Goal: Task Accomplishment & Management: Manage account settings

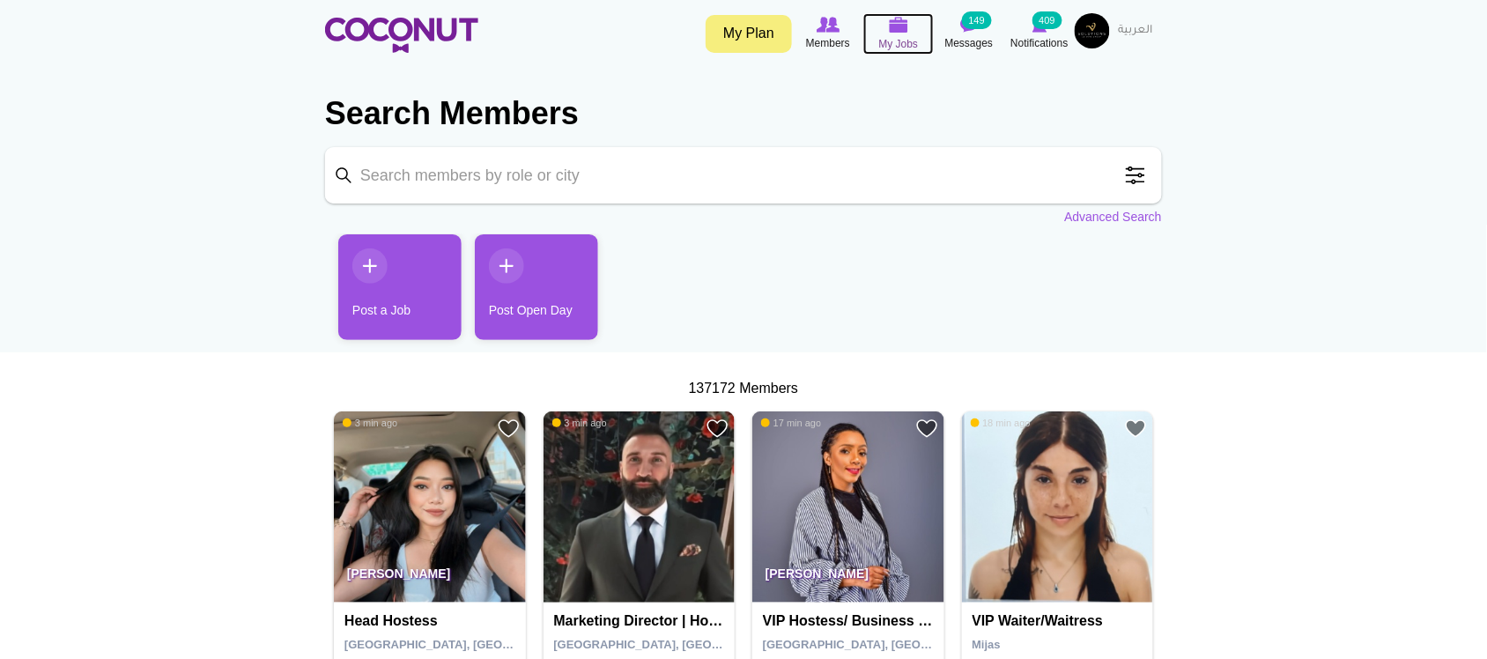
click at [879, 37] on span "My Jobs" at bounding box center [899, 44] width 40 height 18
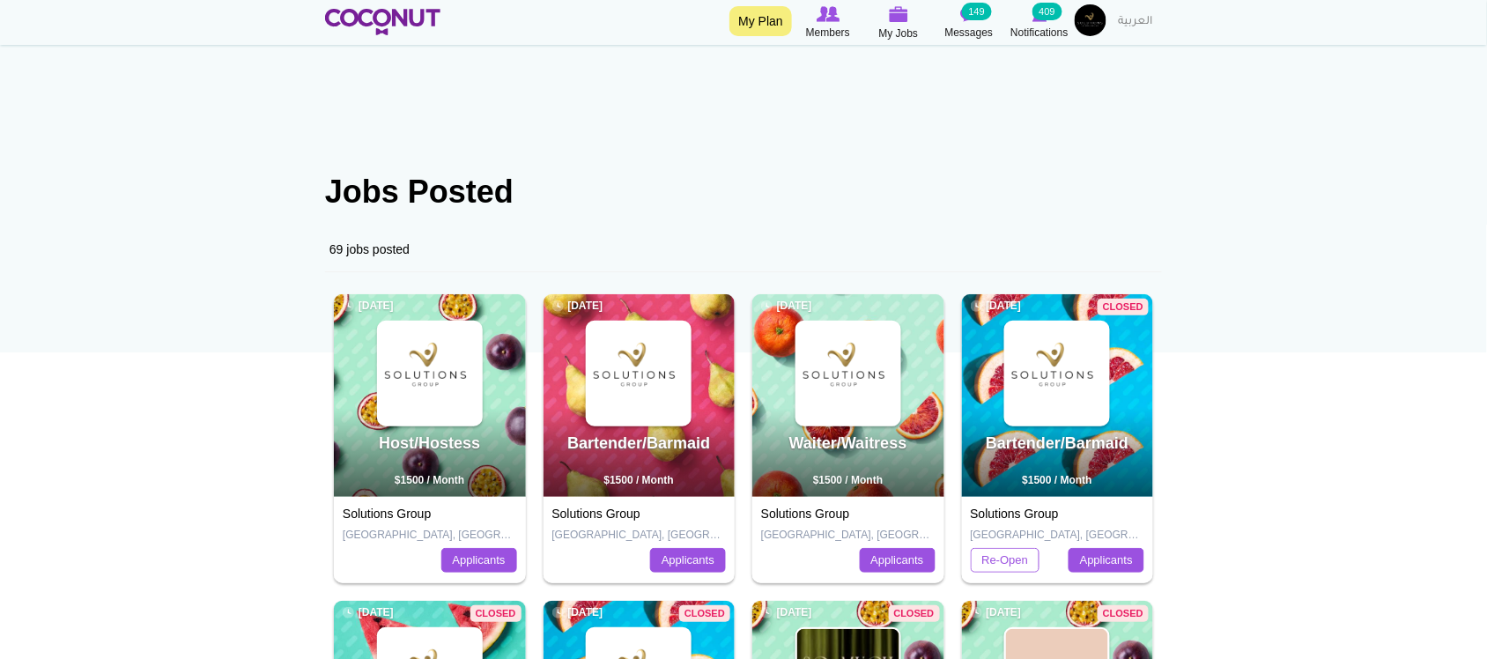
scroll to position [146, 0]
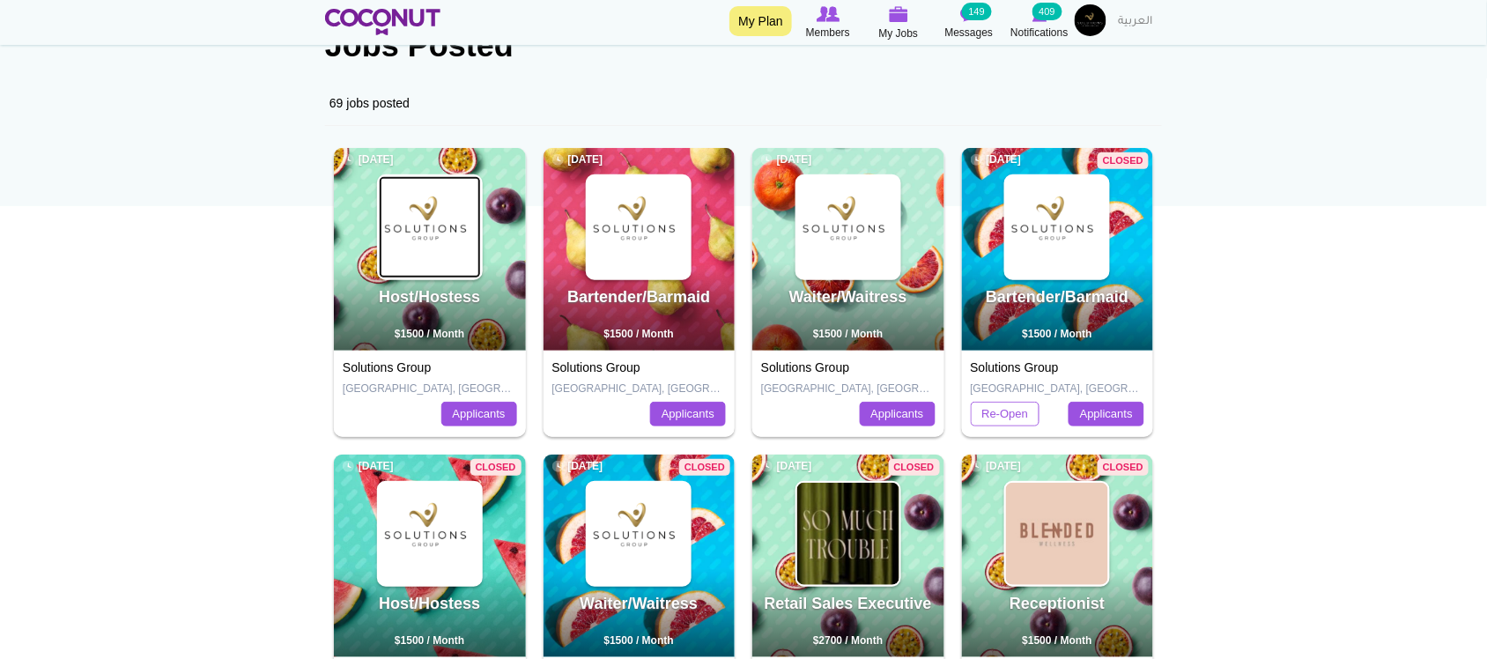
click at [446, 242] on img at bounding box center [430, 227] width 102 height 102
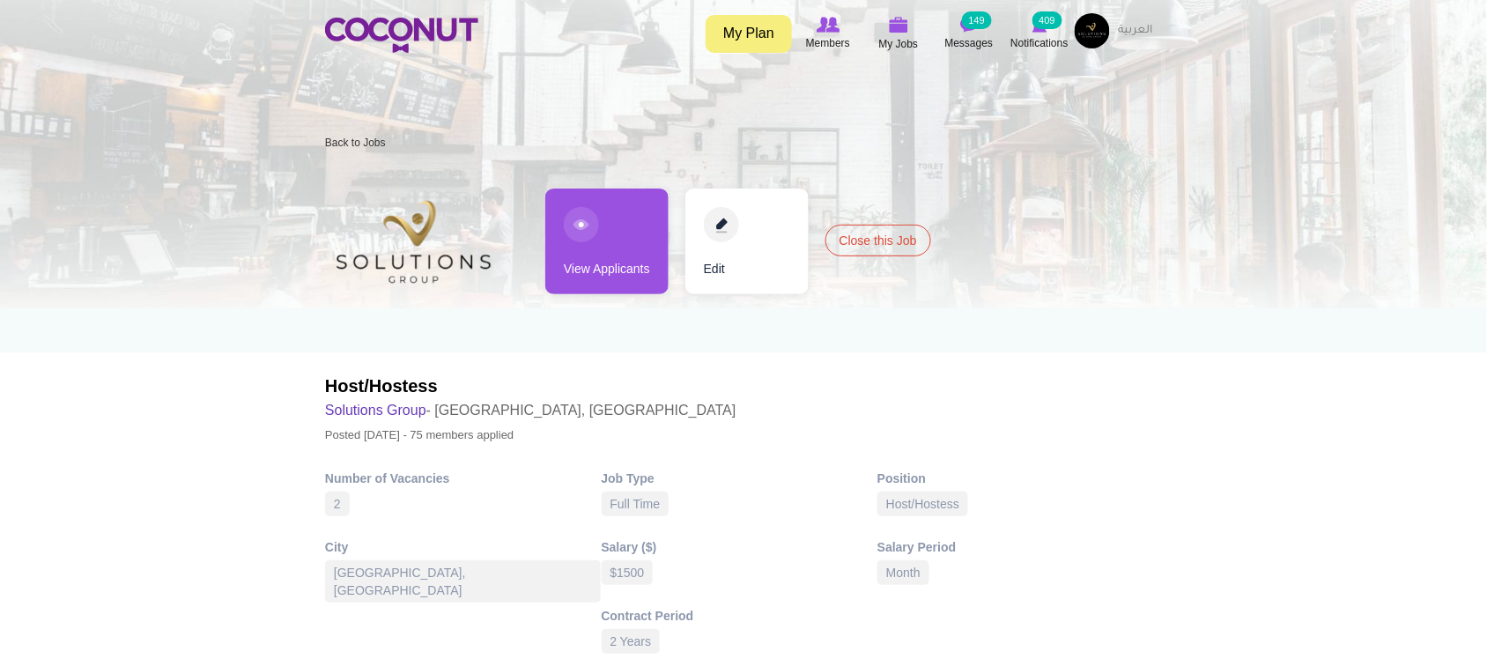
click at [599, 283] on link "View Applicants" at bounding box center [606, 241] width 123 height 106
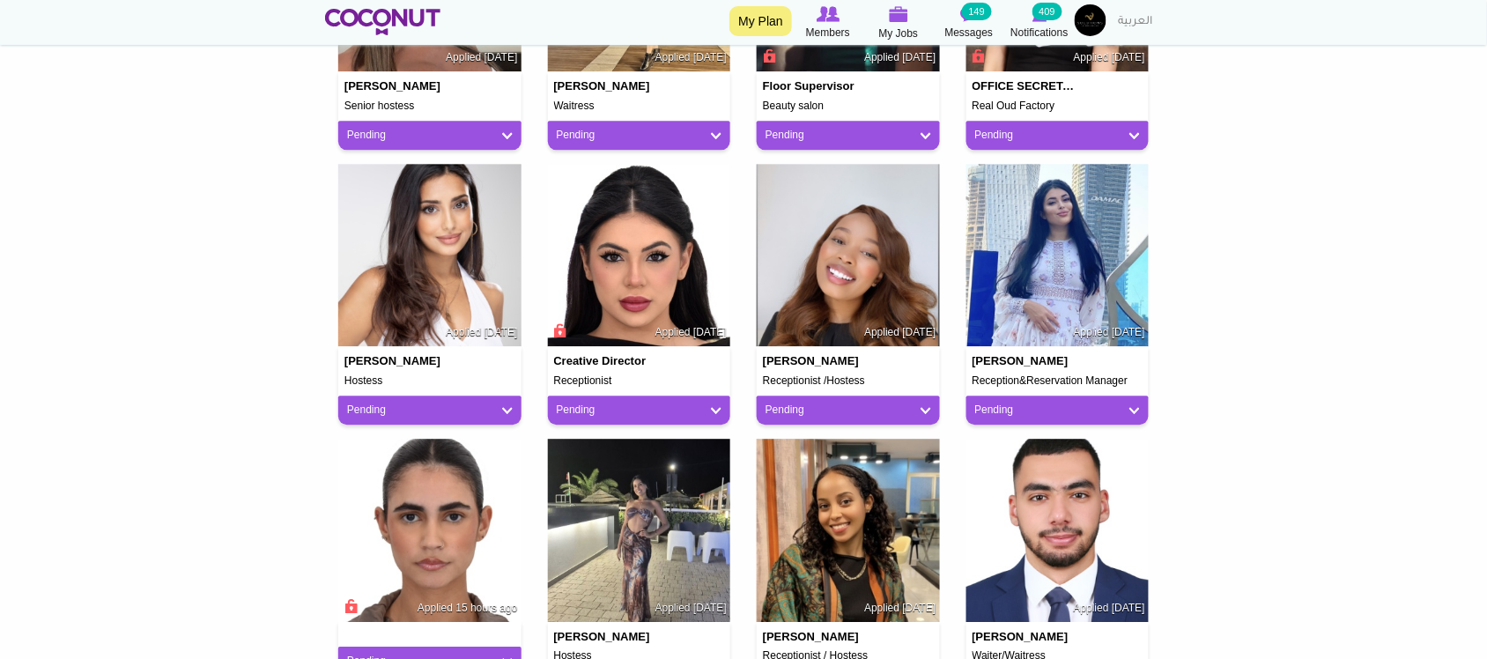
scroll to position [1467, 0]
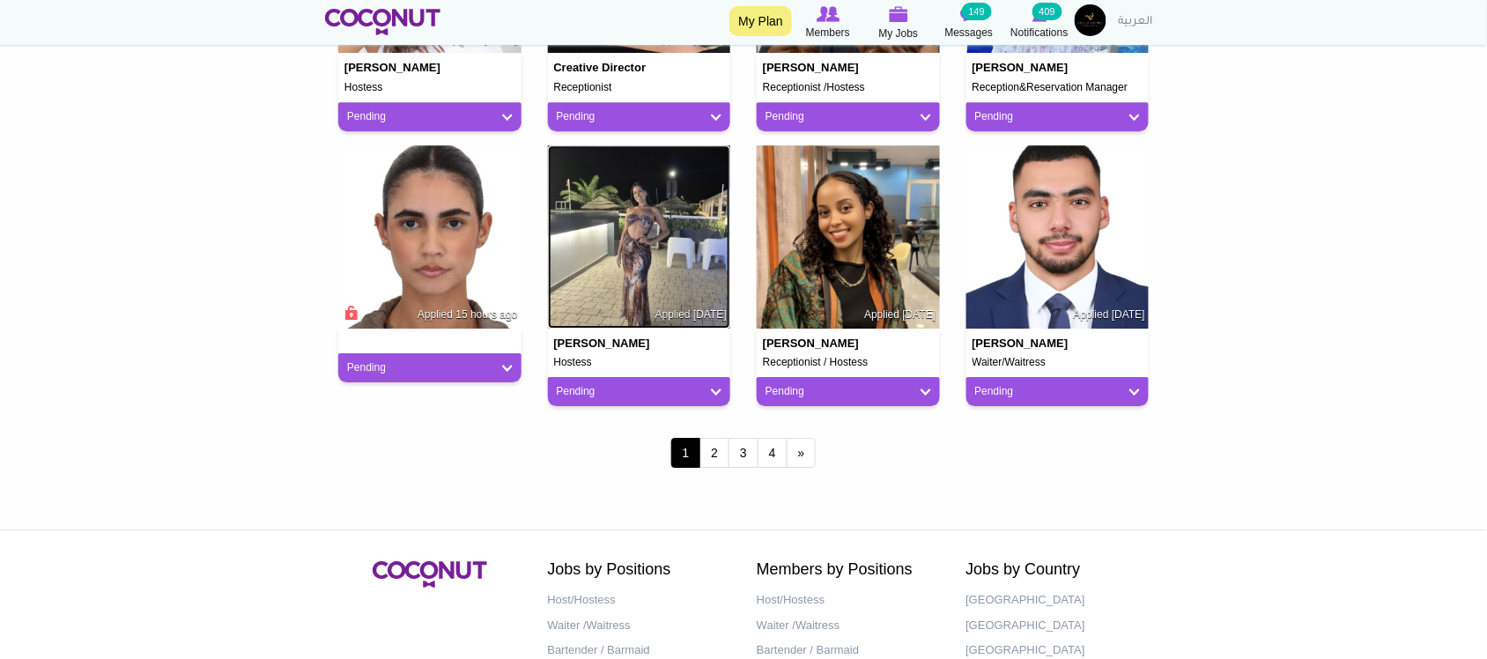
click at [623, 291] on img at bounding box center [639, 236] width 183 height 183
click at [819, 227] on img at bounding box center [847, 236] width 183 height 183
click at [714, 450] on link "2" at bounding box center [714, 453] width 30 height 30
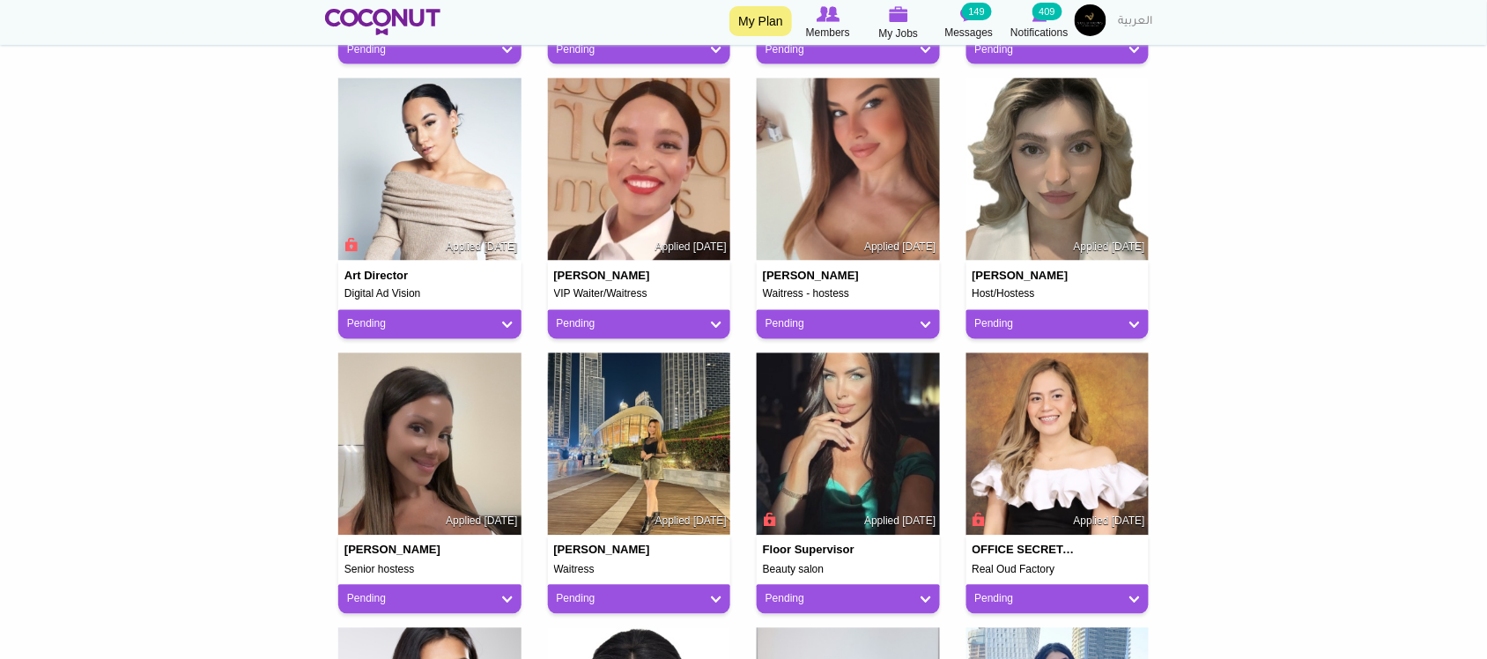
scroll to position [573, 0]
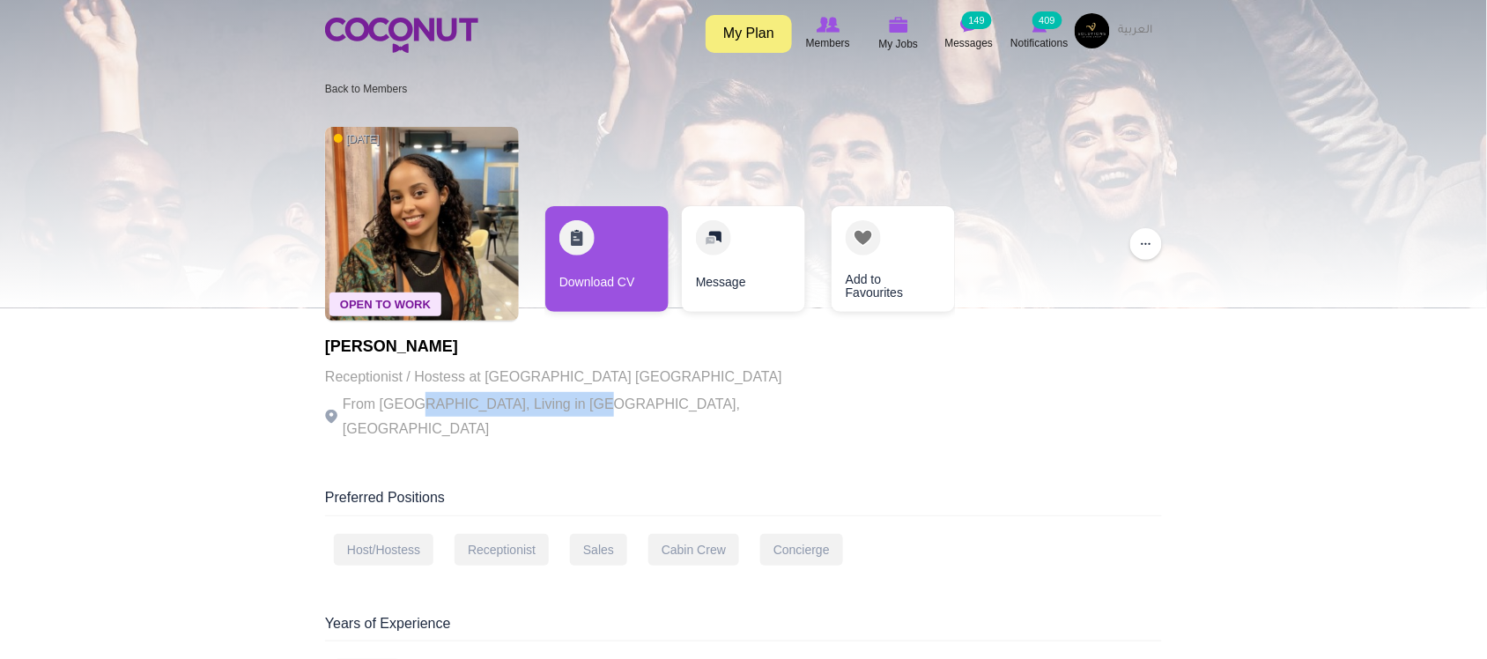
drag, startPoint x: 414, startPoint y: 395, endPoint x: 574, endPoint y: 403, distance: 160.5
click at [574, 403] on p "From Ethiopia, Living in Dubai, United Arab Emirates" at bounding box center [567, 416] width 484 height 49
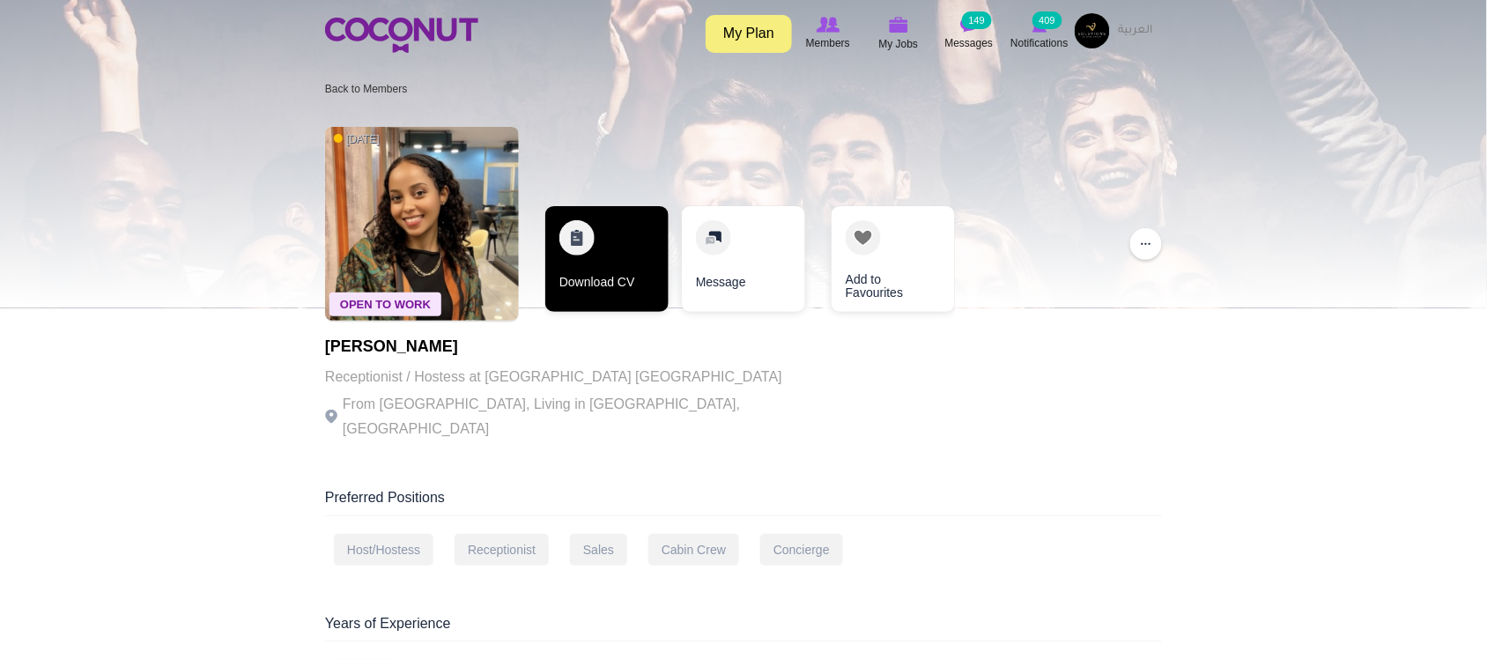
click at [578, 286] on link "Download CV" at bounding box center [606, 259] width 123 height 106
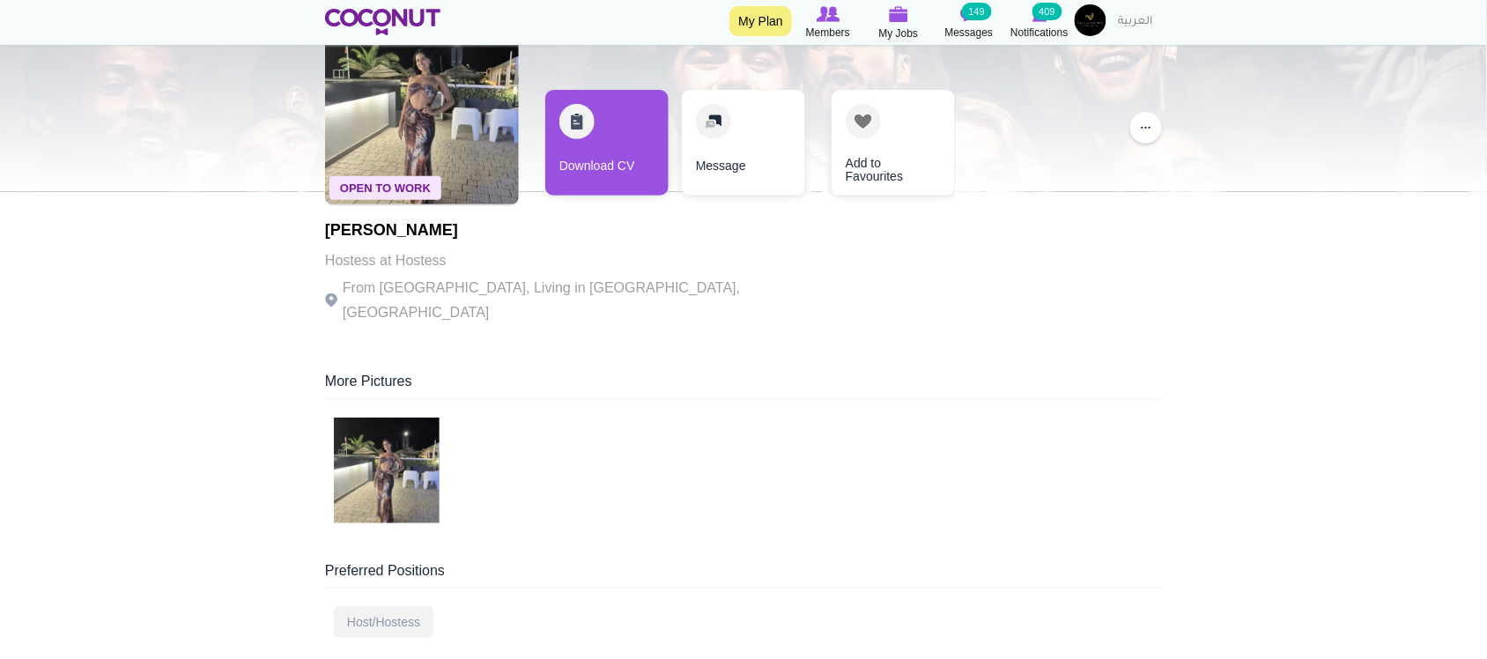
scroll to position [146, 0]
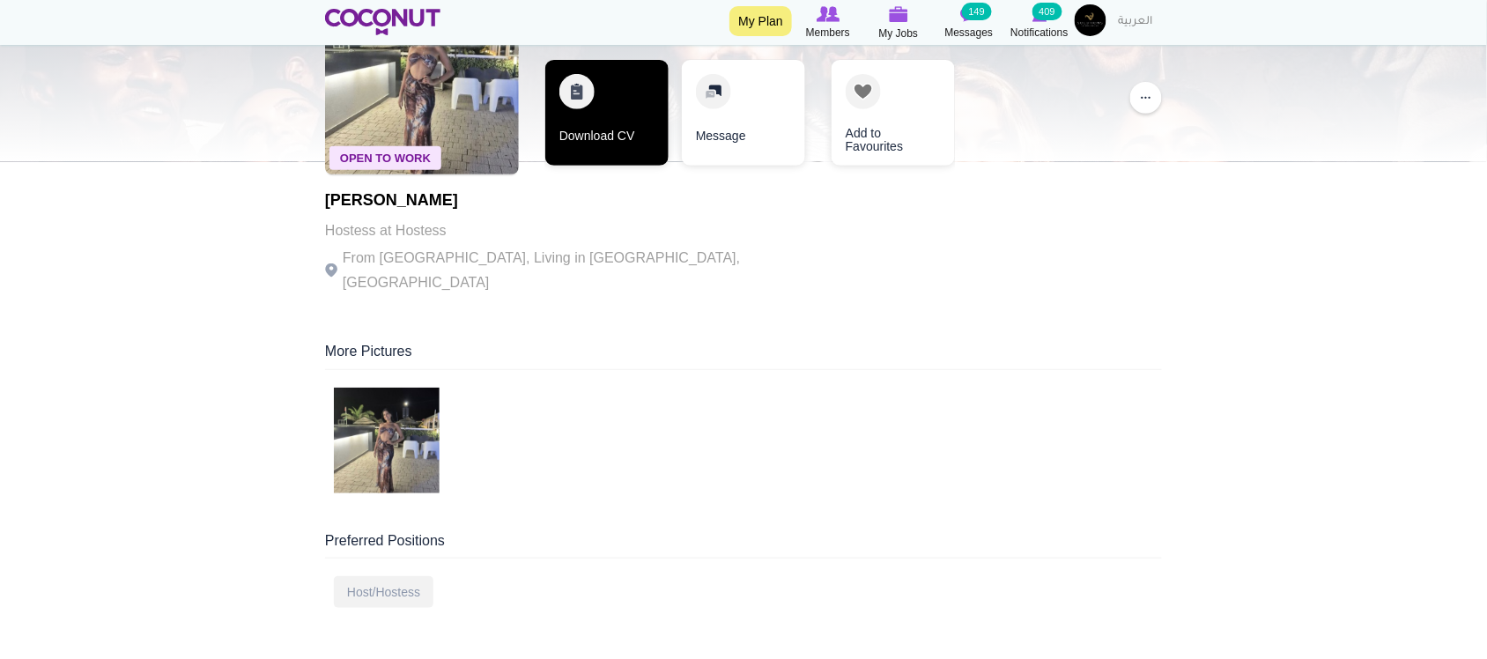
click at [586, 141] on link "Download CV" at bounding box center [606, 113] width 123 height 106
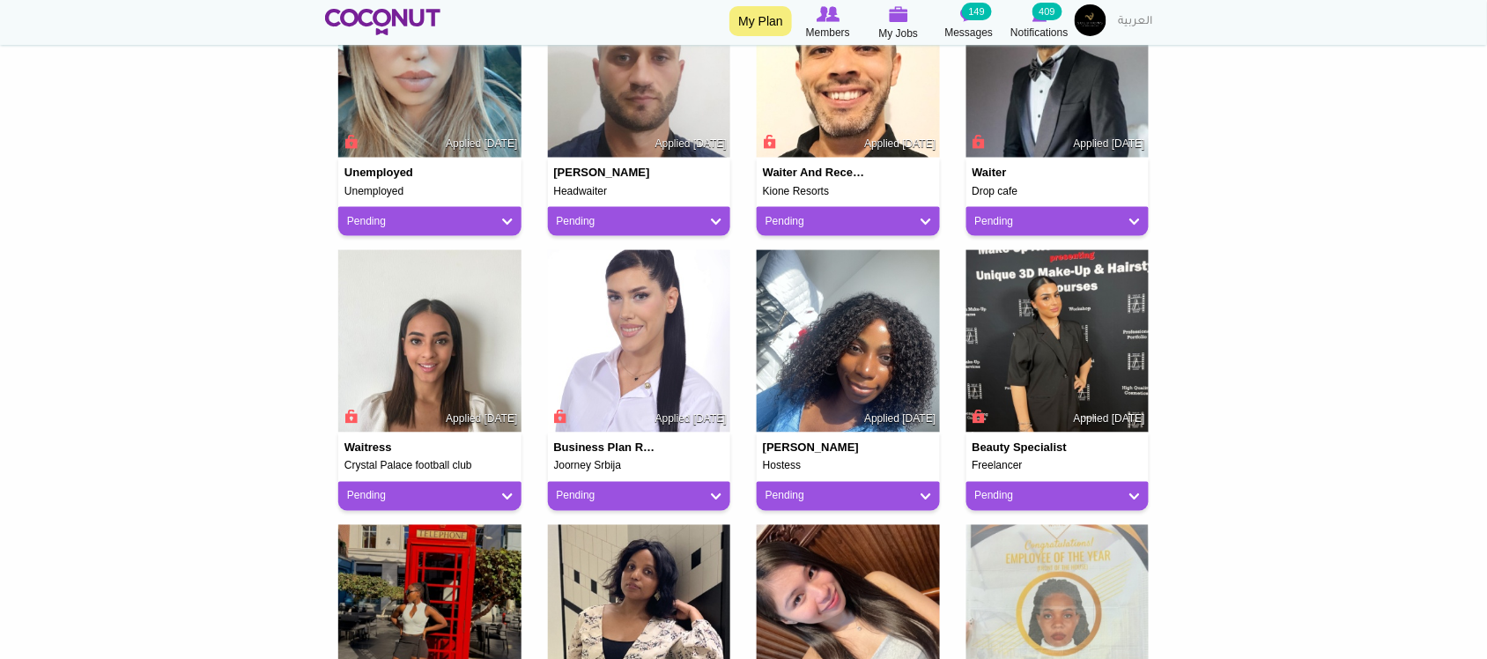
scroll to position [587, 0]
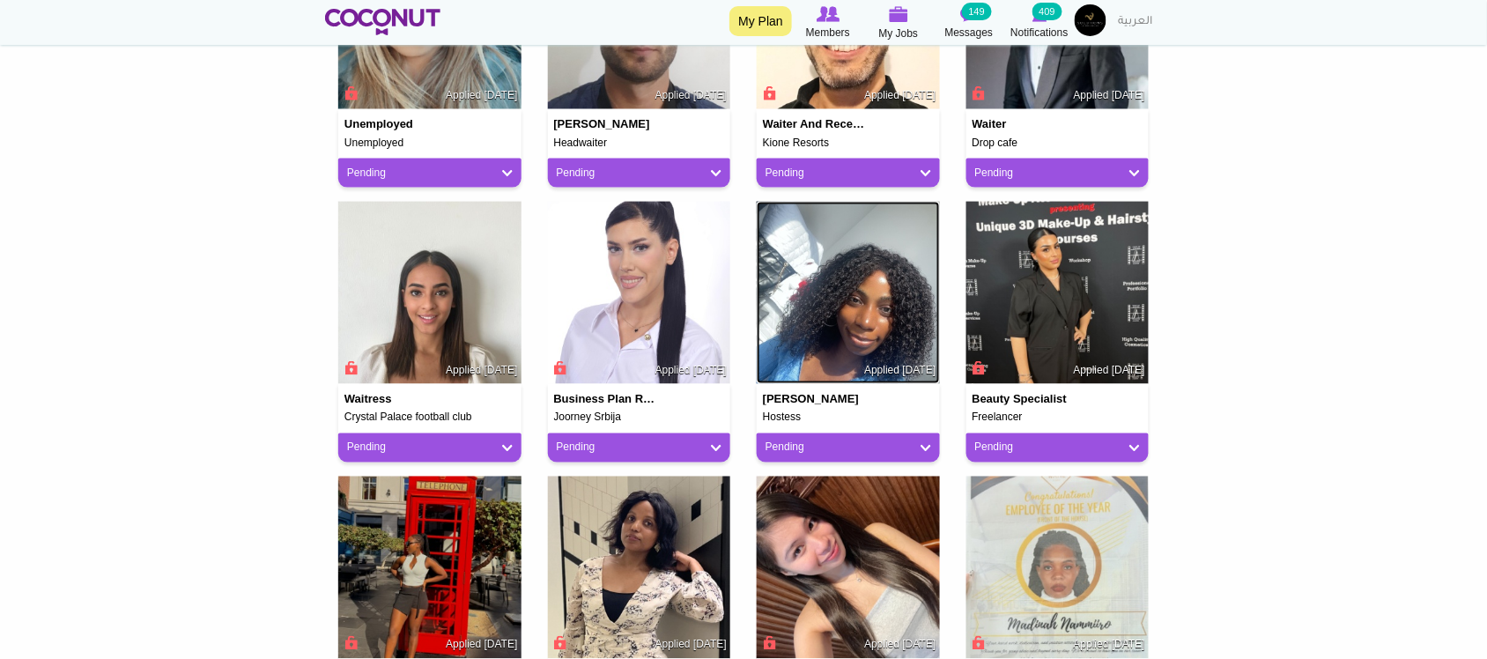
click at [823, 311] on img at bounding box center [847, 293] width 183 height 183
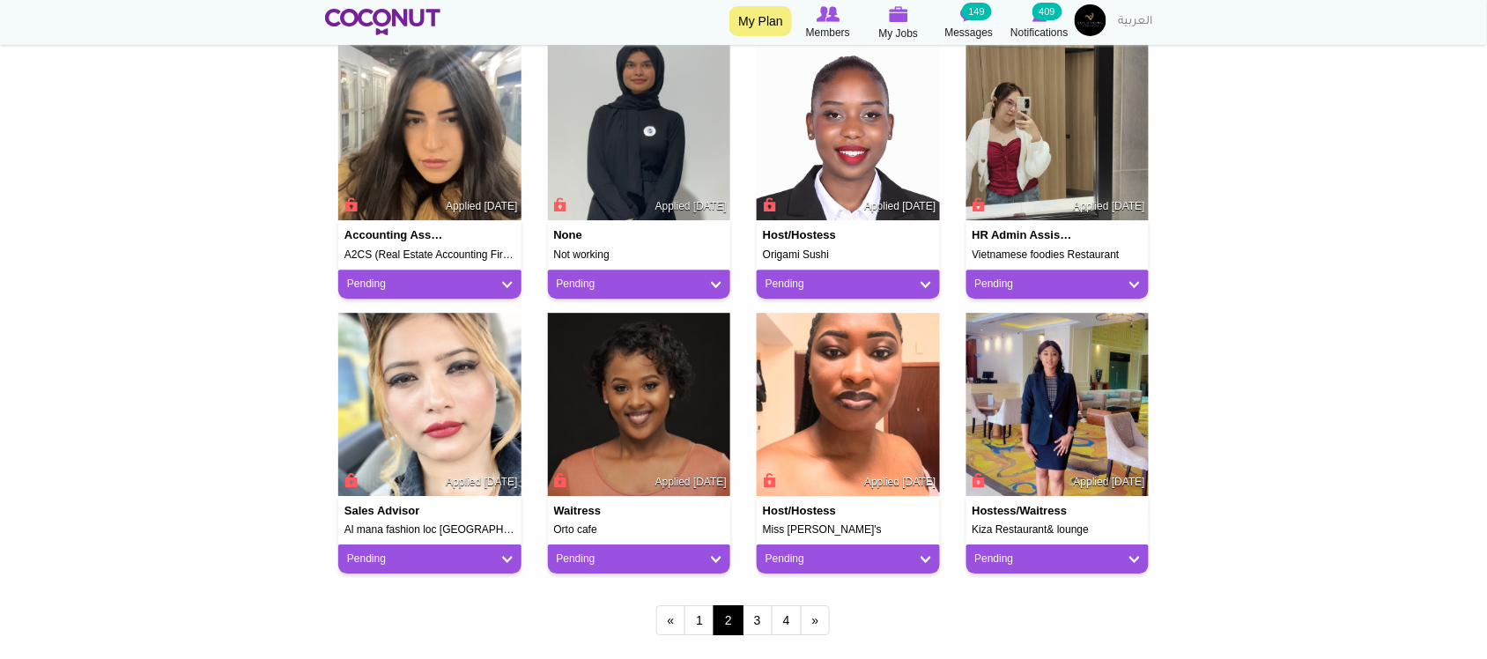
scroll to position [1467, 0]
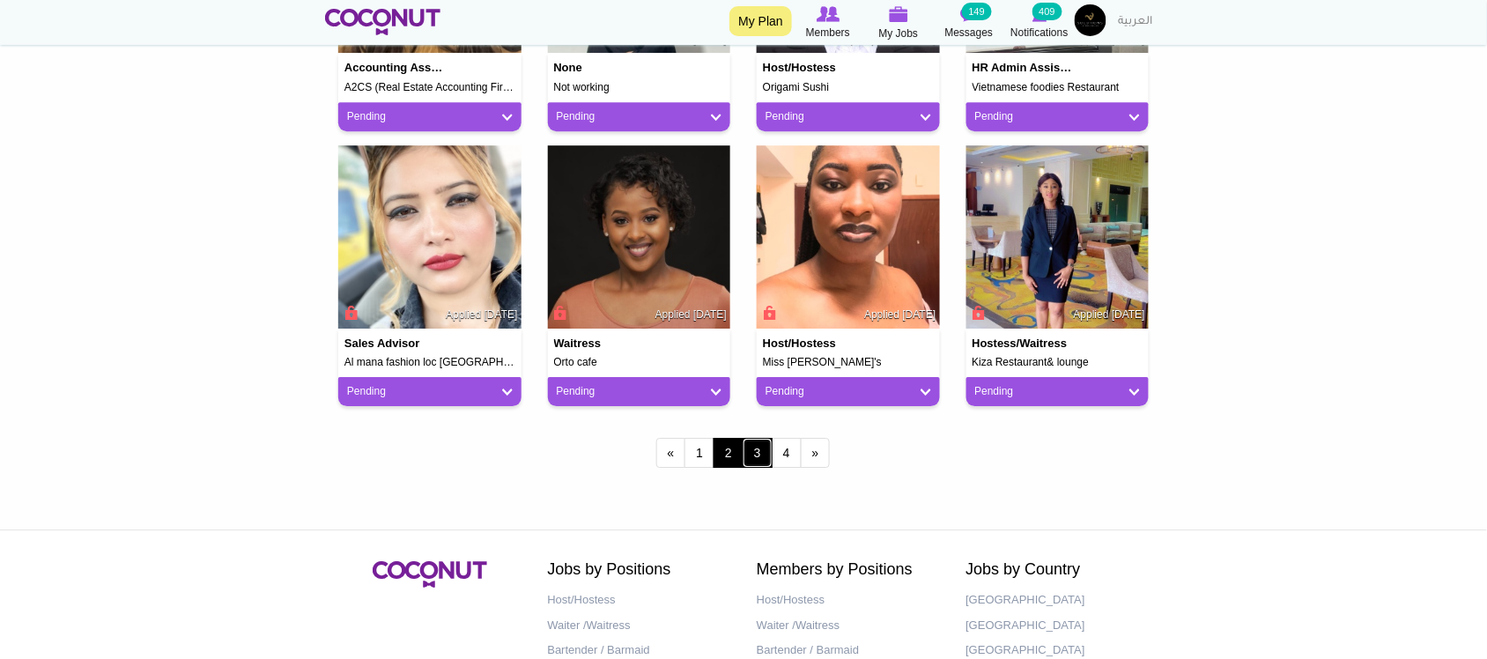
click at [754, 456] on link "3" at bounding box center [757, 453] width 30 height 30
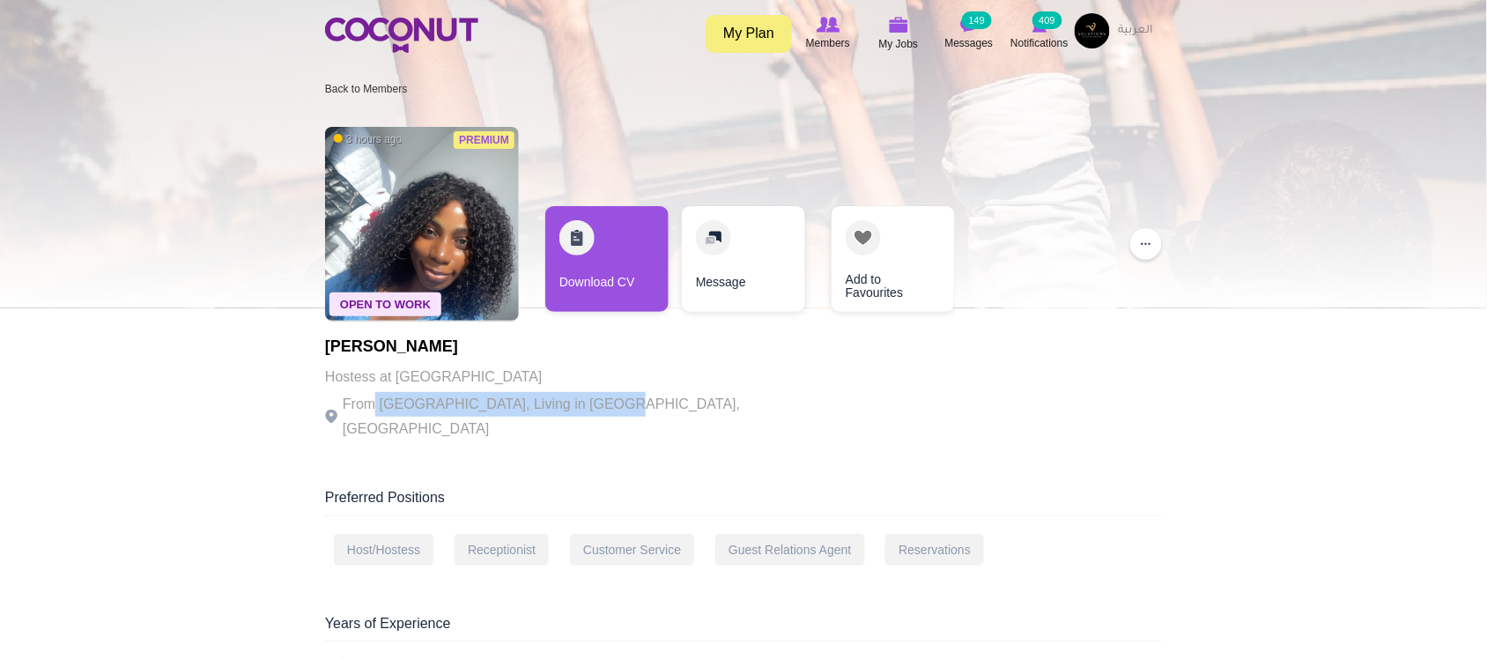
drag, startPoint x: 403, startPoint y: 389, endPoint x: 592, endPoint y: 386, distance: 188.5
click at [592, 389] on div "ANNA Samson Hostess at Monno Restaurant From Nigeria, Living in Dubai, United A…" at bounding box center [567, 389] width 484 height 103
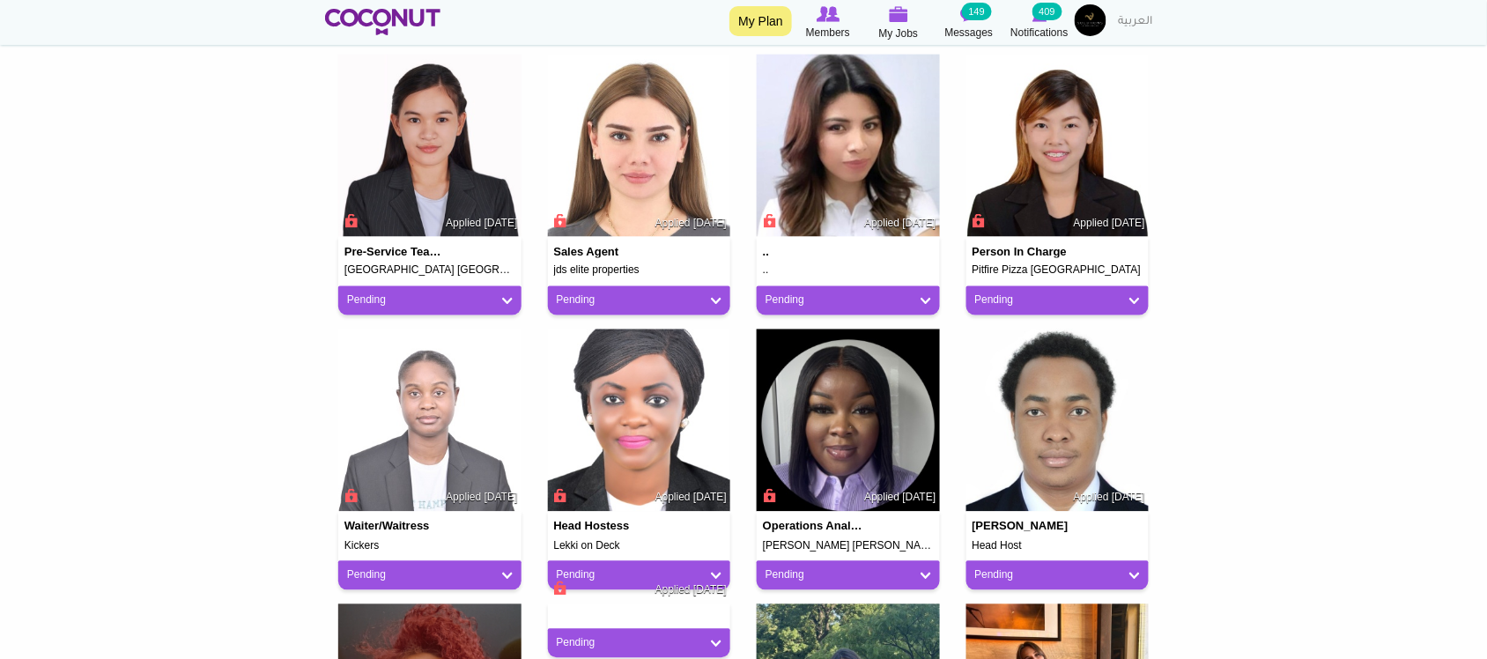
scroll to position [1174, 0]
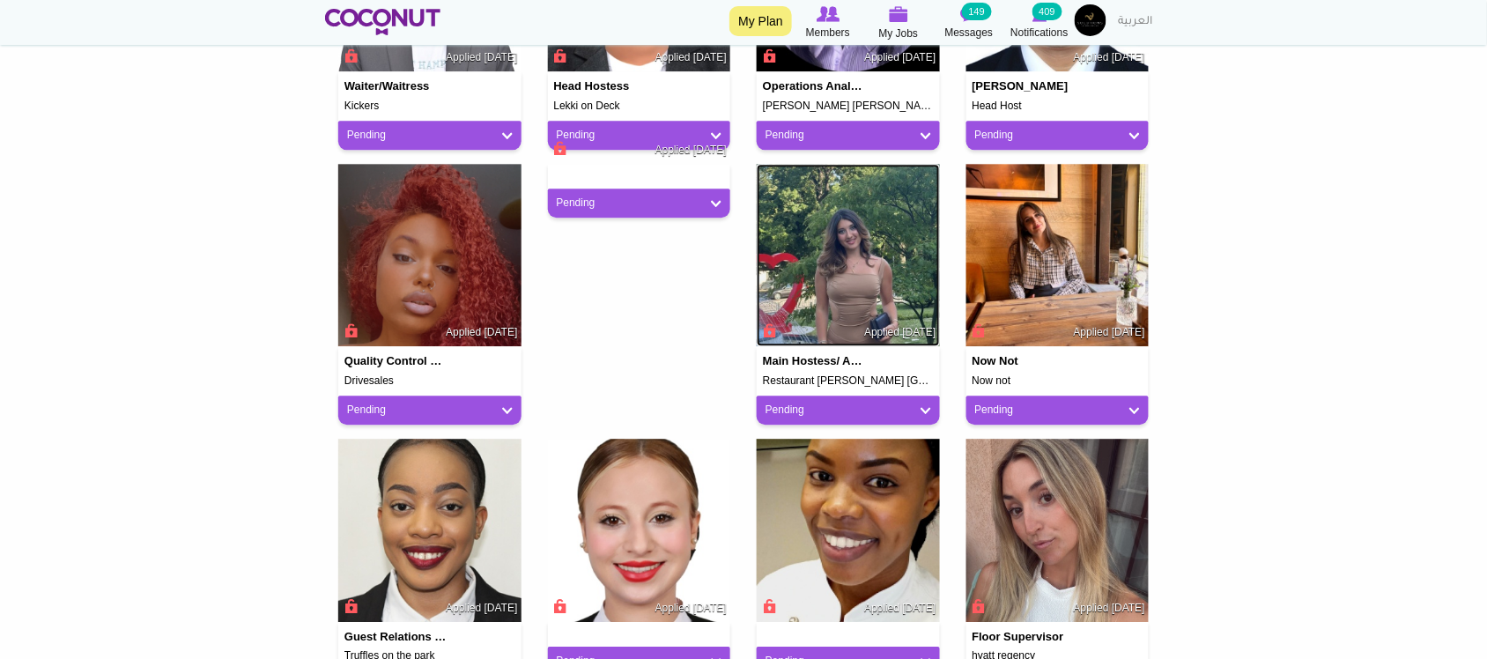
click at [815, 266] on img at bounding box center [847, 255] width 183 height 183
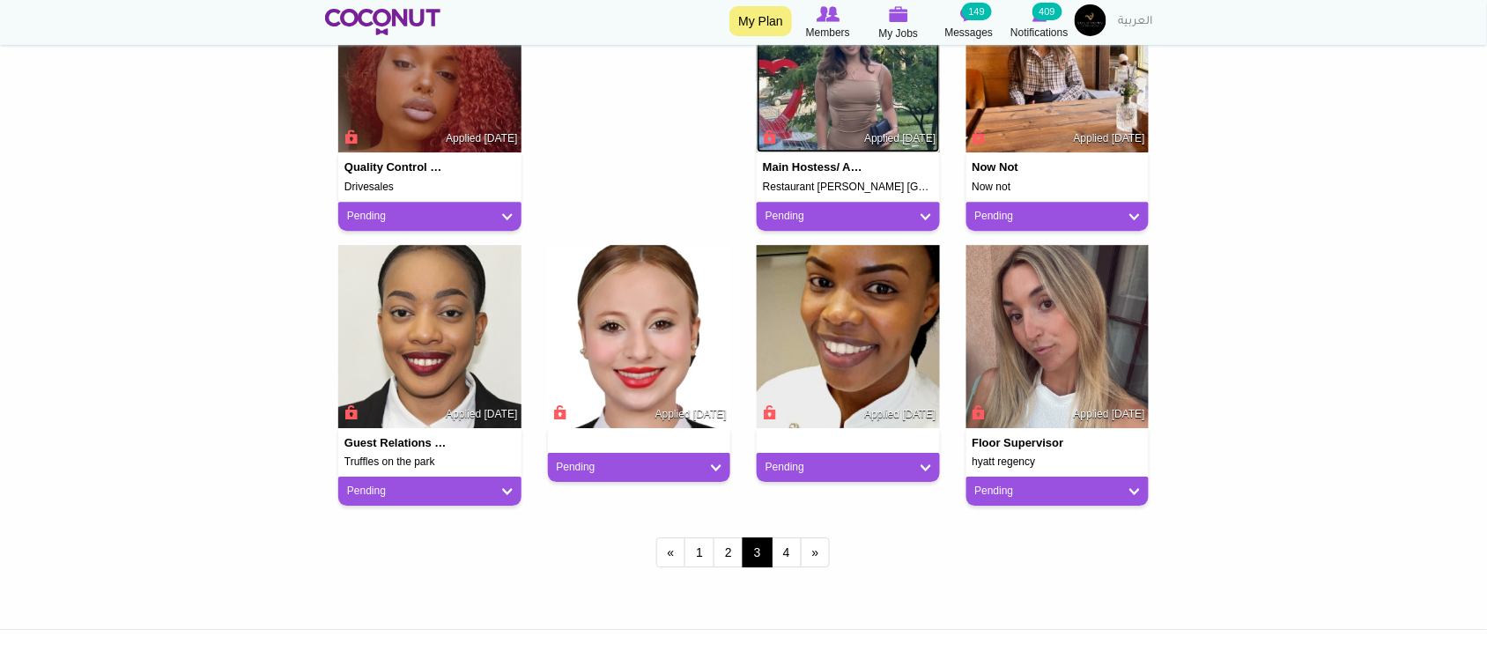
scroll to position [1467, 0]
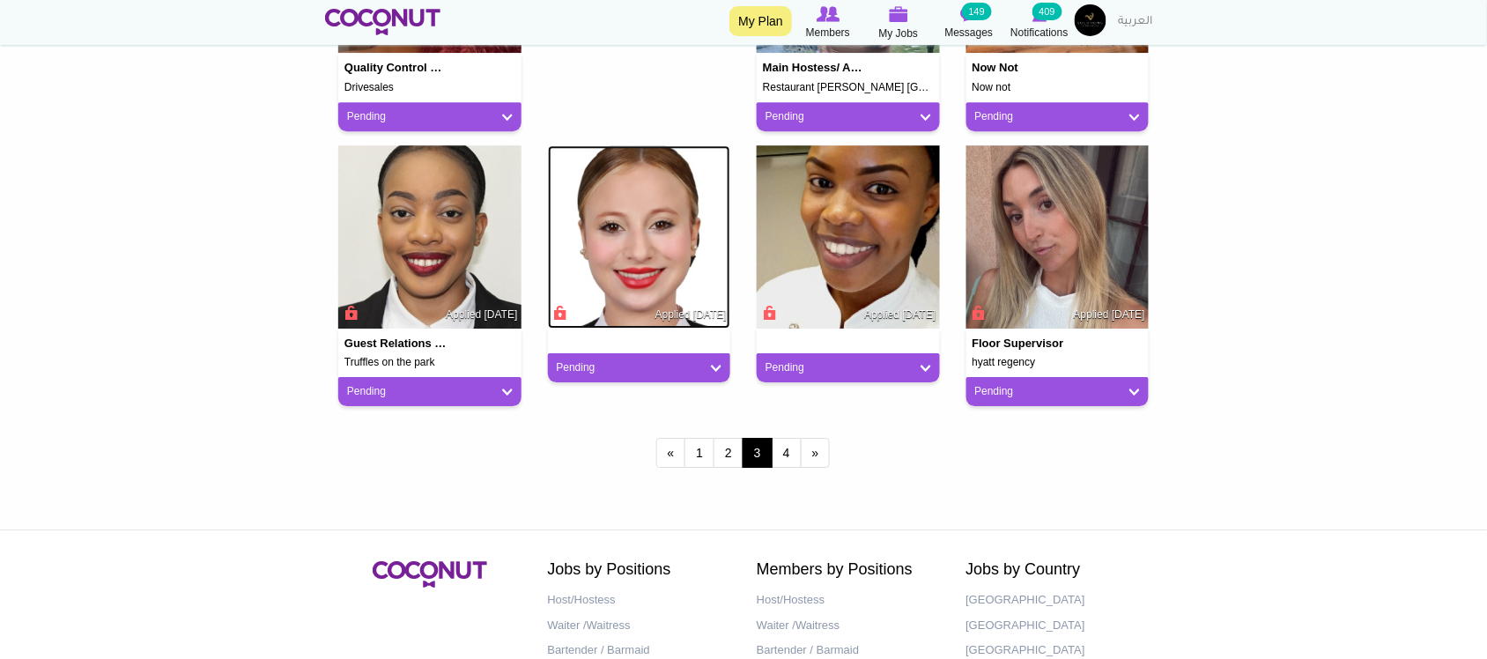
click at [638, 232] on img at bounding box center [639, 236] width 183 height 183
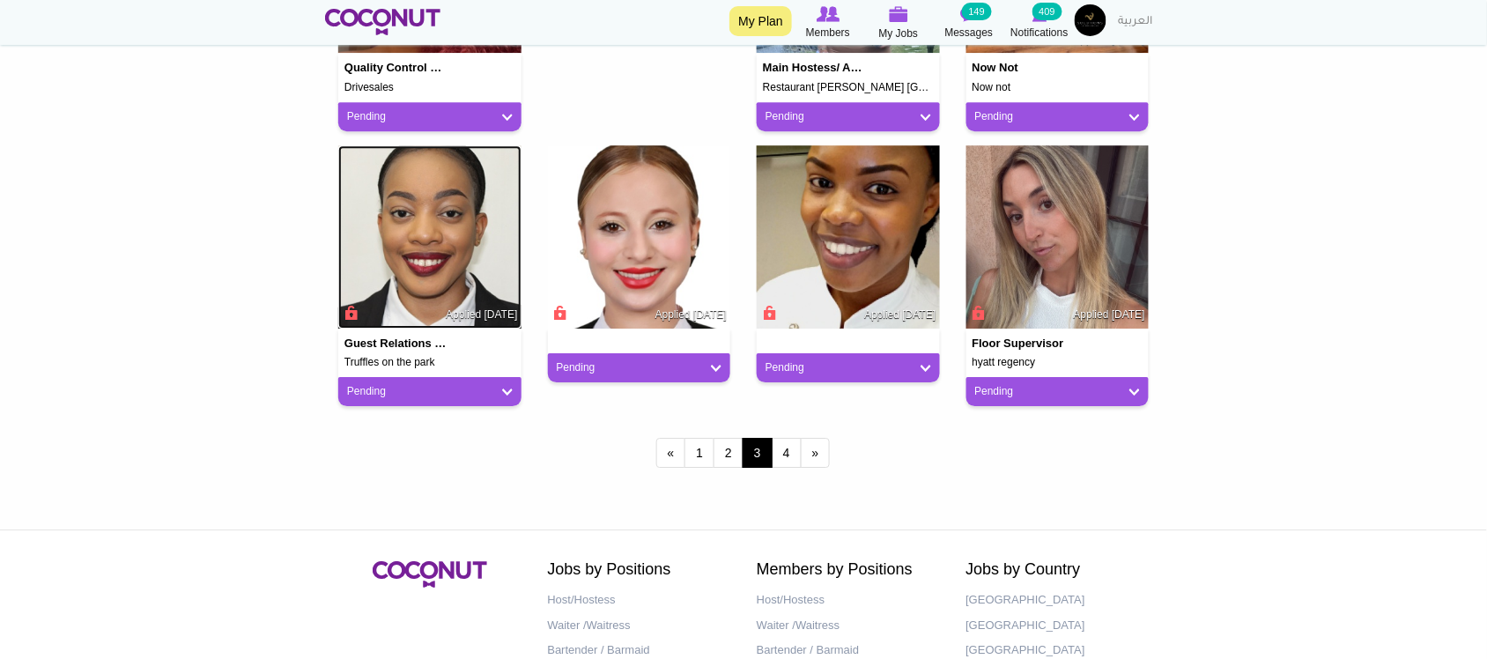
click at [456, 253] on img at bounding box center [429, 236] width 183 height 183
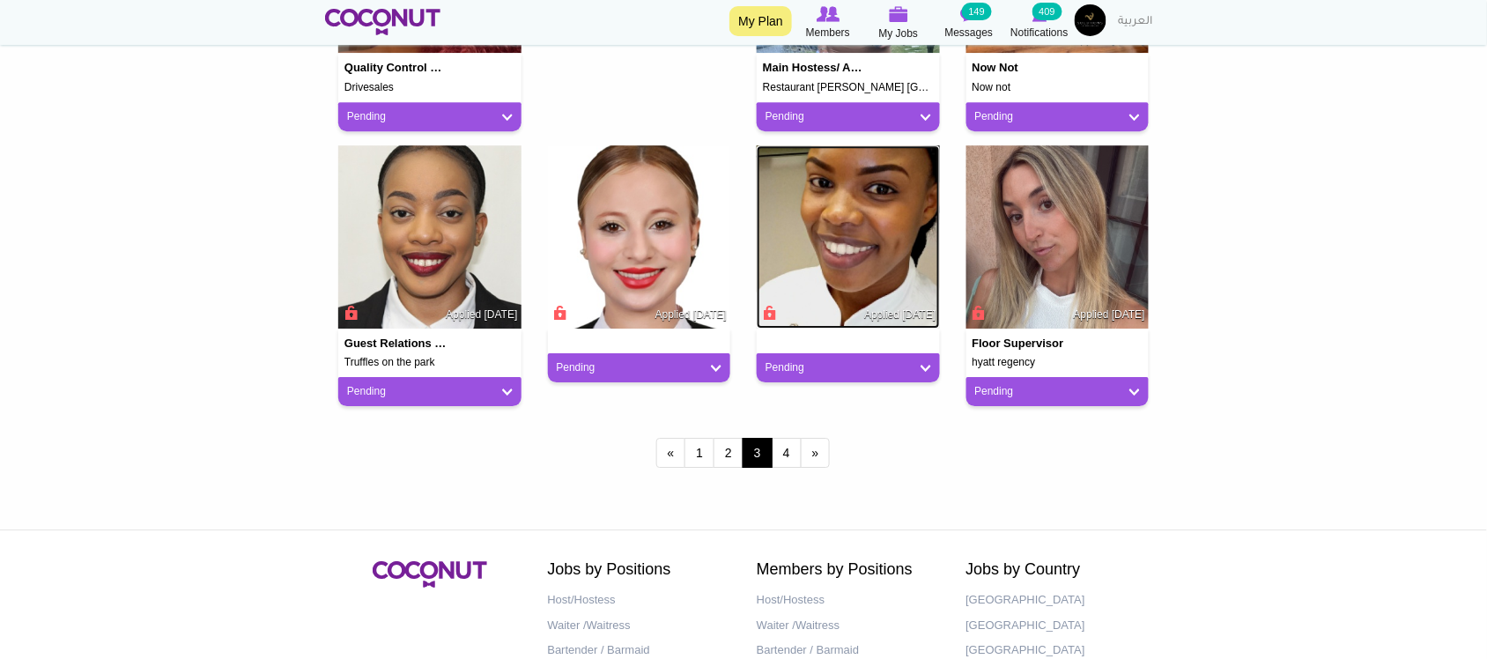
click at [830, 252] on img at bounding box center [847, 236] width 183 height 183
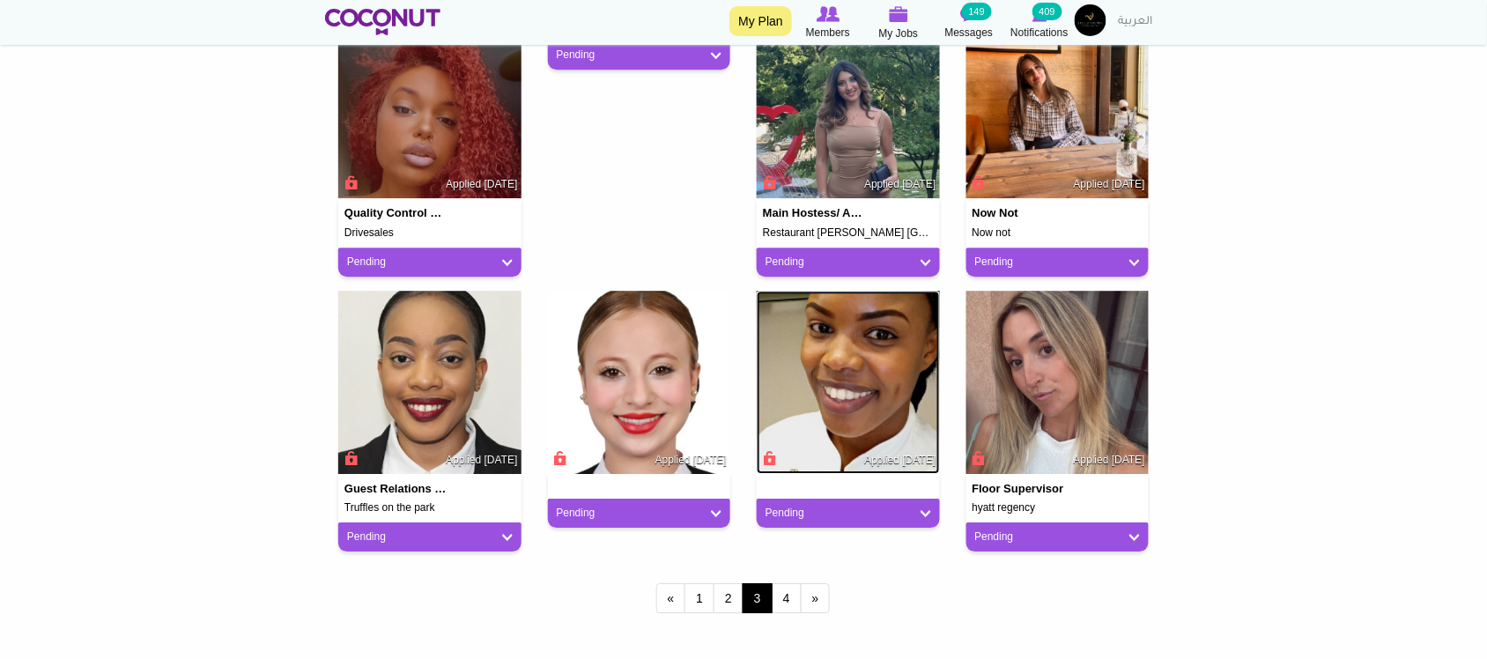
scroll to position [1321, 0]
click at [467, 142] on img at bounding box center [429, 108] width 183 height 183
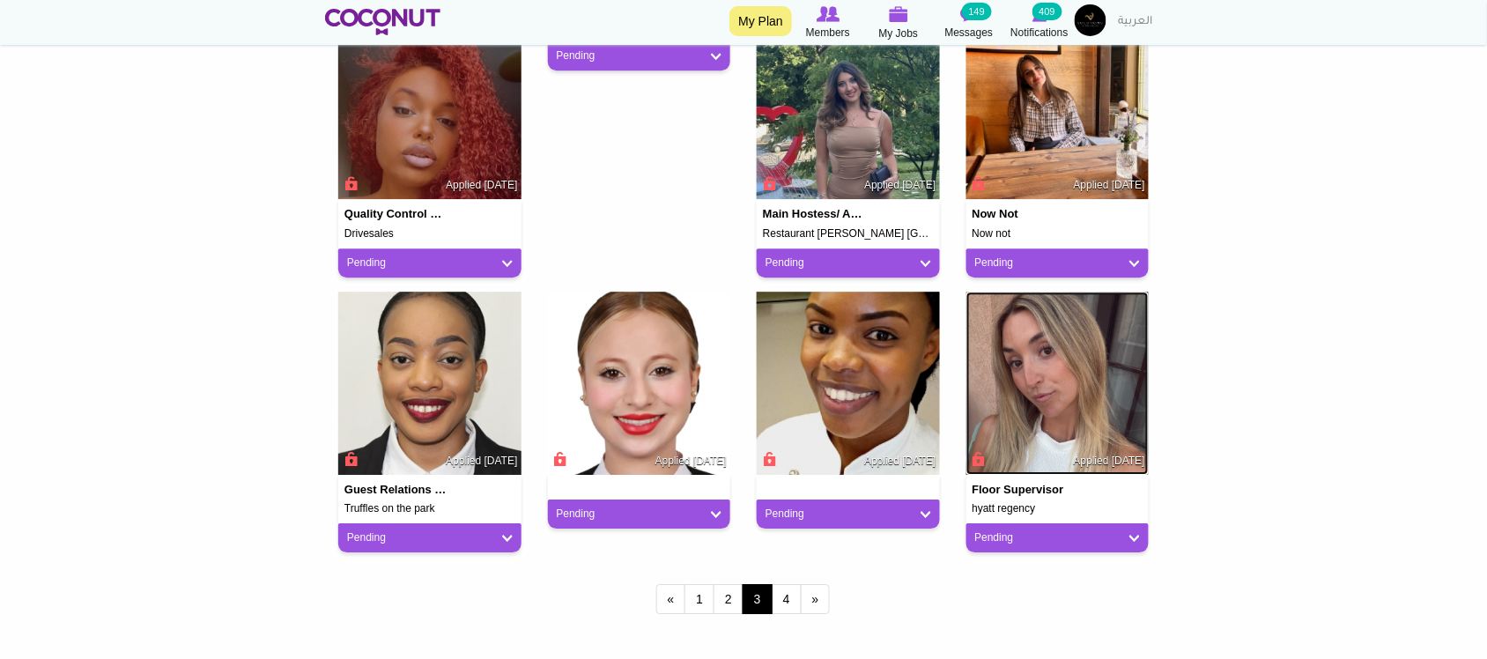
click at [1090, 410] on img at bounding box center [1057, 382] width 183 height 183
click at [794, 599] on link "4" at bounding box center [786, 599] width 30 height 30
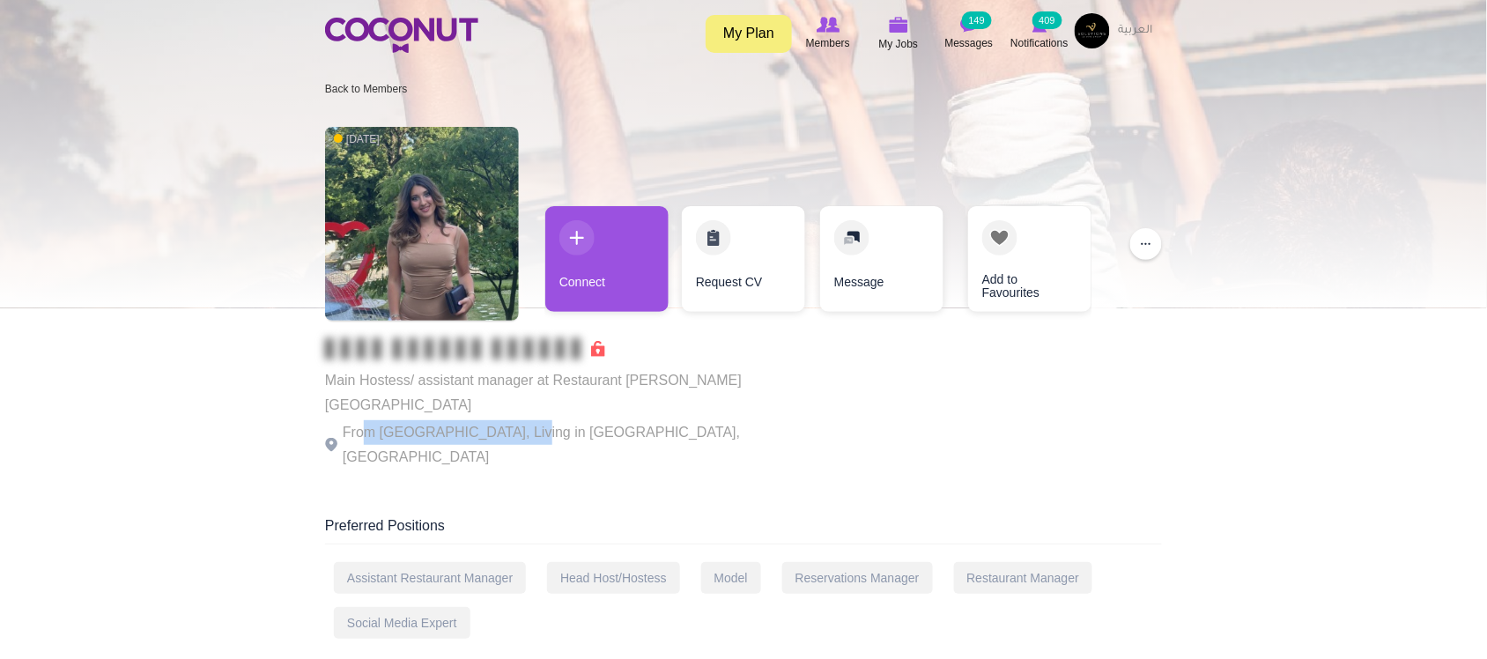
drag, startPoint x: 446, startPoint y: 410, endPoint x: 513, endPoint y: 415, distance: 68.0
click at [513, 420] on p "From [GEOGRAPHIC_DATA], Living in [GEOGRAPHIC_DATA], [GEOGRAPHIC_DATA]" at bounding box center [567, 444] width 484 height 49
click at [518, 420] on p "From Serbia, Living in Belgrade, Serbia" at bounding box center [567, 444] width 484 height 49
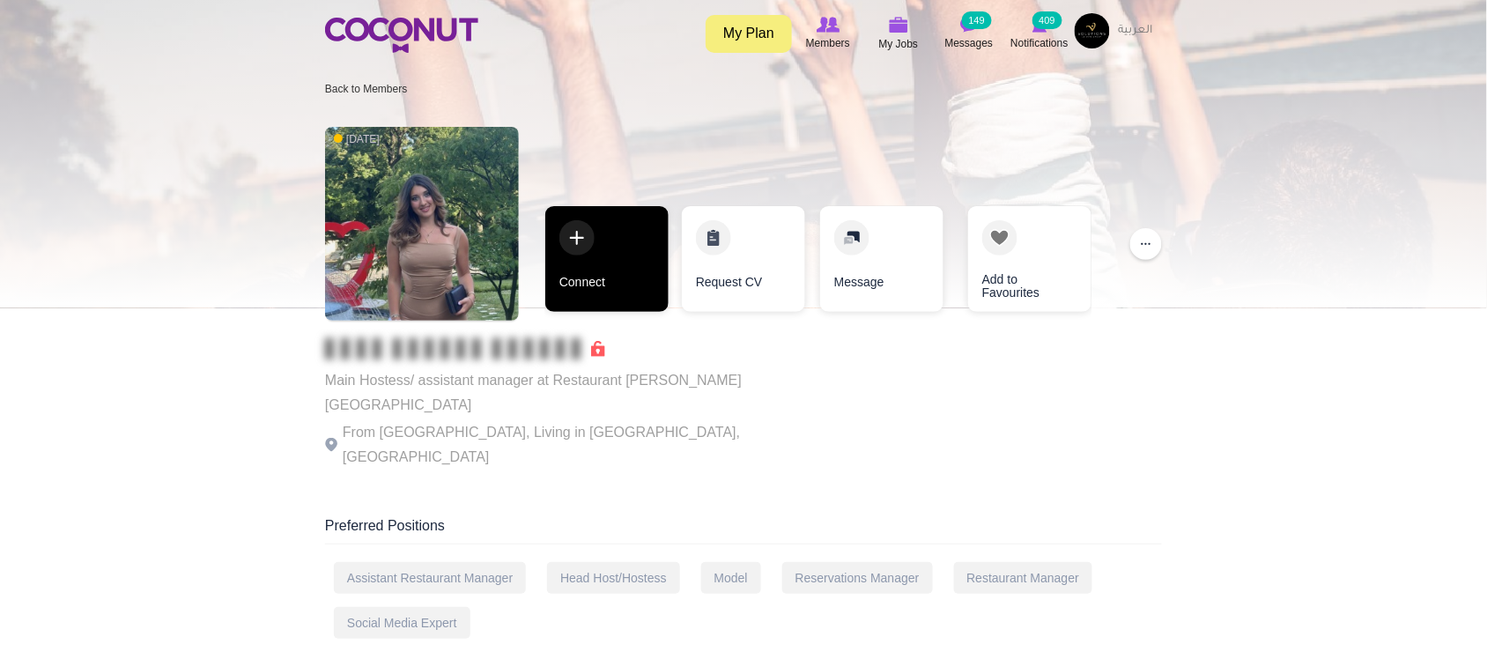
click at [591, 288] on link "Connect" at bounding box center [606, 259] width 123 height 106
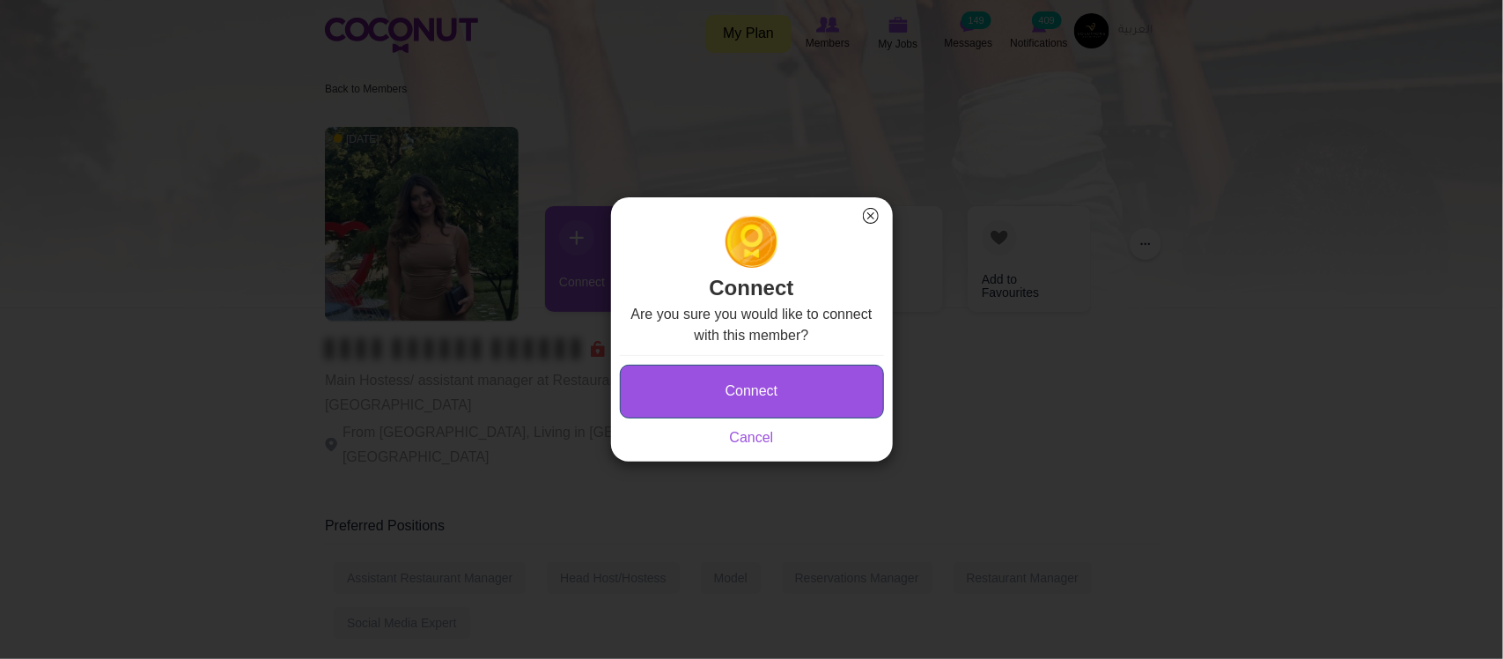
click at [741, 384] on button "Connect" at bounding box center [752, 392] width 264 height 54
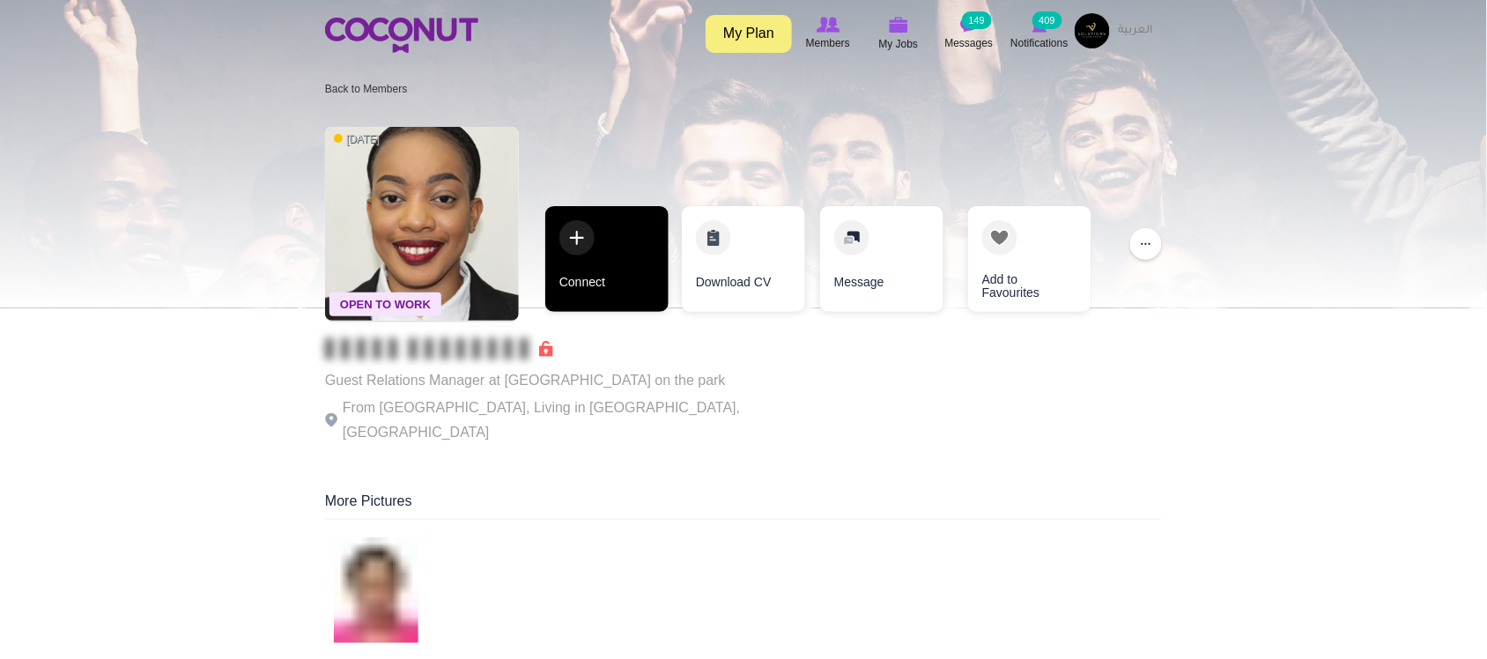
click at [608, 293] on link "Connect" at bounding box center [606, 259] width 123 height 106
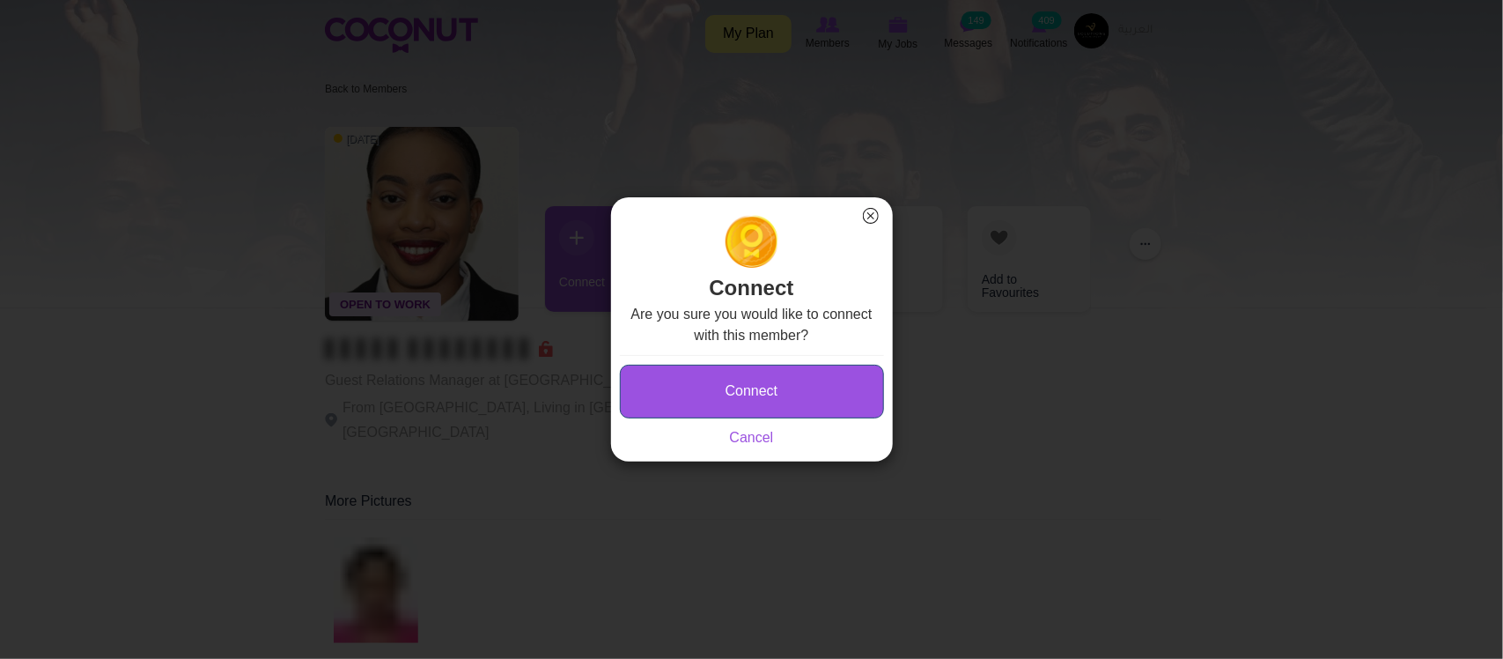
click at [758, 389] on button "Connect" at bounding box center [752, 392] width 264 height 54
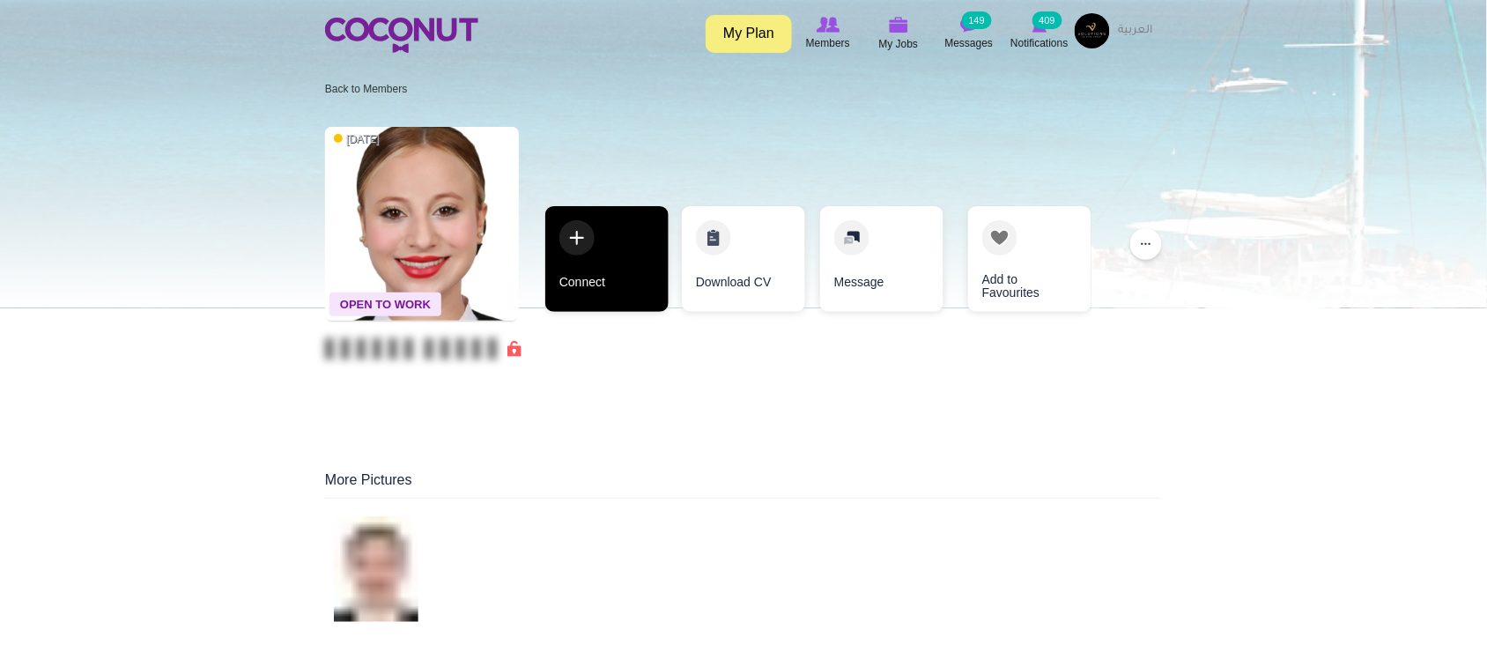
click at [615, 298] on link "Connect" at bounding box center [606, 259] width 123 height 106
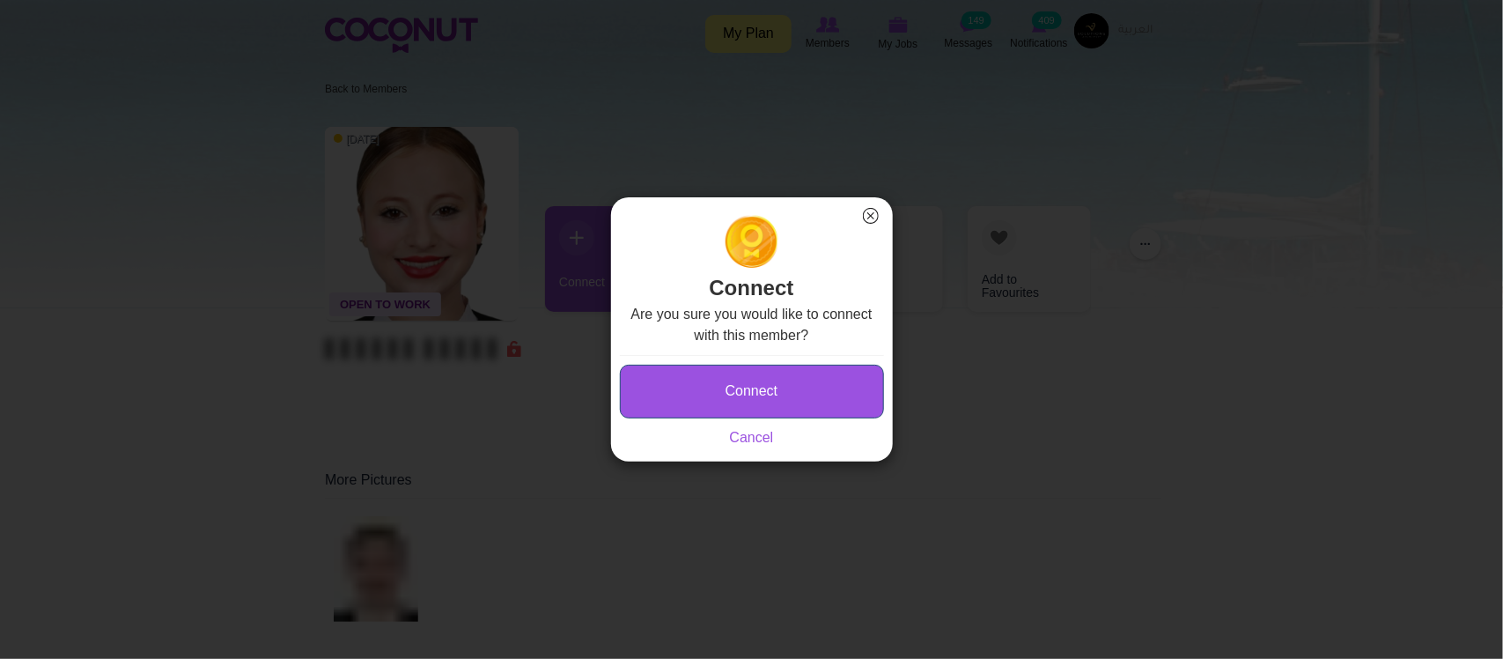
click at [725, 407] on button "Connect" at bounding box center [752, 392] width 264 height 54
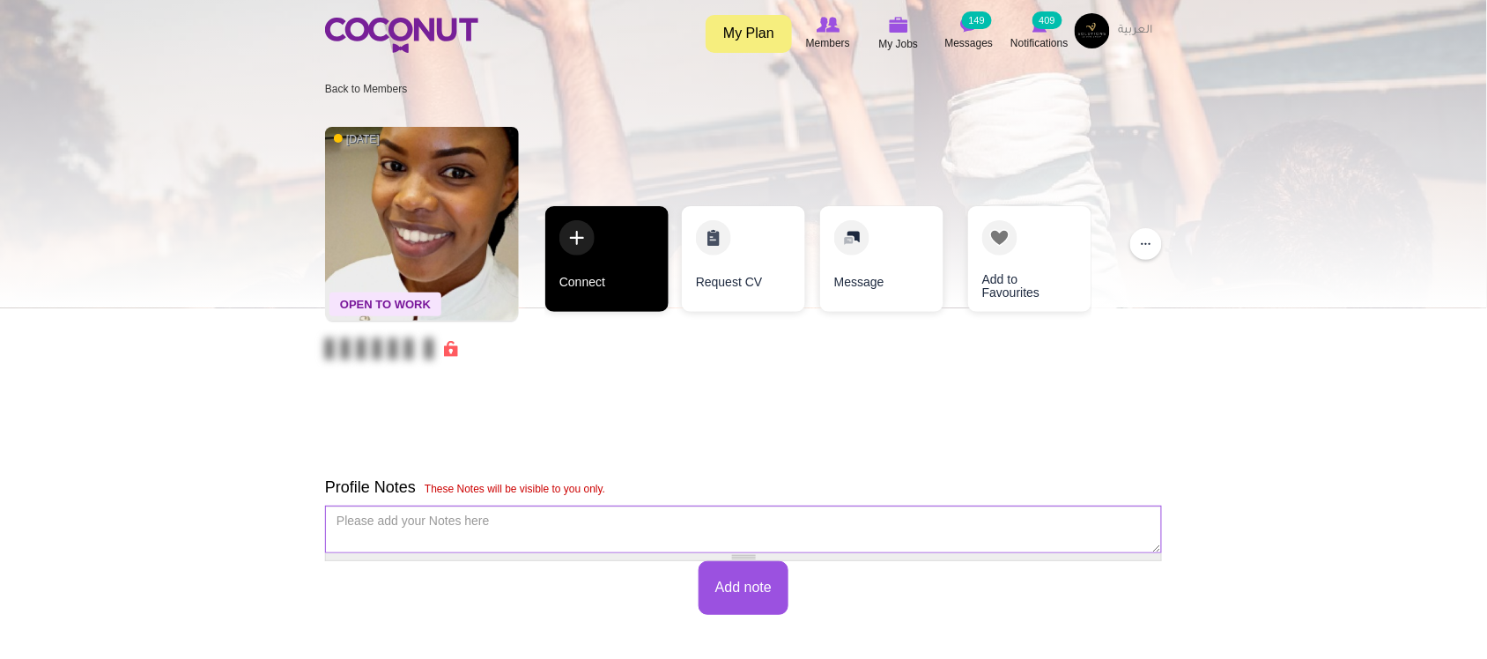
click at [604, 273] on link "Connect" at bounding box center [606, 259] width 123 height 106
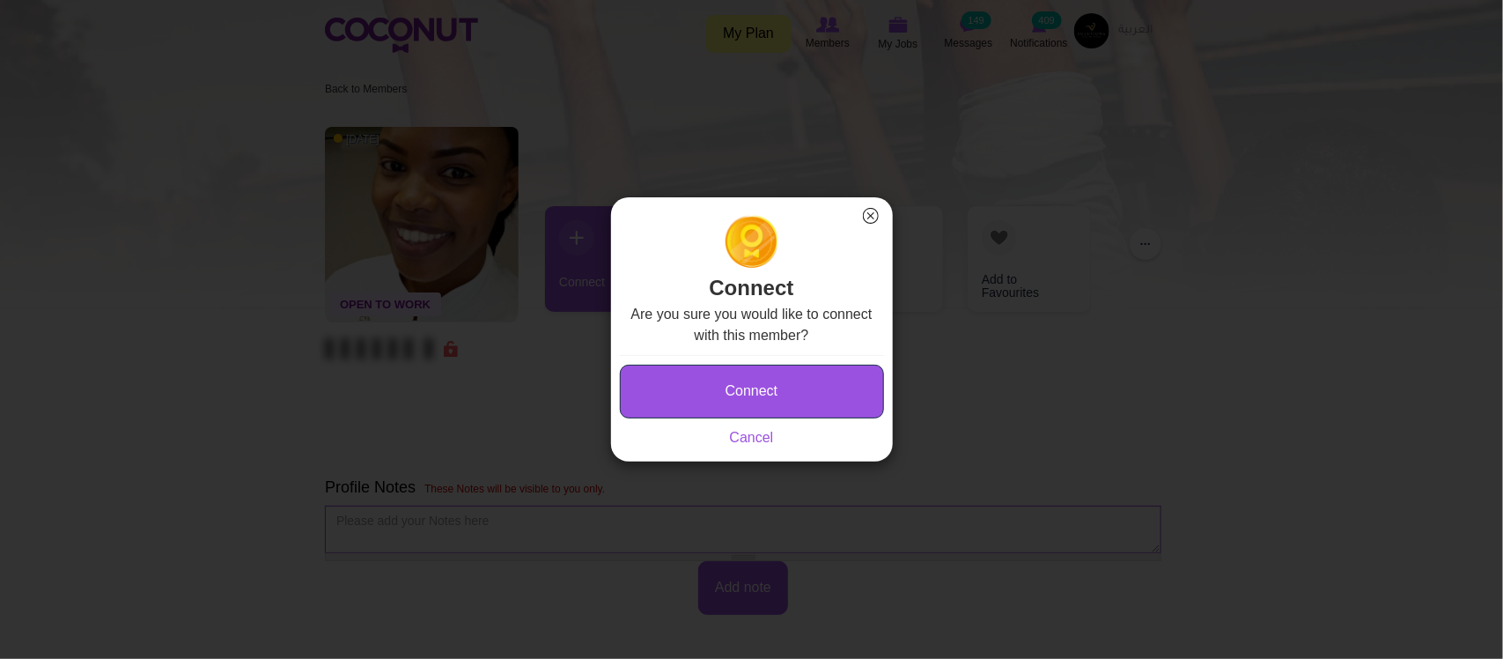
drag, startPoint x: 666, startPoint y: 383, endPoint x: 772, endPoint y: 287, distance: 143.4
click at [666, 384] on button "Connect" at bounding box center [752, 392] width 264 height 54
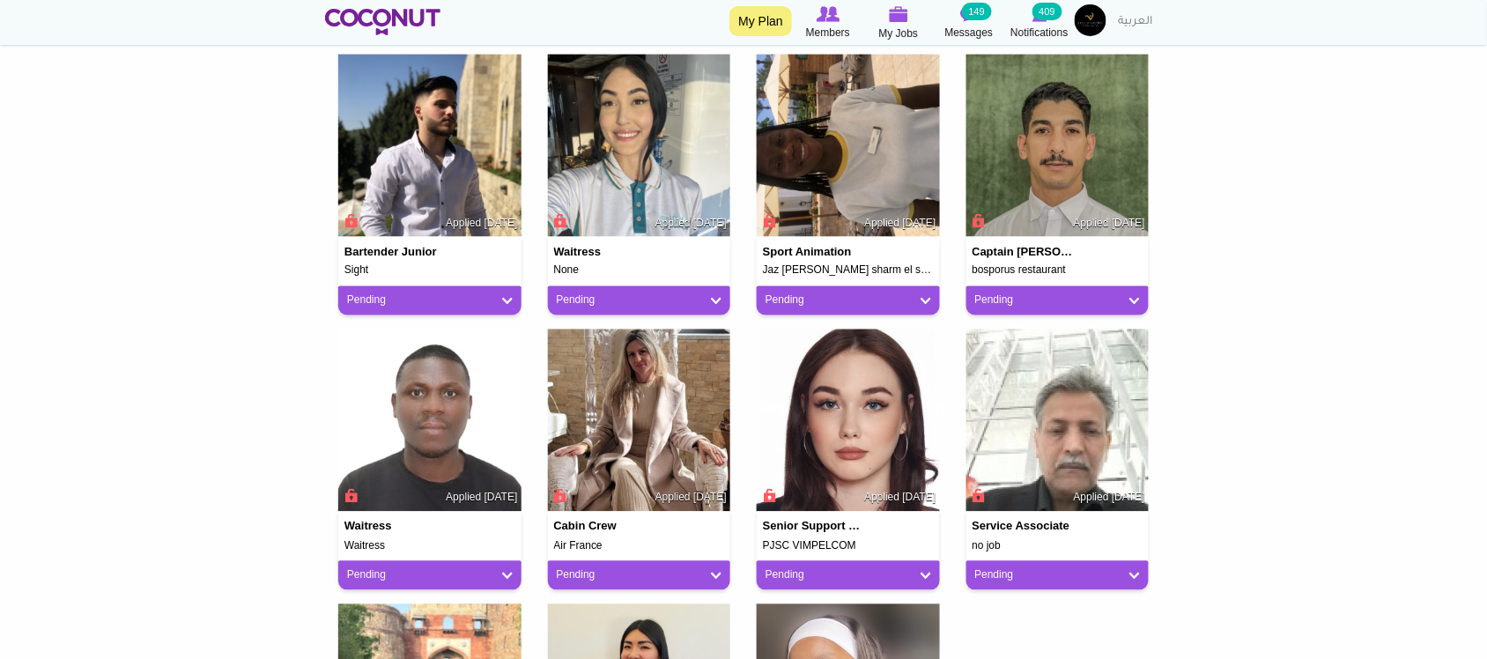
scroll to position [881, 0]
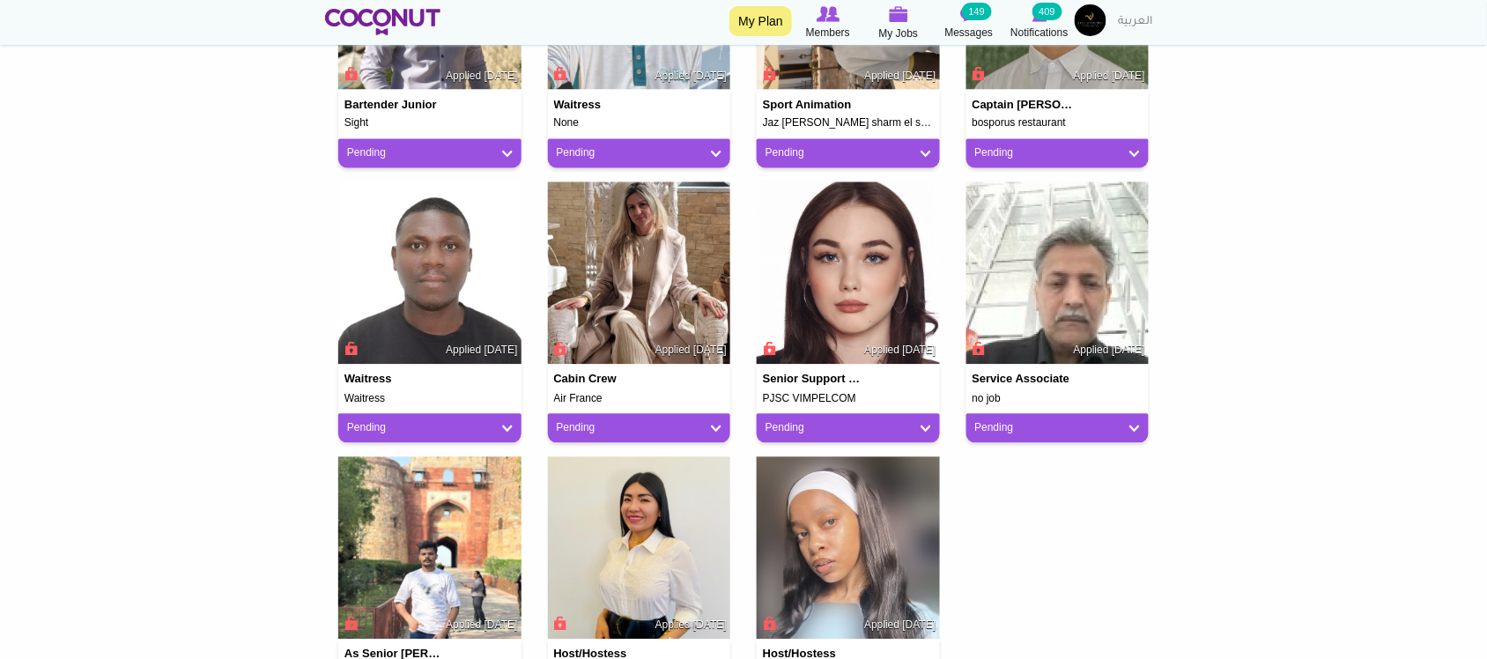
click at [817, 379] on h4 "Senior Support Specialist" at bounding box center [814, 379] width 102 height 12
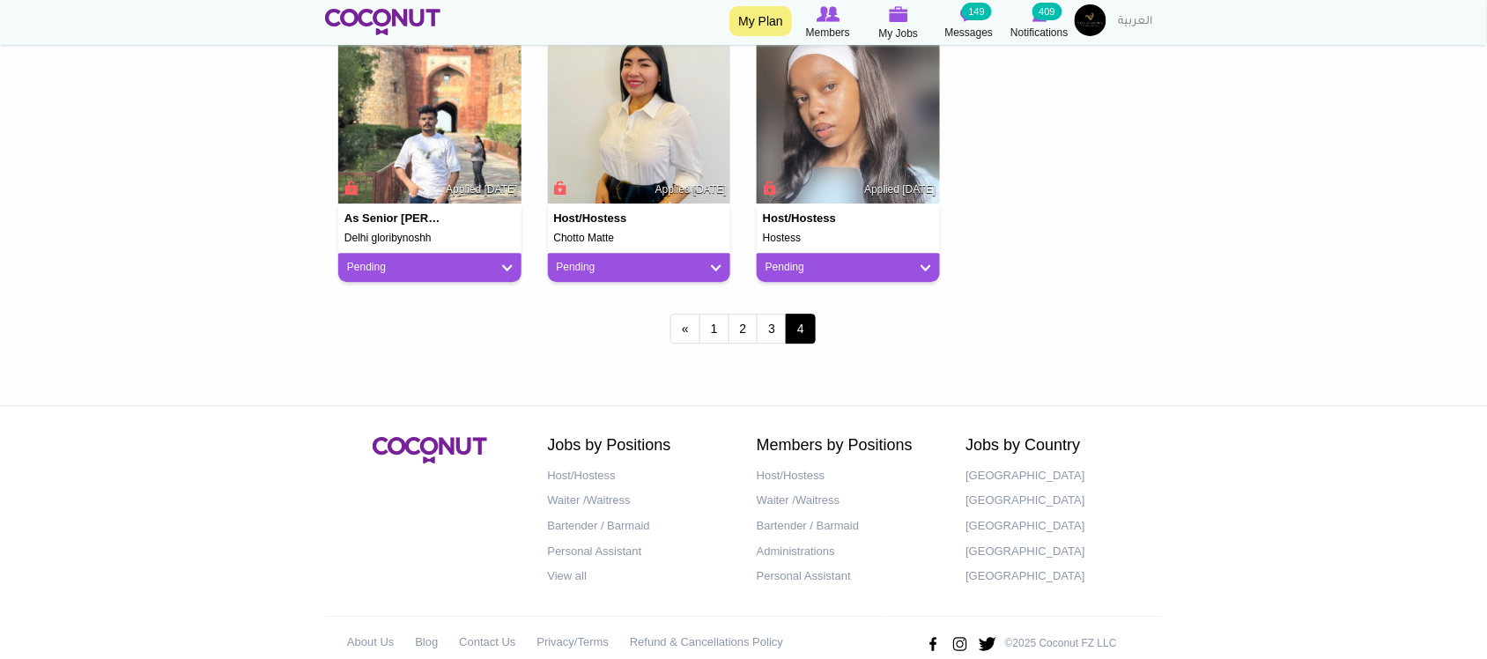
scroll to position [1053, 0]
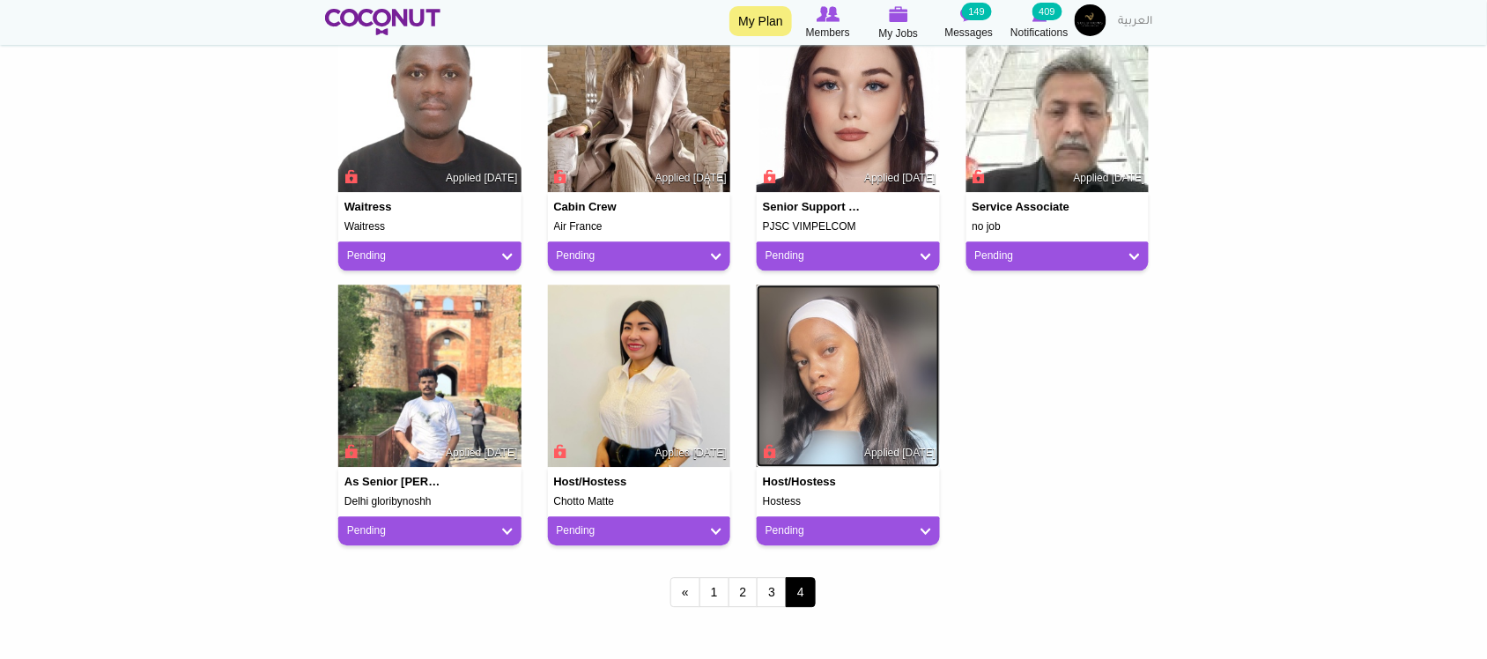
click at [889, 402] on img at bounding box center [847, 375] width 183 height 183
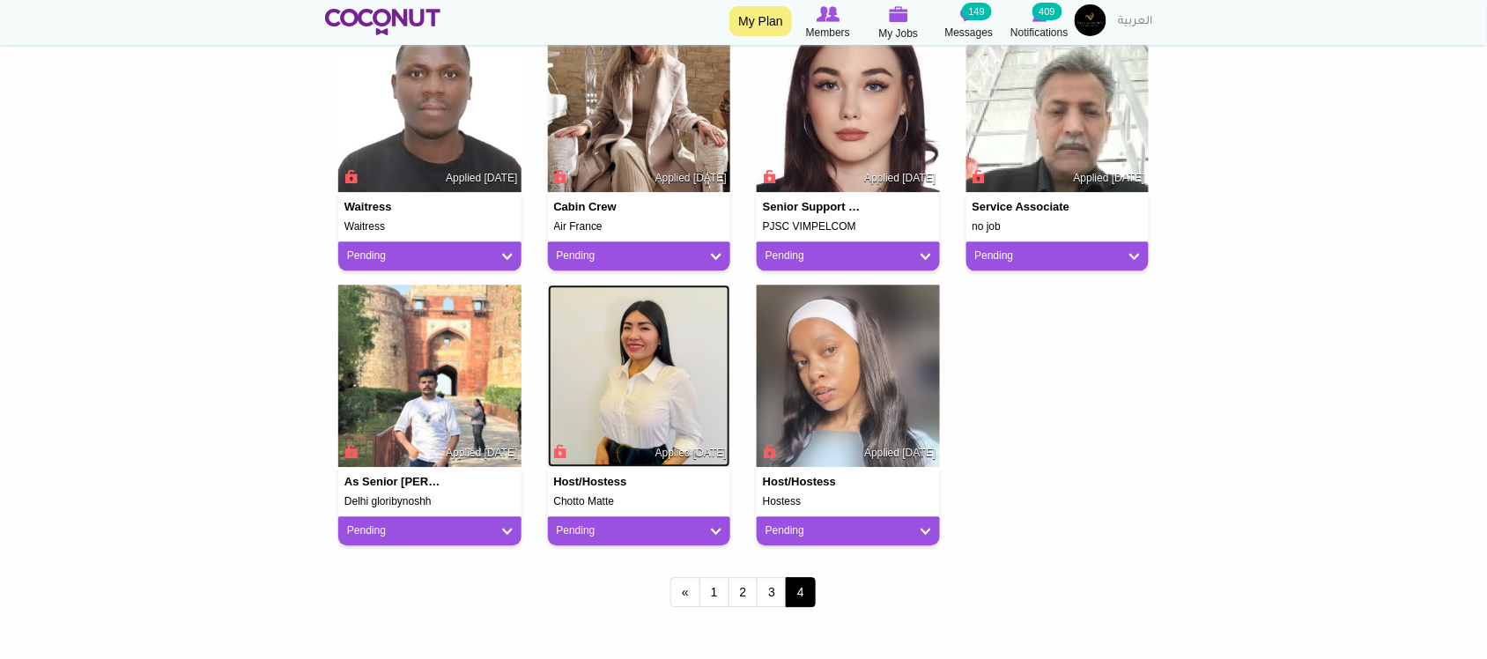
click at [634, 368] on img at bounding box center [639, 375] width 183 height 183
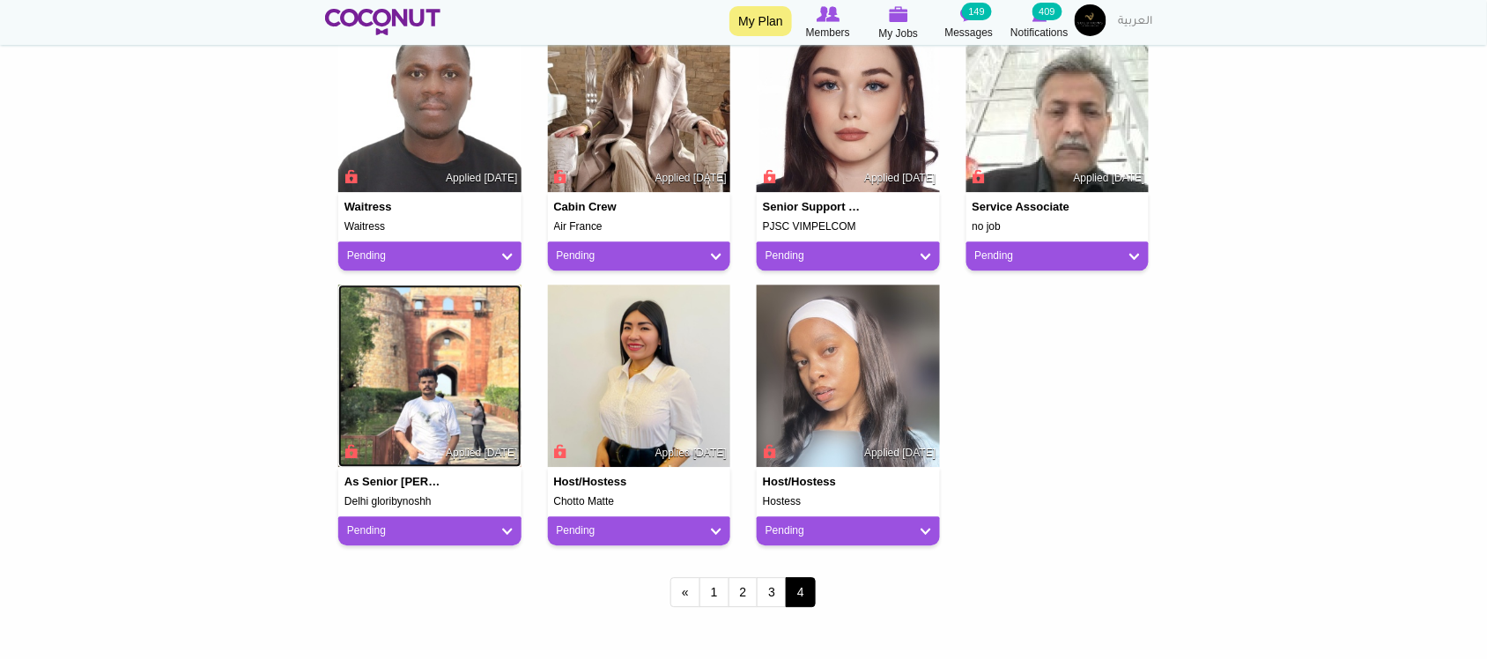
click at [417, 405] on img at bounding box center [429, 375] width 183 height 183
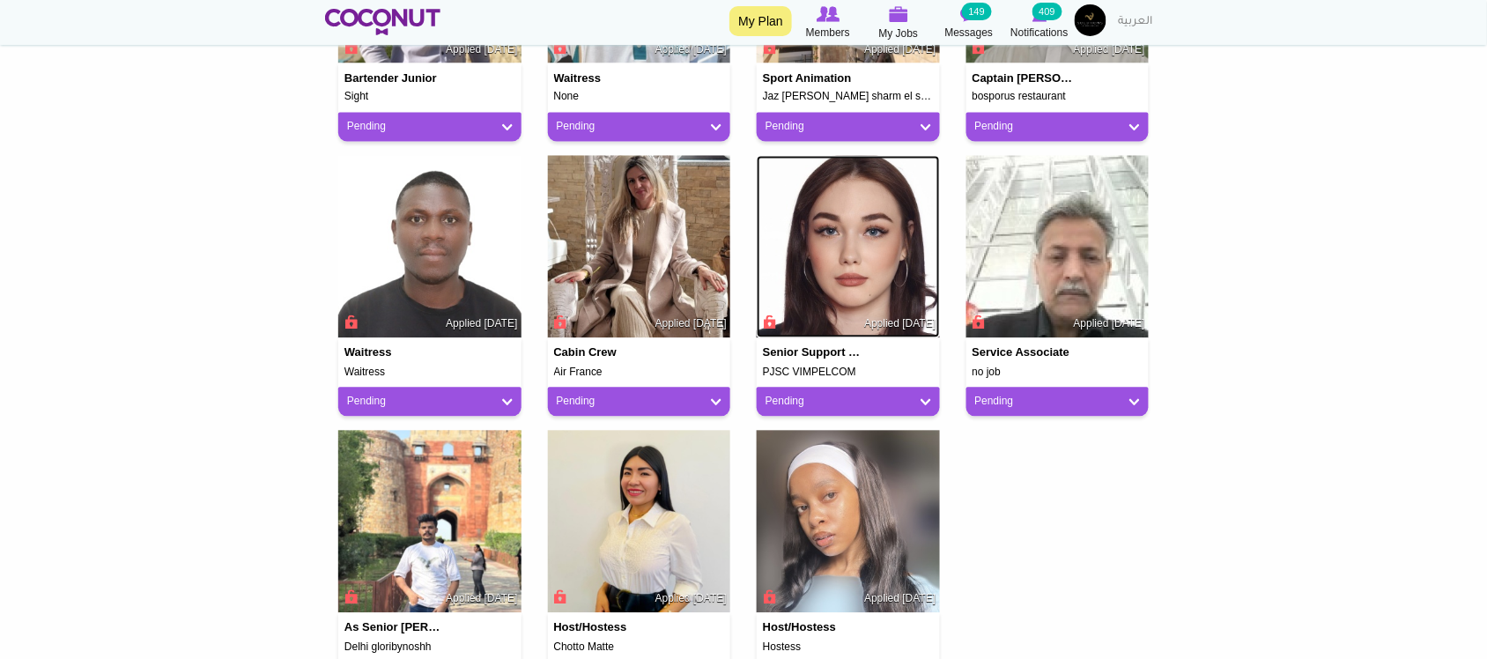
click at [841, 283] on img at bounding box center [847, 247] width 183 height 183
click at [638, 261] on img at bounding box center [639, 247] width 183 height 183
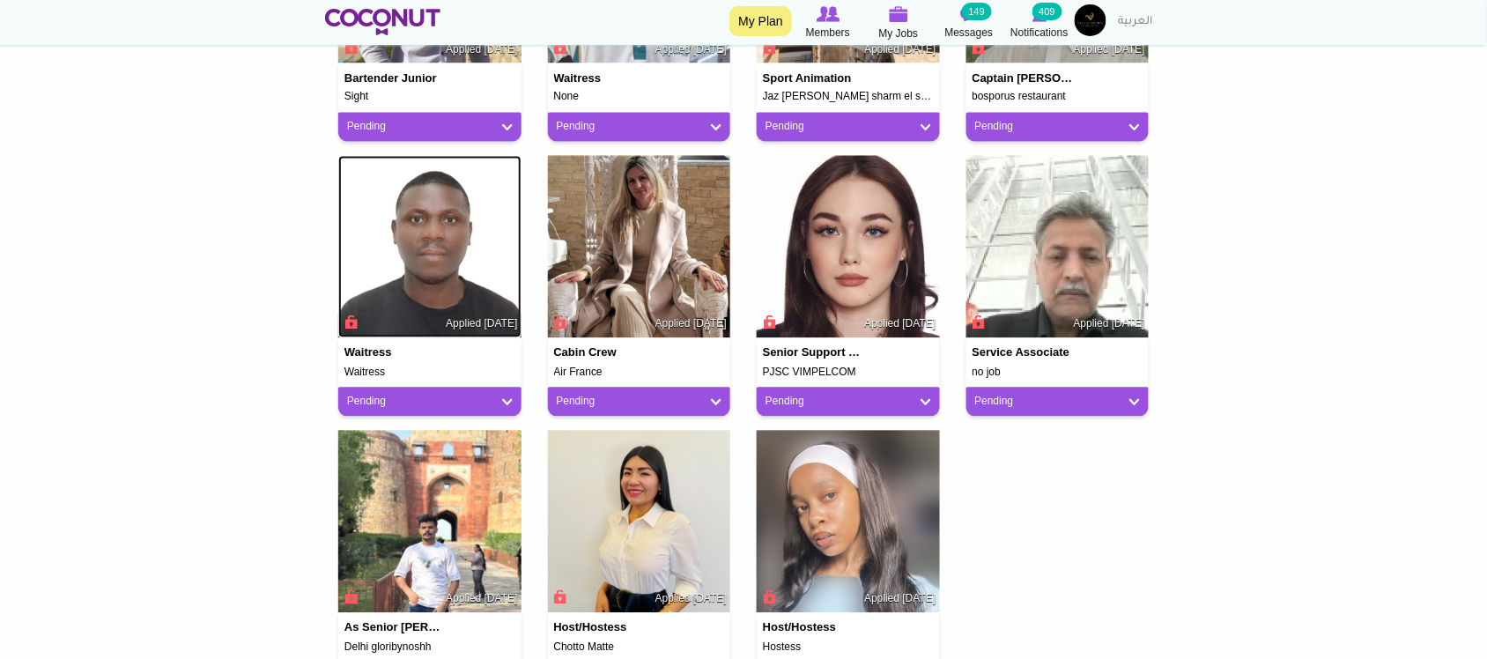
drag, startPoint x: 402, startPoint y: 258, endPoint x: 438, endPoint y: 293, distance: 49.8
click at [402, 258] on img at bounding box center [429, 247] width 183 height 183
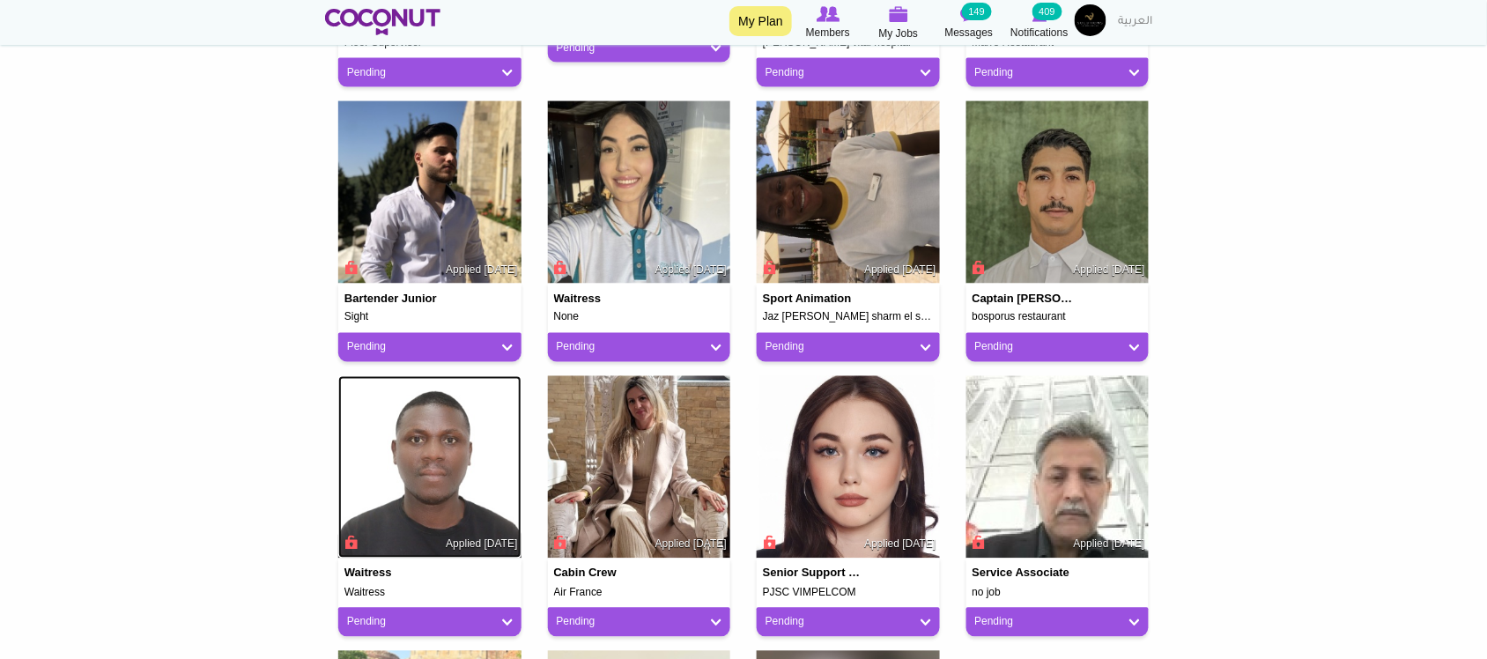
scroll to position [467, 0]
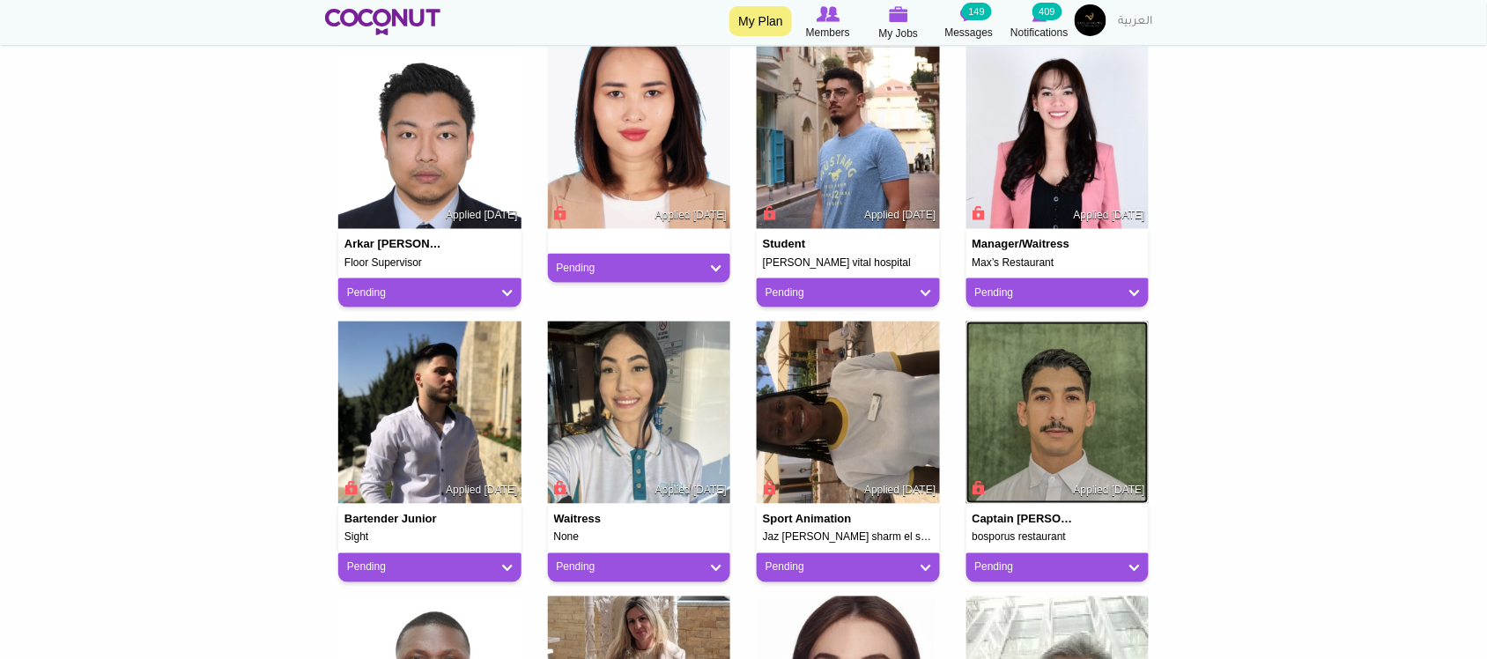
click at [1066, 418] on img at bounding box center [1057, 412] width 183 height 183
click at [837, 418] on img at bounding box center [847, 412] width 183 height 183
click at [610, 365] on img at bounding box center [639, 412] width 183 height 183
click at [403, 368] on img at bounding box center [429, 412] width 183 height 183
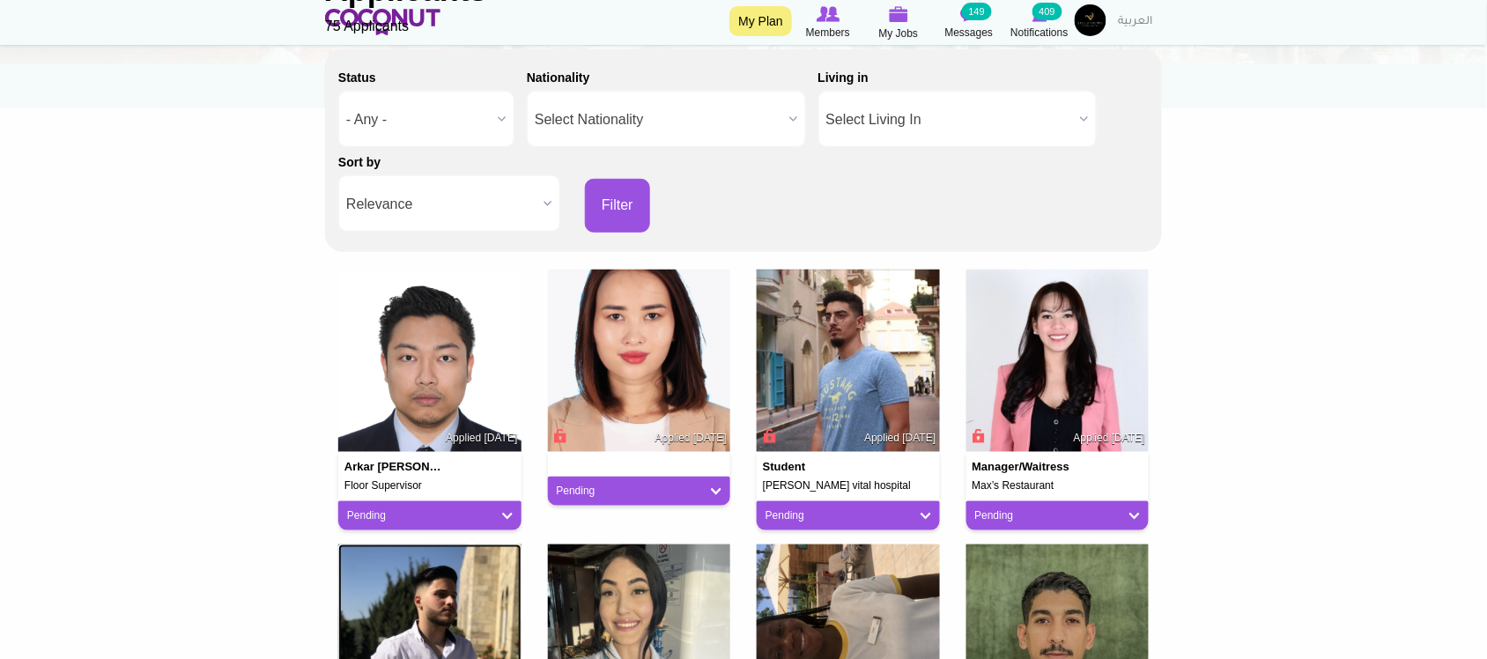
scroll to position [173, 0]
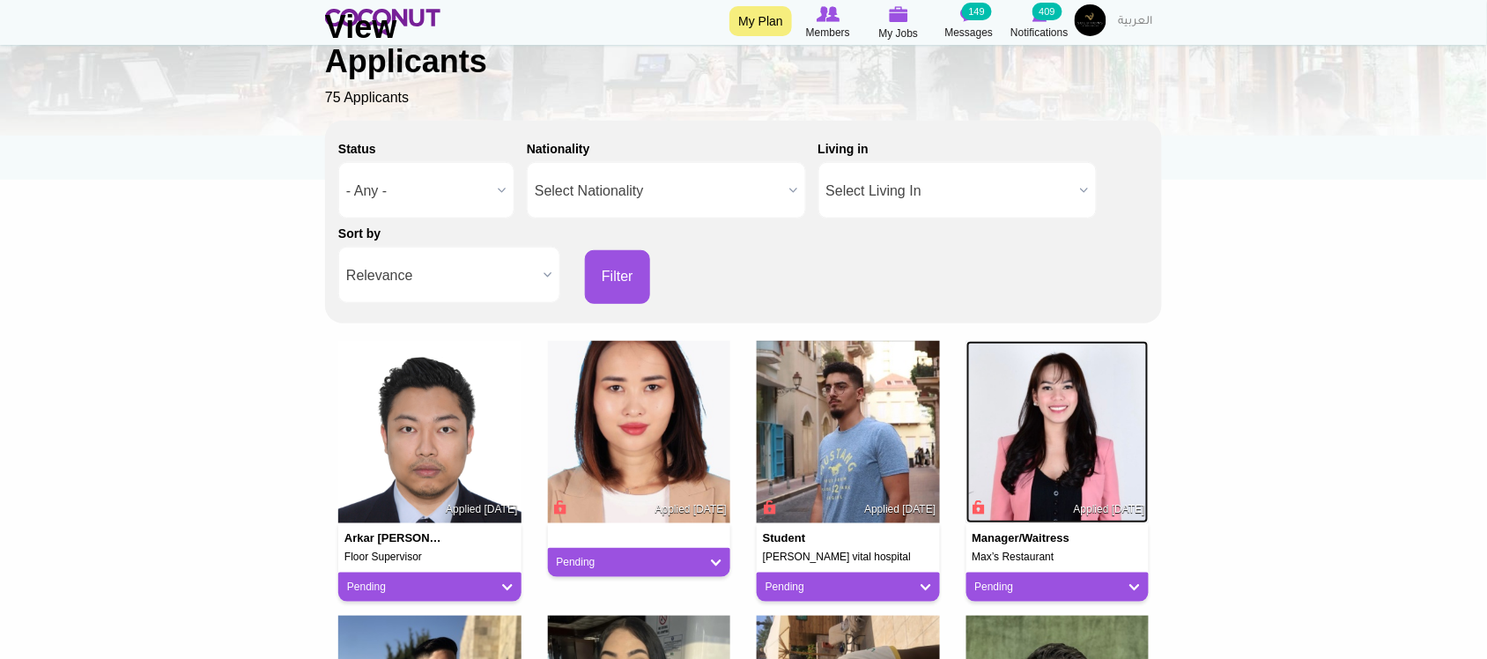
drag, startPoint x: 1083, startPoint y: 437, endPoint x: 914, endPoint y: 432, distance: 169.2
click at [1083, 437] on img at bounding box center [1057, 432] width 183 height 183
click at [747, 427] on div "Student Adam vital hospital Applied 3 weeks ago Pending Pending Good Fit Maybe …" at bounding box center [848, 478] width 210 height 275
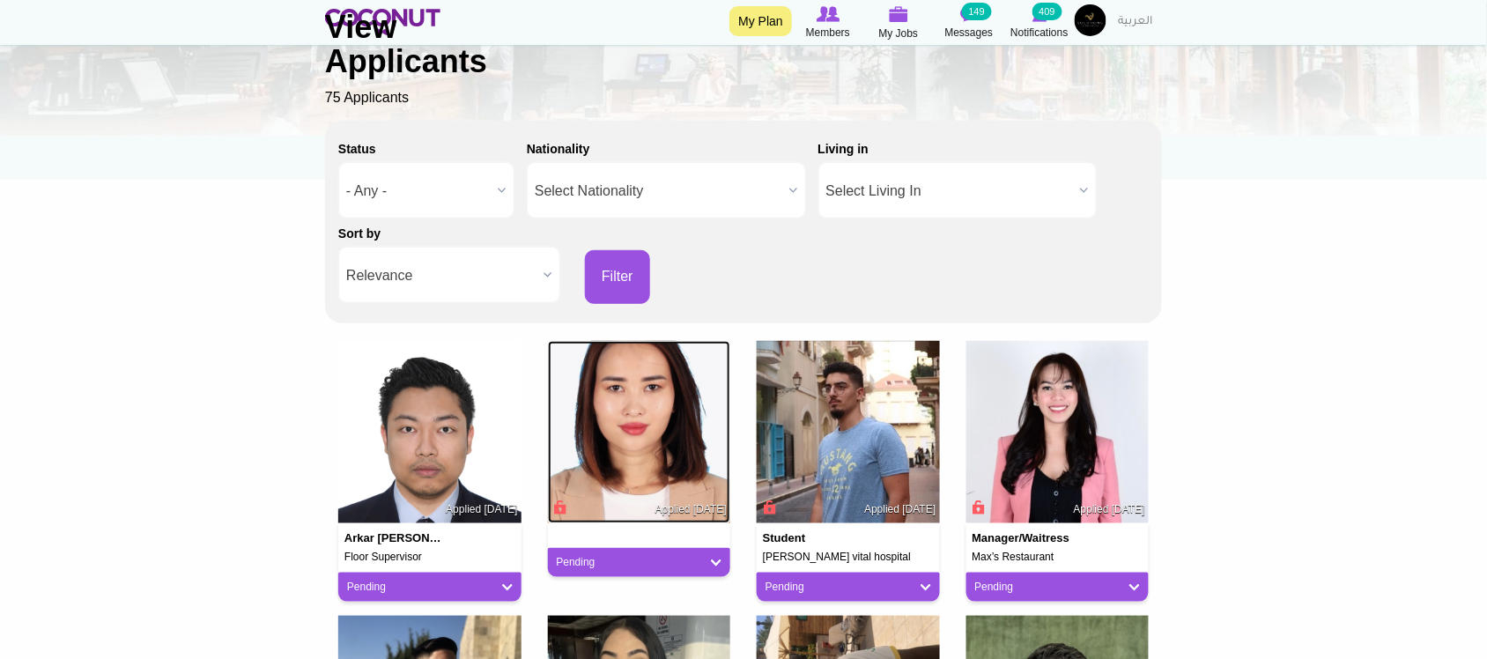
click at [550, 418] on img at bounding box center [639, 432] width 183 height 183
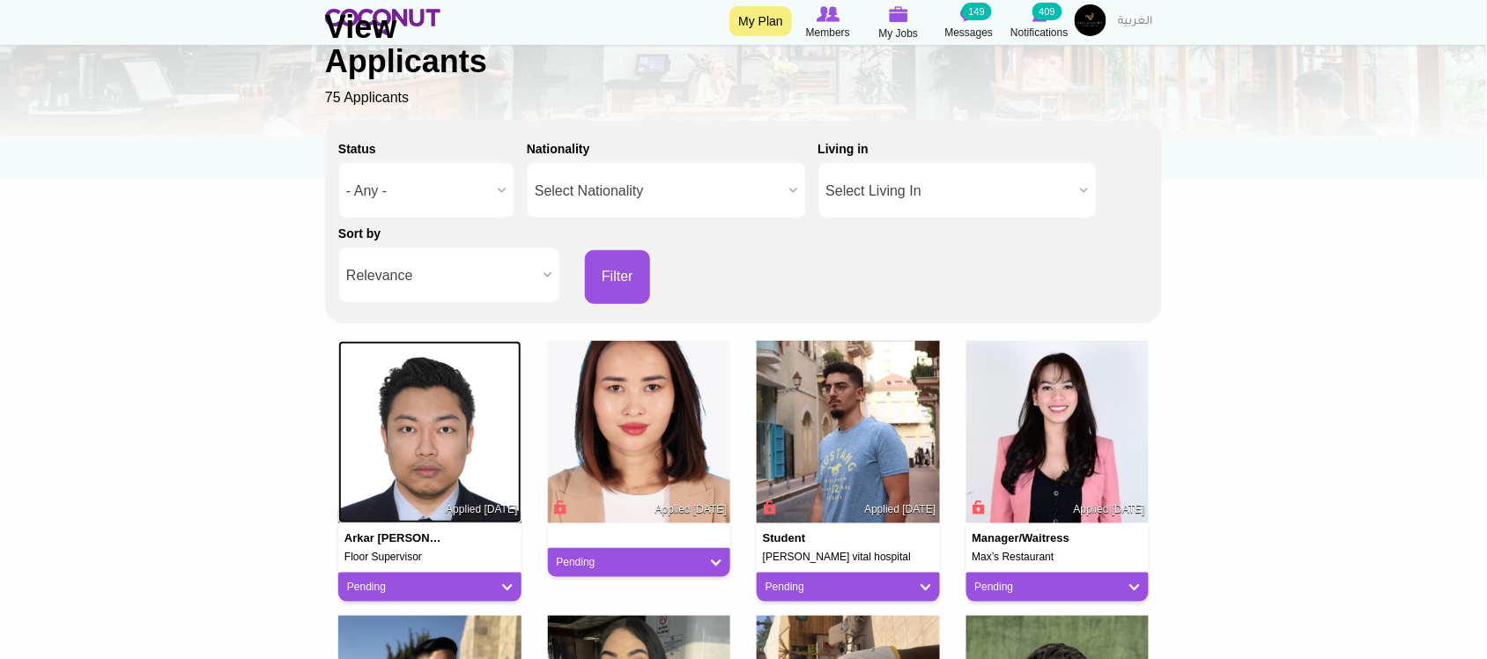
click at [376, 408] on img at bounding box center [429, 432] width 183 height 183
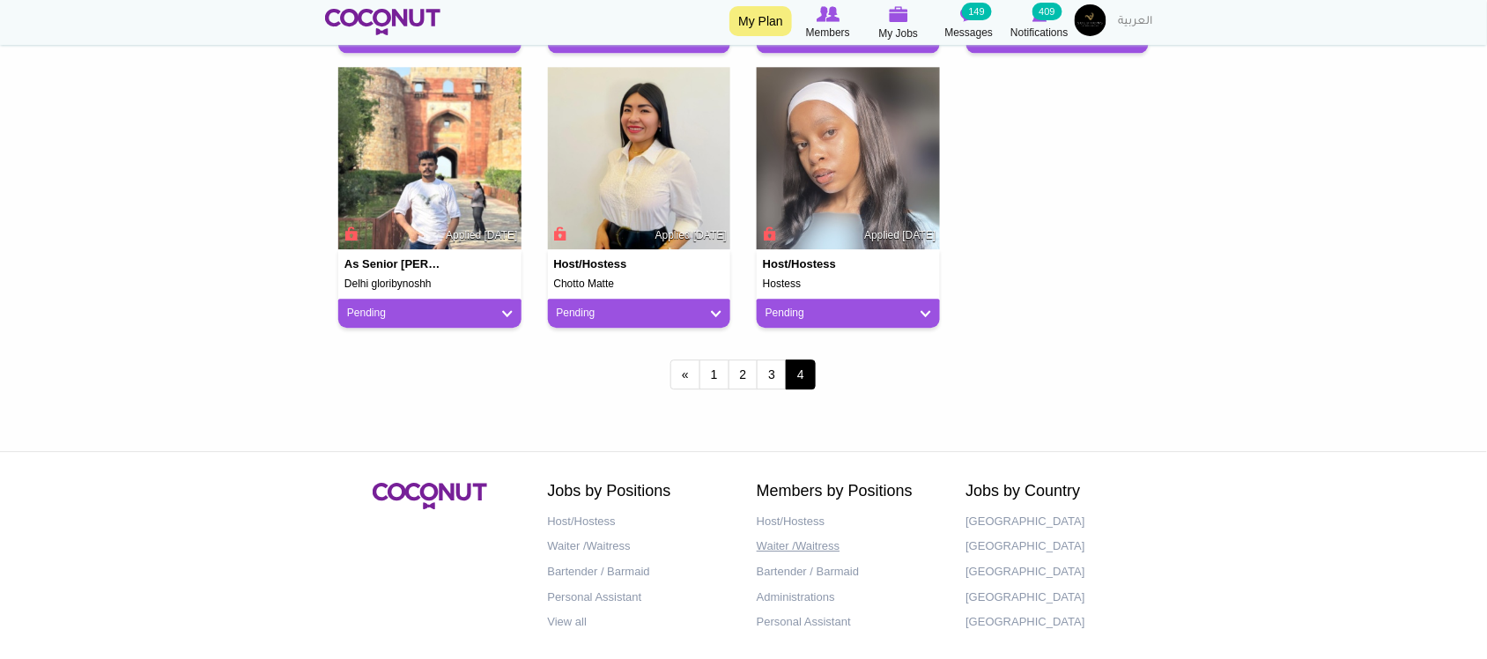
scroll to position [1347, 0]
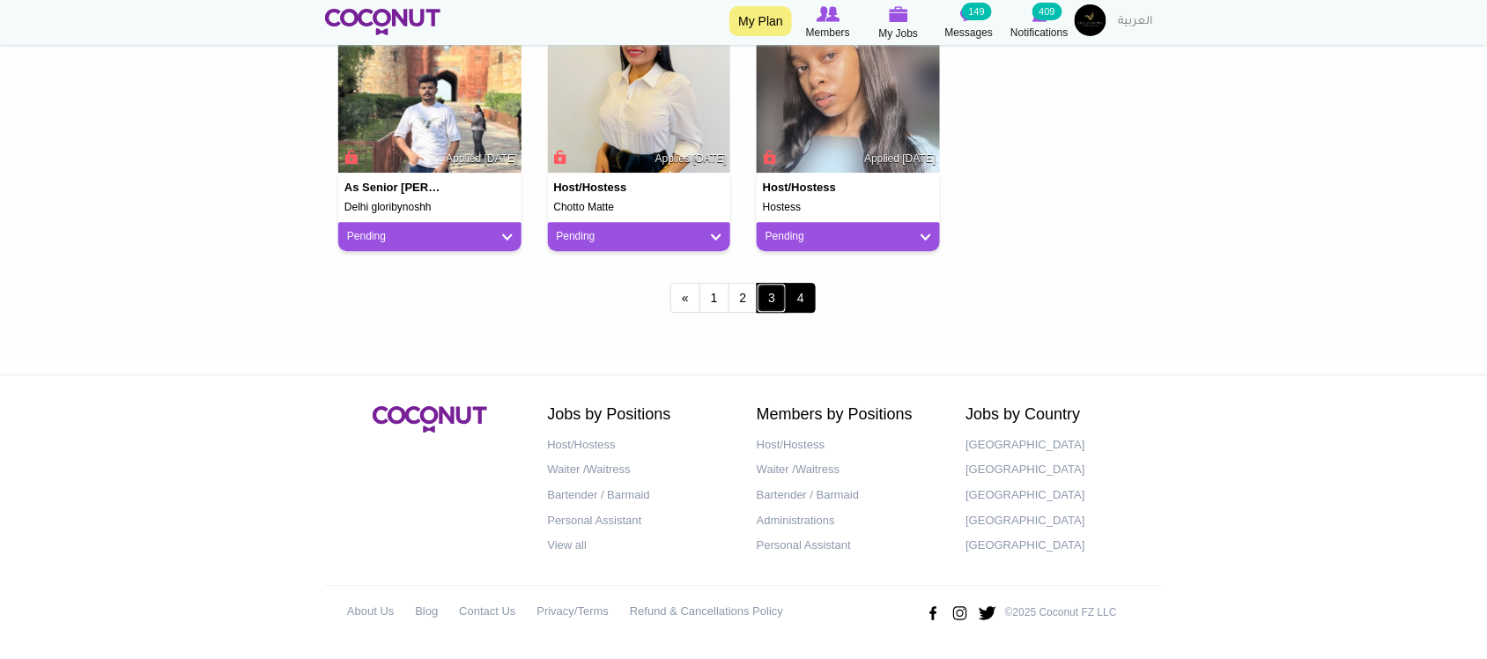
click at [771, 298] on link "3" at bounding box center [771, 298] width 30 height 30
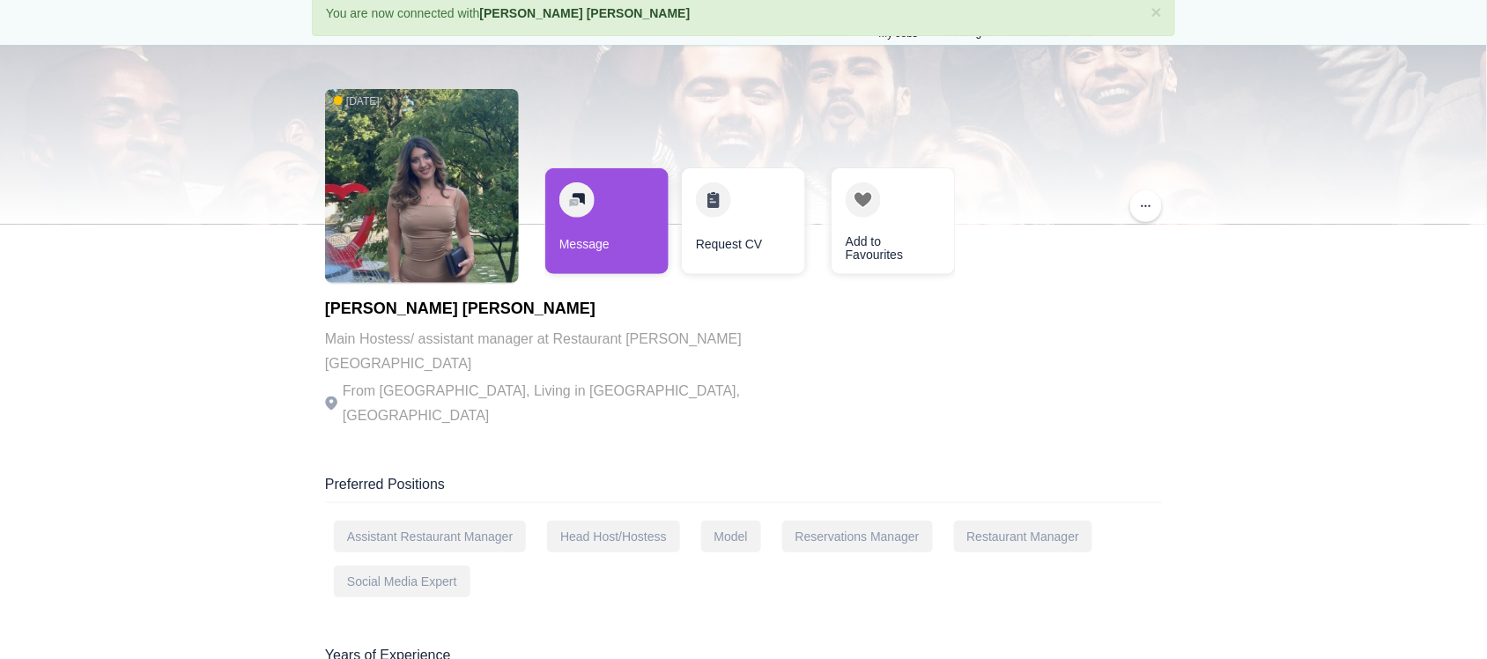
scroll to position [146, 0]
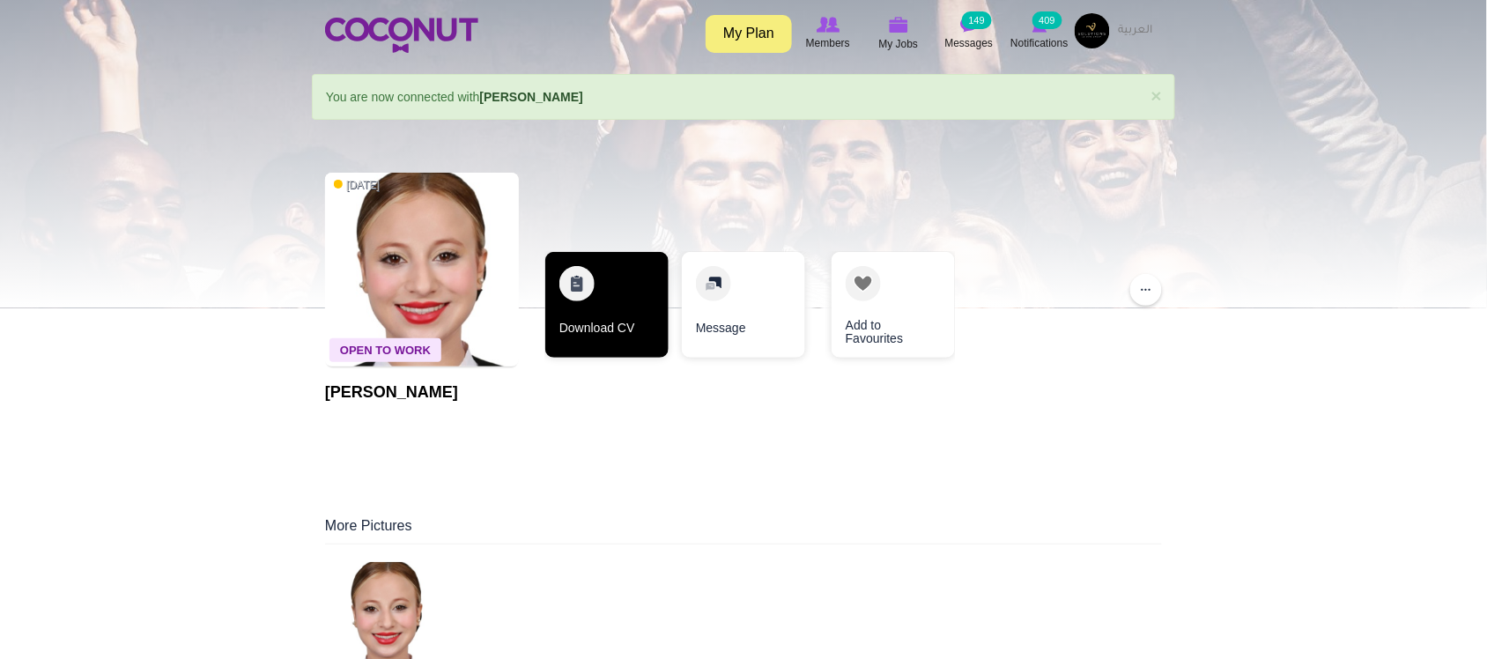
click at [631, 337] on link "Download CV" at bounding box center [606, 305] width 123 height 106
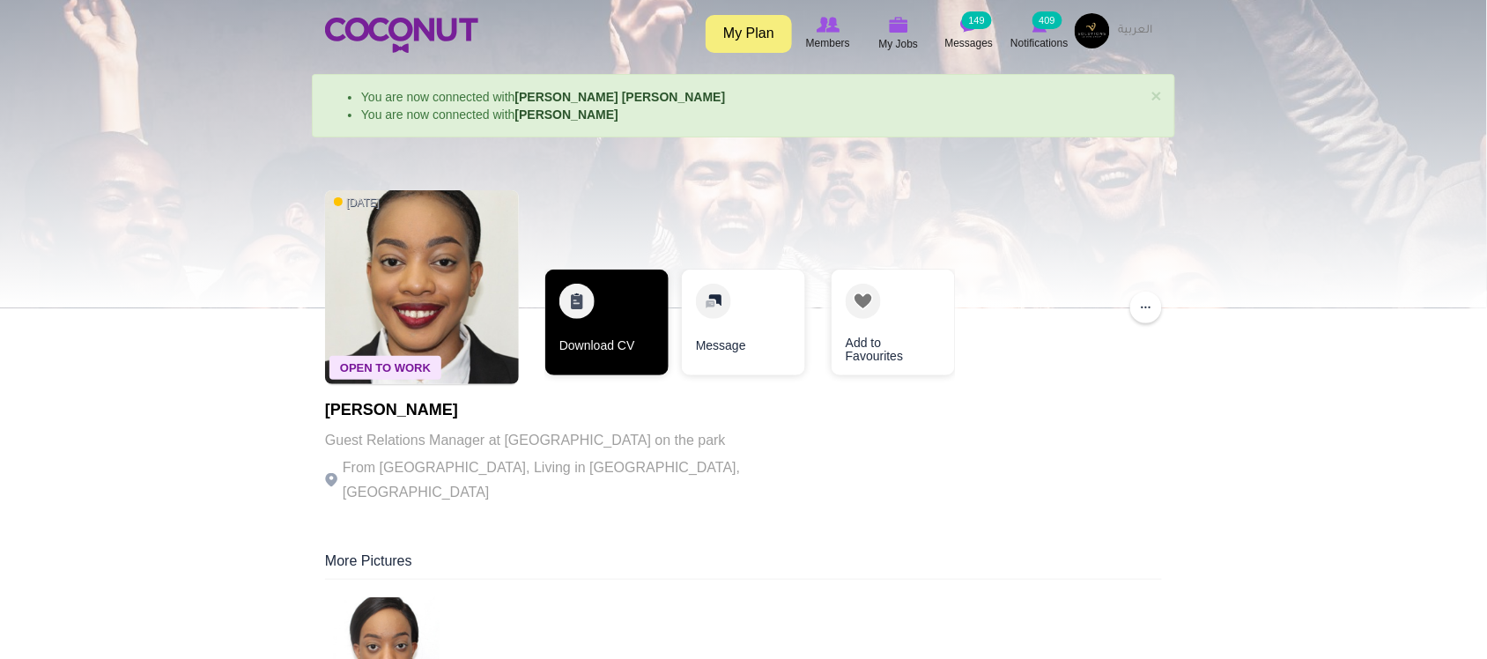
click at [599, 350] on link "Download CV" at bounding box center [606, 322] width 123 height 106
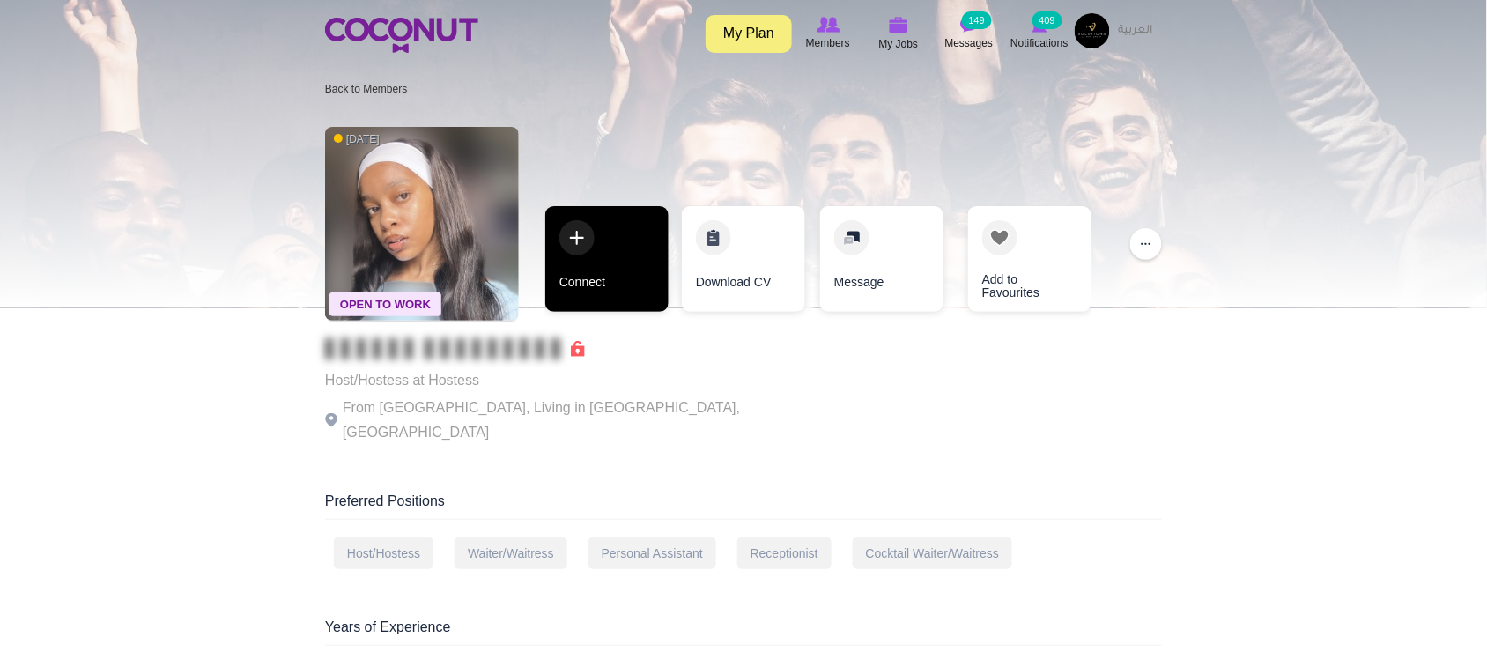
drag, startPoint x: 594, startPoint y: 406, endPoint x: 618, endPoint y: 305, distance: 104.0
click at [594, 406] on p "From South Africa, Living in Pretoria, South Africa" at bounding box center [567, 419] width 484 height 49
click at [612, 284] on link "Connect" at bounding box center [606, 259] width 123 height 106
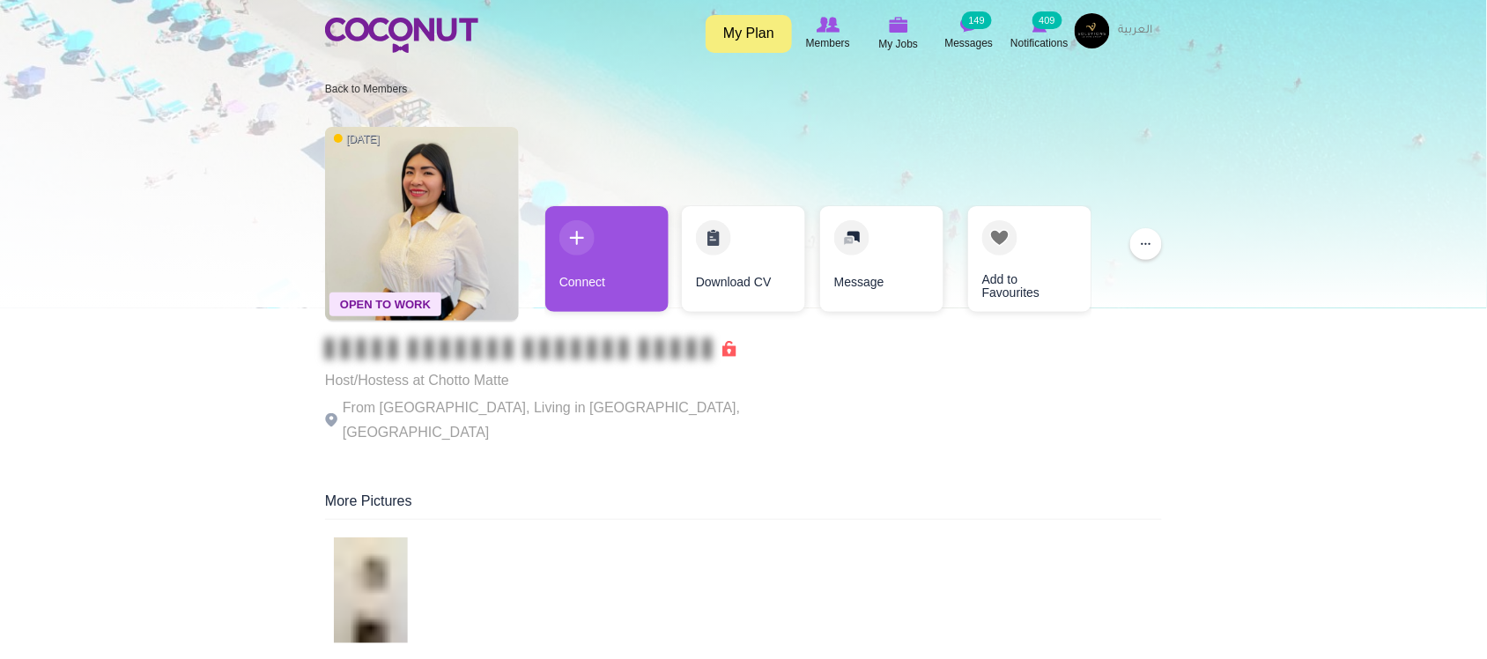
click at [474, 402] on p "From [GEOGRAPHIC_DATA], Living in [GEOGRAPHIC_DATA], [GEOGRAPHIC_DATA]" at bounding box center [567, 419] width 484 height 49
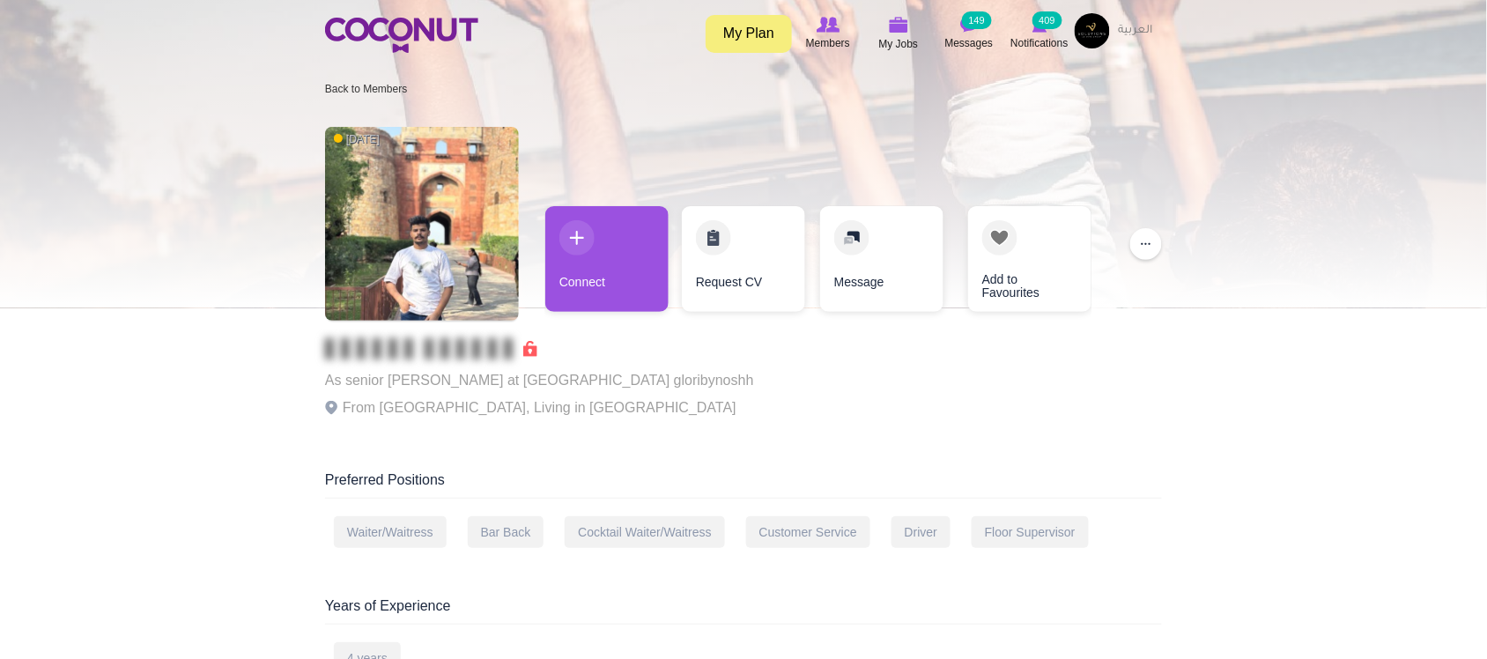
click at [477, 401] on p "From [GEOGRAPHIC_DATA], Living in [GEOGRAPHIC_DATA]" at bounding box center [539, 407] width 429 height 25
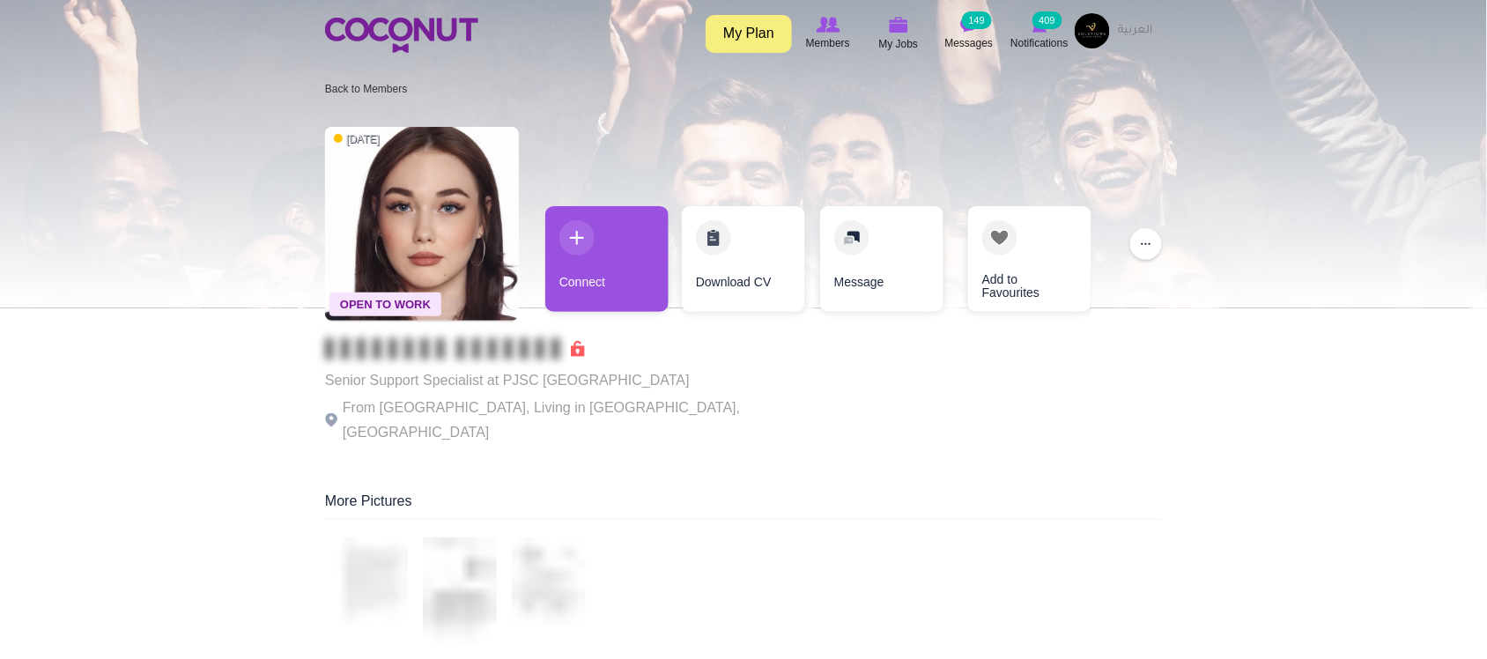
click at [555, 394] on div "Senior Support Specialist at PJSC VIMPELCOM From Russia, Living in Saratov, Rus…" at bounding box center [567, 391] width 484 height 107
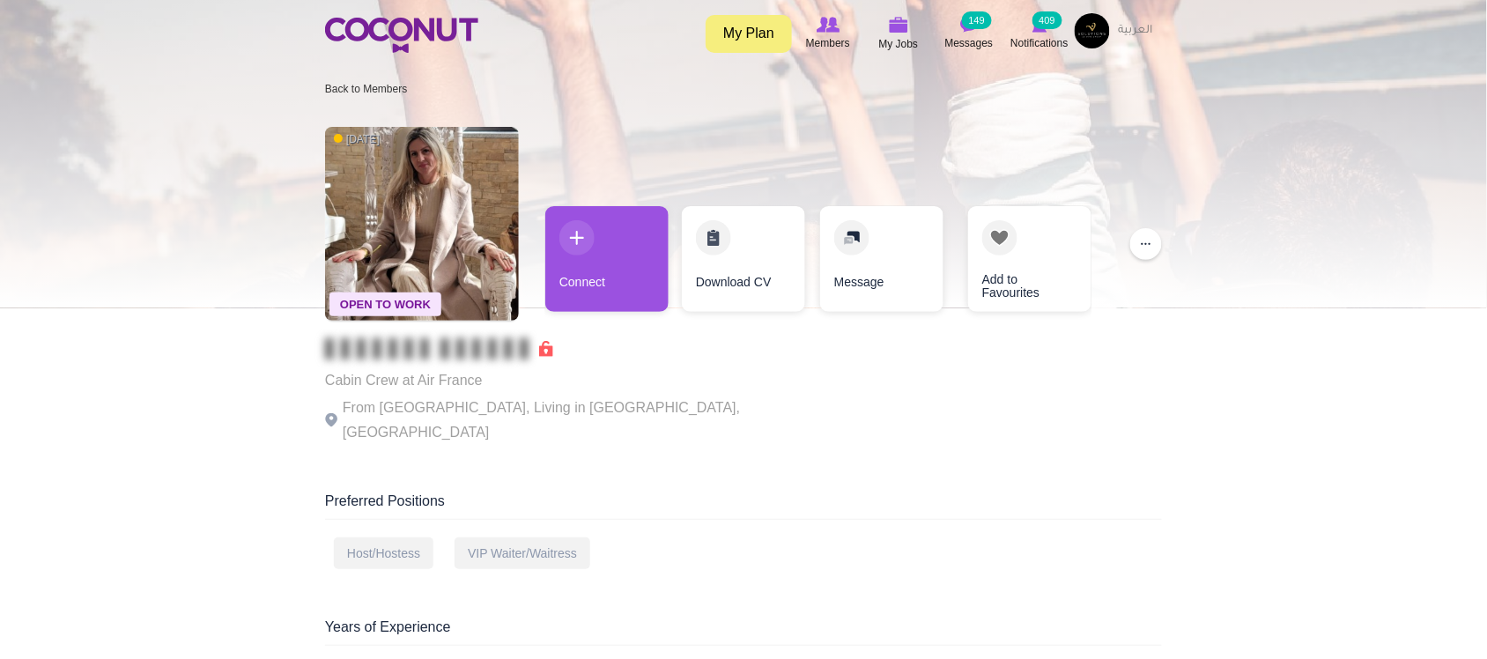
click at [555, 394] on div "Cabin Crew at Air France From France, Living in Albitreccia, France" at bounding box center [567, 391] width 484 height 107
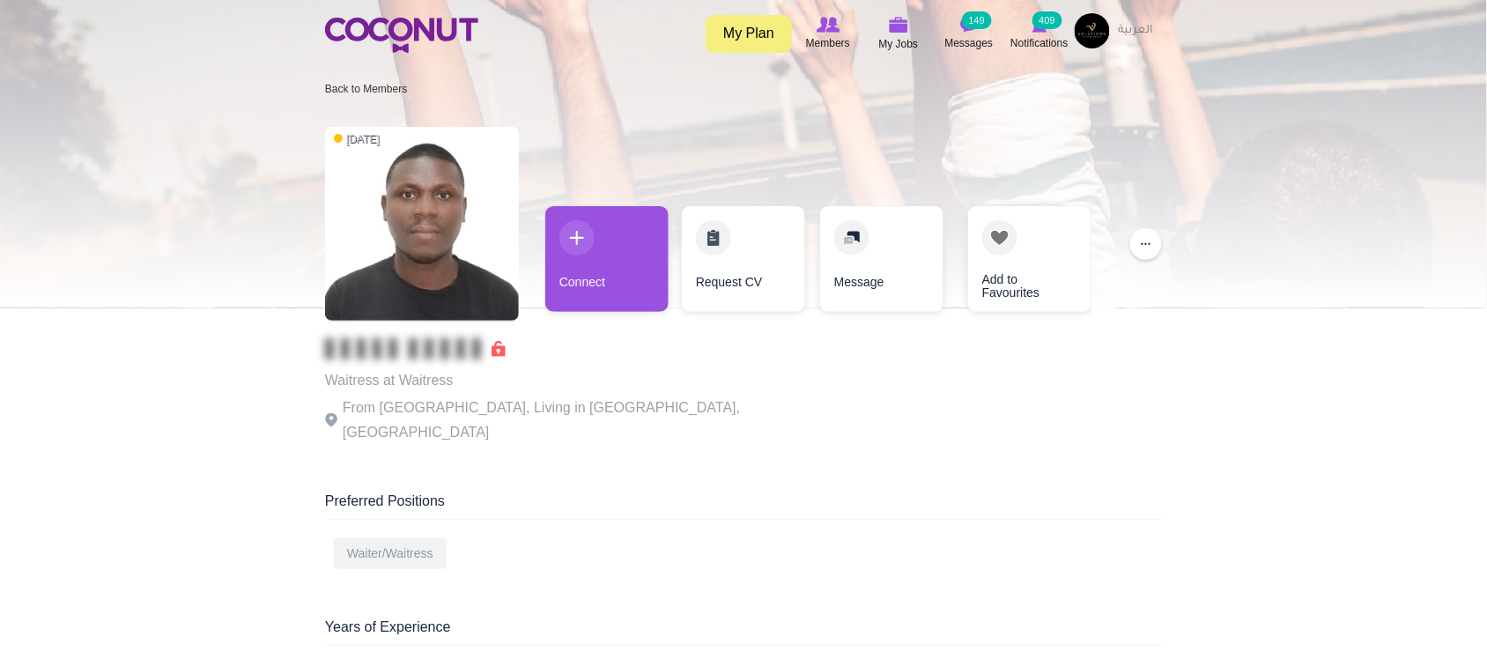
click at [555, 394] on div "Waitress at Waitress From Ghana, Living in Dubai, United Arab Emirates" at bounding box center [567, 391] width 484 height 107
drag, startPoint x: 432, startPoint y: 424, endPoint x: 499, endPoint y: 420, distance: 67.0
click at [461, 423] on div "Waitress at Waitress From Ghana, Living in Dubai, United Arab Emirates" at bounding box center [567, 391] width 484 height 107
click at [513, 417] on p "From Ghana, Living in Dubai, United Arab Emirates" at bounding box center [567, 419] width 484 height 49
drag, startPoint x: 559, startPoint y: 386, endPoint x: 465, endPoint y: 408, distance: 96.8
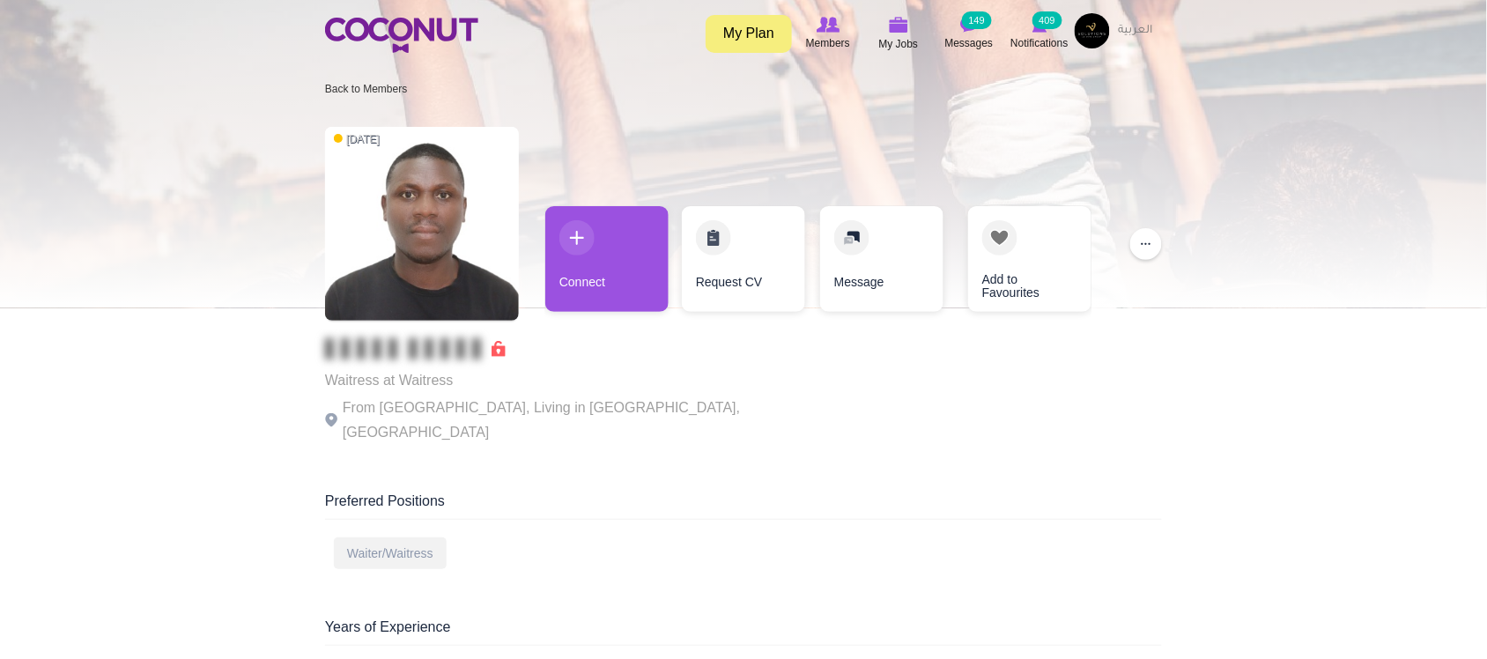
click at [559, 386] on p "Waitress at Waitress" at bounding box center [567, 380] width 484 height 25
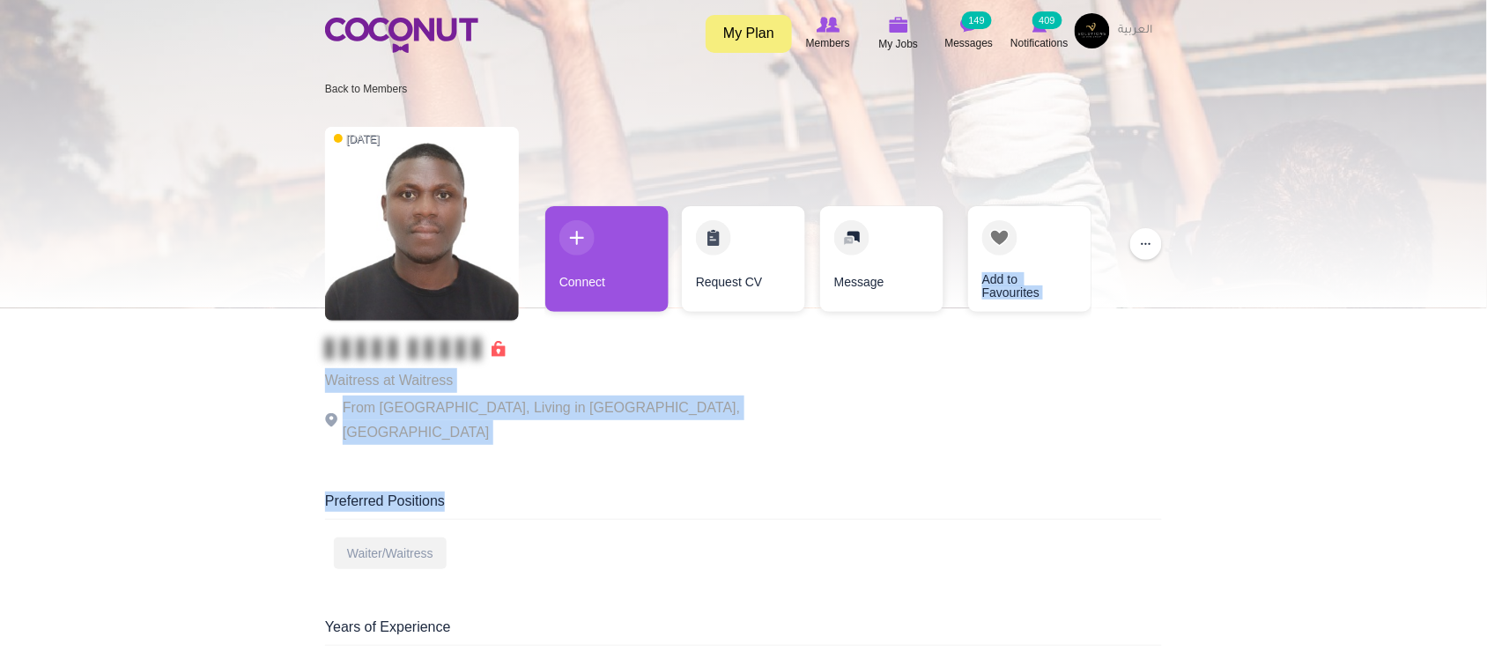
drag, startPoint x: 335, startPoint y: 377, endPoint x: 698, endPoint y: 416, distance: 365.8
click at [672, 402] on div "3 weeks ago Waitress at Waitress From Ghana, Living in Dubai, United Arab Emira…" at bounding box center [743, 287] width 837 height 338
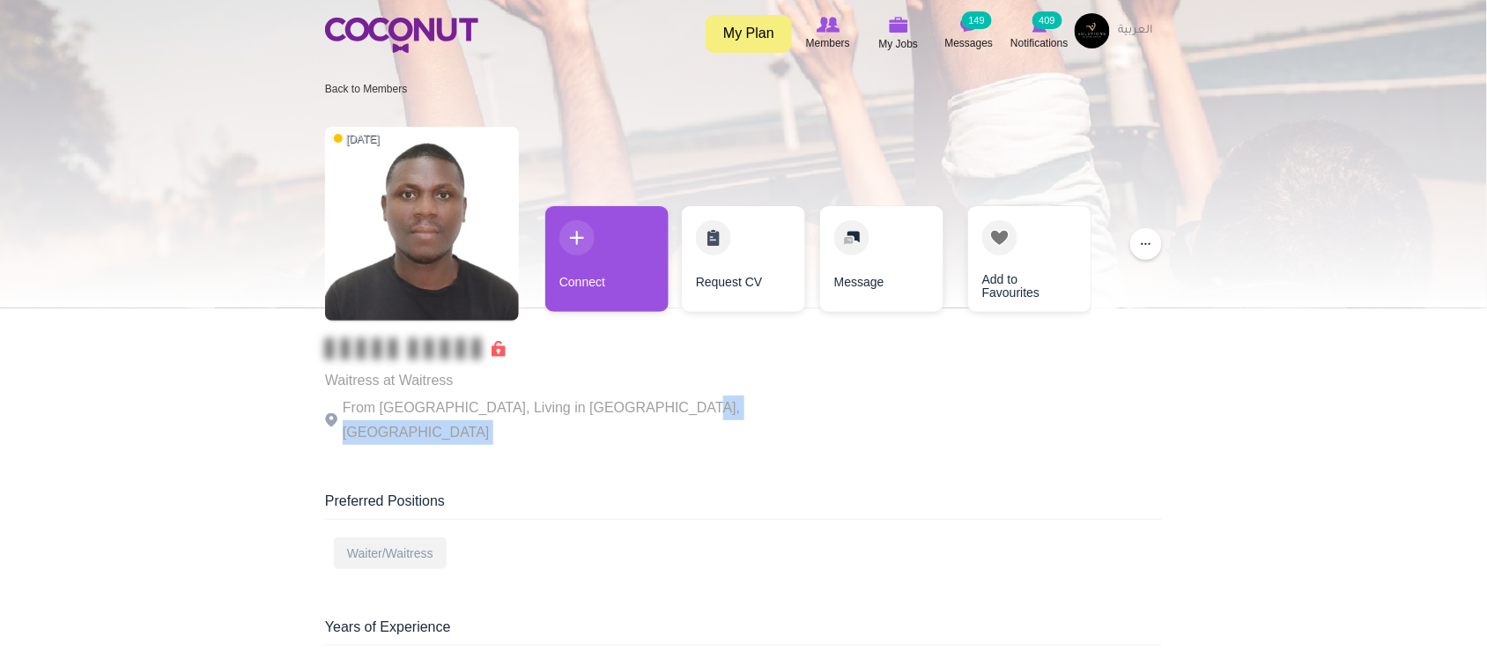
click at [672, 403] on div "3 weeks ago Waitress at Waitress From Ghana, Living in Dubai, United Arab Emira…" at bounding box center [743, 287] width 837 height 338
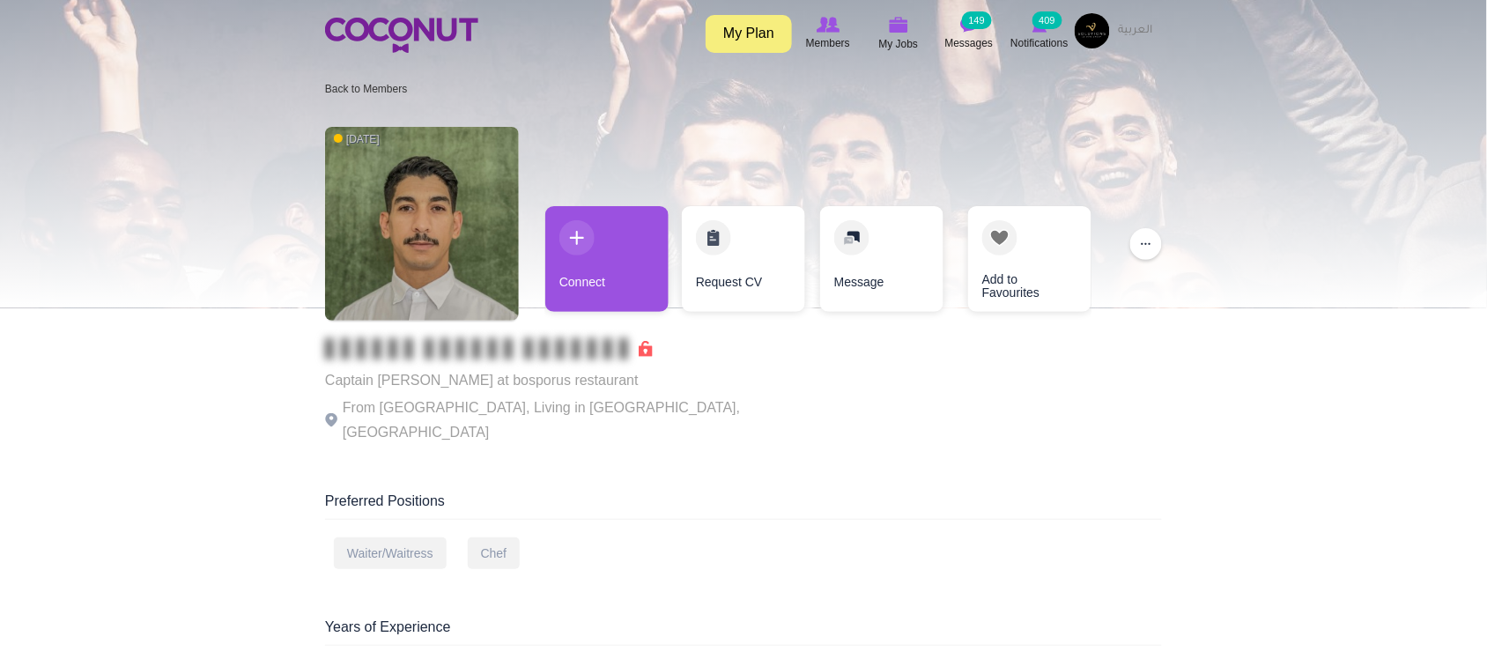
click at [521, 393] on div "Captain [PERSON_NAME] at bosporus restaurant From [GEOGRAPHIC_DATA], Living in …" at bounding box center [567, 391] width 484 height 107
click at [757, 396] on div "[DATE] Captain [PERSON_NAME] at bosporus restaurant From [GEOGRAPHIC_DATA], Liv…" at bounding box center [743, 287] width 837 height 338
click at [496, 407] on p "From [GEOGRAPHIC_DATA], Living in [GEOGRAPHIC_DATA], [GEOGRAPHIC_DATA]" at bounding box center [567, 419] width 484 height 49
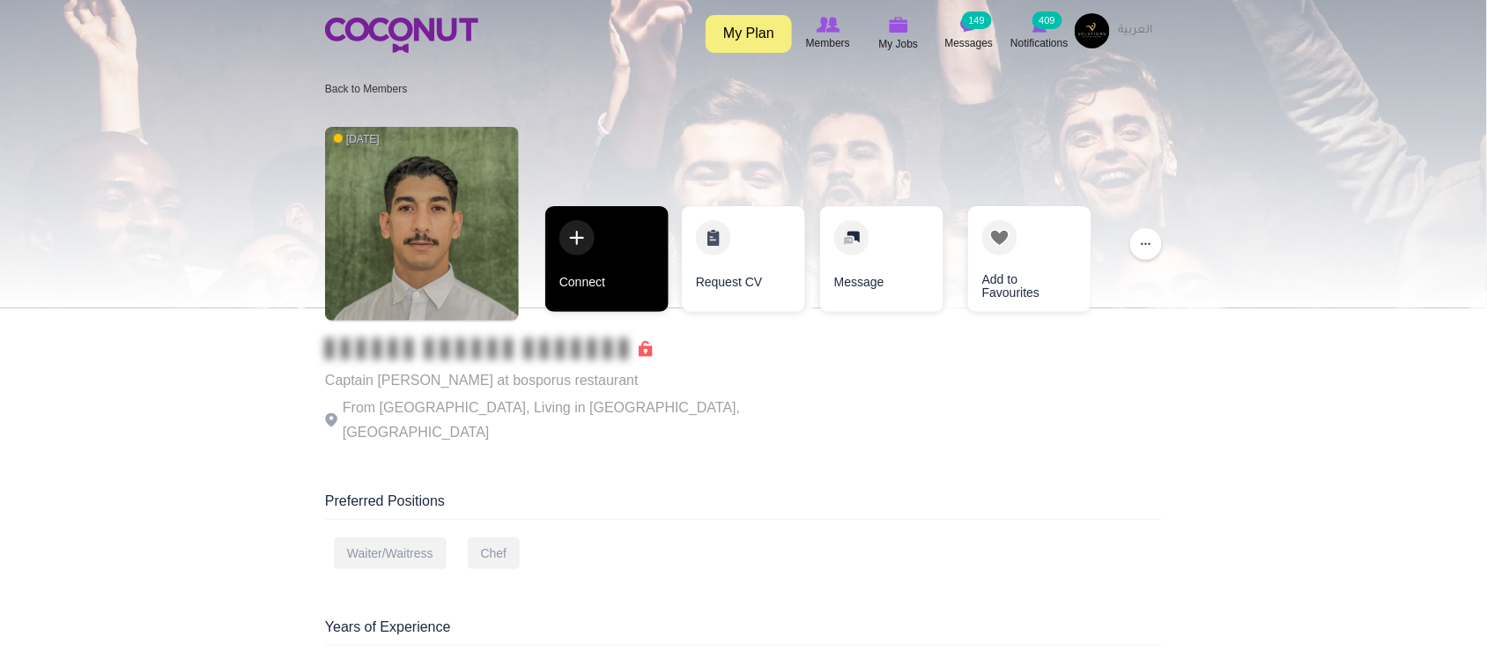
click at [605, 284] on link "Connect" at bounding box center [606, 259] width 123 height 106
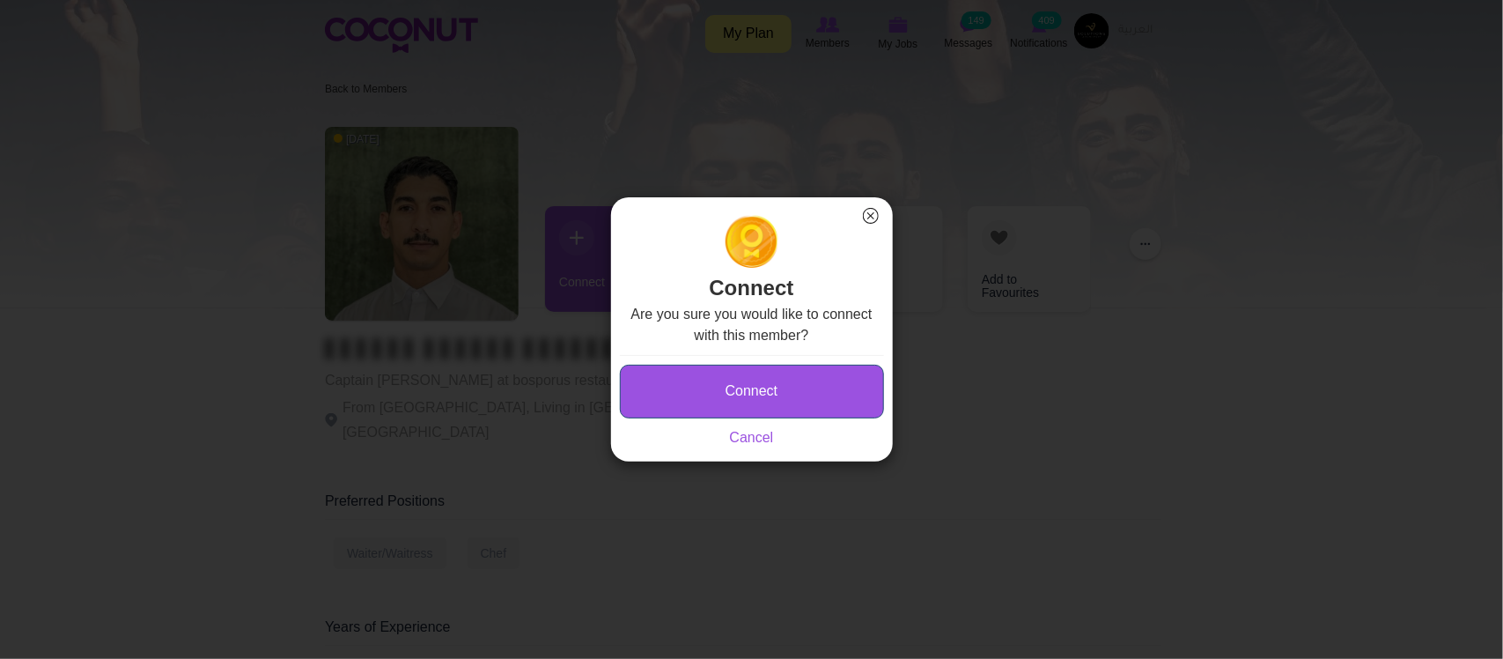
click at [793, 417] on button "Connect" at bounding box center [752, 392] width 264 height 54
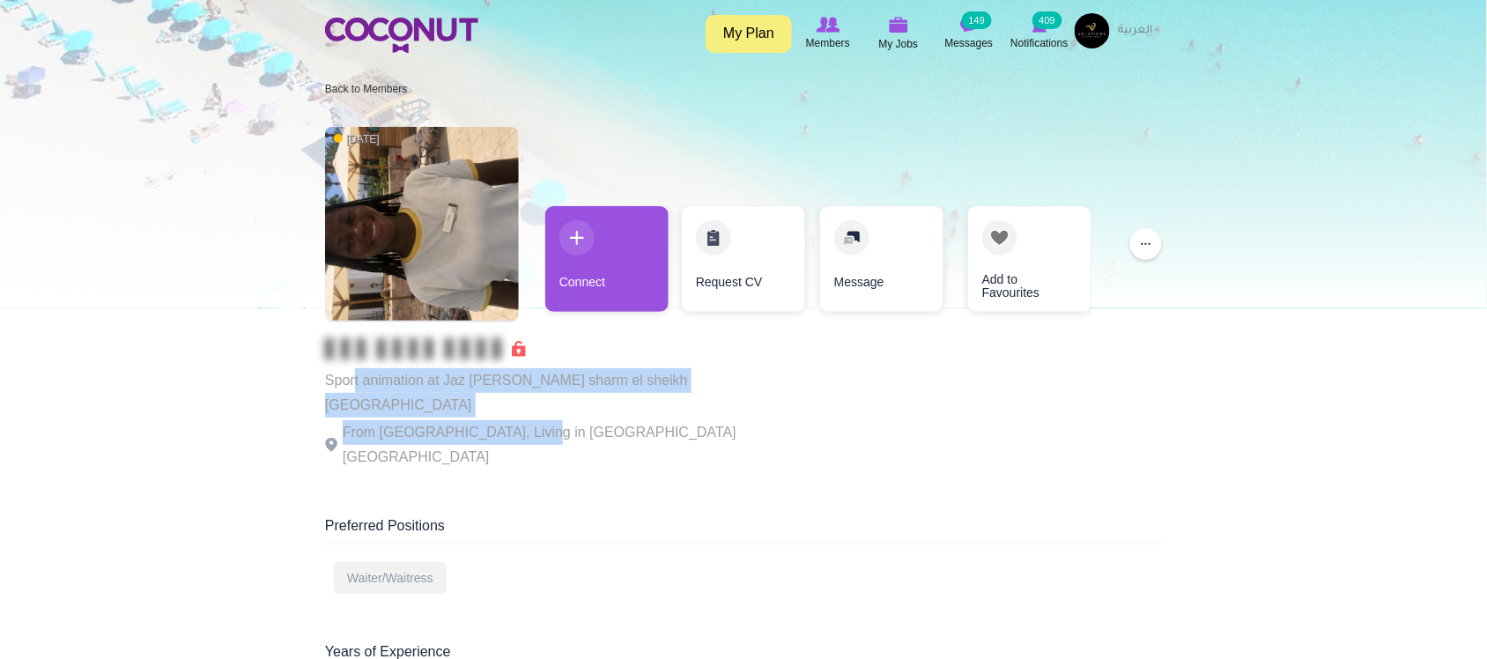
drag, startPoint x: 354, startPoint y: 383, endPoint x: 521, endPoint y: 410, distance: 169.4
click at [521, 410] on div "Sport animation at Jaz [PERSON_NAME] sharm el sheikh [GEOGRAPHIC_DATA] From [GE…" at bounding box center [567, 403] width 484 height 131
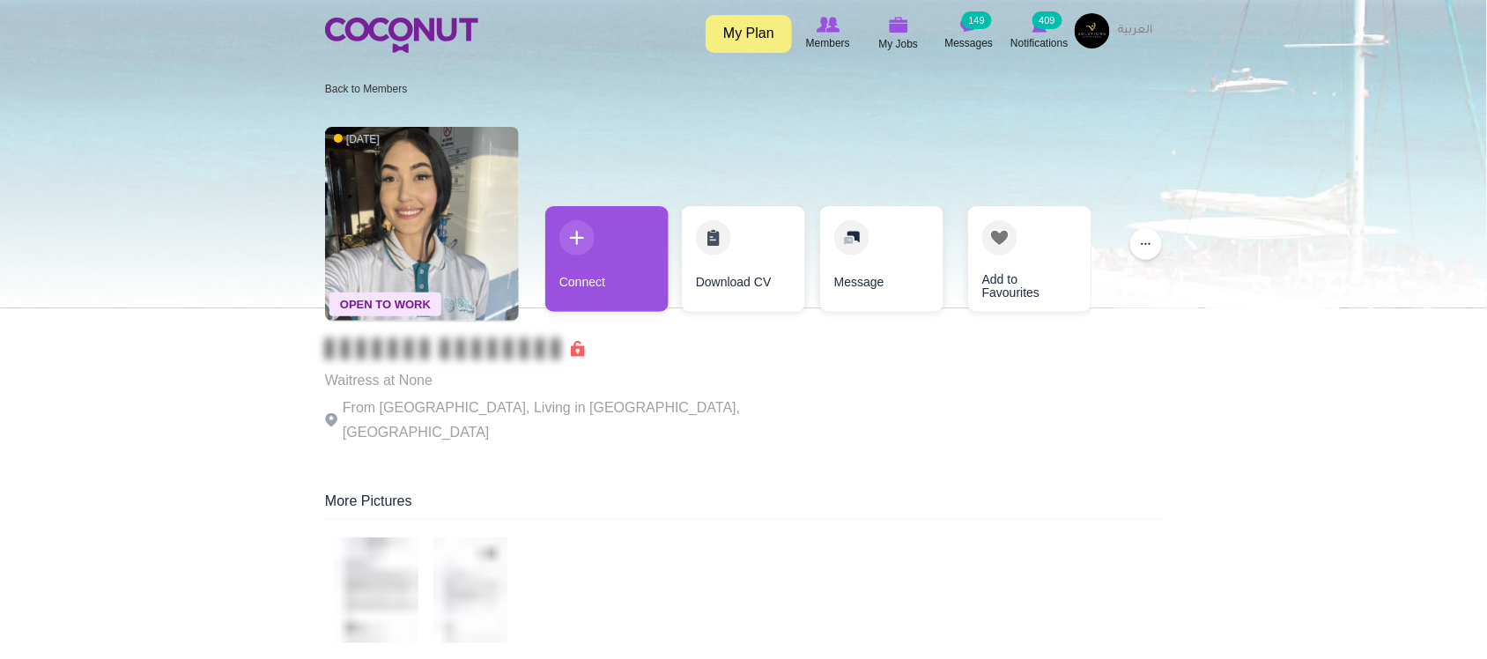
click at [538, 405] on p "From South Africa, Living in Cape Town, South Africa" at bounding box center [567, 419] width 484 height 49
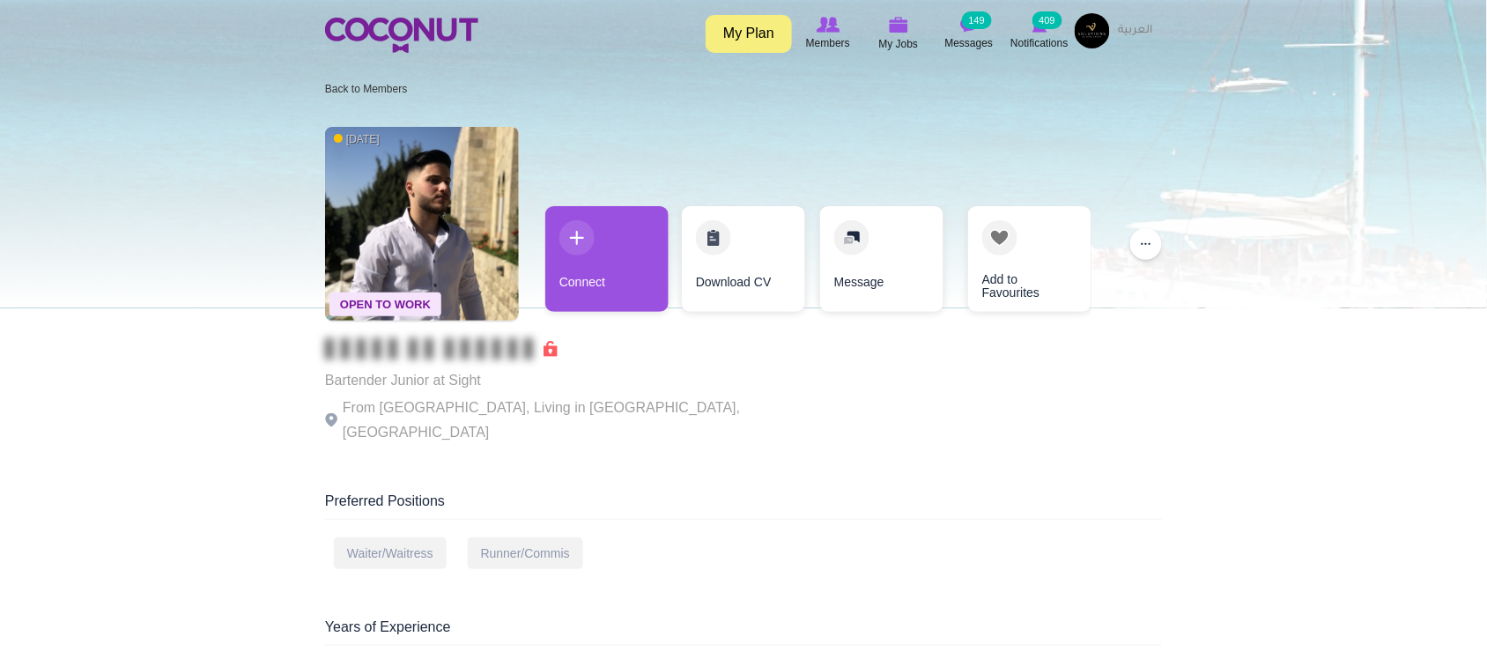
click at [606, 384] on p "Bartender Junior at Sight" at bounding box center [567, 380] width 484 height 25
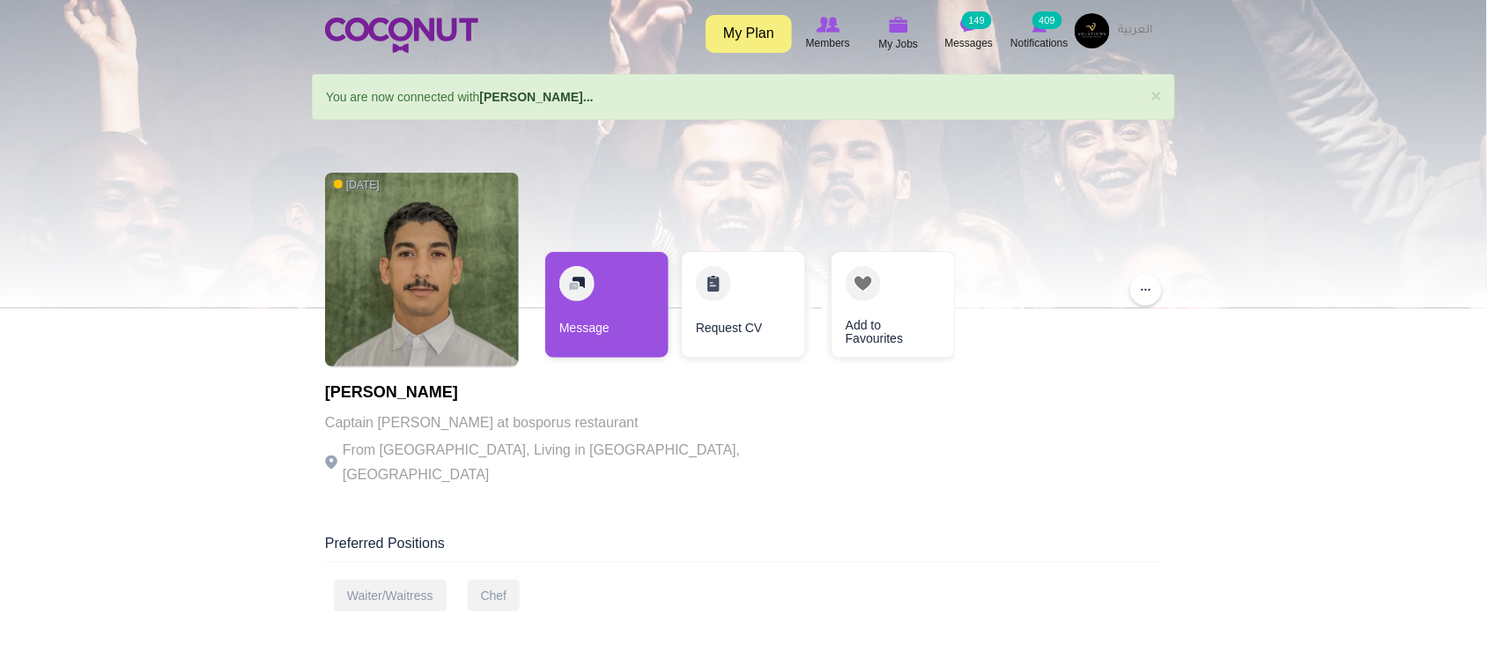
click at [498, 424] on p "Captain waiter at bosporus restaurant" at bounding box center [567, 422] width 484 height 25
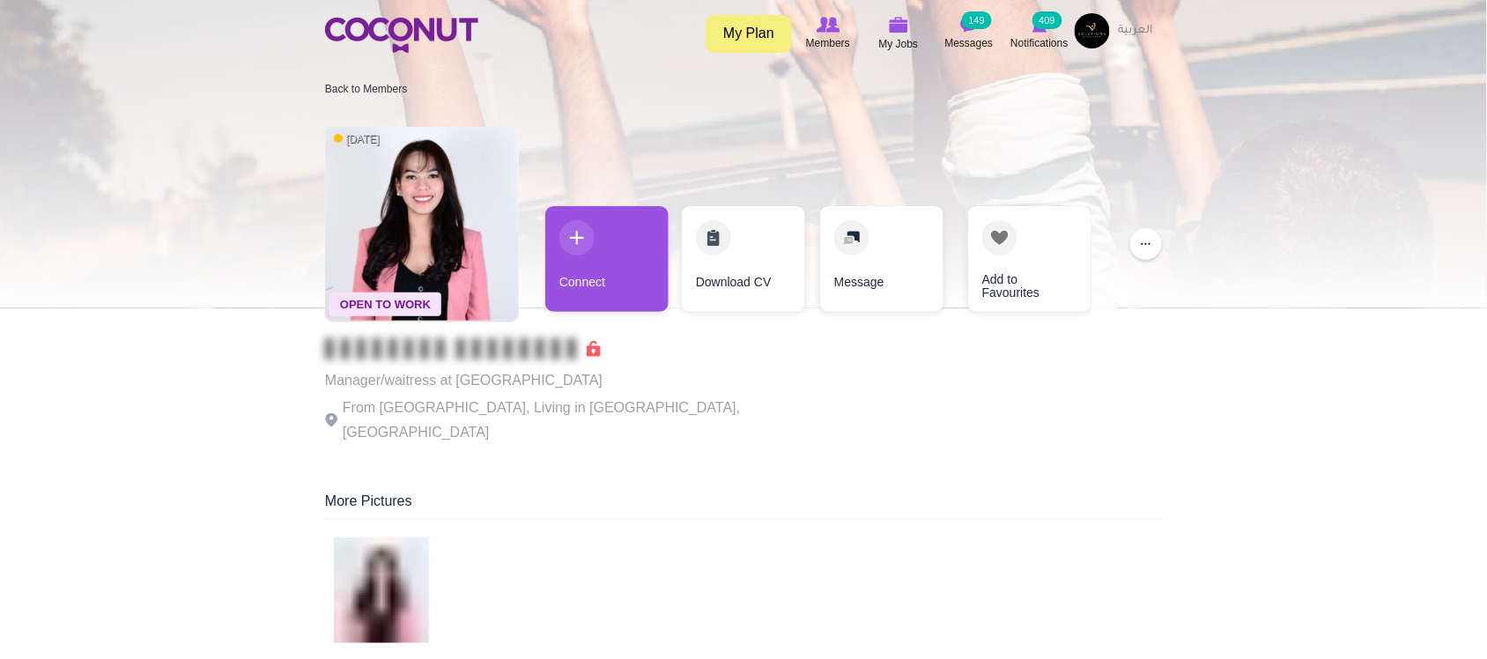
click at [489, 417] on p "From Philippines, Living in Abu Dhabi, United Arab Emirates" at bounding box center [567, 419] width 484 height 49
click at [665, 395] on p "From Philippines, Living in Abu Dhabi, United Arab Emirates" at bounding box center [567, 419] width 484 height 49
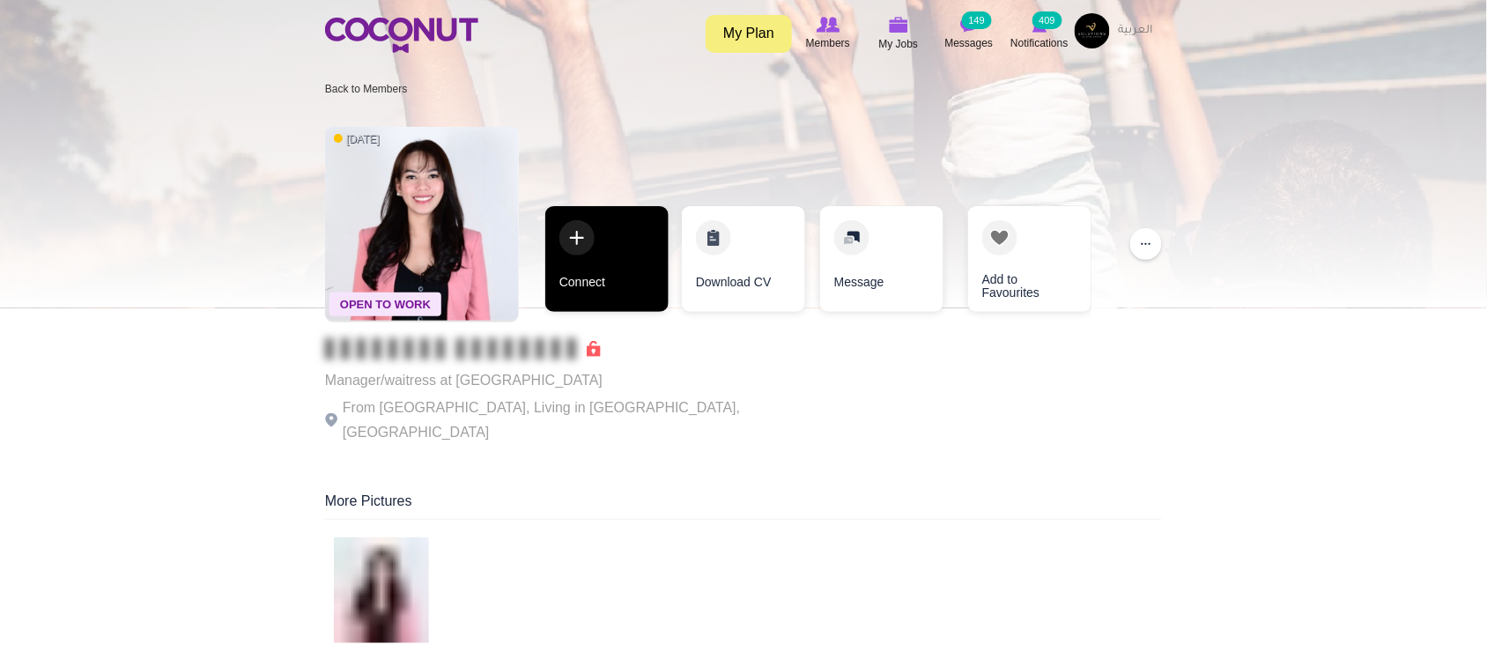
click at [599, 293] on link "Connect" at bounding box center [606, 259] width 123 height 106
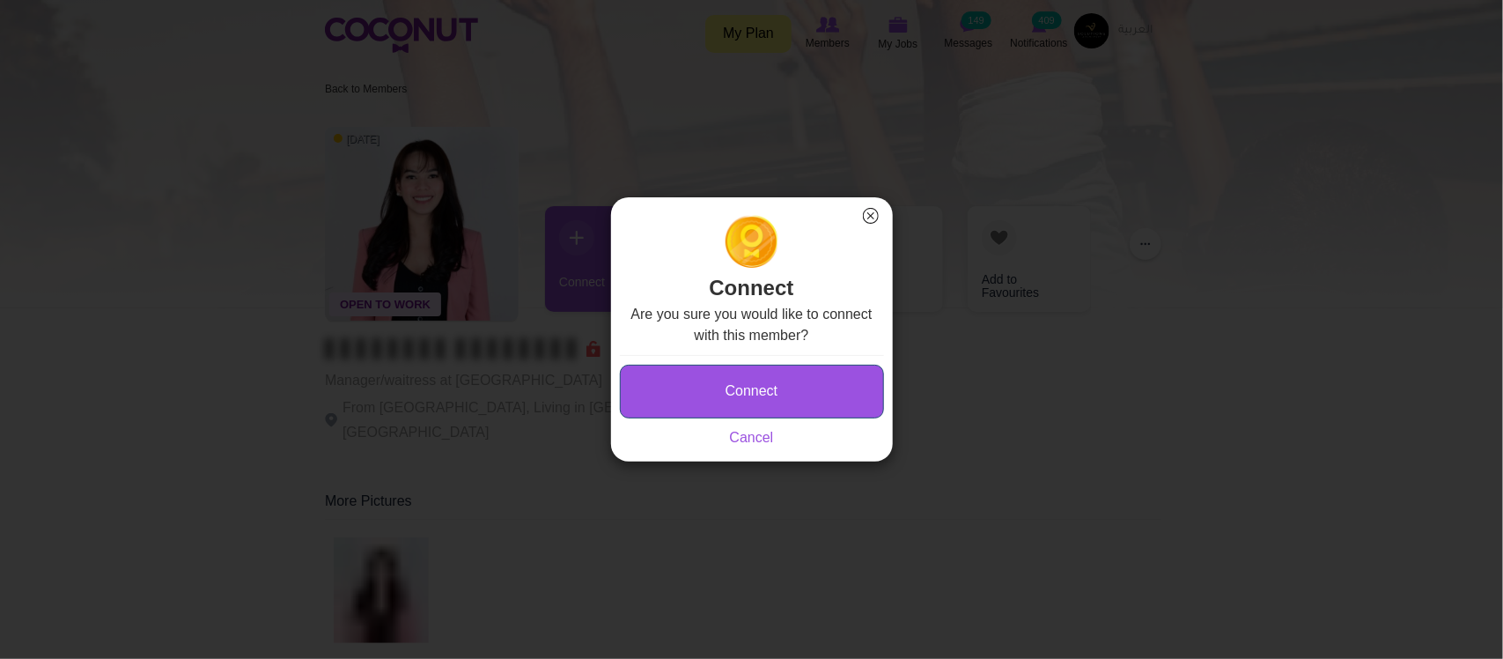
click at [772, 399] on button "Connect" at bounding box center [752, 392] width 264 height 54
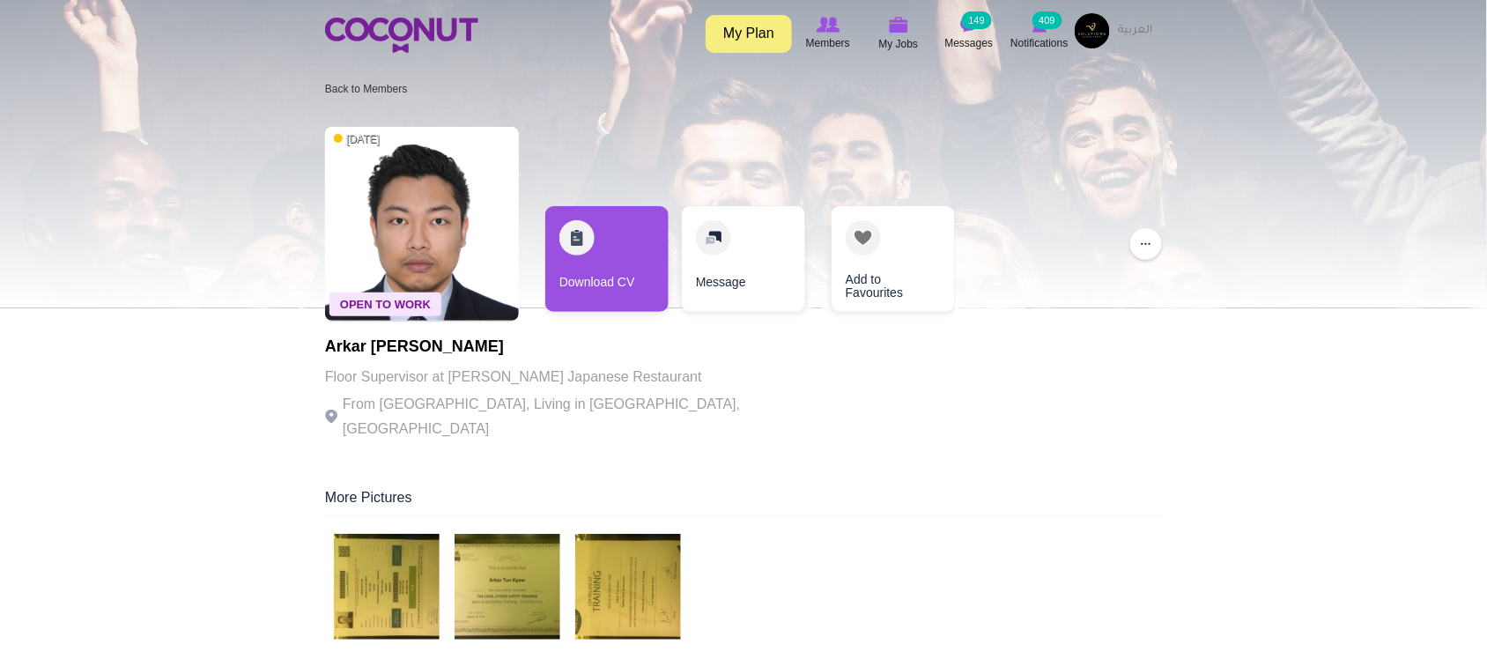
click at [542, 399] on p "From [GEOGRAPHIC_DATA], Living in [GEOGRAPHIC_DATA], [GEOGRAPHIC_DATA]" at bounding box center [567, 416] width 484 height 49
click at [608, 380] on p "Floor Supervisor at Akiba Dori Japanese Restaurant" at bounding box center [567, 377] width 484 height 25
click at [615, 420] on div "Arkar Tun Kyaw Floor Supervisor at Akiba Dori Japanese Restaurant From Myanmar,…" at bounding box center [567, 389] width 484 height 103
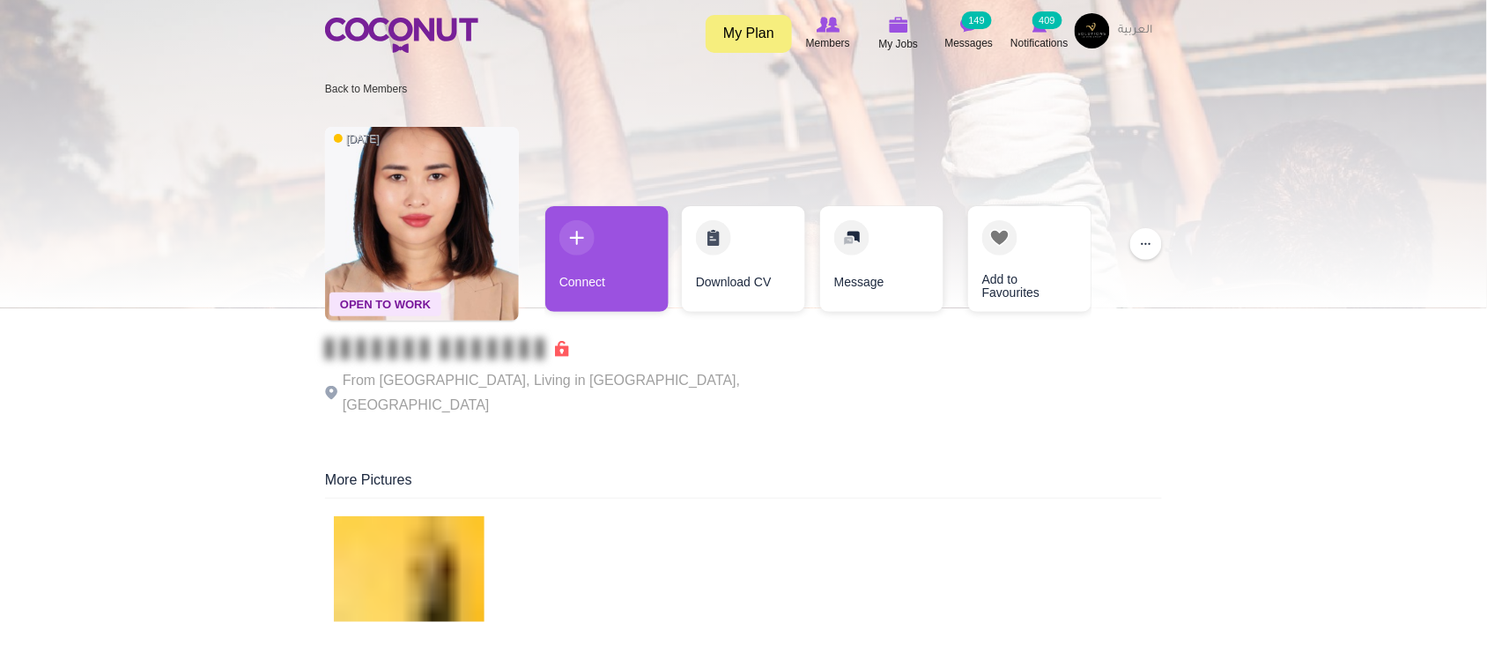
click at [454, 363] on div "From Kyrgyzstan, Living in Kuwait City, Kuwait" at bounding box center [567, 382] width 484 height 88
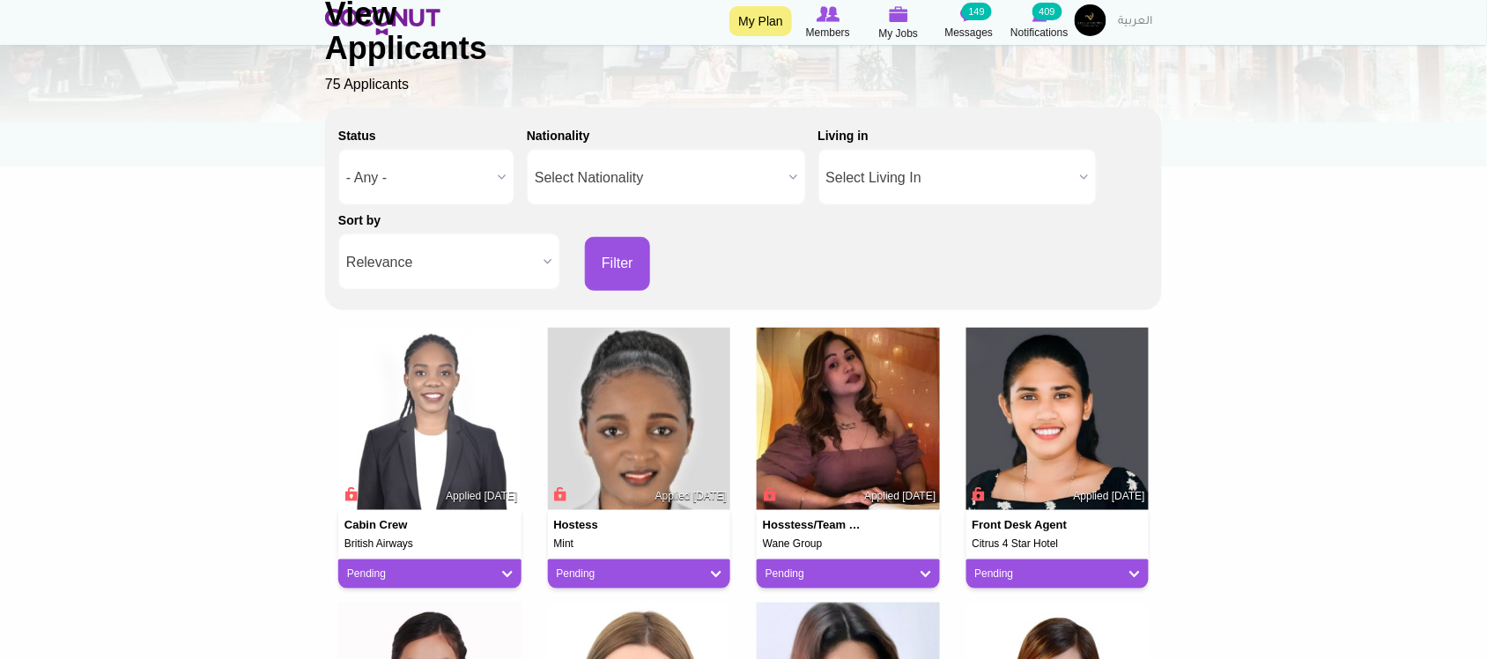
scroll to position [293, 0]
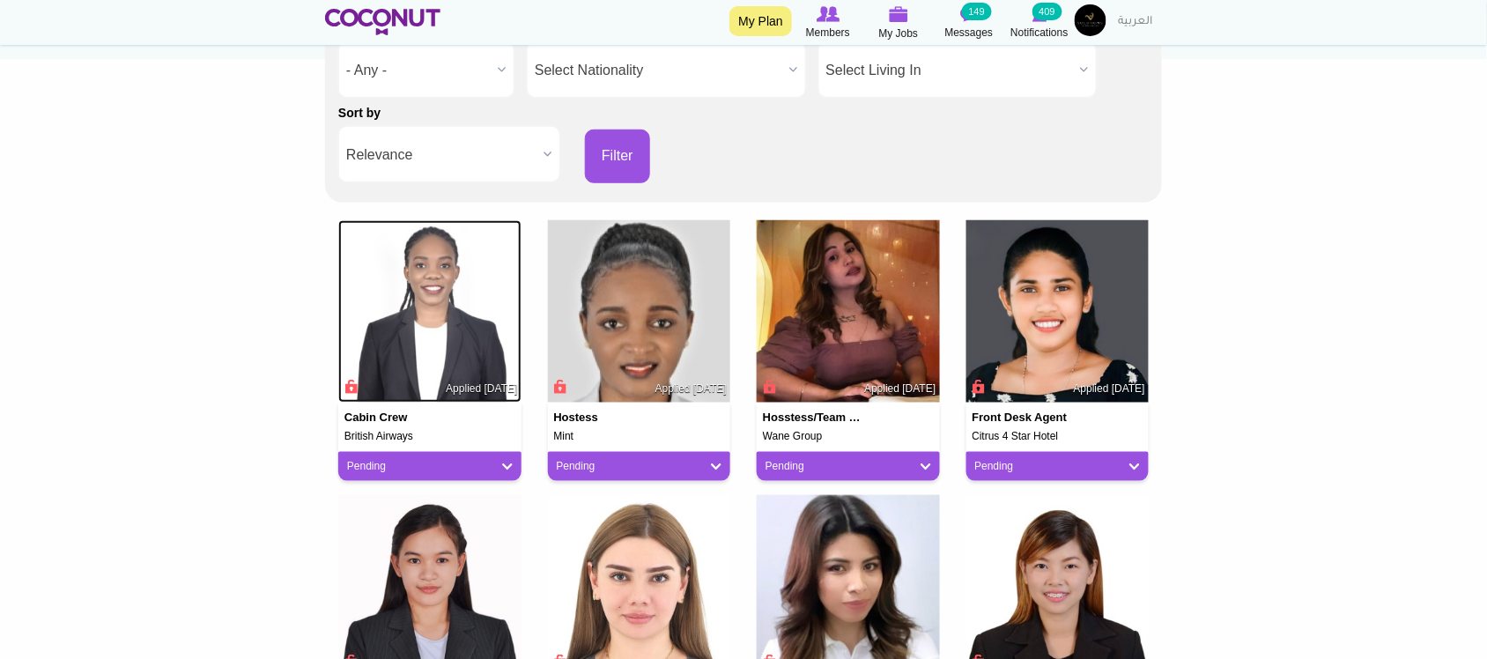
click at [469, 302] on img at bounding box center [429, 311] width 183 height 183
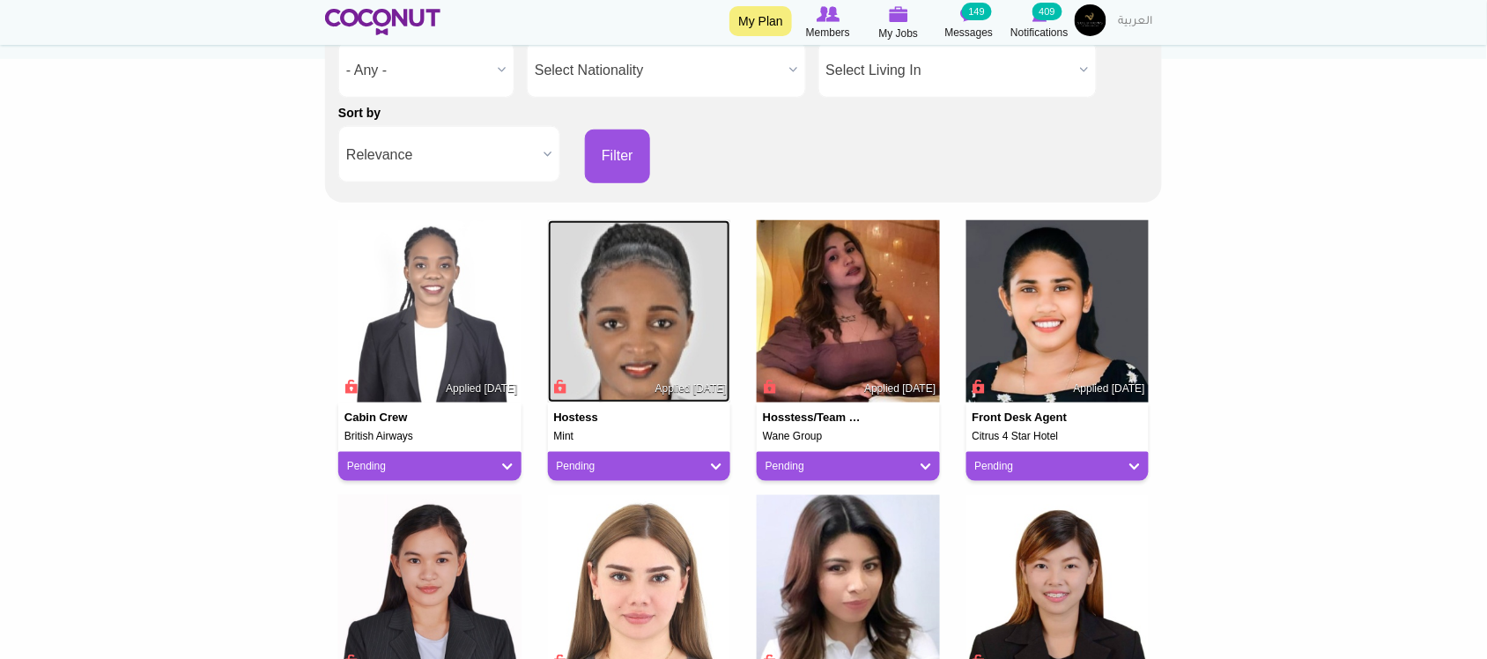
click at [613, 302] on img at bounding box center [639, 311] width 183 height 183
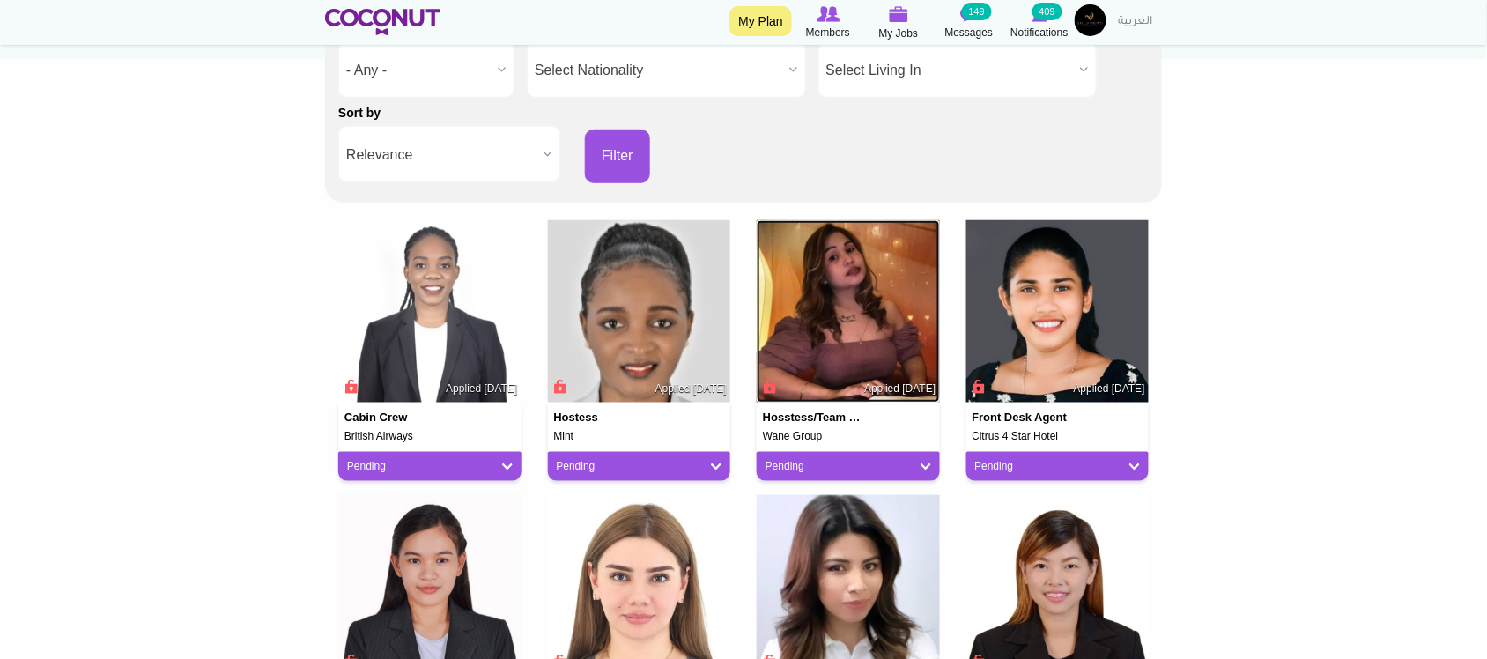
click at [794, 306] on img at bounding box center [847, 311] width 183 height 183
click at [1098, 318] on img at bounding box center [1057, 311] width 183 height 183
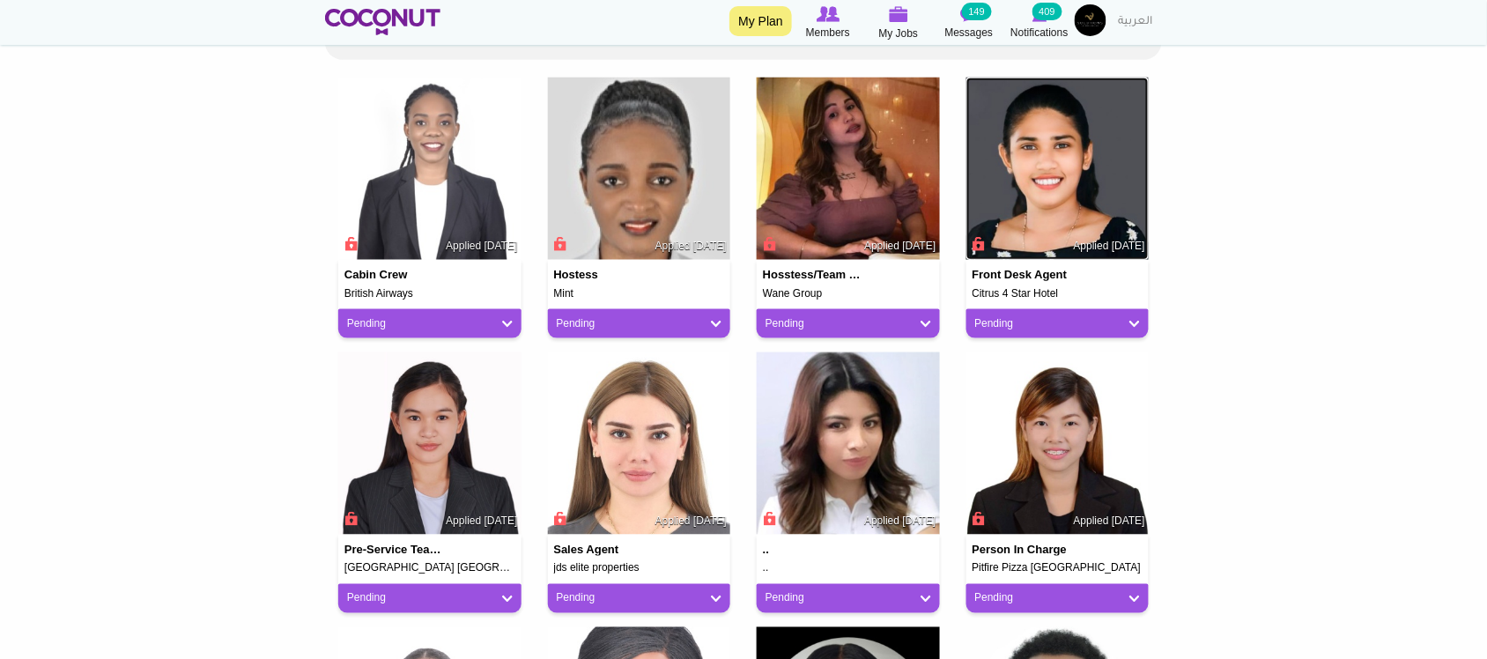
scroll to position [440, 0]
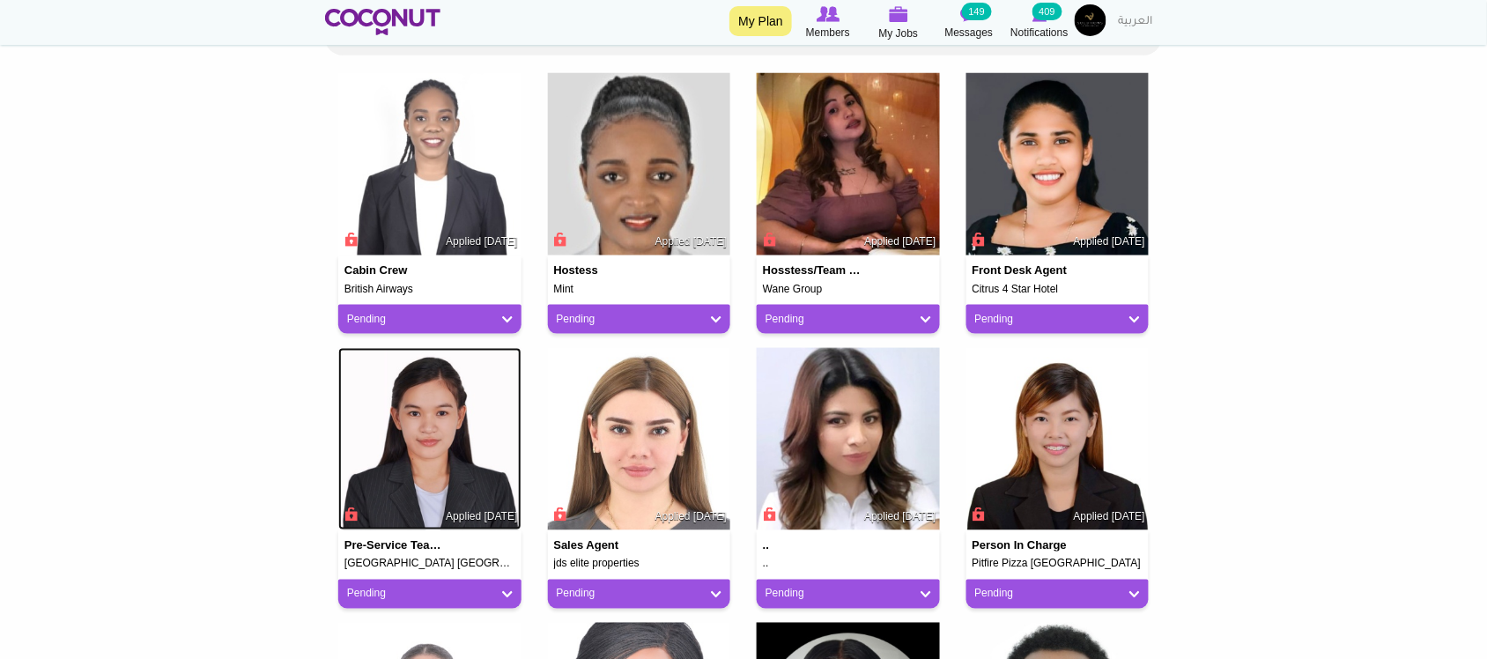
drag, startPoint x: 477, startPoint y: 414, endPoint x: 587, endPoint y: 423, distance: 110.4
click at [476, 414] on img at bounding box center [429, 439] width 183 height 183
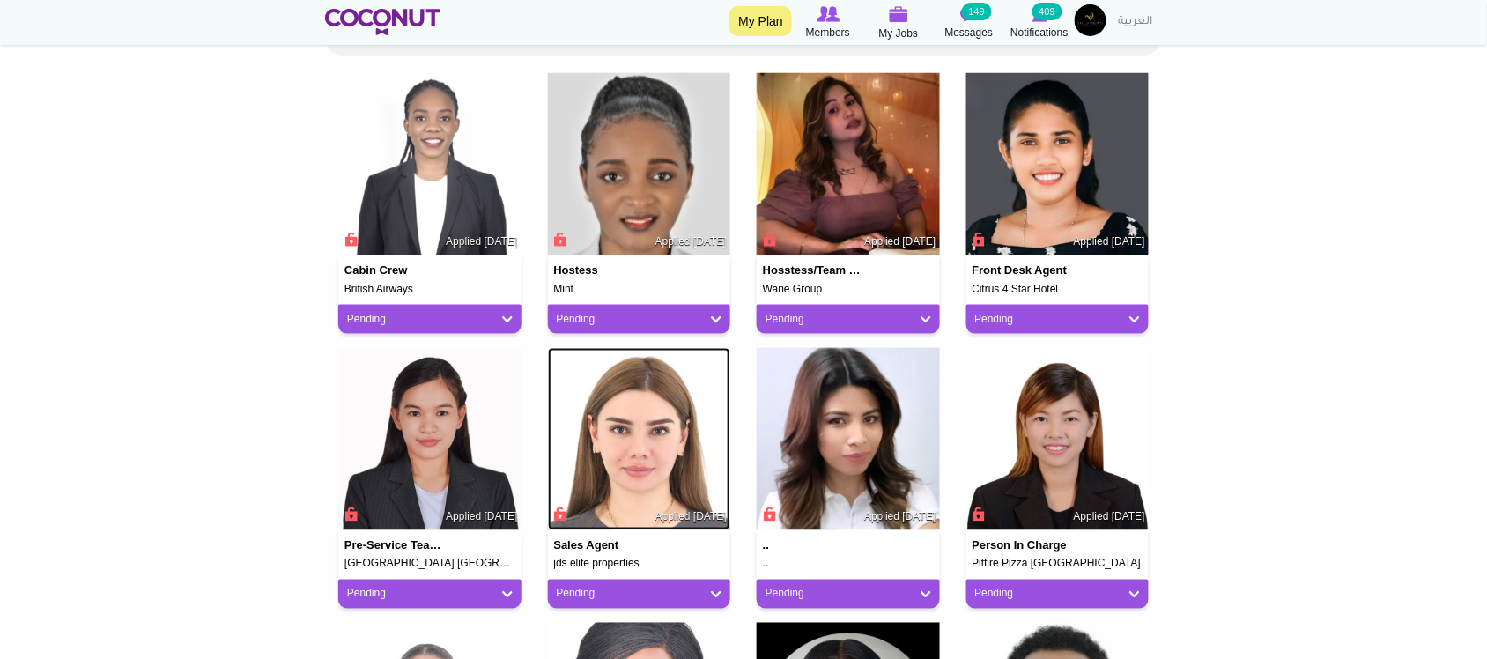
click at [678, 424] on img at bounding box center [639, 439] width 183 height 183
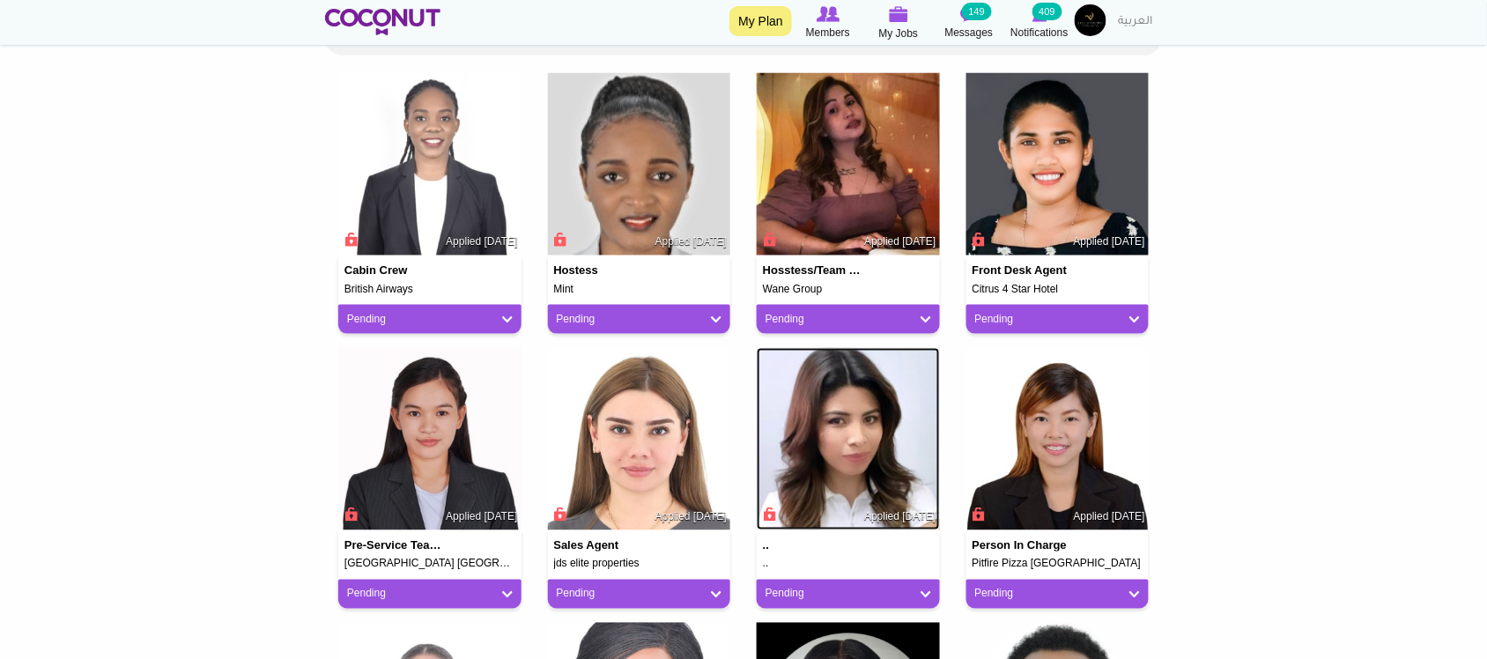
click at [852, 430] on img at bounding box center [847, 439] width 183 height 183
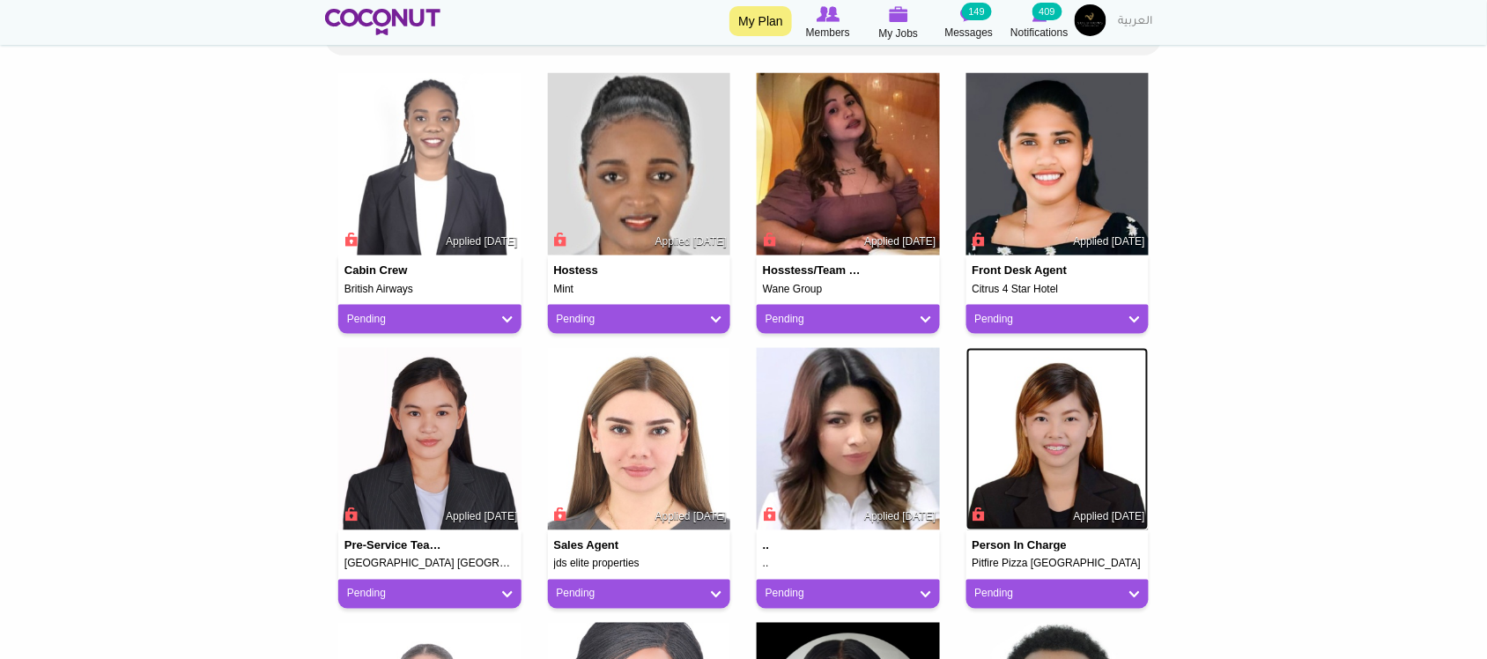
click at [1057, 438] on img at bounding box center [1057, 439] width 183 height 183
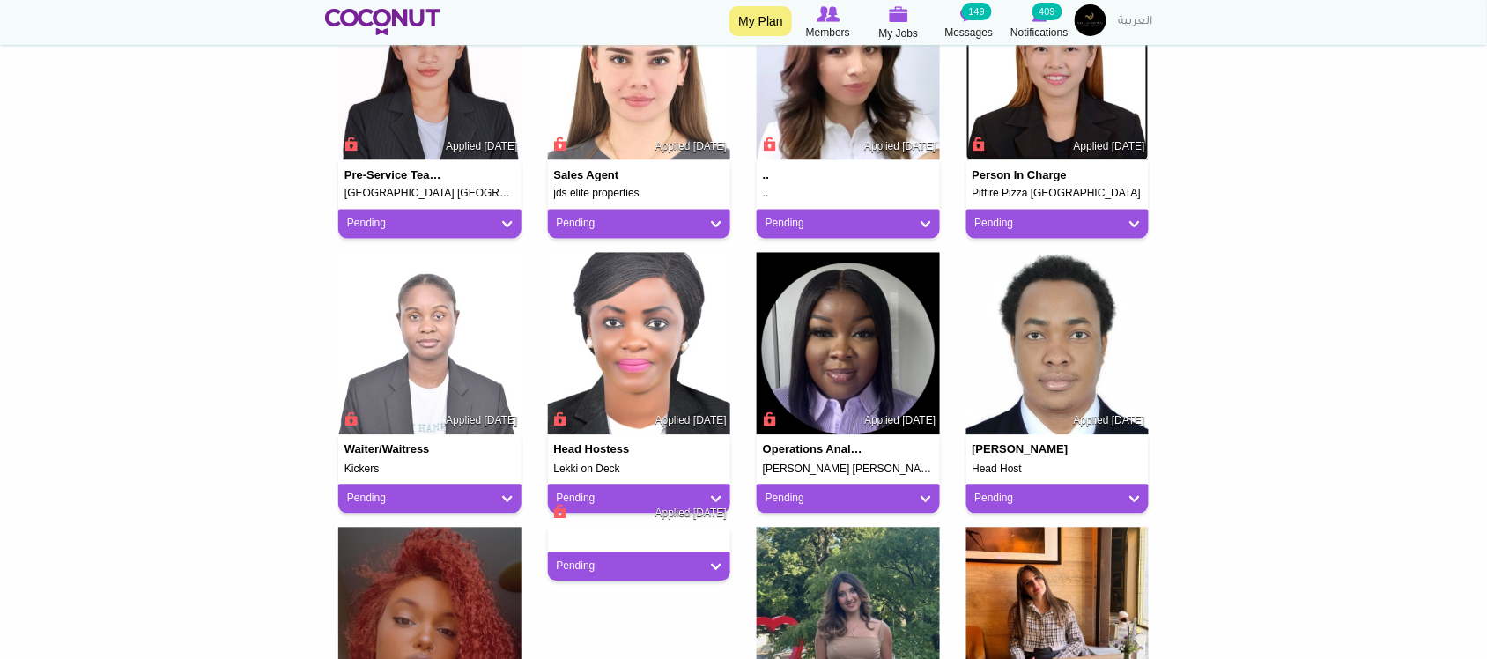
scroll to position [881, 0]
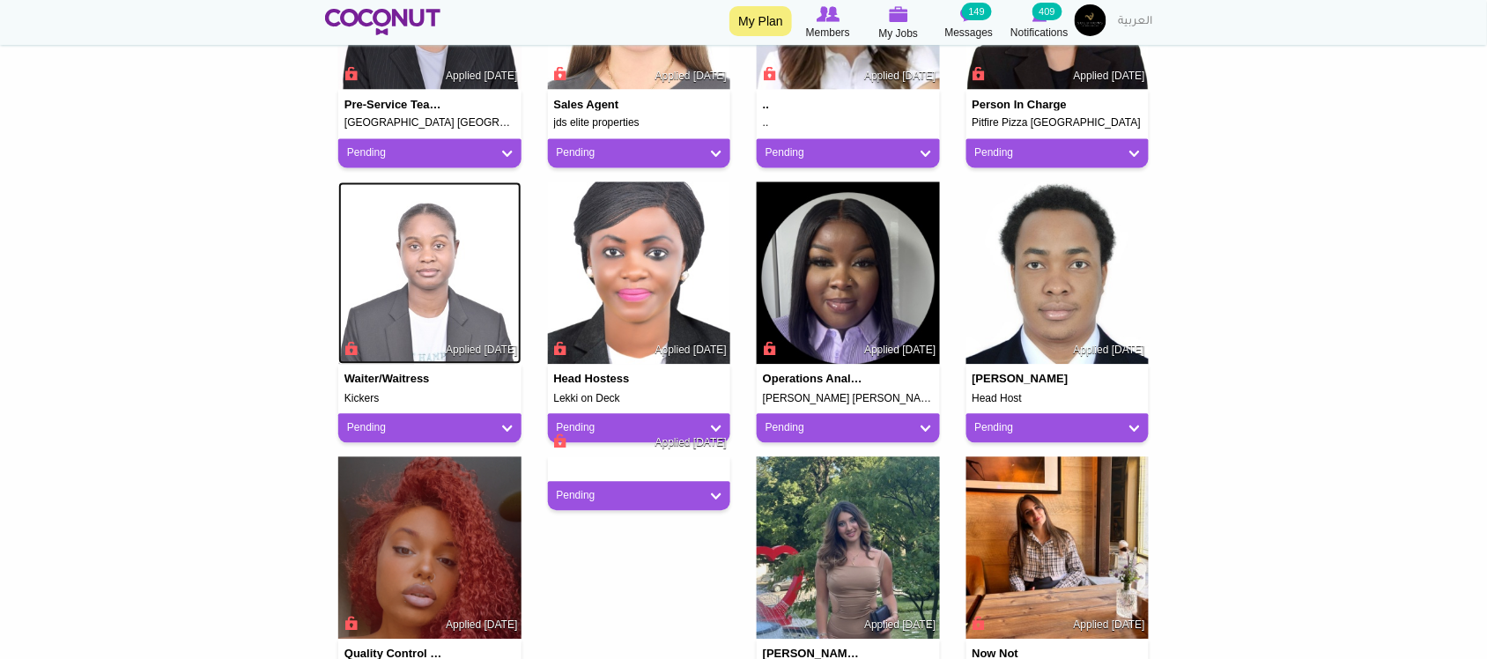
click at [463, 302] on img at bounding box center [429, 273] width 183 height 183
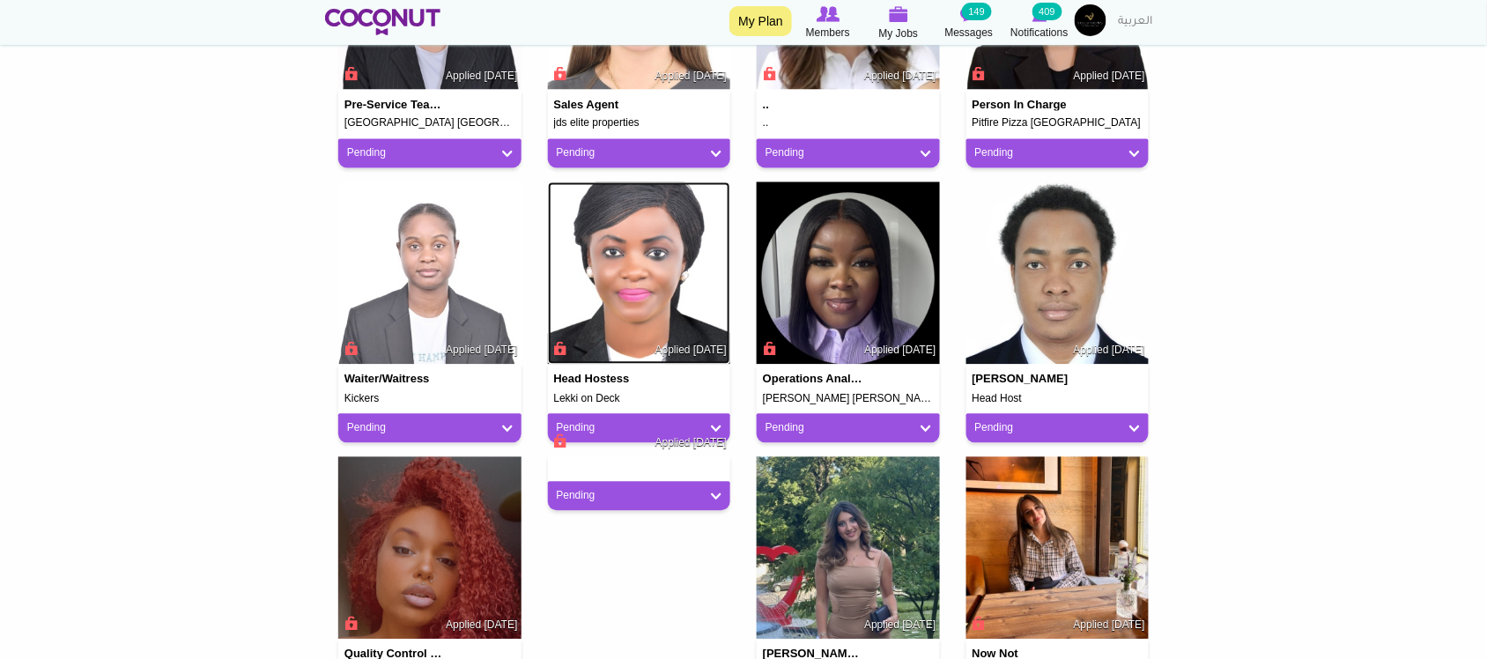
click at [669, 301] on img at bounding box center [639, 273] width 183 height 183
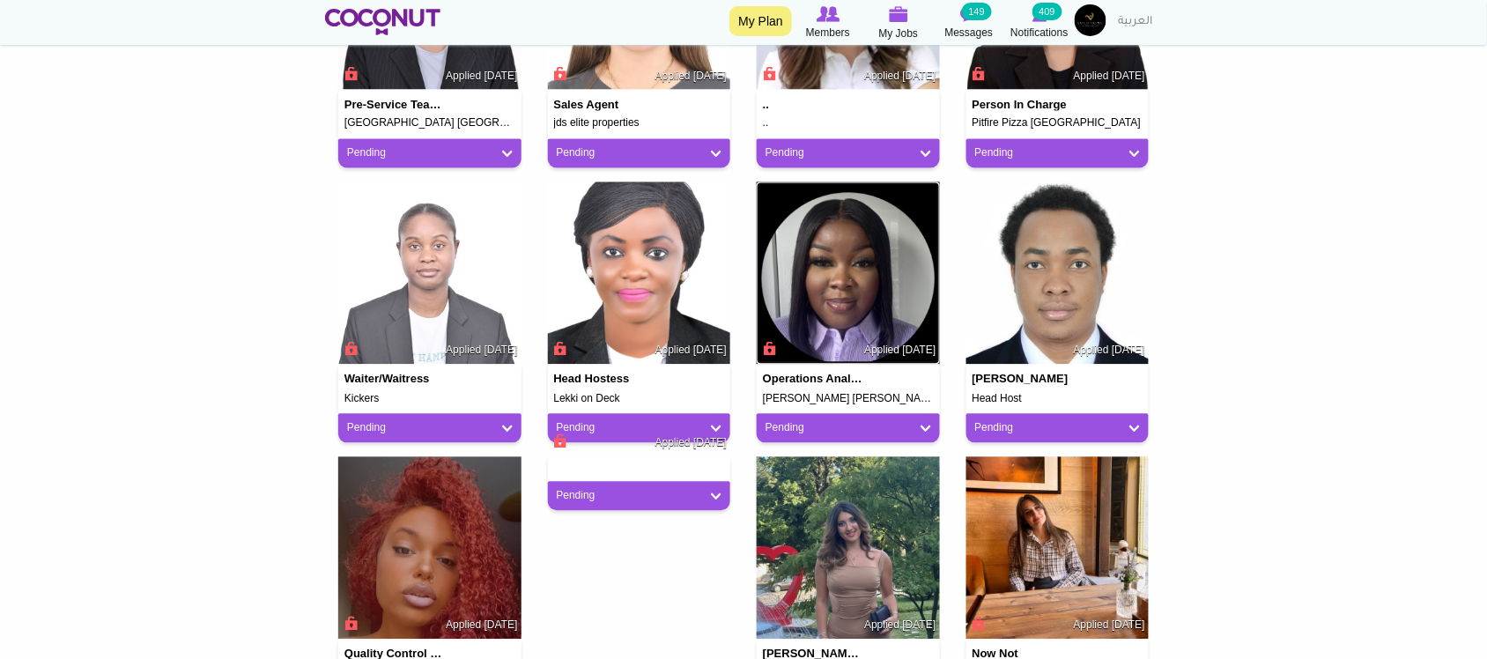
click at [808, 297] on img at bounding box center [847, 273] width 183 height 183
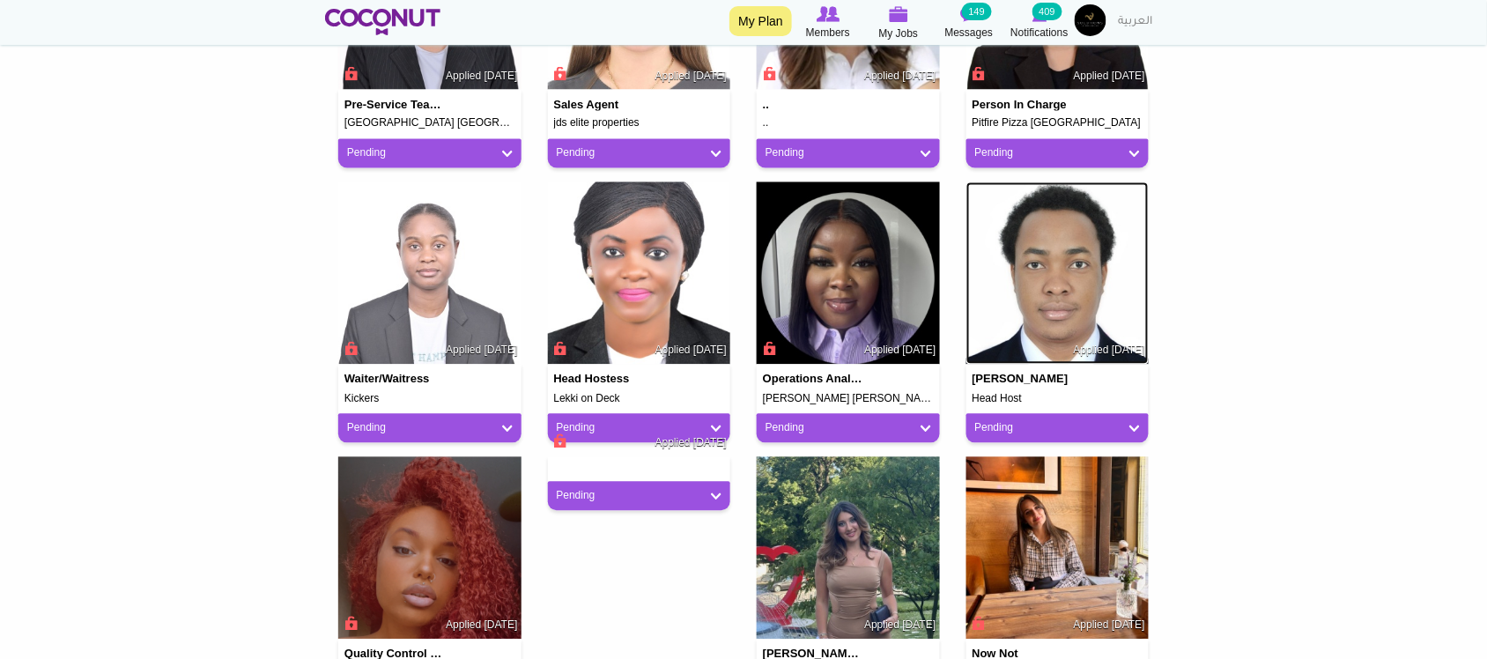
click at [1019, 269] on img at bounding box center [1057, 273] width 183 height 183
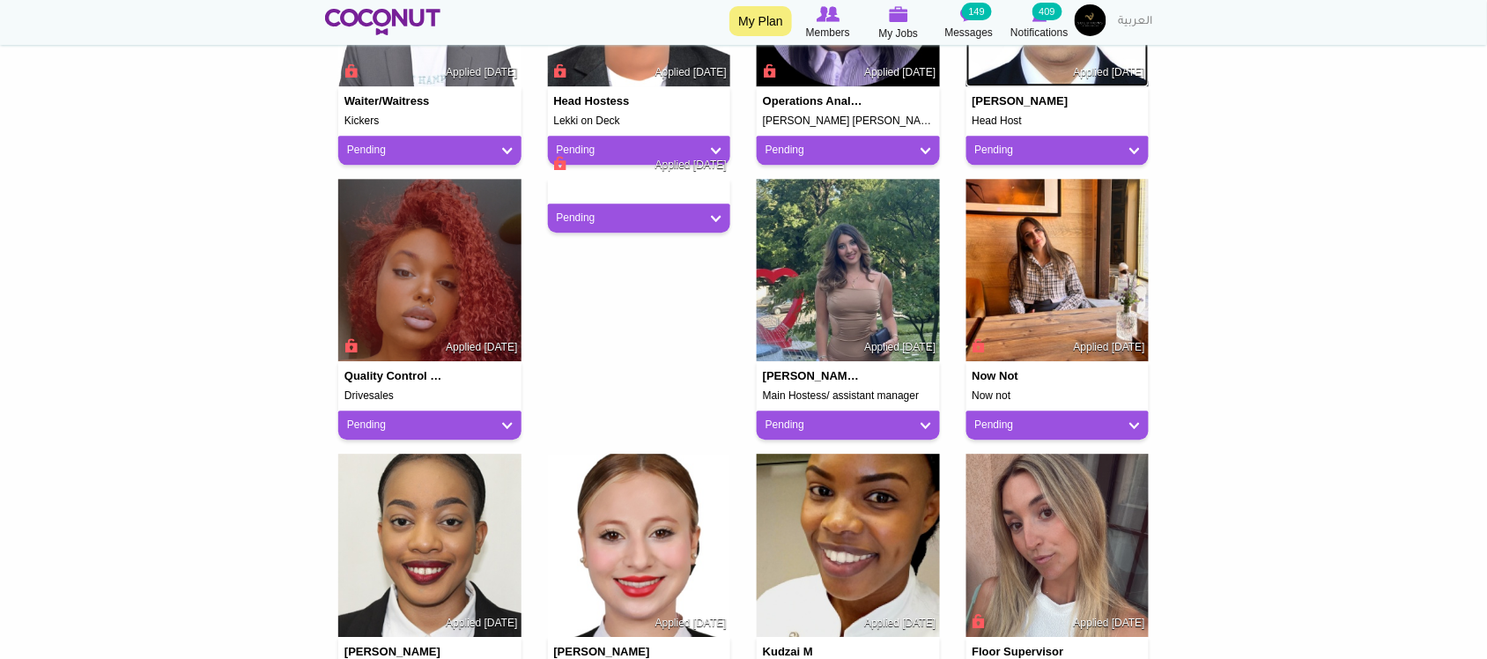
scroll to position [1174, 0]
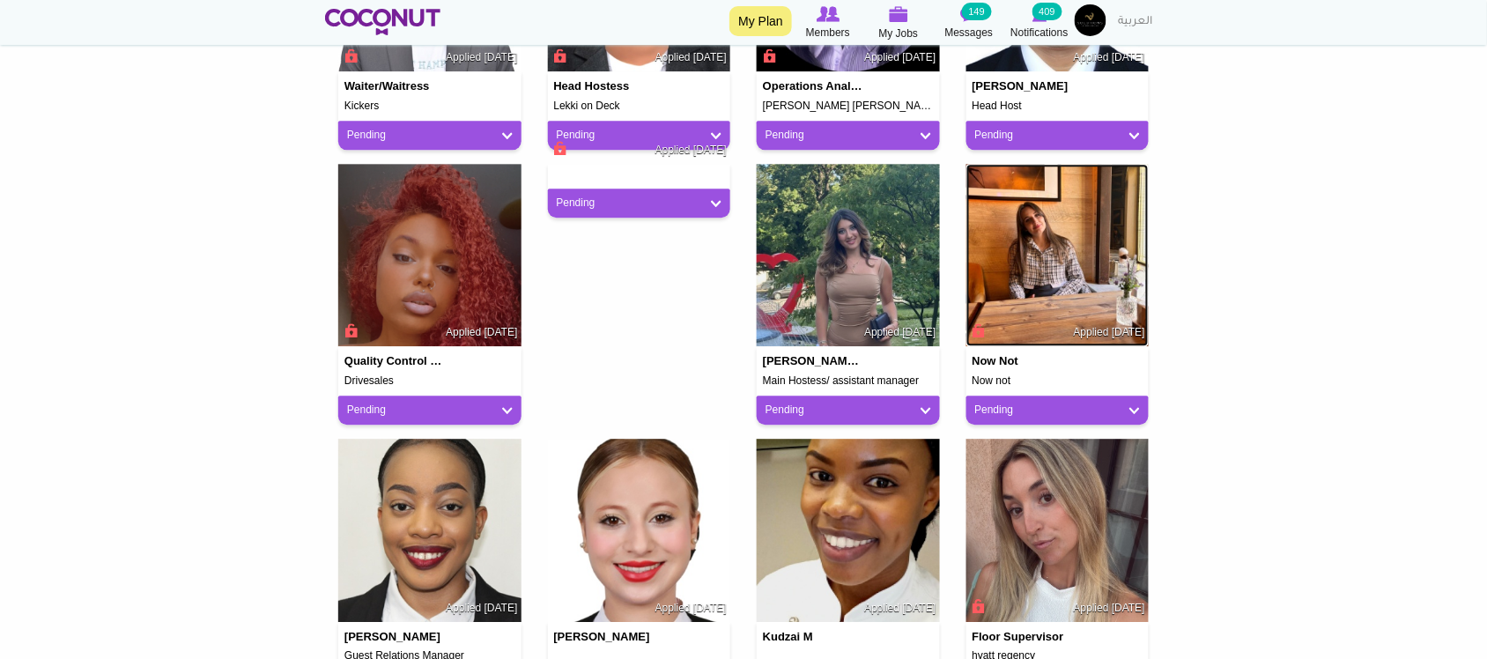
click at [1032, 242] on img at bounding box center [1057, 255] width 183 height 183
drag, startPoint x: 758, startPoint y: 260, endPoint x: 767, endPoint y: 262, distance: 9.2
click at [758, 261] on img at bounding box center [847, 255] width 183 height 183
drag, startPoint x: 384, startPoint y: 203, endPoint x: 469, endPoint y: 249, distance: 96.6
click at [383, 203] on img at bounding box center [429, 255] width 183 height 183
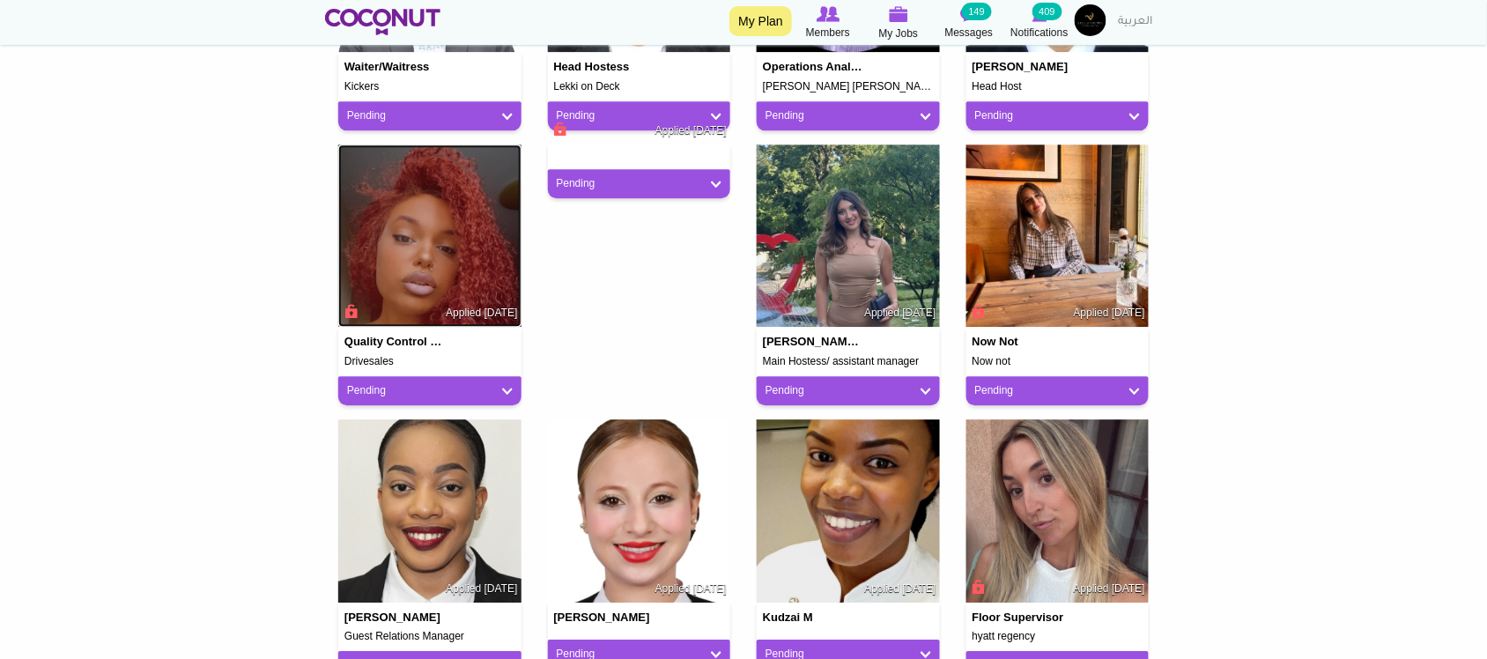
scroll to position [1027, 0]
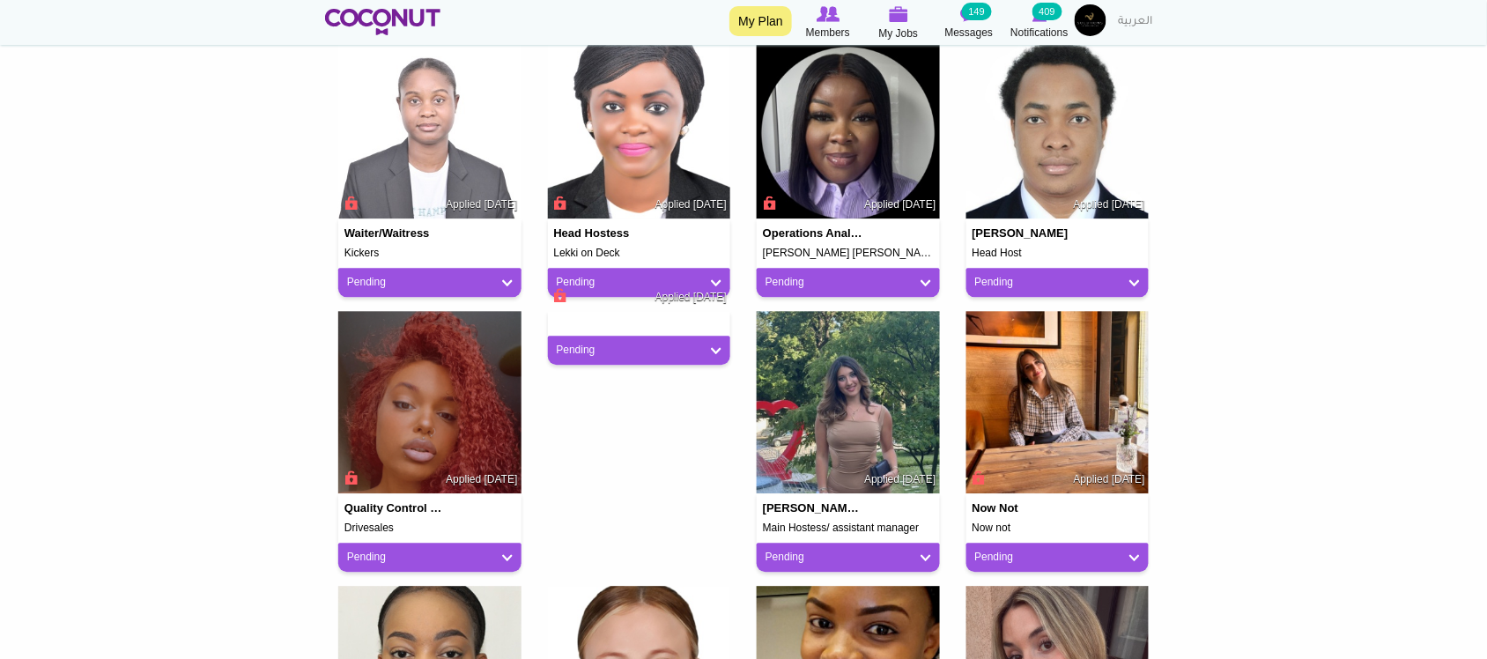
click at [623, 322] on div "Applied 6 days ago" at bounding box center [639, 319] width 183 height 16
click at [613, 352] on link "Pending" at bounding box center [640, 350] width 166 height 15
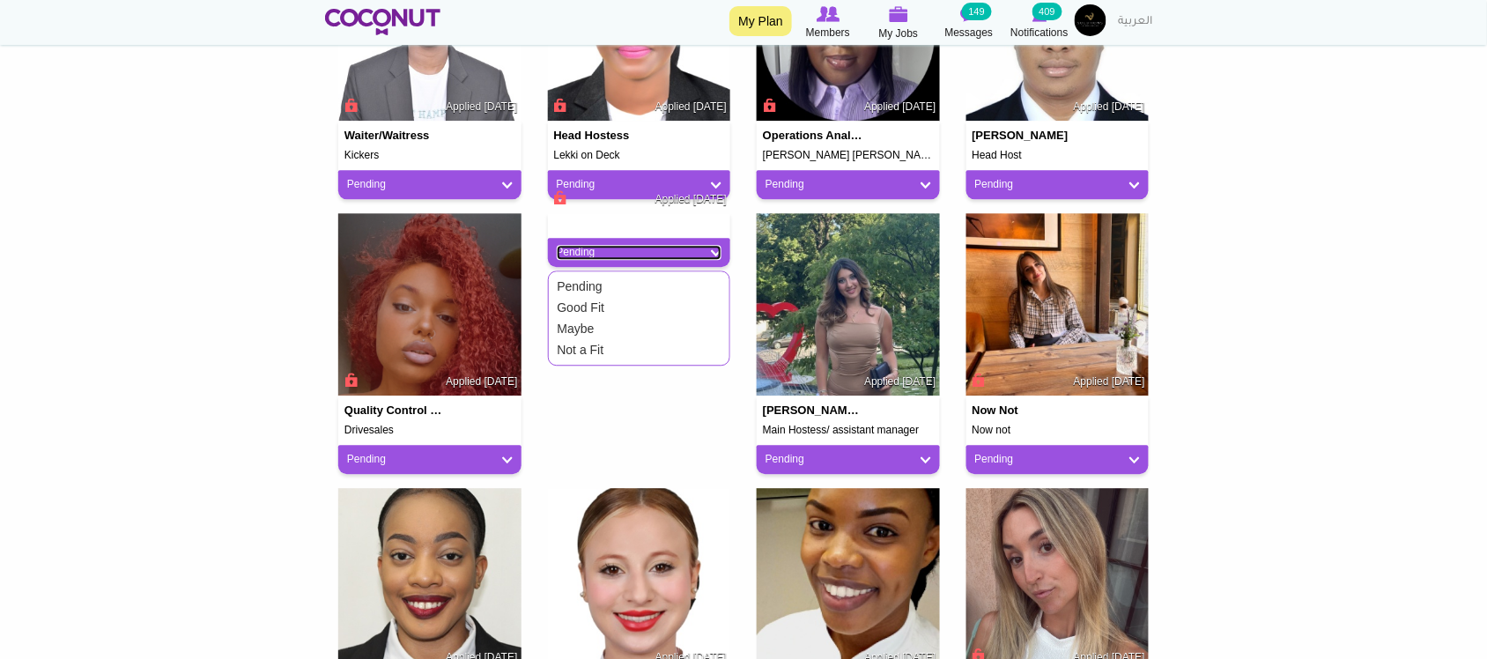
scroll to position [1321, 0]
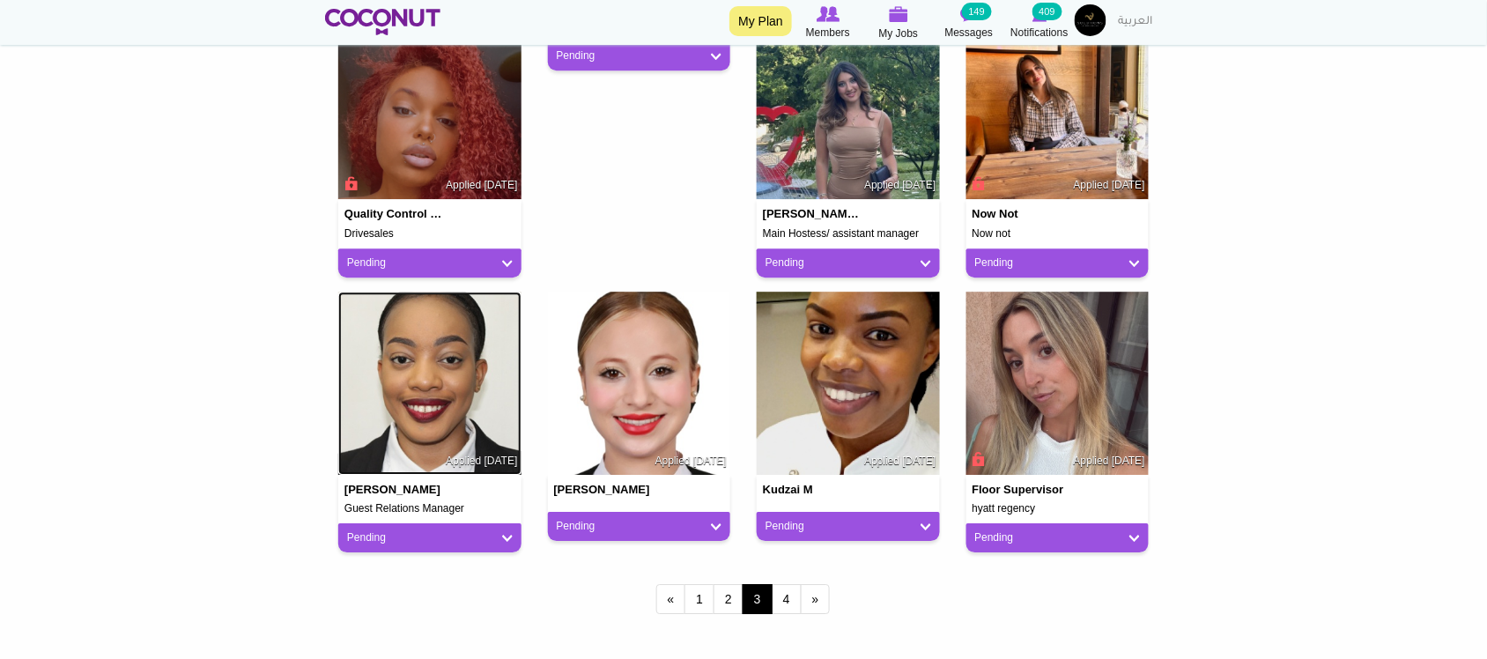
click at [446, 399] on img at bounding box center [429, 382] width 183 height 183
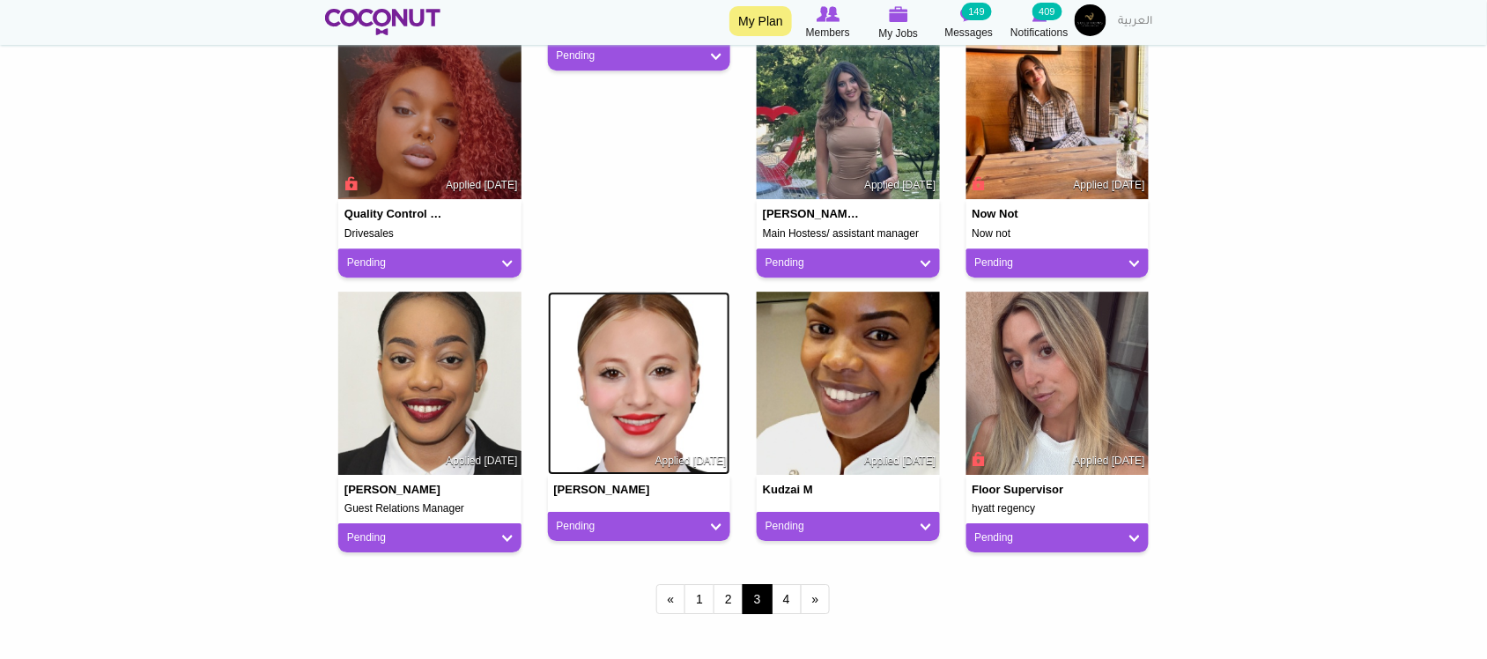
drag, startPoint x: 646, startPoint y: 401, endPoint x: 856, endPoint y: 375, distance: 212.0
click at [648, 401] on img at bounding box center [639, 382] width 183 height 183
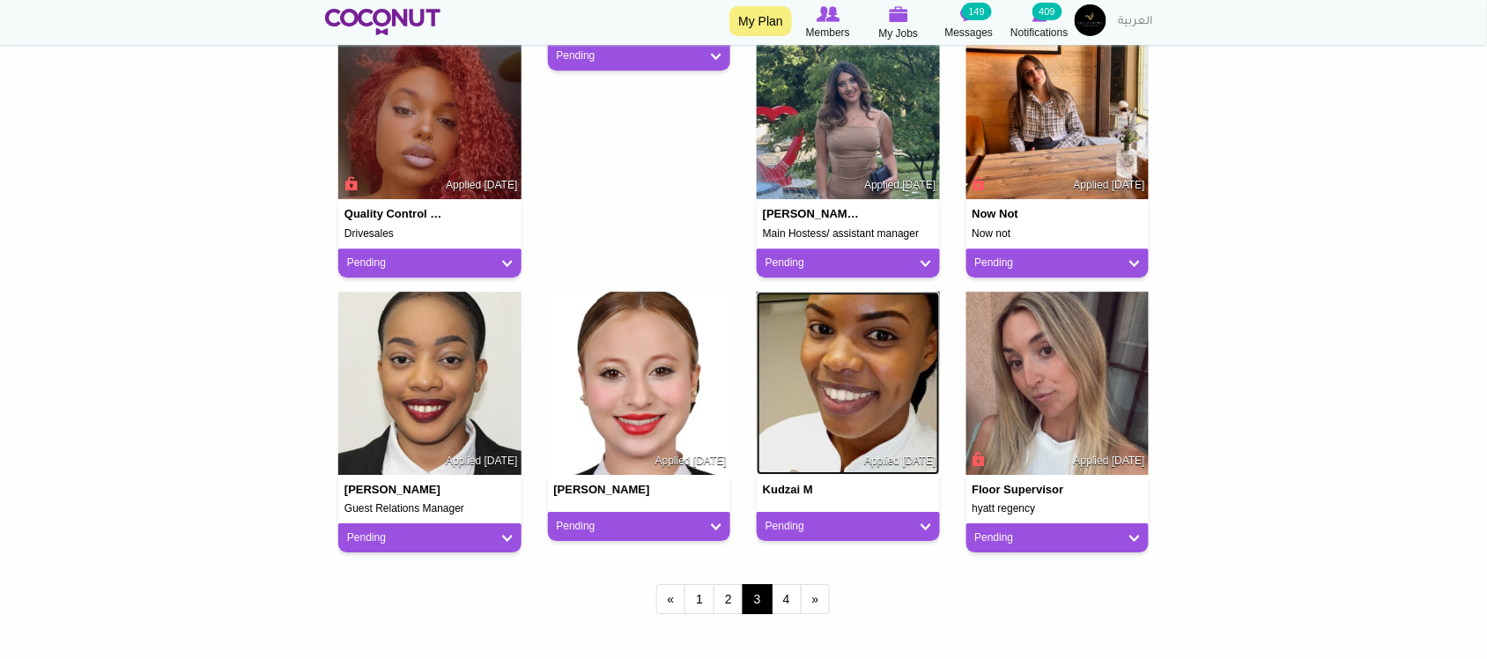
click at [874, 377] on img at bounding box center [847, 382] width 183 height 183
click at [1036, 389] on img at bounding box center [1057, 382] width 183 height 183
click at [732, 601] on link "2" at bounding box center [728, 599] width 30 height 30
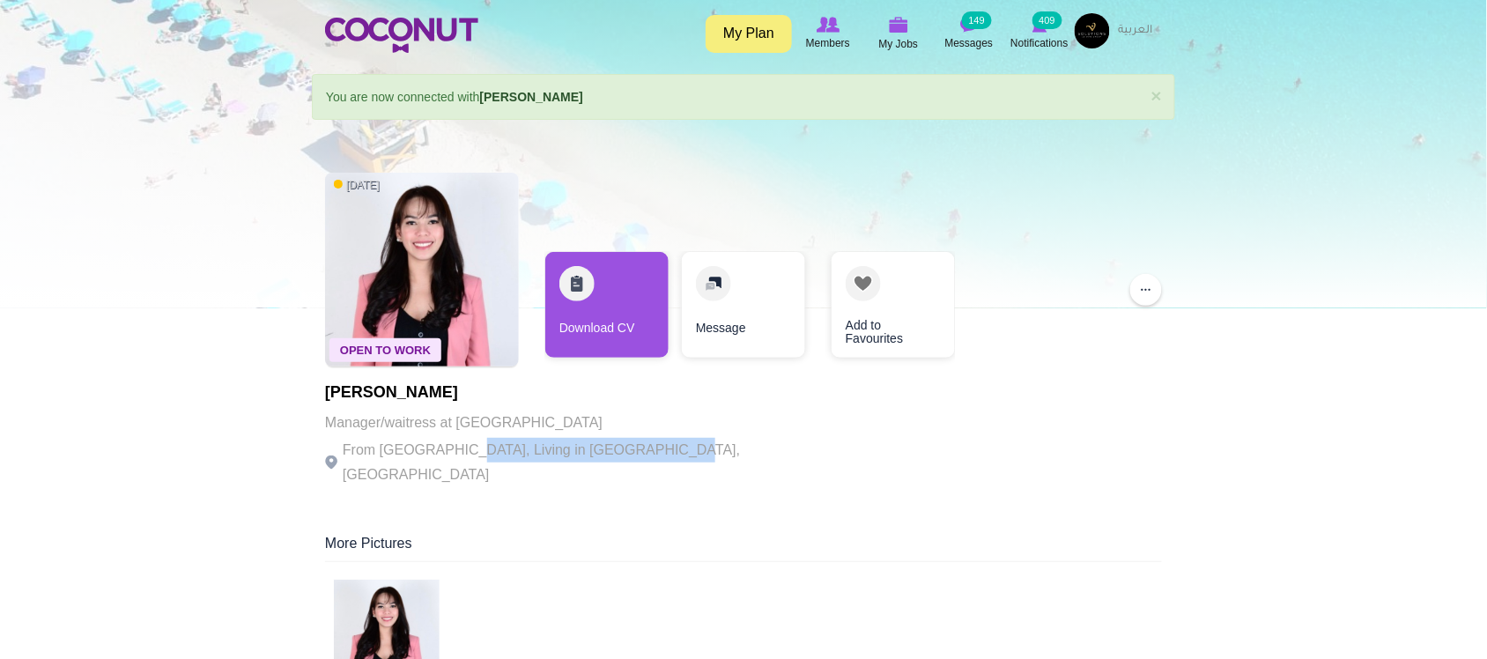
drag, startPoint x: 526, startPoint y: 446, endPoint x: 661, endPoint y: 446, distance: 135.6
click at [656, 446] on p "From Philippines, Living in Abu Dhabi, United Arab Emirates" at bounding box center [567, 462] width 484 height 49
click at [667, 447] on p "From Philippines, Living in Abu Dhabi, United Arab Emirates" at bounding box center [567, 462] width 484 height 49
click at [799, 446] on div "Open To Work 2 weeks ago Jerrylyn Guevarra Manager/waitress at Max’s Restaurant…" at bounding box center [743, 331] width 837 height 335
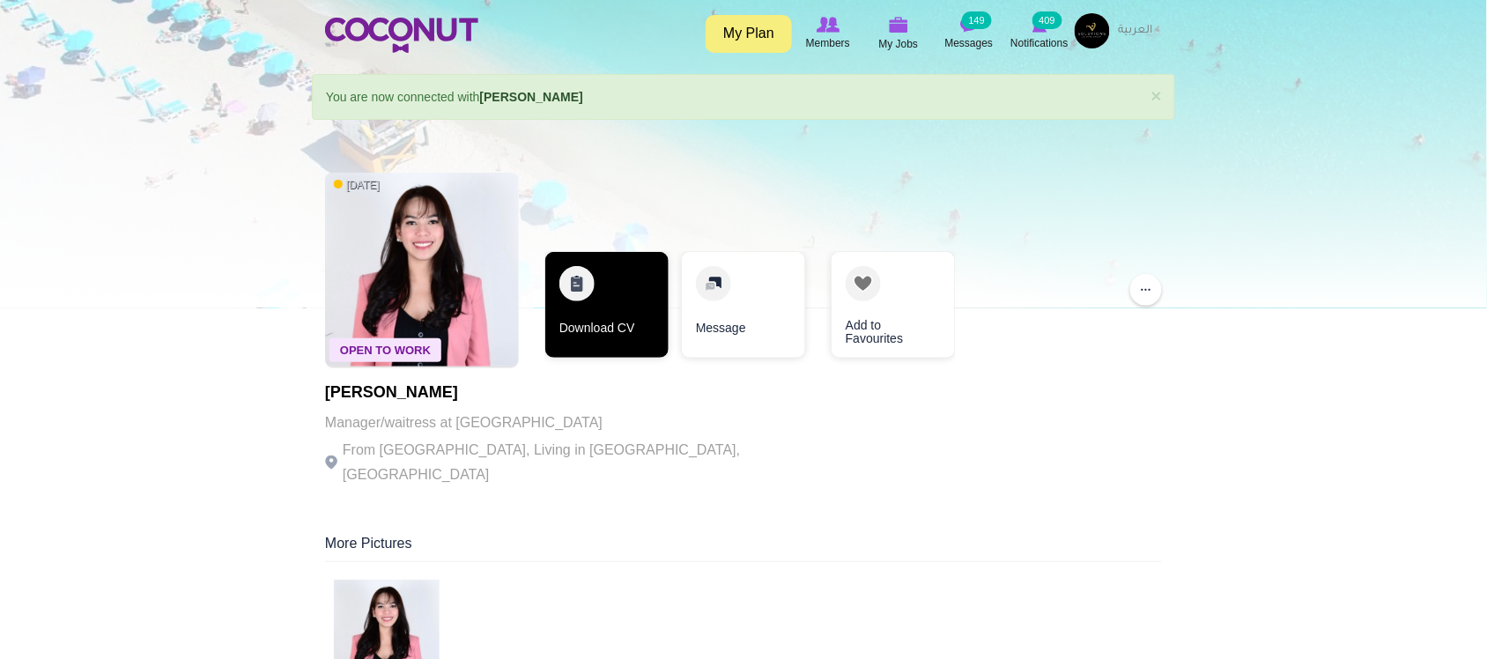
click at [630, 332] on link "Download CV" at bounding box center [606, 305] width 123 height 106
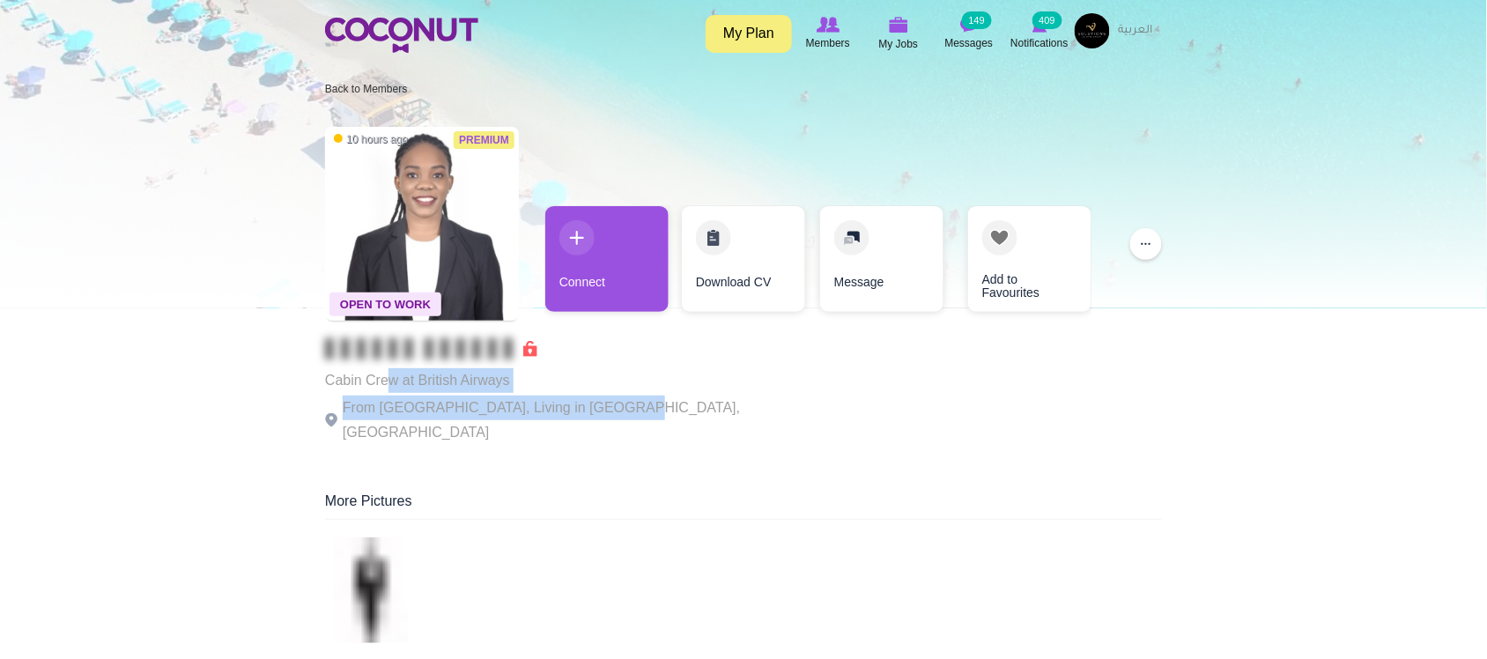
drag, startPoint x: 390, startPoint y: 386, endPoint x: 615, endPoint y: 405, distance: 225.4
click at [613, 407] on div "Cabin Crew at British Airways From [GEOGRAPHIC_DATA], Living in [GEOGRAPHIC_DAT…" at bounding box center [567, 391] width 484 height 107
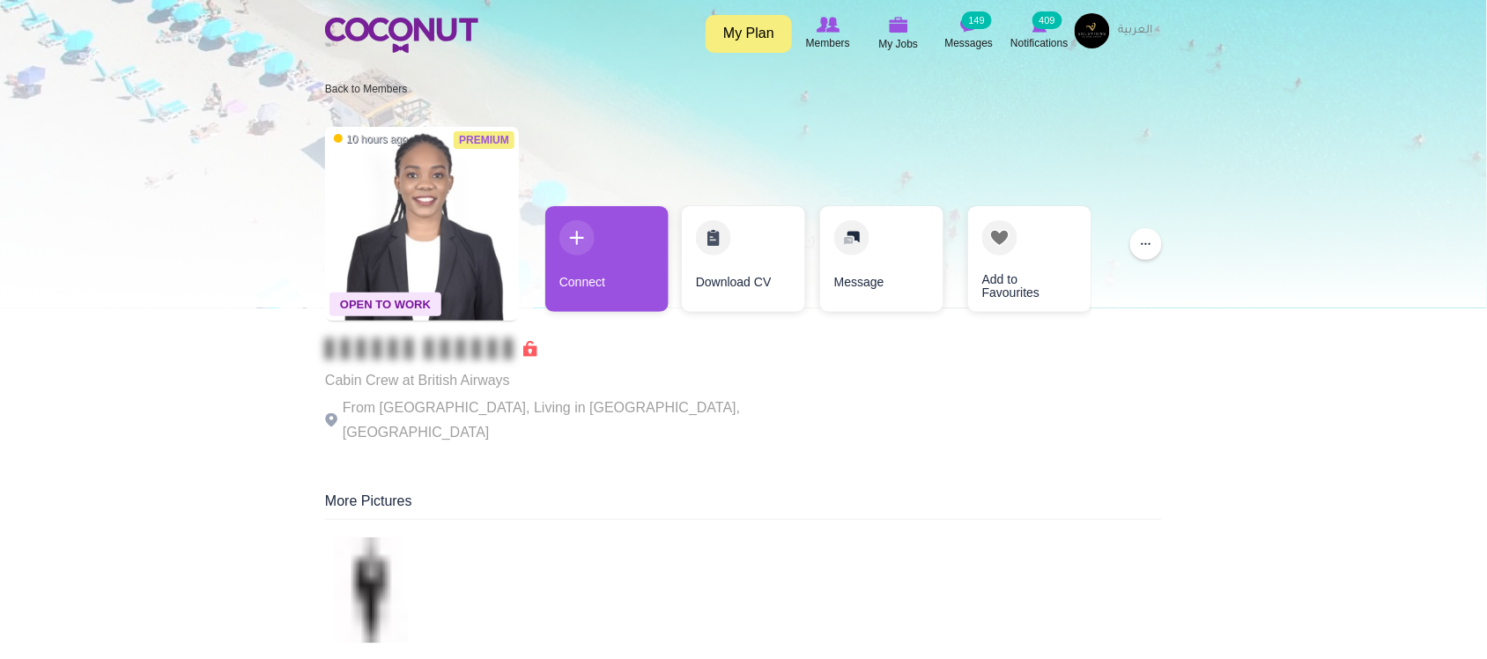
click at [637, 402] on p "From [GEOGRAPHIC_DATA], Living in [GEOGRAPHIC_DATA], [GEOGRAPHIC_DATA]" at bounding box center [567, 419] width 484 height 49
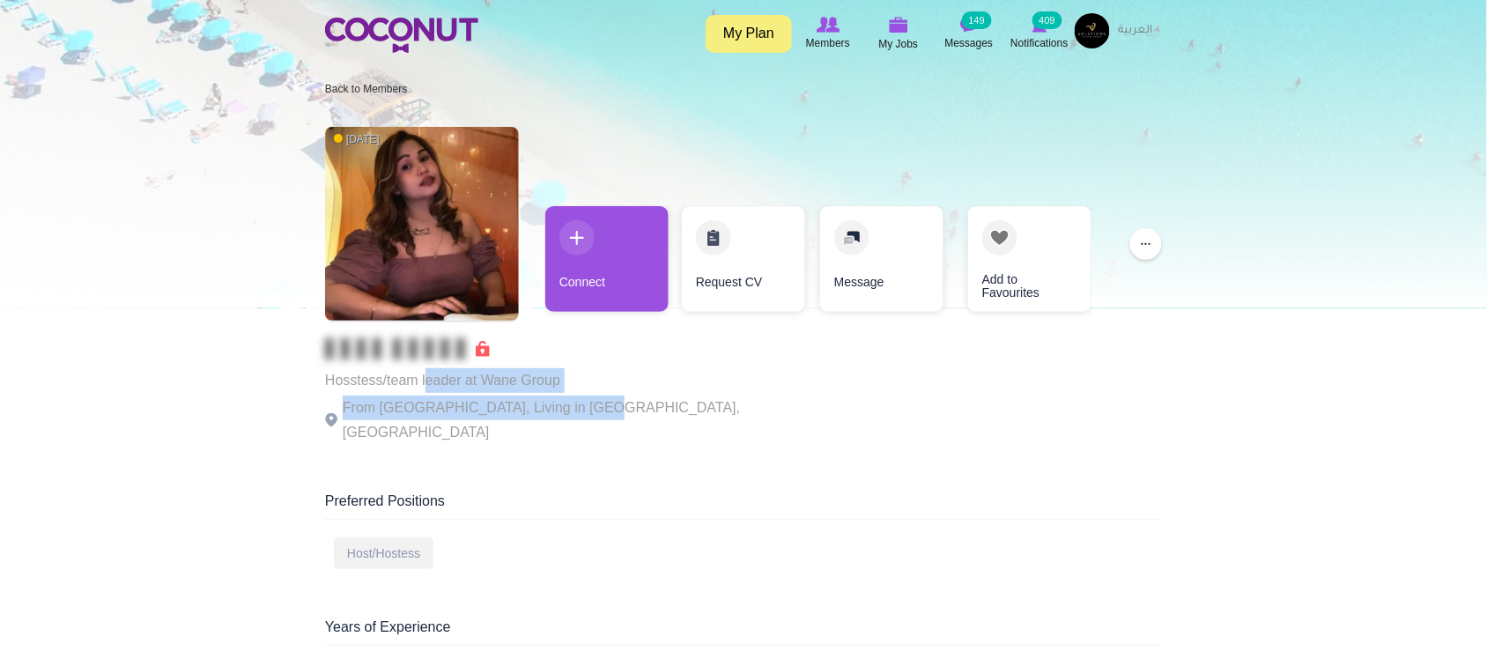
drag, startPoint x: 425, startPoint y: 392, endPoint x: 575, endPoint y: 393, distance: 149.7
click at [575, 393] on div "Hosstess/team leader at Wane Group From [GEOGRAPHIC_DATA], Living in [GEOGRAPHI…" at bounding box center [567, 391] width 484 height 107
click at [575, 399] on p "From [GEOGRAPHIC_DATA], Living in [GEOGRAPHIC_DATA], [GEOGRAPHIC_DATA]" at bounding box center [567, 419] width 484 height 49
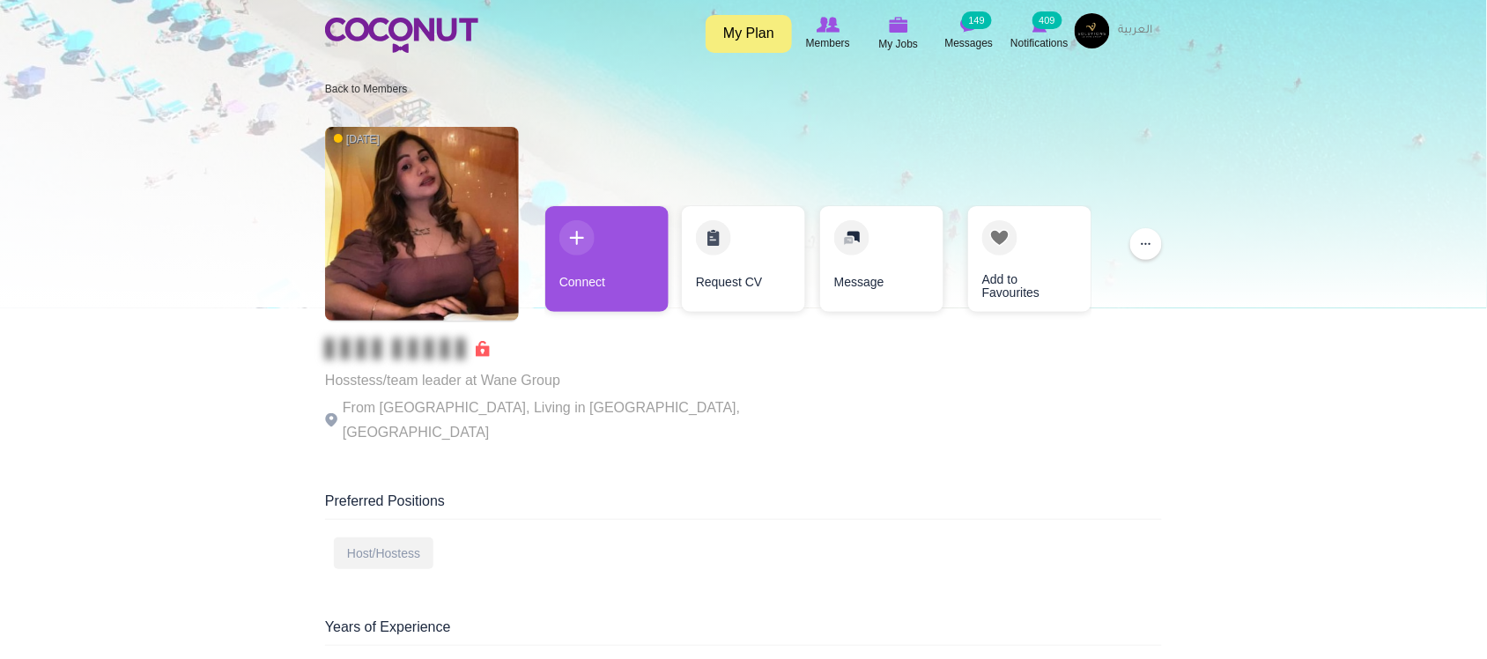
click at [692, 407] on div "[DATE] Hosstess/team leader at Wane Group From [GEOGRAPHIC_DATA], Living in [GE…" at bounding box center [743, 287] width 837 height 338
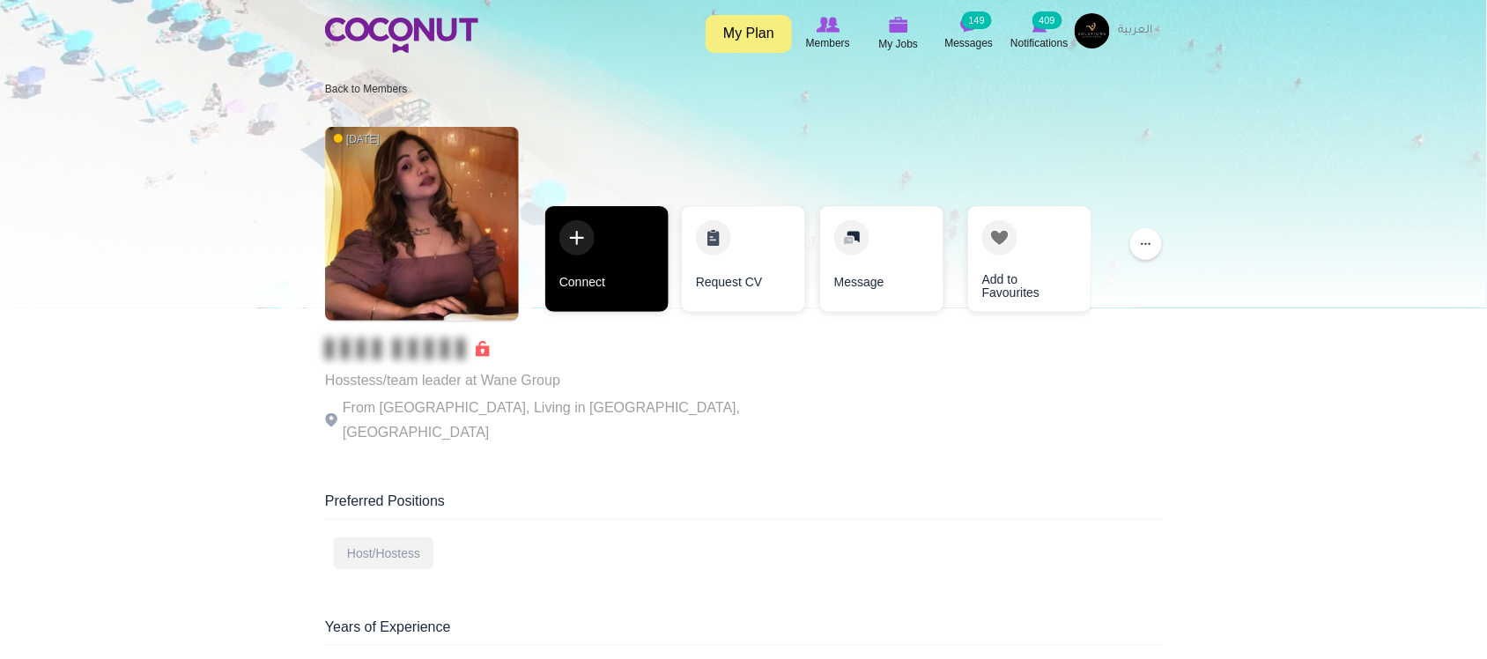
click at [616, 266] on link "Connect" at bounding box center [606, 259] width 123 height 106
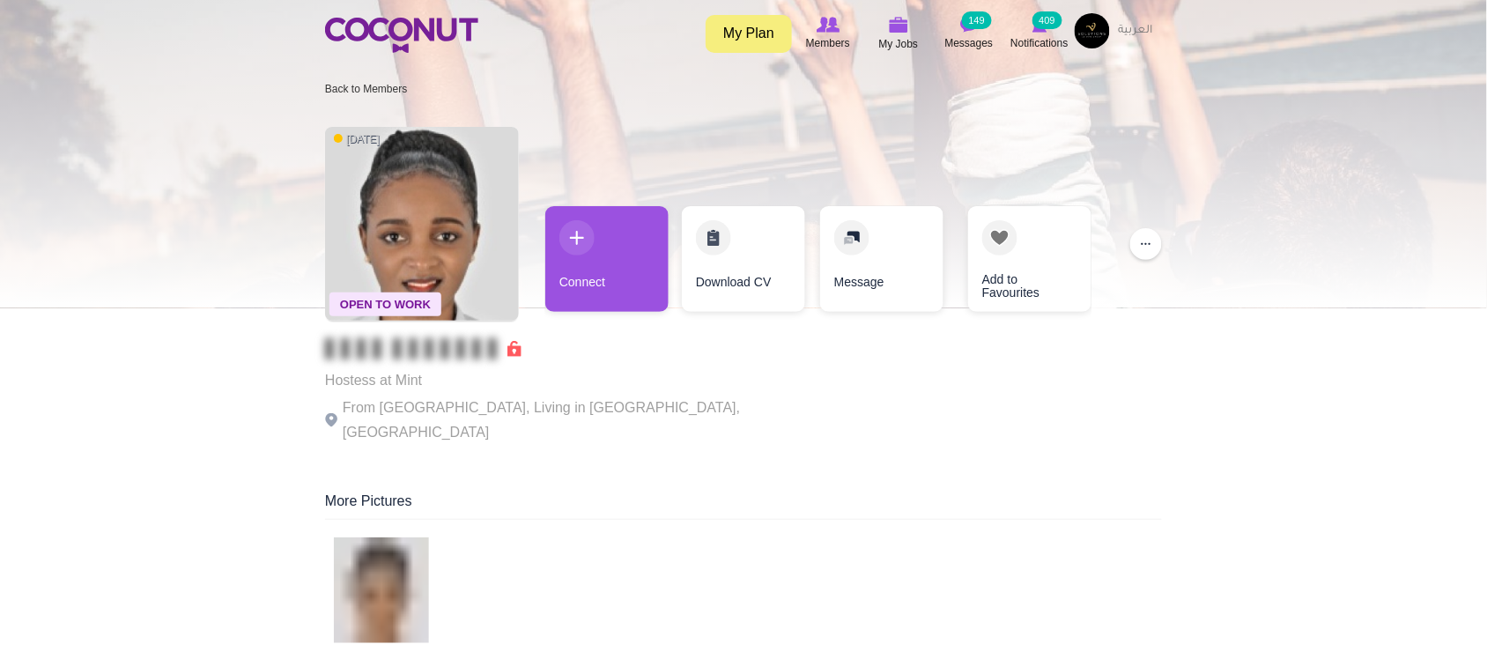
click at [538, 406] on p "From Kenya, Living in Dubai, United Arab Emirates" at bounding box center [567, 419] width 484 height 49
click at [595, 381] on p "Hostess at Mint" at bounding box center [567, 380] width 484 height 25
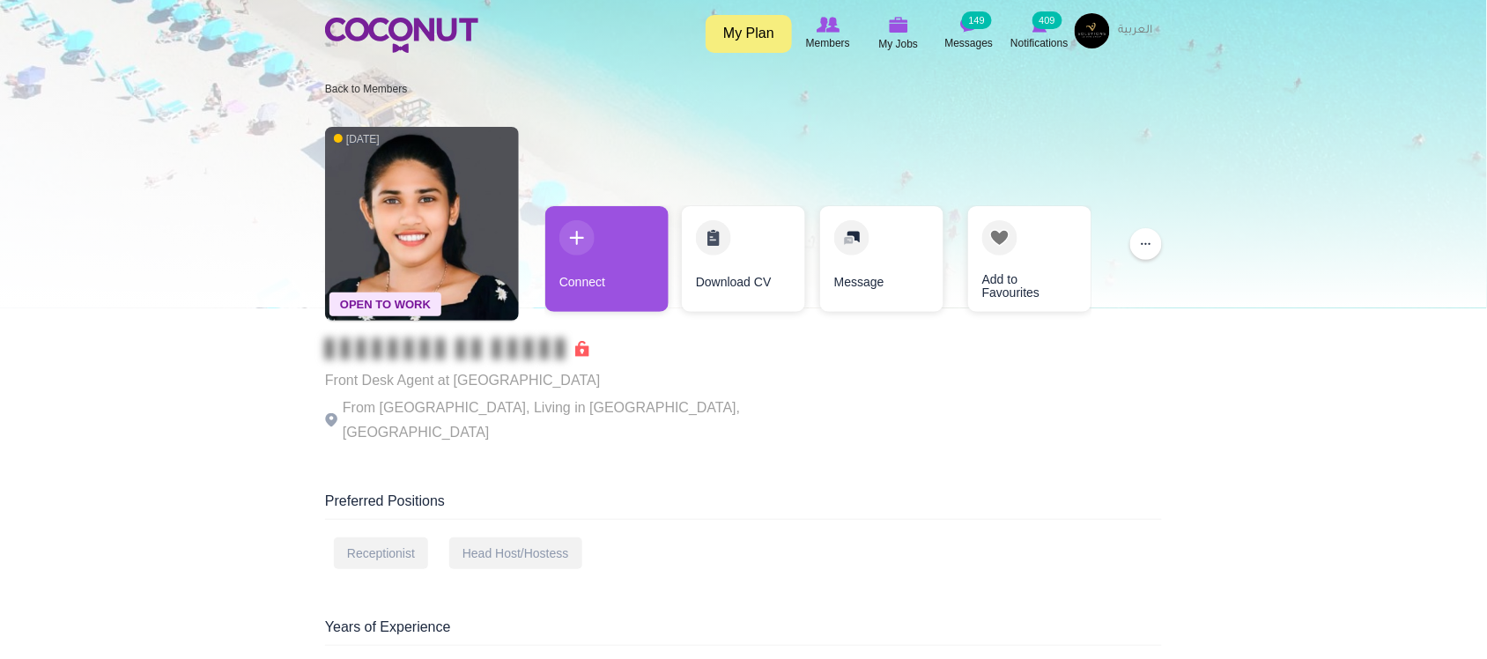
click at [407, 399] on p "From Sri Lanka, Living in Dubai, United Arab Emirates" at bounding box center [567, 419] width 484 height 49
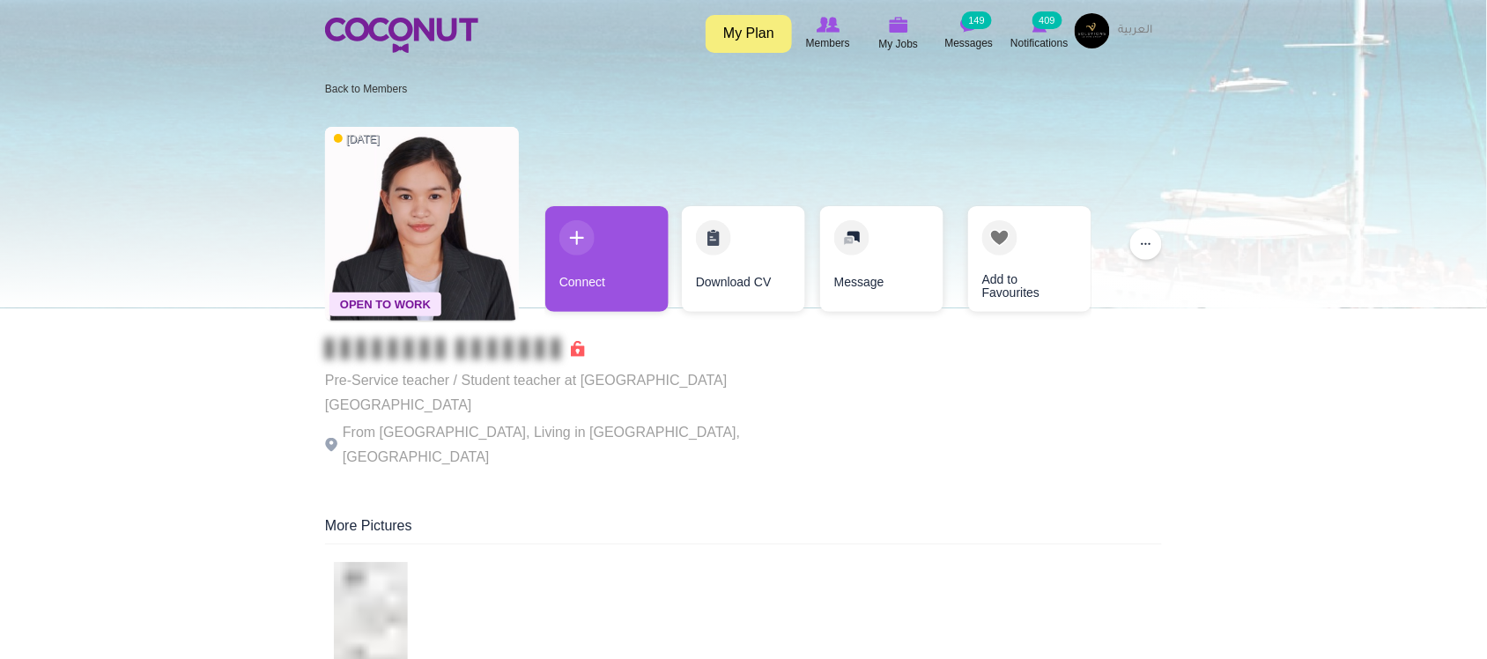
click at [436, 388] on p "Pre-Service teacher / Student teacher at [GEOGRAPHIC_DATA] [GEOGRAPHIC_DATA]" at bounding box center [567, 392] width 484 height 49
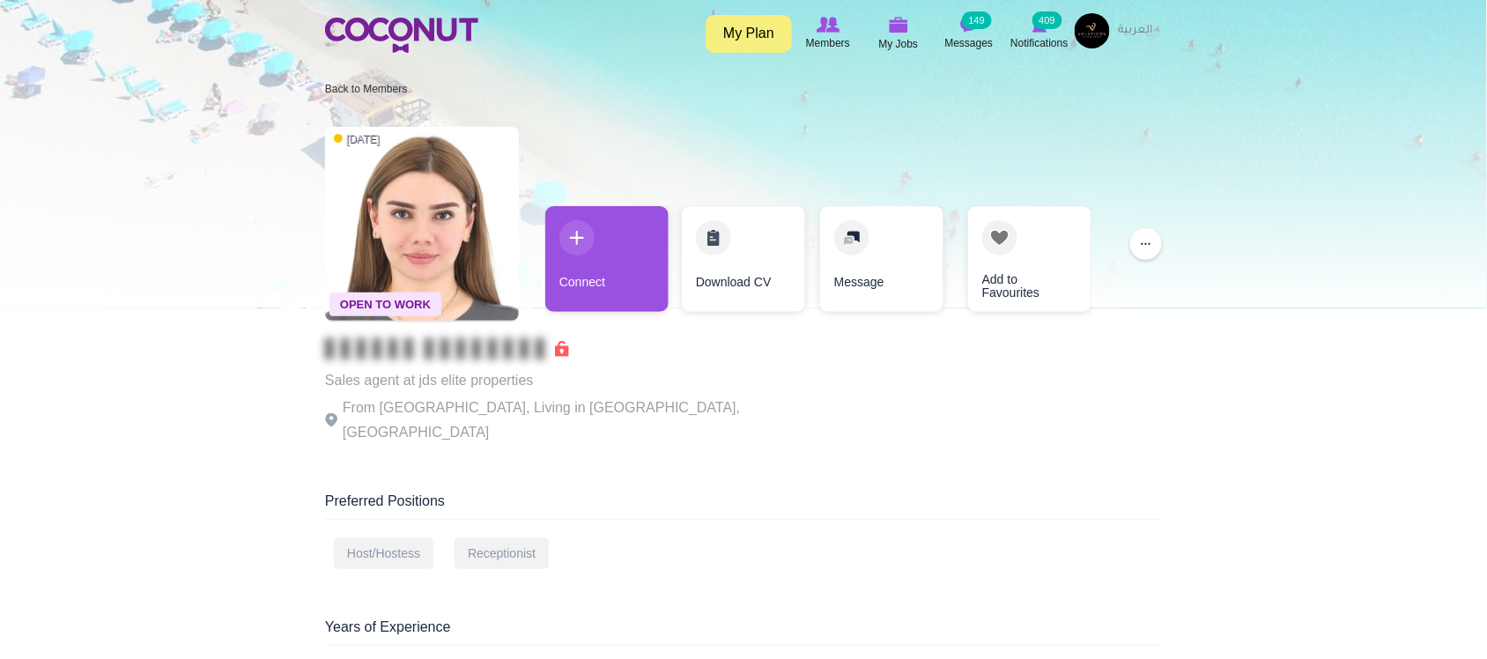
click at [438, 399] on p "From Uzbekistan, Living in Dubai, United Arab Emirates" at bounding box center [567, 419] width 484 height 49
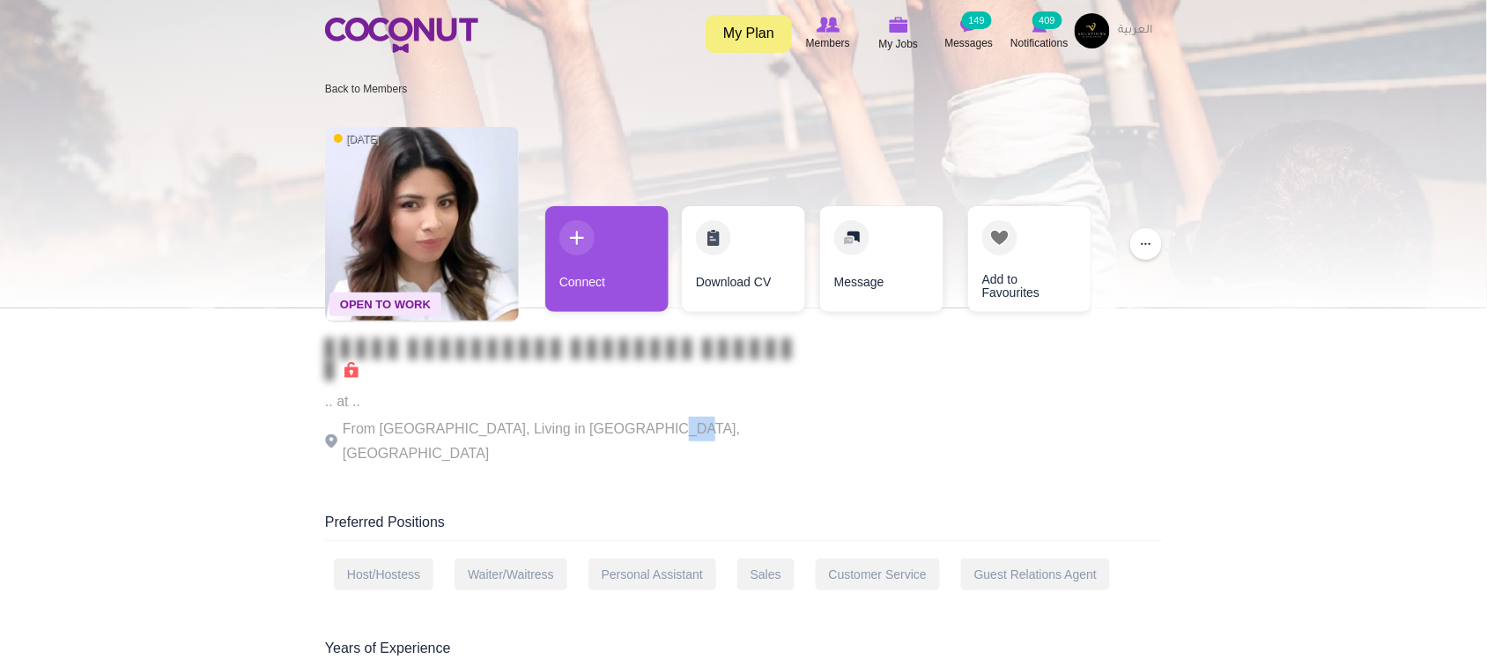
click at [644, 424] on p "From Bolivia, Living in Dubai, United Arab Emirates" at bounding box center [567, 441] width 484 height 49
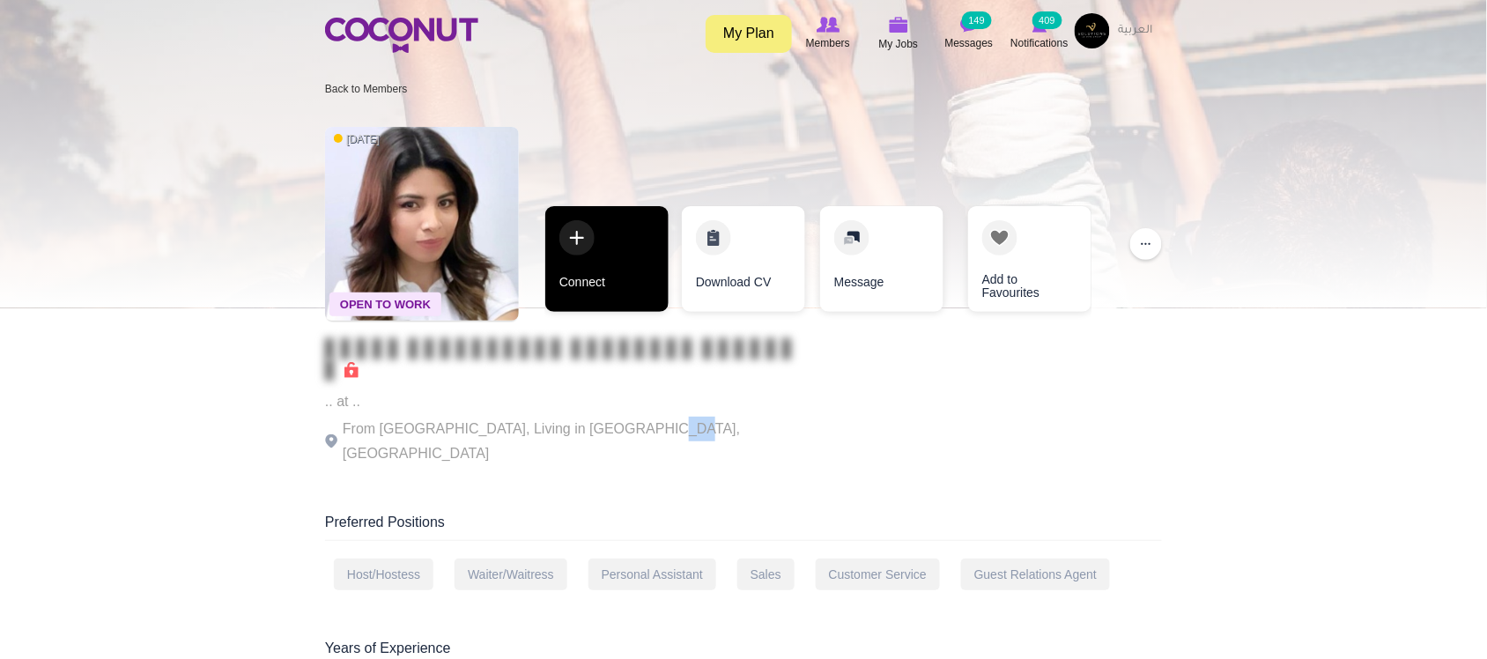
click at [606, 282] on link "Connect" at bounding box center [606, 259] width 123 height 106
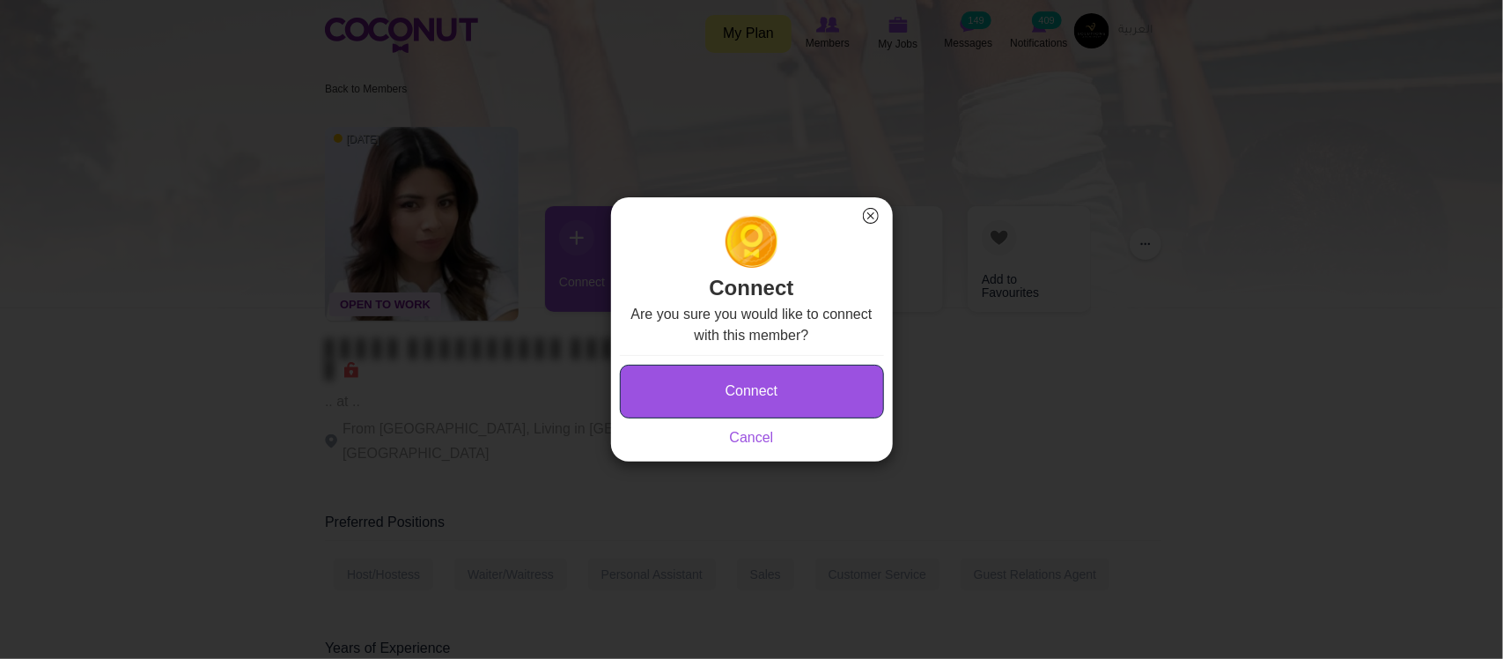
click at [753, 396] on button "Connect" at bounding box center [752, 392] width 264 height 54
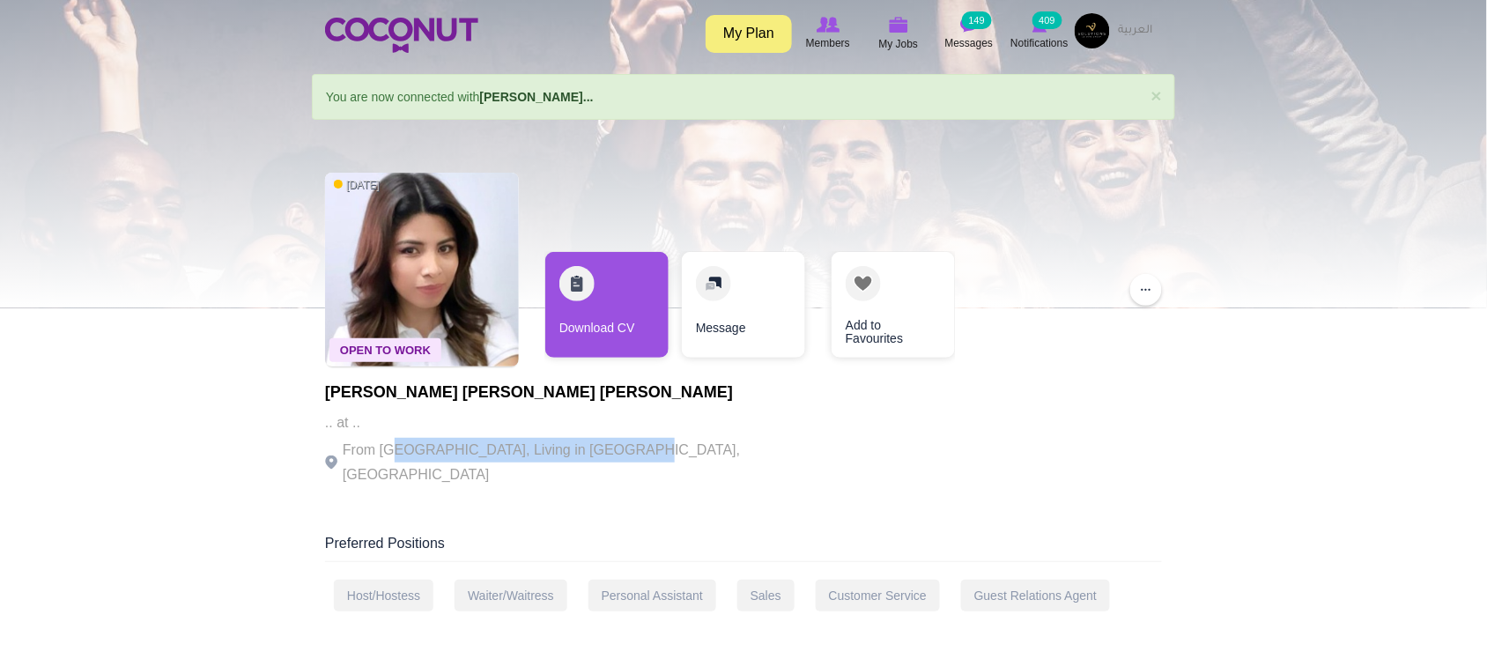
drag, startPoint x: 397, startPoint y: 441, endPoint x: 609, endPoint y: 452, distance: 212.5
click at [609, 452] on p "From Bolivia, Living in Dubai, United Arab Emirates" at bounding box center [567, 462] width 484 height 49
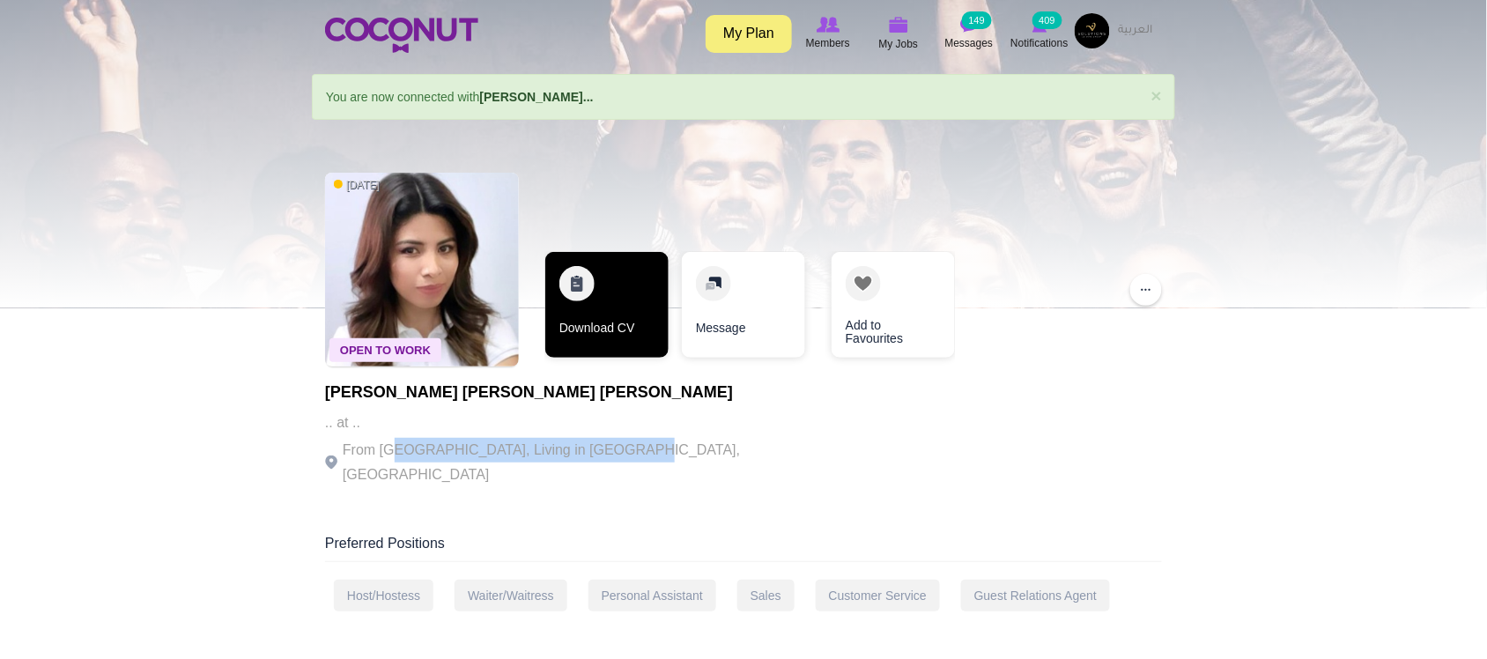
click at [573, 340] on link "Download CV" at bounding box center [606, 305] width 123 height 106
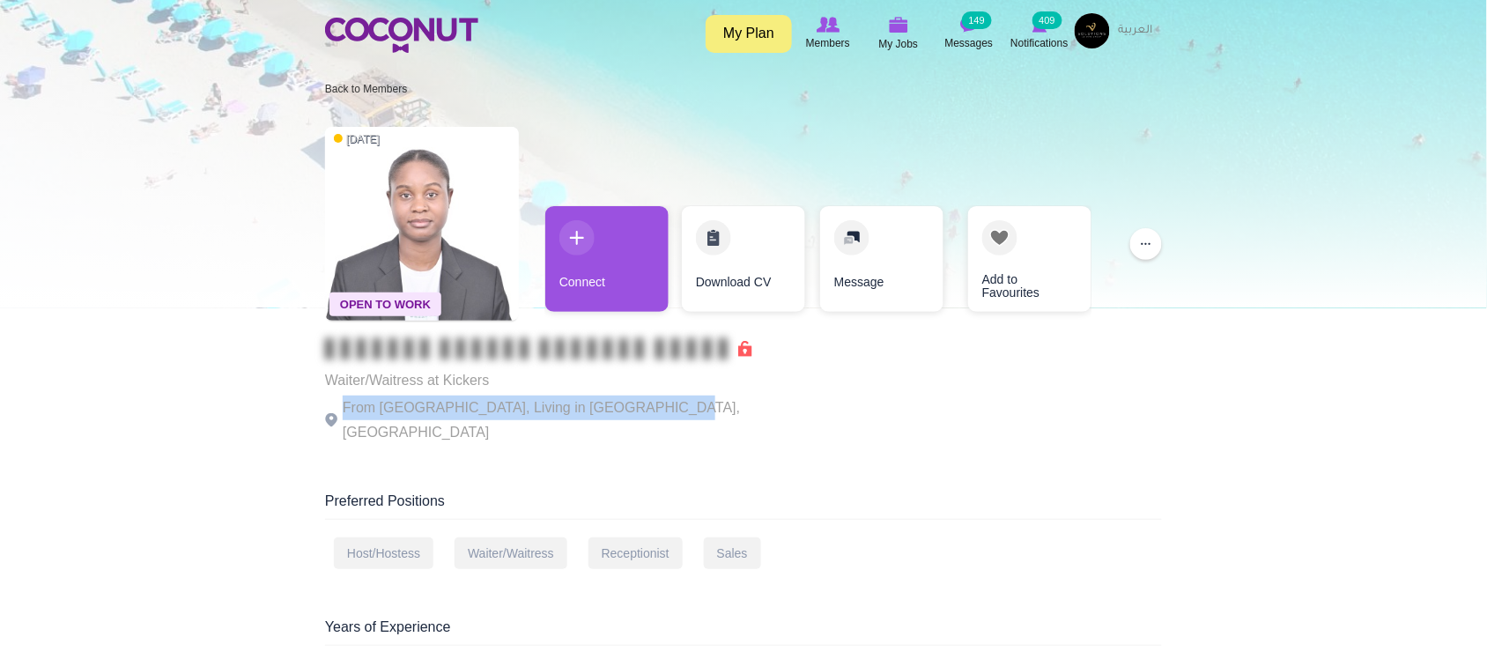
drag, startPoint x: 436, startPoint y: 411, endPoint x: 662, endPoint y: 419, distance: 226.5
click at [662, 419] on p "From Cameroon, Living in Dubai, United Arab Emirates" at bounding box center [567, 419] width 484 height 49
click at [657, 415] on p "From Cameroon, Living in Dubai, United Arab Emirates" at bounding box center [567, 419] width 484 height 49
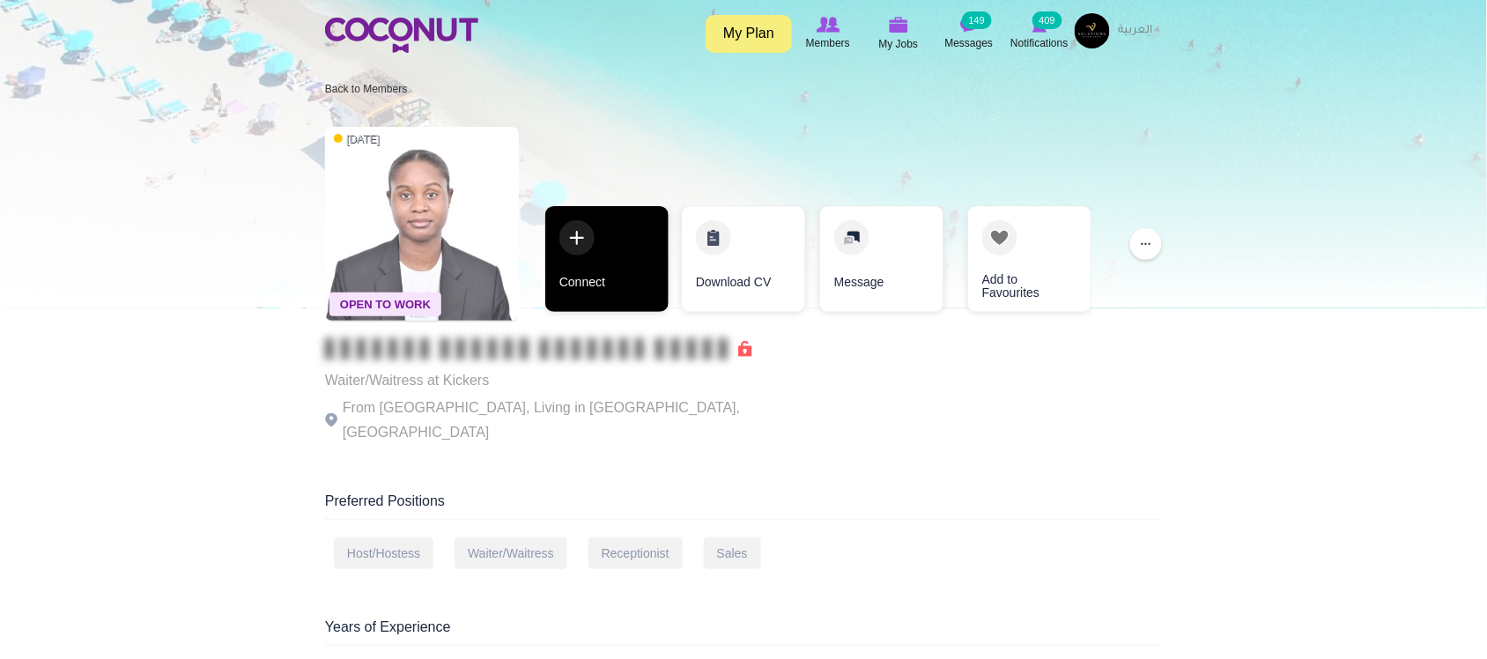
click at [623, 284] on link "Connect" at bounding box center [606, 259] width 123 height 106
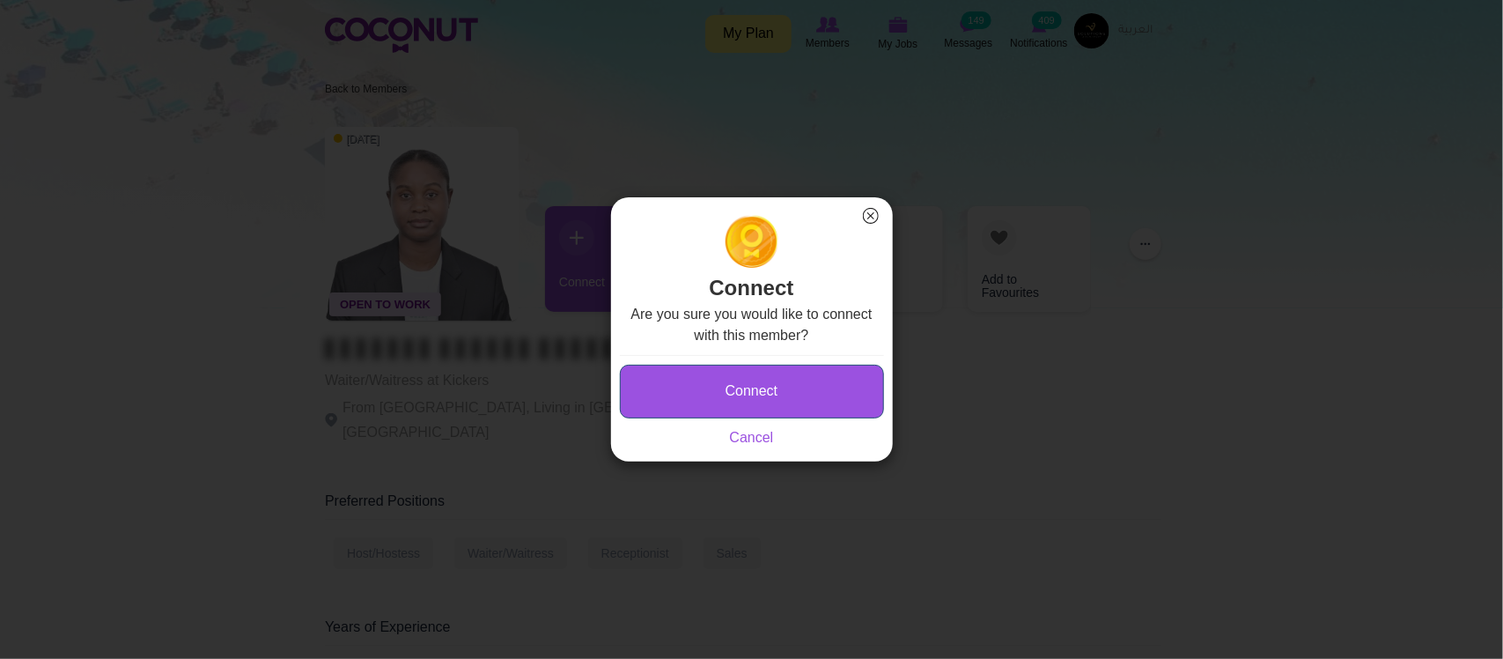
click at [709, 389] on button "Connect" at bounding box center [752, 392] width 264 height 54
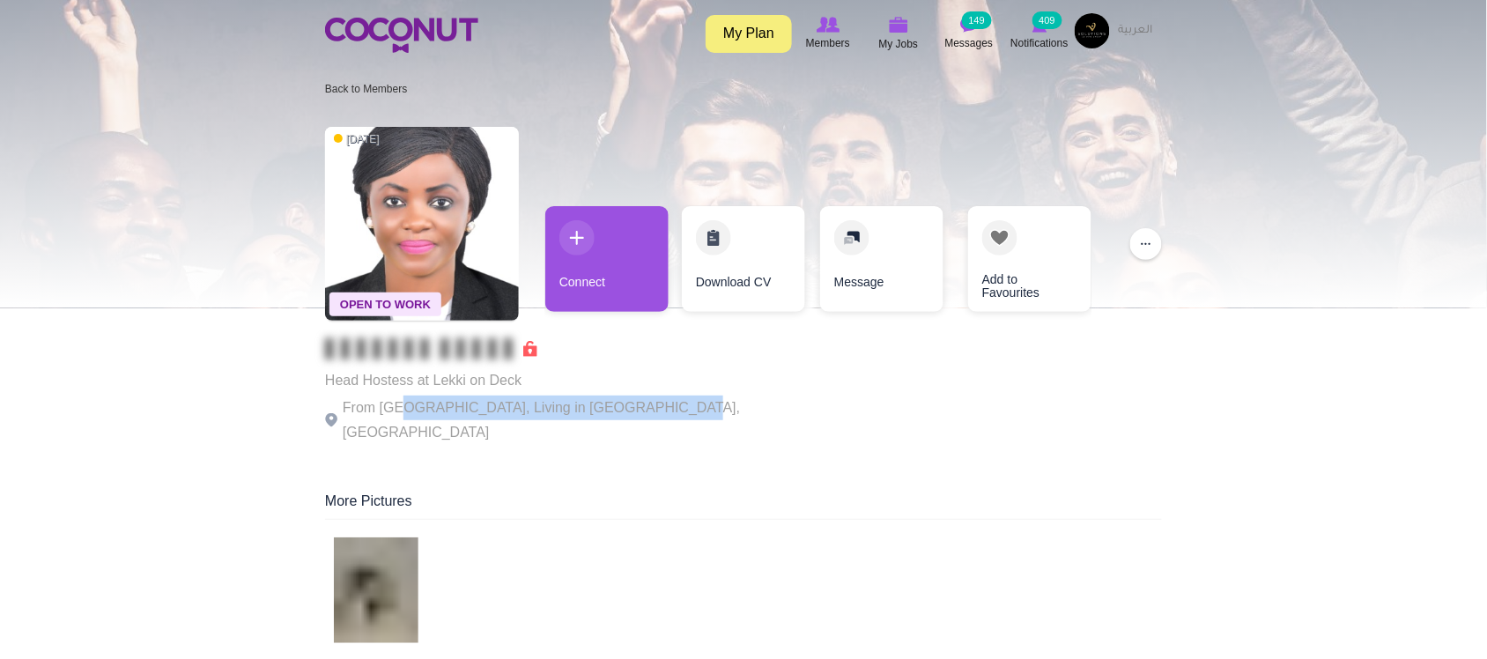
drag, startPoint x: 525, startPoint y: 416, endPoint x: 660, endPoint y: 407, distance: 135.9
click at [667, 407] on div "Open To Work 3 weeks ago Head Hostess at Lekki on Deck From Kenya, Living in Du…" at bounding box center [743, 287] width 837 height 338
click at [660, 407] on p "From Kenya, Living in Dubai, United Arab Emirates" at bounding box center [567, 419] width 484 height 49
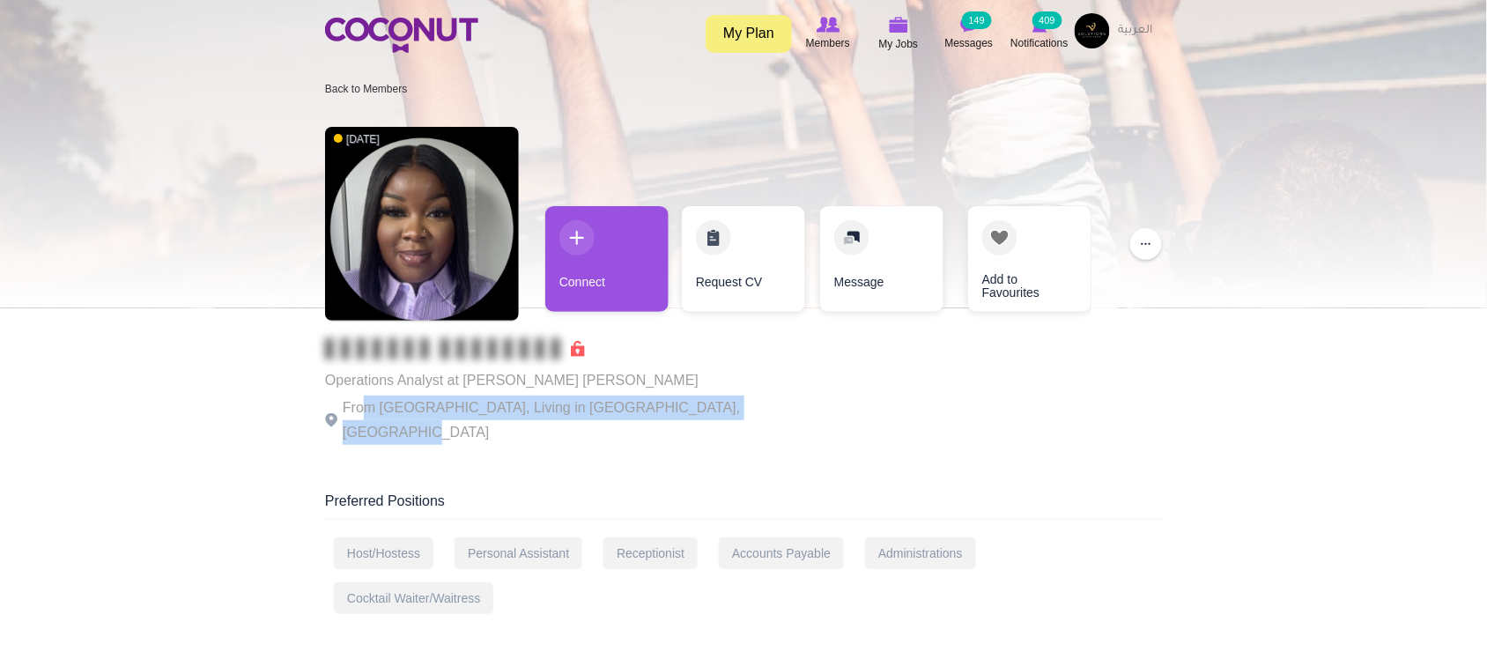
drag, startPoint x: 425, startPoint y: 414, endPoint x: 778, endPoint y: 417, distance: 352.3
click at [778, 417] on div "3 weeks ago Operations Analyst at Morgan Stanley From United Arab Emirates, Liv…" at bounding box center [743, 287] width 837 height 338
click at [785, 414] on div "3 weeks ago Operations Analyst at Morgan Stanley From United Arab Emirates, Liv…" at bounding box center [743, 287] width 837 height 338
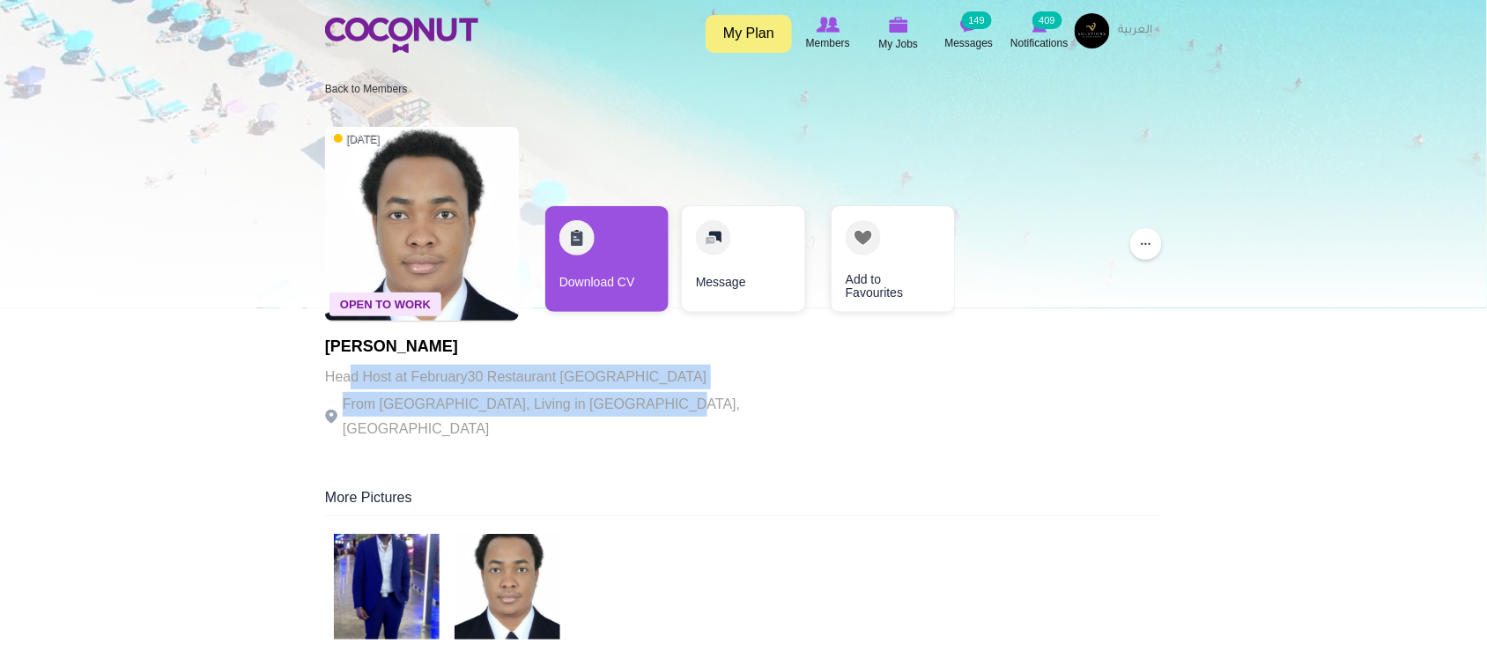
drag, startPoint x: 420, startPoint y: 380, endPoint x: 646, endPoint y: 407, distance: 227.0
click at [646, 407] on div "Solomon Mathu Head Host at February30 Restaurant West Palm From Kenya, Living i…" at bounding box center [567, 389] width 484 height 103
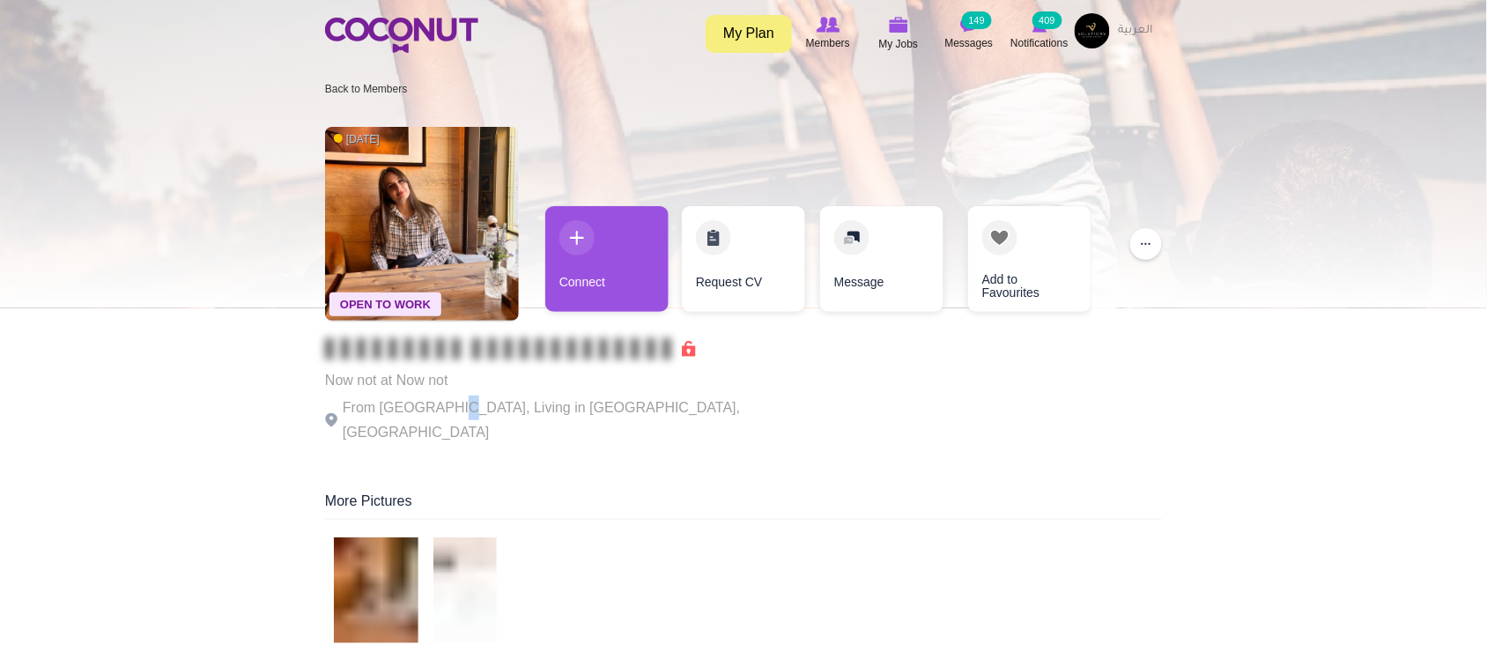
click at [445, 406] on p "From Russia, Living in Dubai, United Arab Emirates" at bounding box center [567, 419] width 484 height 49
click at [361, 402] on p "From Russia, Living in Dubai, United Arab Emirates" at bounding box center [567, 419] width 484 height 49
click at [504, 403] on p "From Russia, Living in Dubai, United Arab Emirates" at bounding box center [567, 419] width 484 height 49
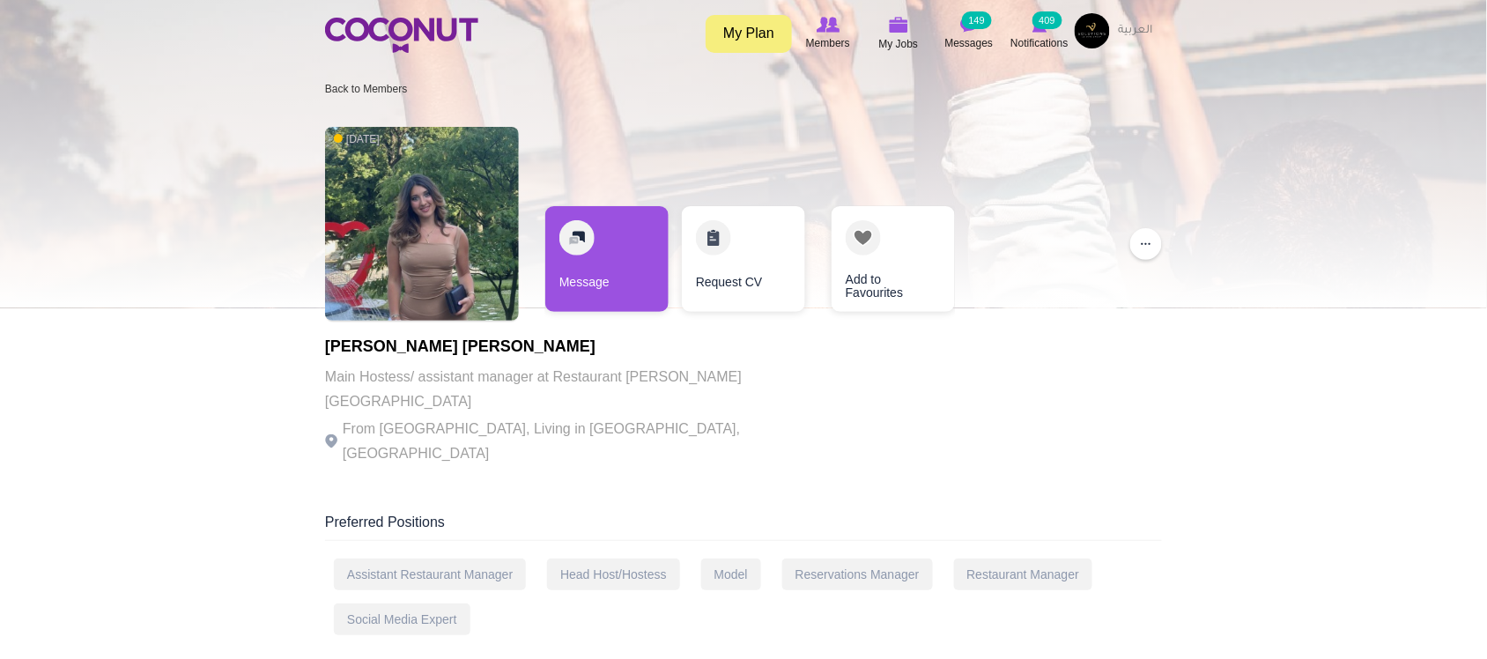
click at [505, 417] on p "From Serbia, Living in Belgrade, Serbia" at bounding box center [567, 441] width 484 height 49
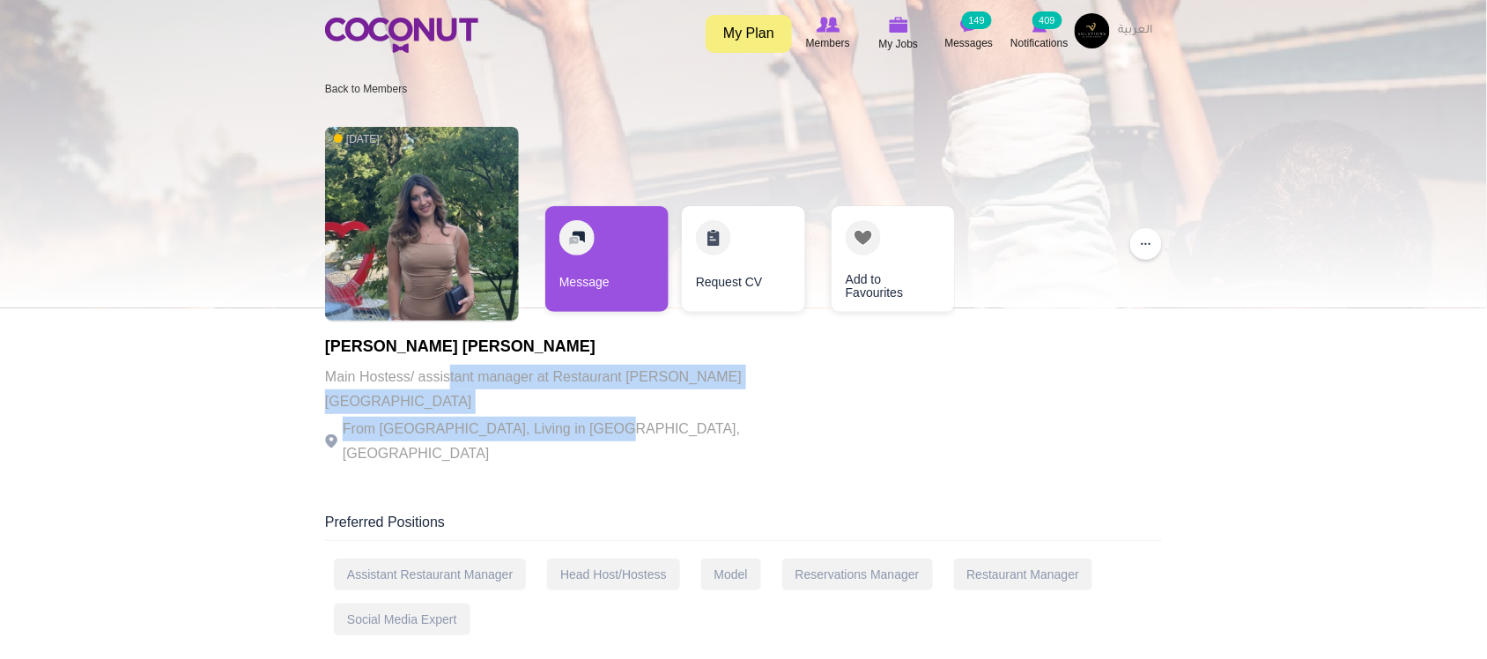
drag, startPoint x: 451, startPoint y: 387, endPoint x: 586, endPoint y: 402, distance: 135.6
click at [594, 394] on div "Luna Milena Dobric Main Hostess/ assistant manager at Restaurant Jerry Belgrade…" at bounding box center [567, 402] width 484 height 128
click at [586, 417] on p "From [GEOGRAPHIC_DATA], Living in [GEOGRAPHIC_DATA], [GEOGRAPHIC_DATA]" at bounding box center [567, 441] width 484 height 49
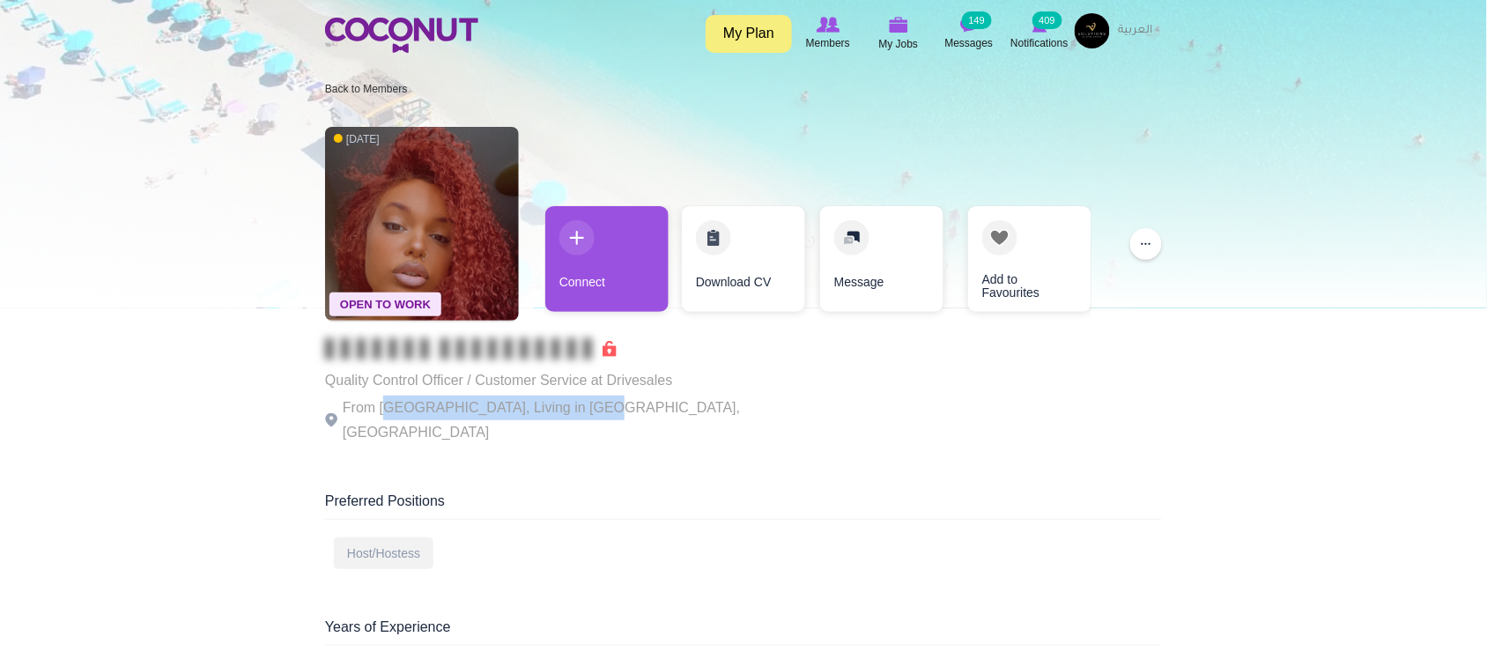
click at [584, 410] on p "From [GEOGRAPHIC_DATA], Living in [GEOGRAPHIC_DATA], [GEOGRAPHIC_DATA]" at bounding box center [567, 419] width 484 height 49
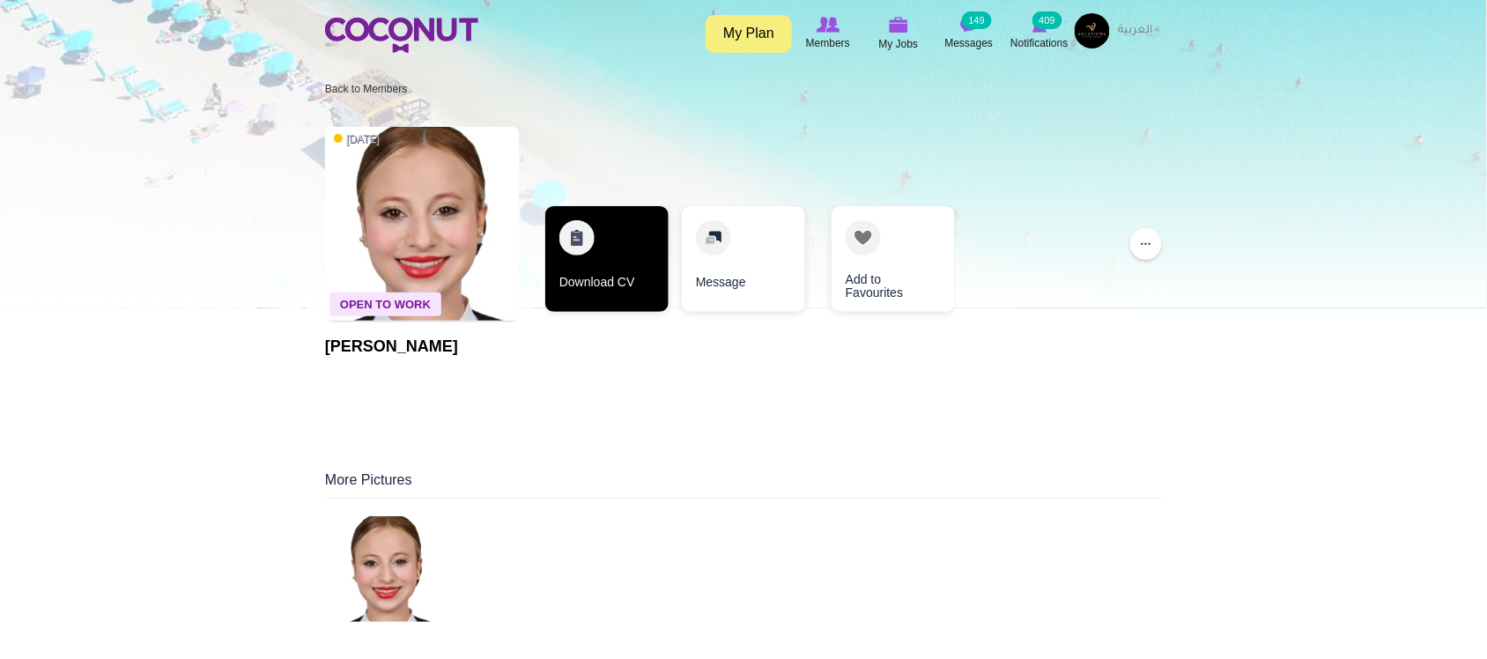
click at [600, 284] on link "Download CV" at bounding box center [606, 259] width 123 height 106
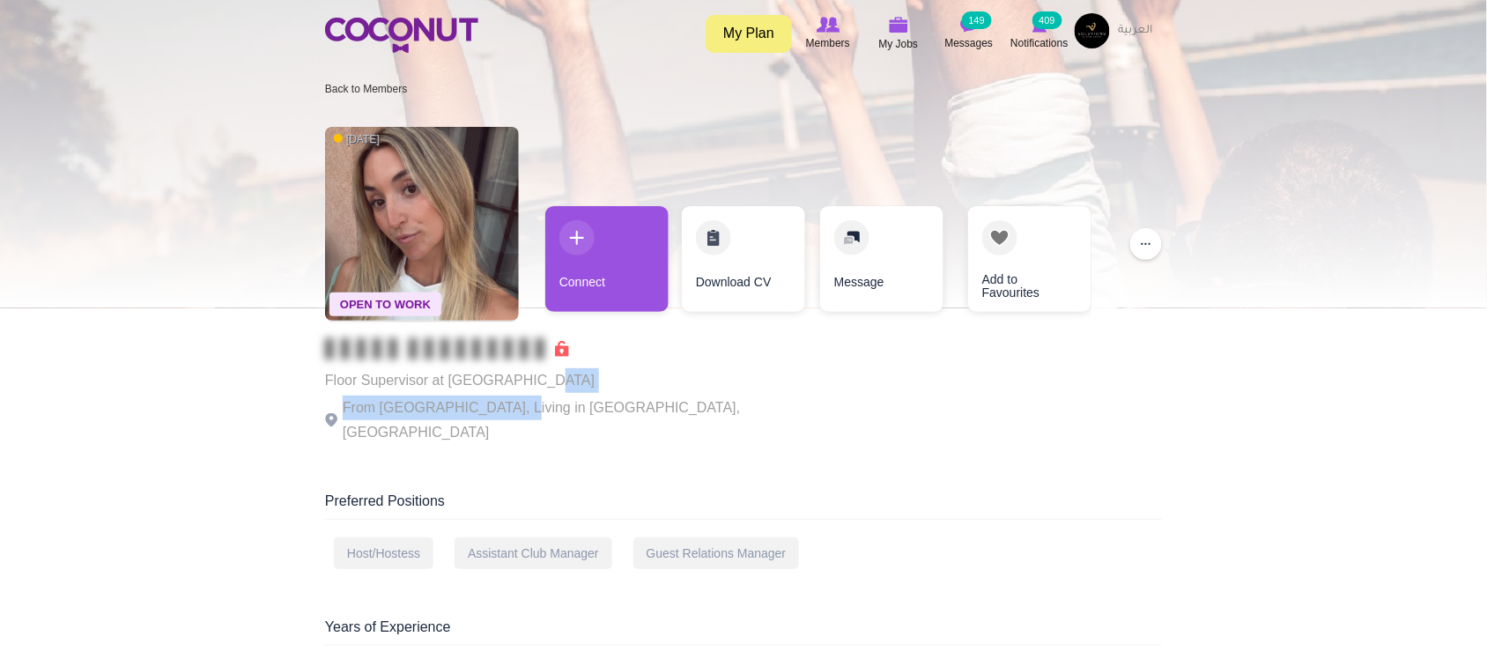
drag, startPoint x: 505, startPoint y: 394, endPoint x: 619, endPoint y: 383, distance: 115.0
click at [610, 385] on div "Open To Work 1 week ago Floor Supervisor at hyatt regency From France, Living i…" at bounding box center [743, 287] width 837 height 338
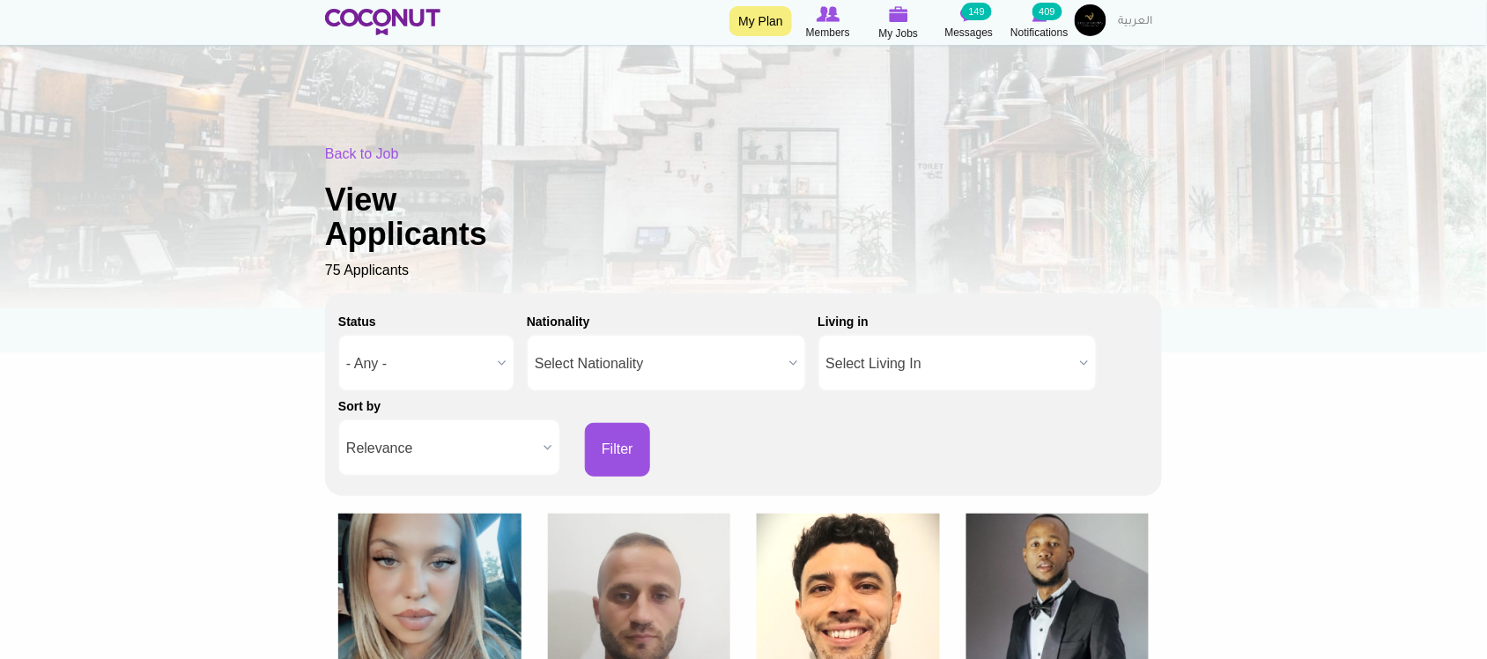
scroll to position [293, 0]
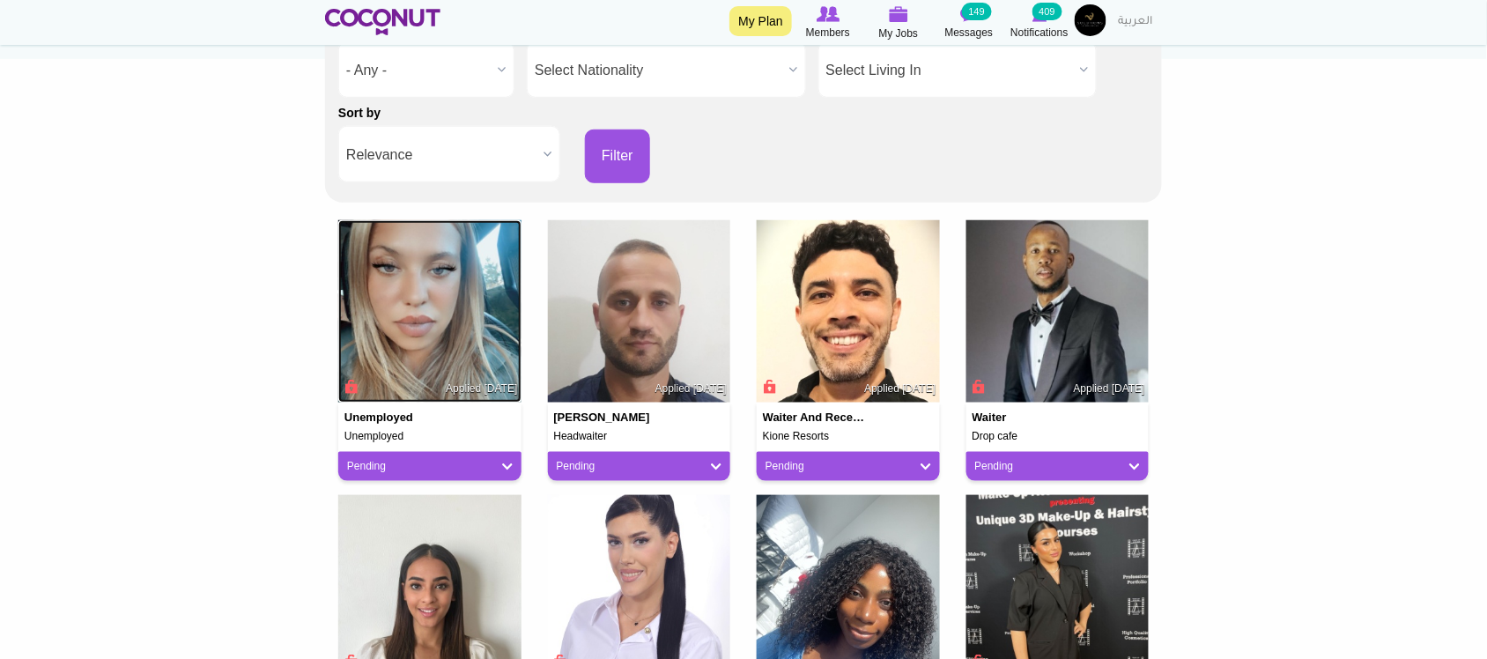
click at [411, 331] on img at bounding box center [429, 311] width 183 height 183
click at [619, 324] on img at bounding box center [639, 311] width 183 height 183
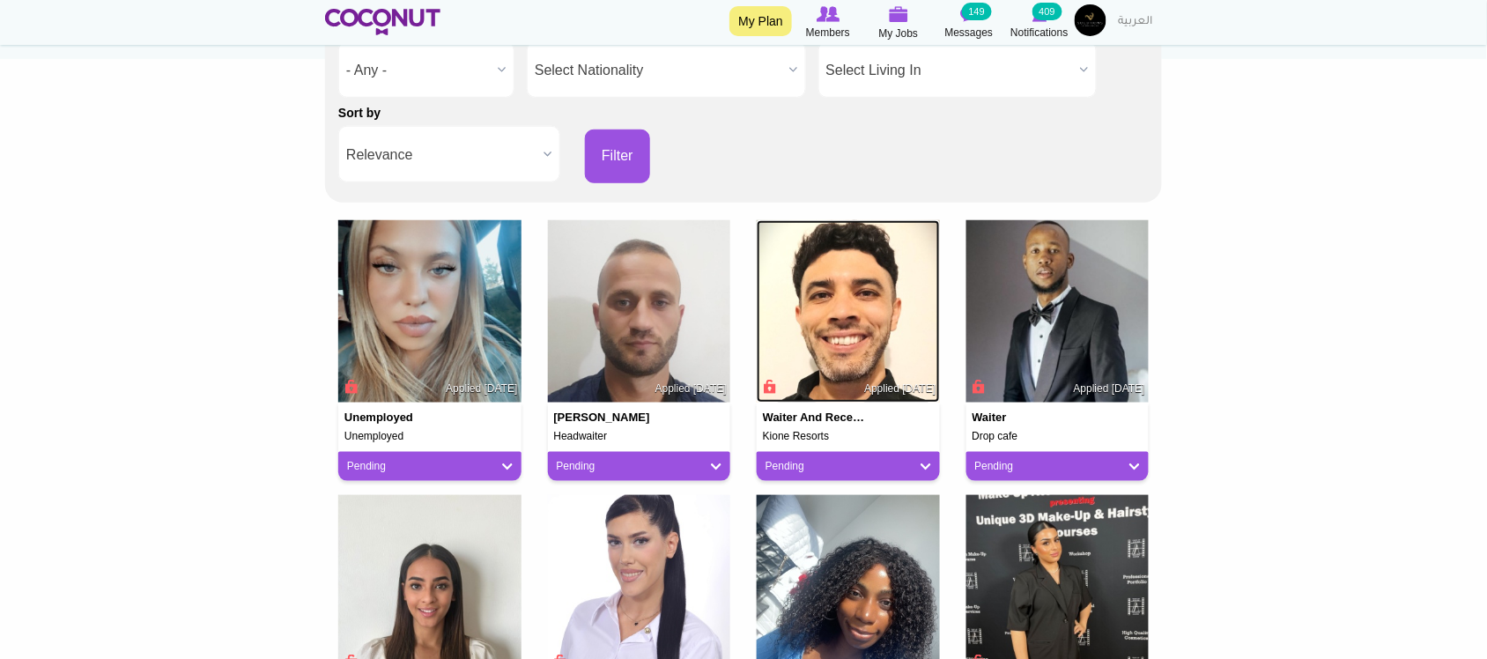
click at [794, 327] on img at bounding box center [847, 311] width 183 height 183
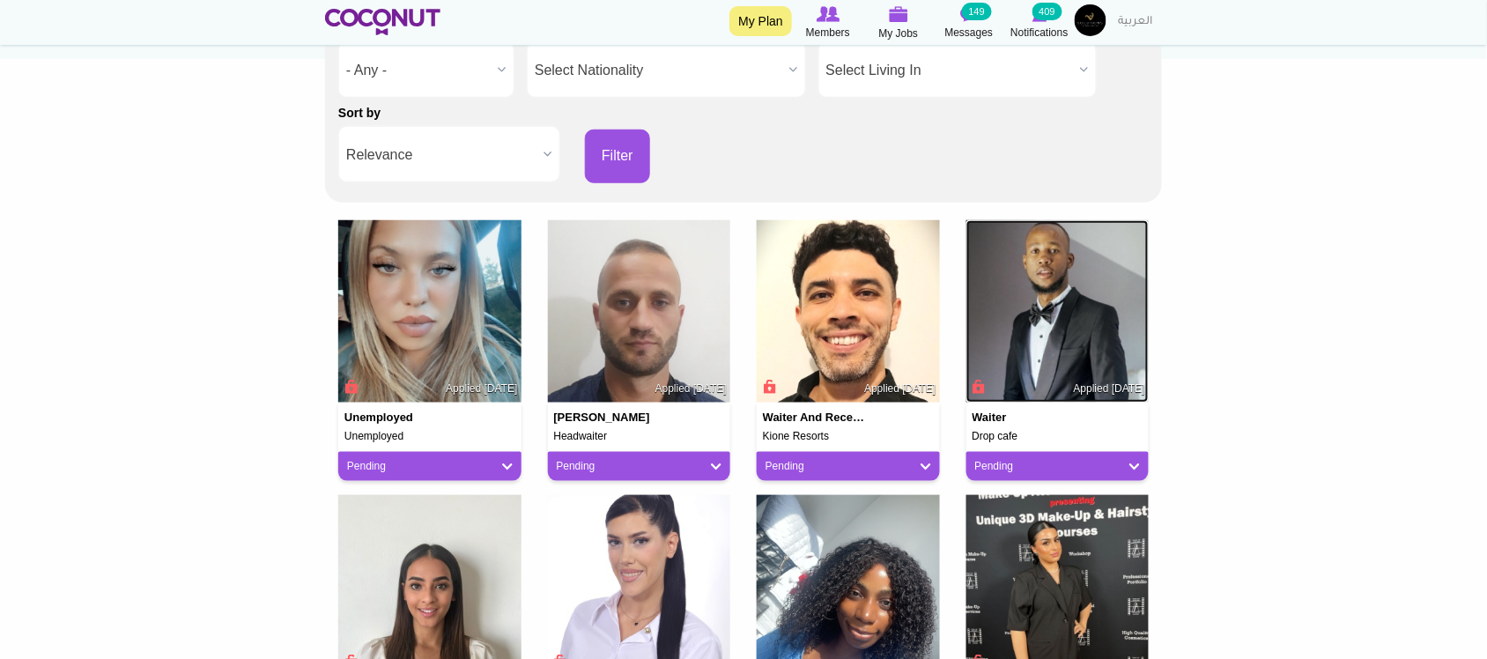
click at [1079, 327] on img at bounding box center [1057, 311] width 183 height 183
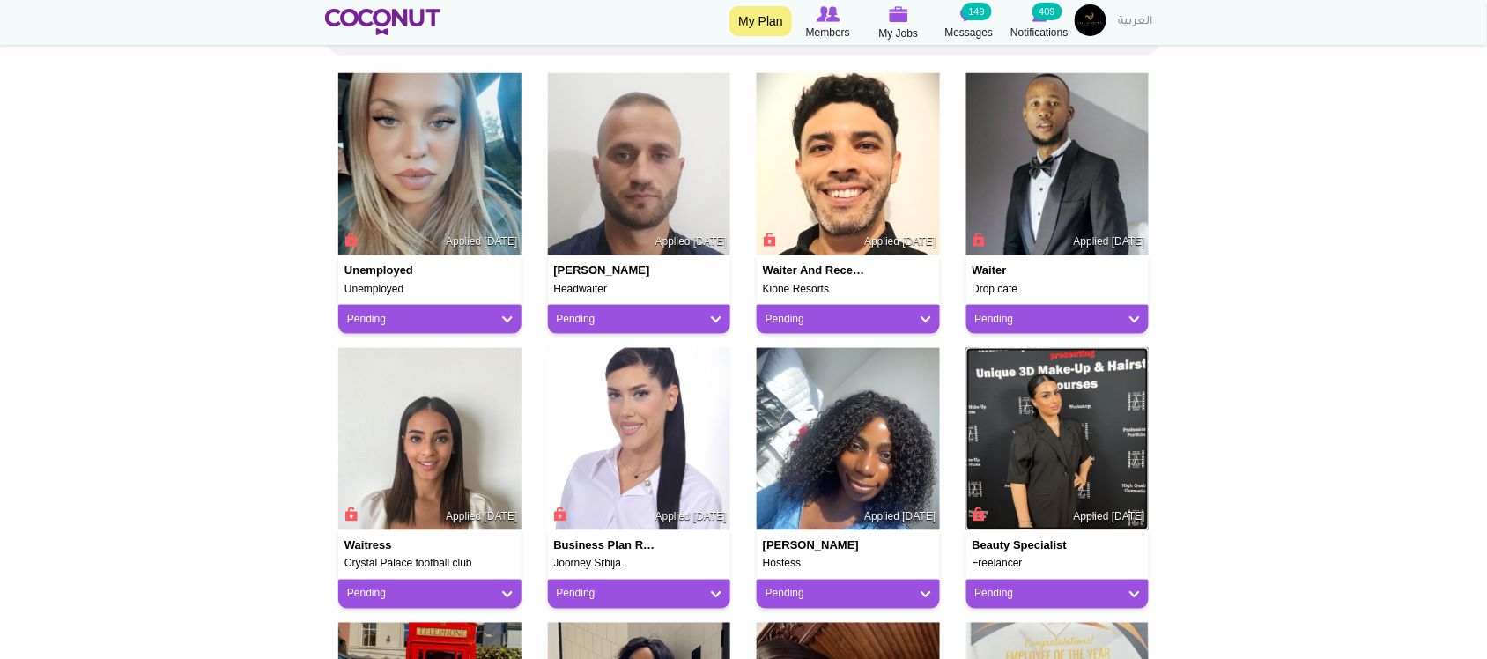
click at [1055, 424] on img at bounding box center [1057, 439] width 183 height 183
click at [856, 436] on img at bounding box center [847, 439] width 183 height 183
click at [623, 433] on img at bounding box center [639, 439] width 183 height 183
click at [441, 433] on img at bounding box center [429, 439] width 183 height 183
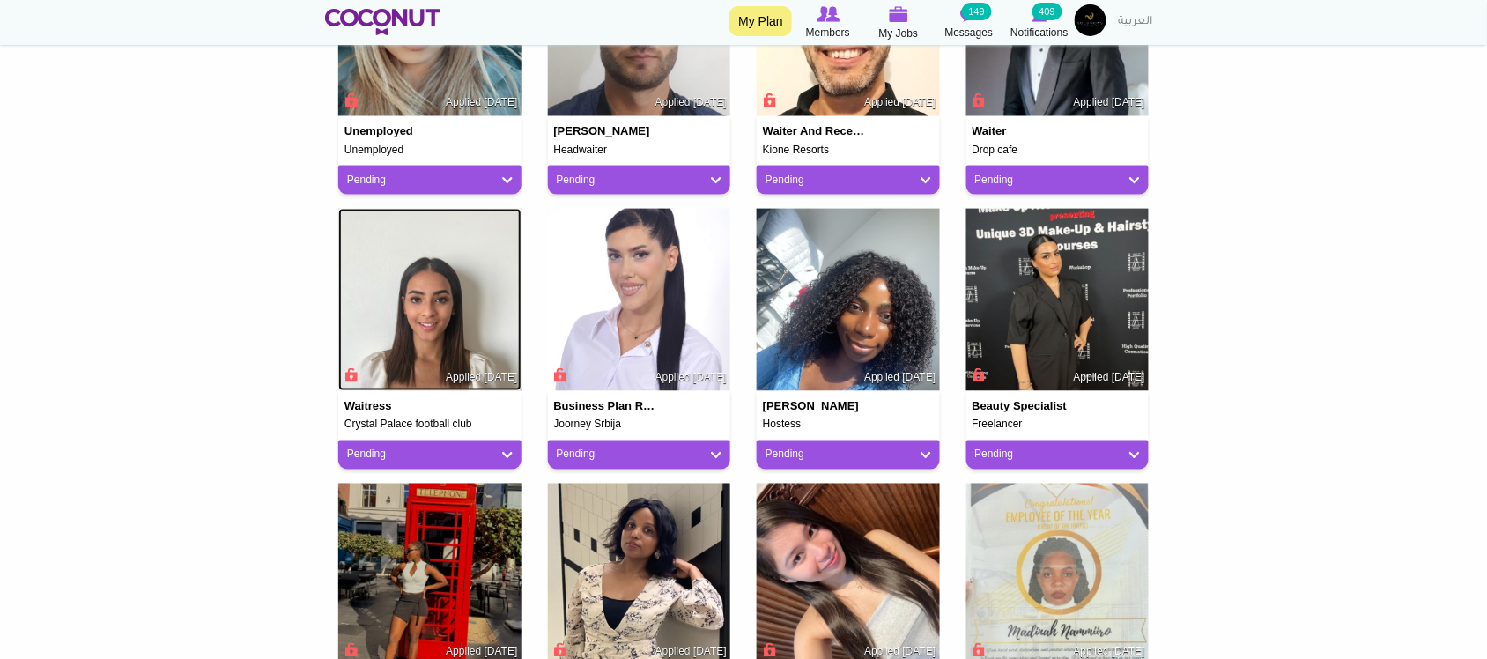
scroll to position [734, 0]
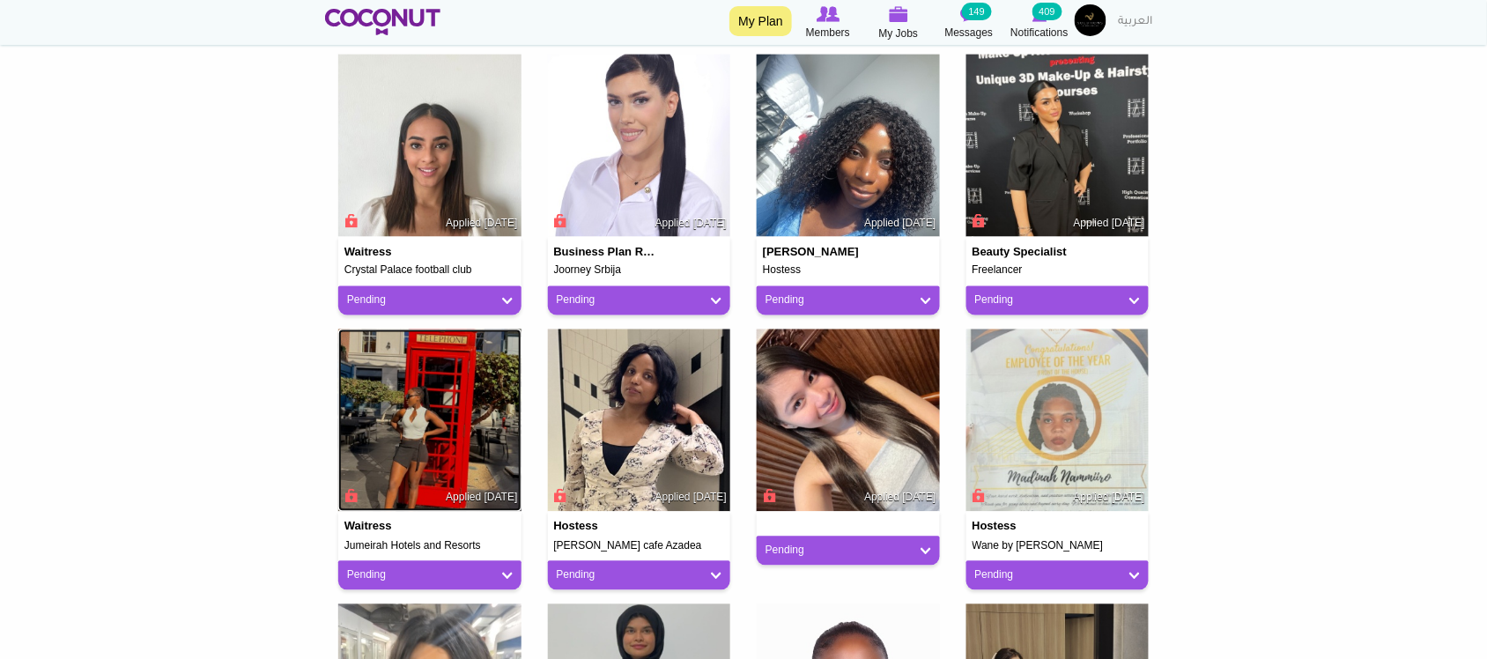
click at [423, 419] on img at bounding box center [429, 420] width 183 height 183
click at [639, 418] on img at bounding box center [639, 420] width 183 height 183
click at [830, 424] on img at bounding box center [847, 420] width 183 height 183
click at [1066, 424] on img at bounding box center [1057, 420] width 183 height 183
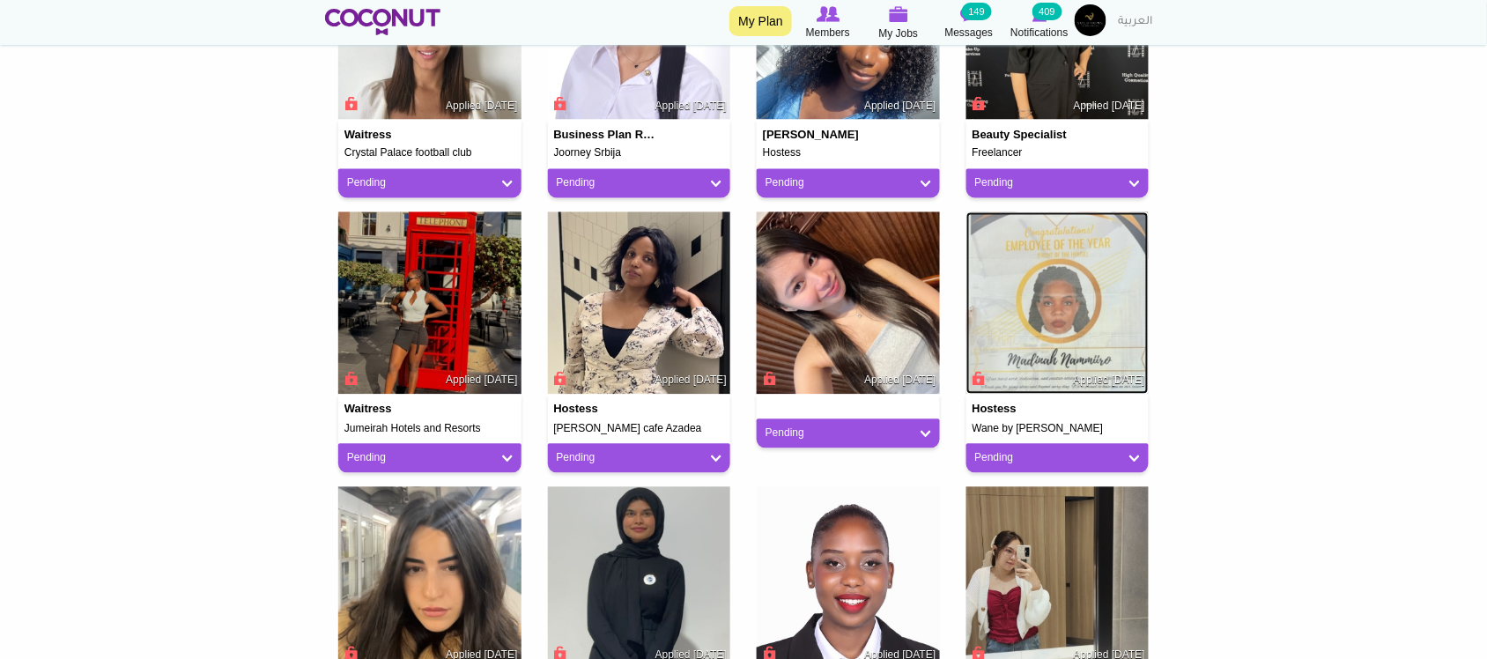
scroll to position [1027, 0]
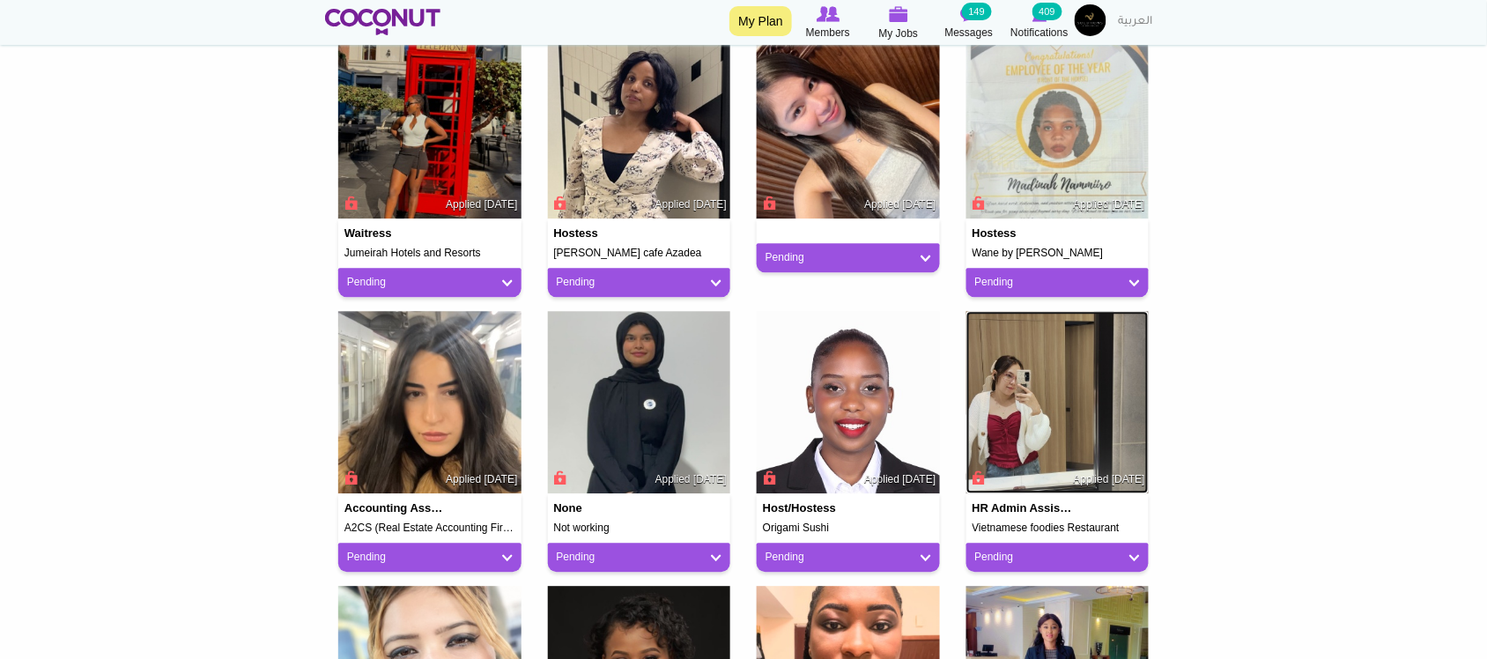
click at [1011, 423] on img at bounding box center [1057, 402] width 183 height 183
click at [916, 410] on img at bounding box center [847, 402] width 183 height 183
click at [609, 398] on img at bounding box center [639, 402] width 183 height 183
click at [410, 387] on img at bounding box center [429, 402] width 183 height 183
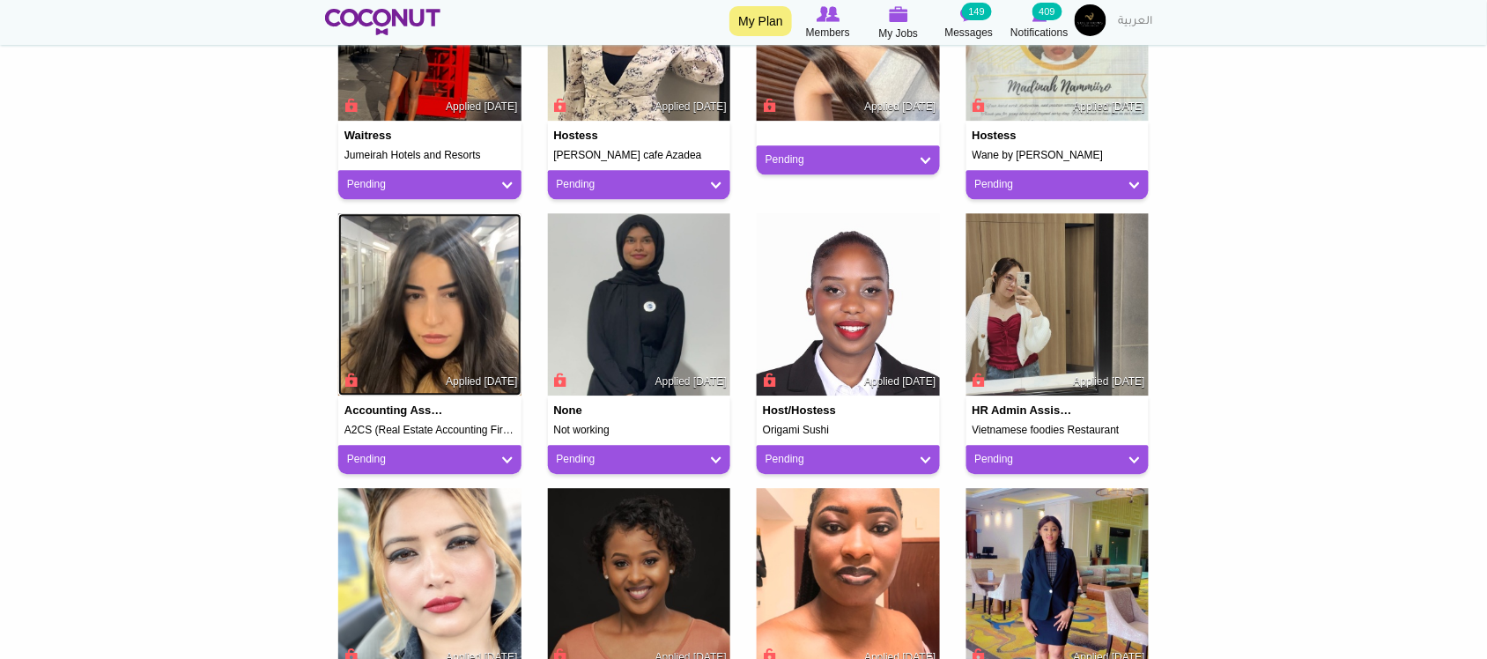
scroll to position [1174, 0]
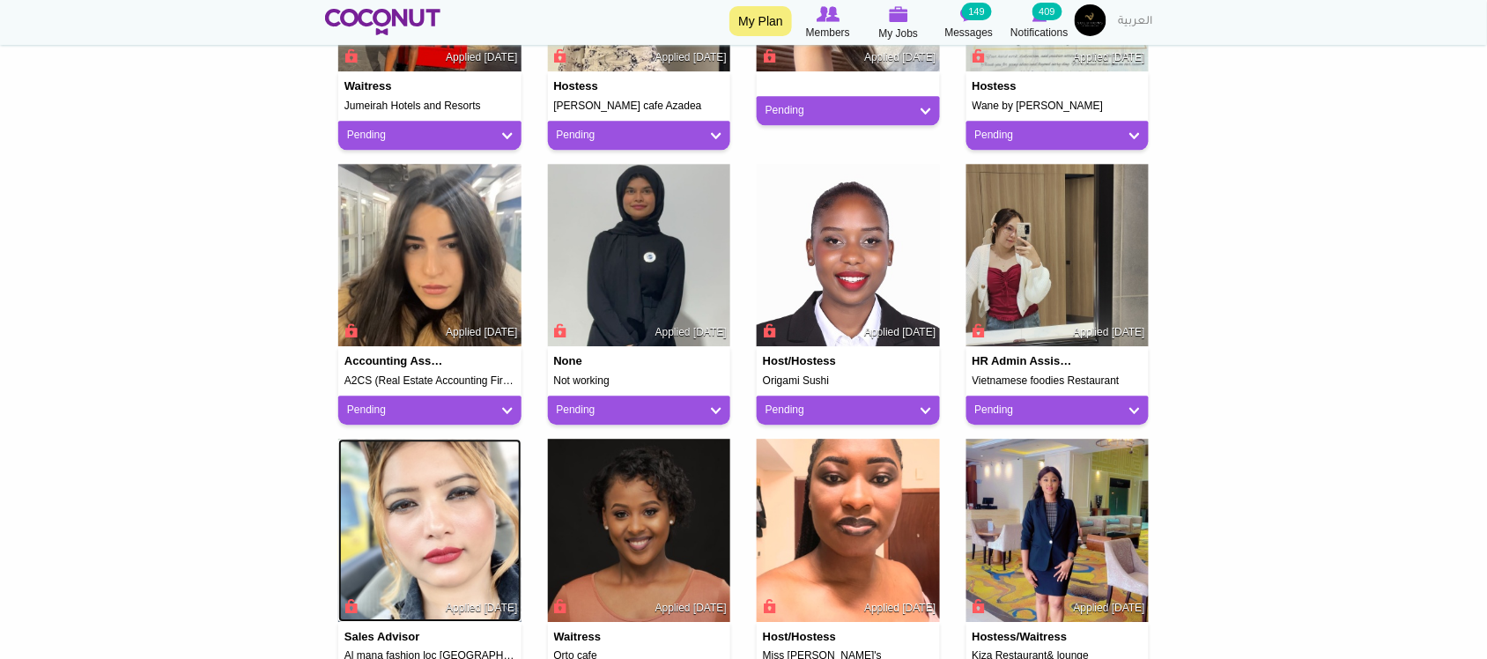
click at [424, 482] on img at bounding box center [429, 530] width 183 height 183
click at [698, 460] on img at bounding box center [639, 530] width 183 height 183
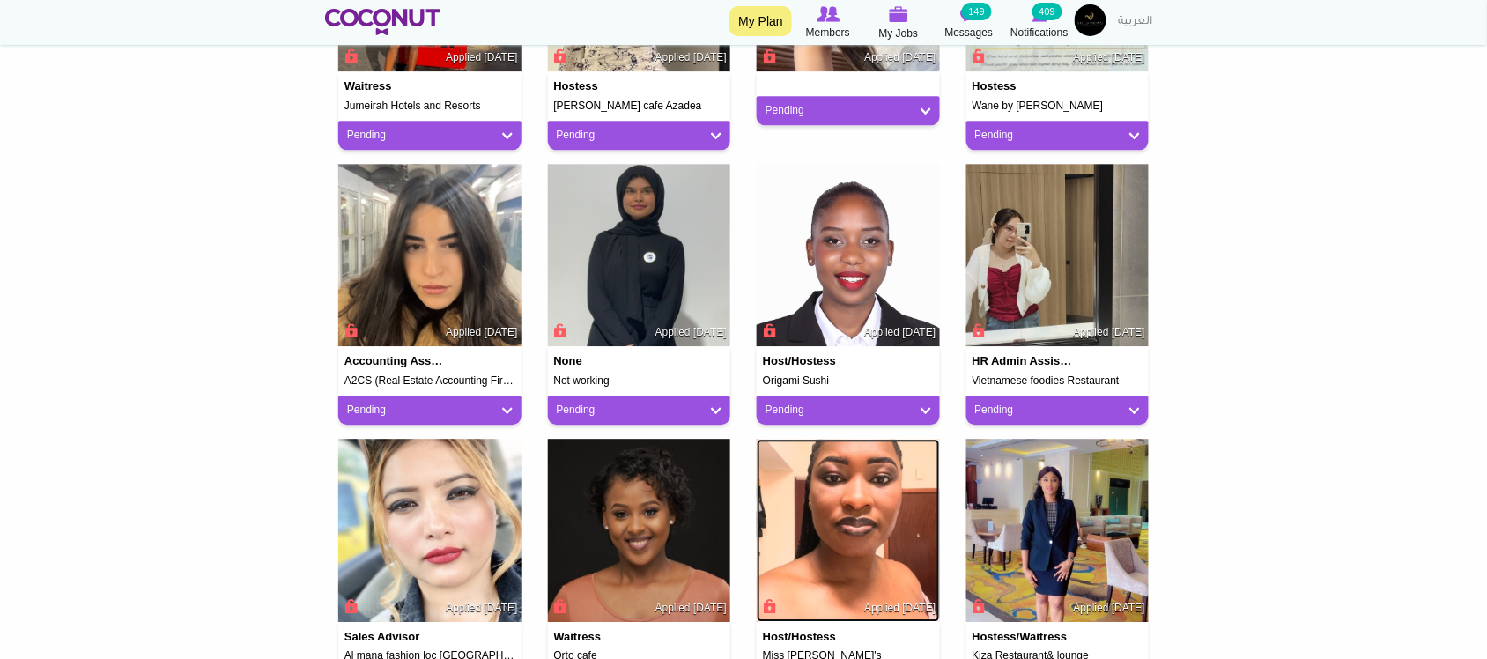
click at [812, 500] on img at bounding box center [847, 530] width 183 height 183
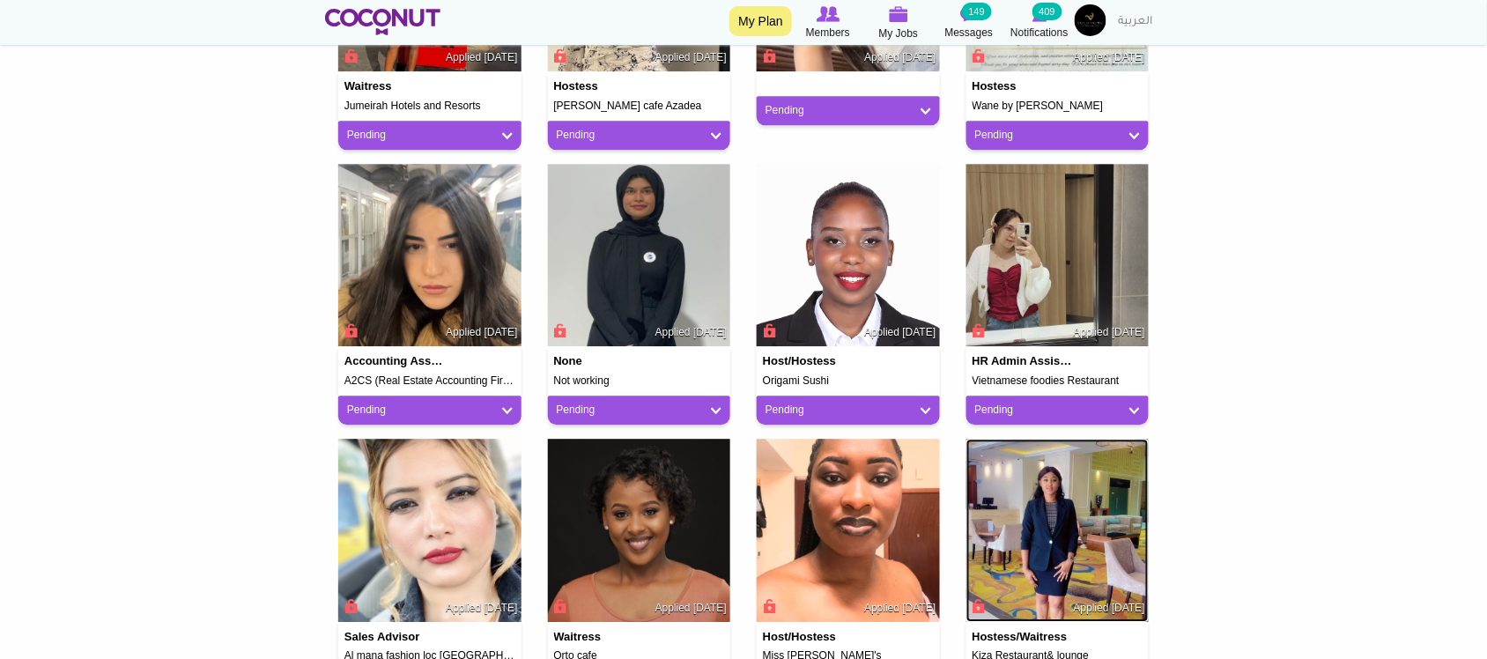
click at [1032, 517] on img at bounding box center [1057, 530] width 183 height 183
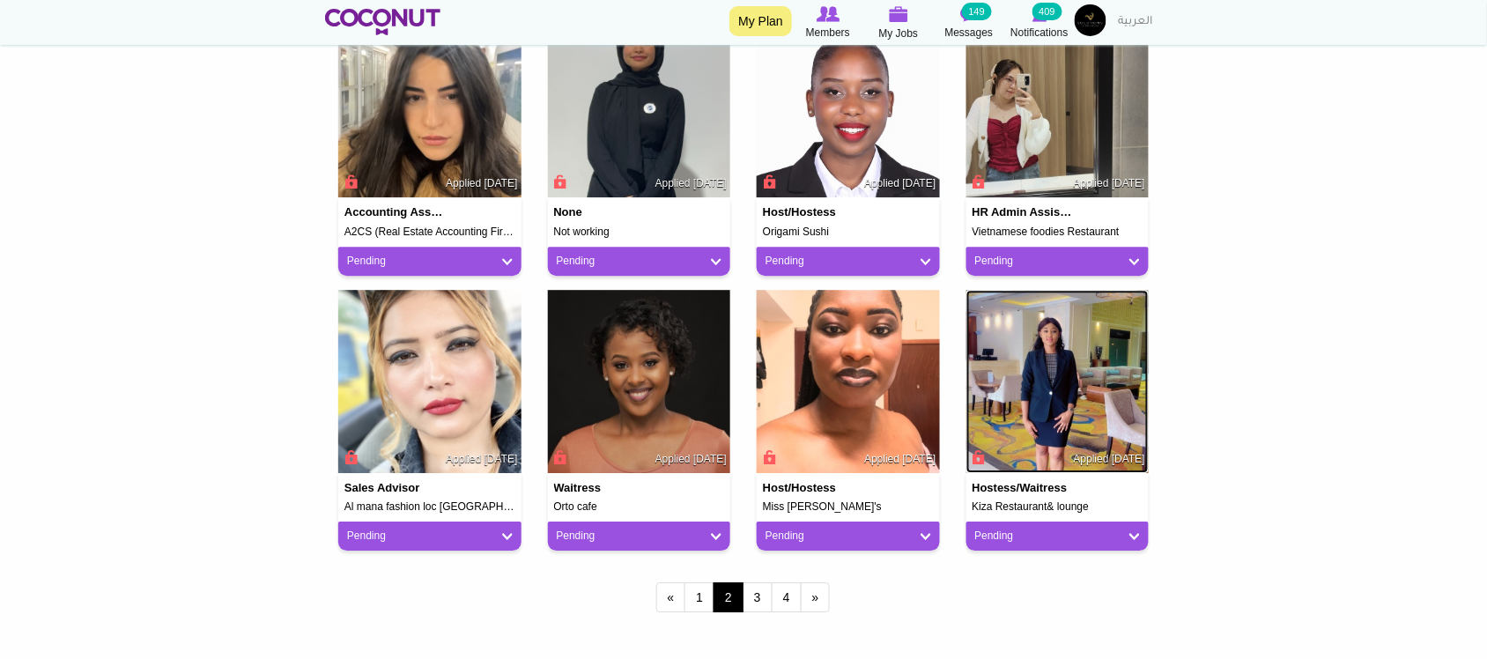
scroll to position [1467, 0]
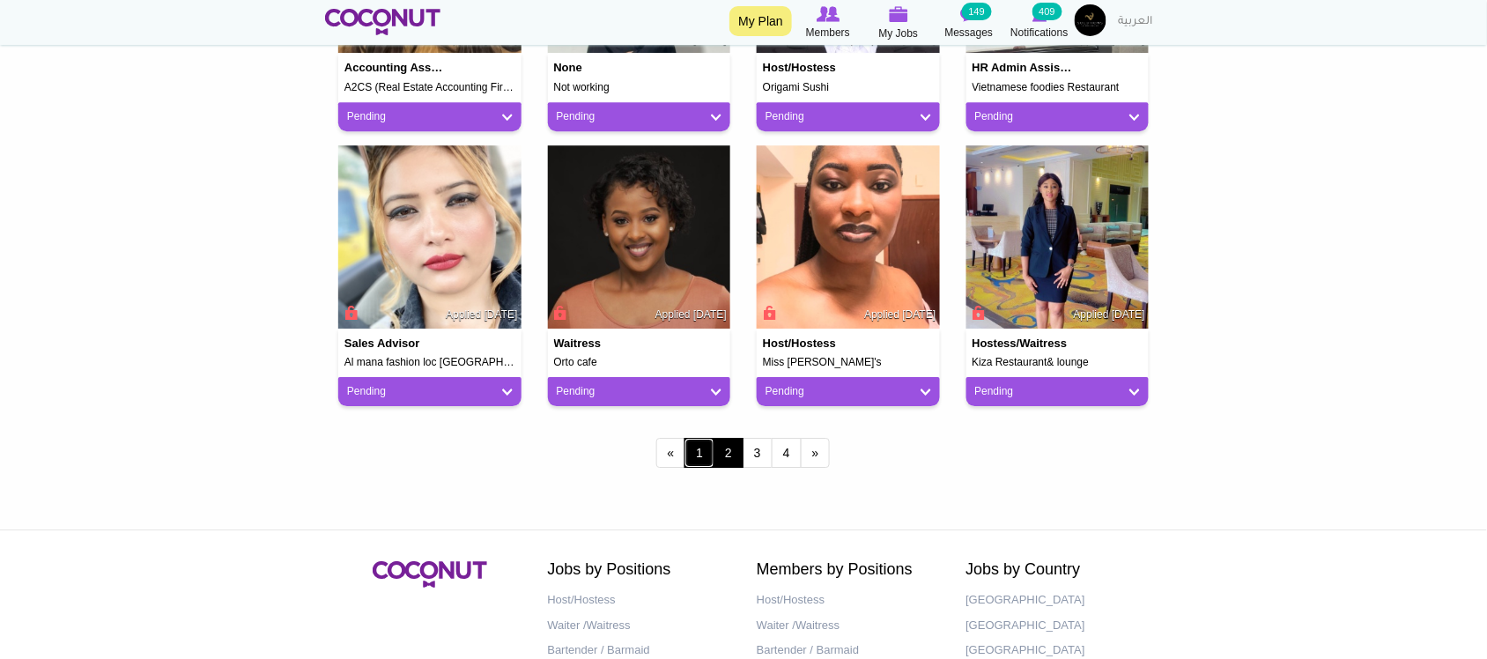
drag, startPoint x: 710, startPoint y: 455, endPoint x: 663, endPoint y: 361, distance: 105.2
click at [707, 455] on link "1" at bounding box center [699, 453] width 30 height 30
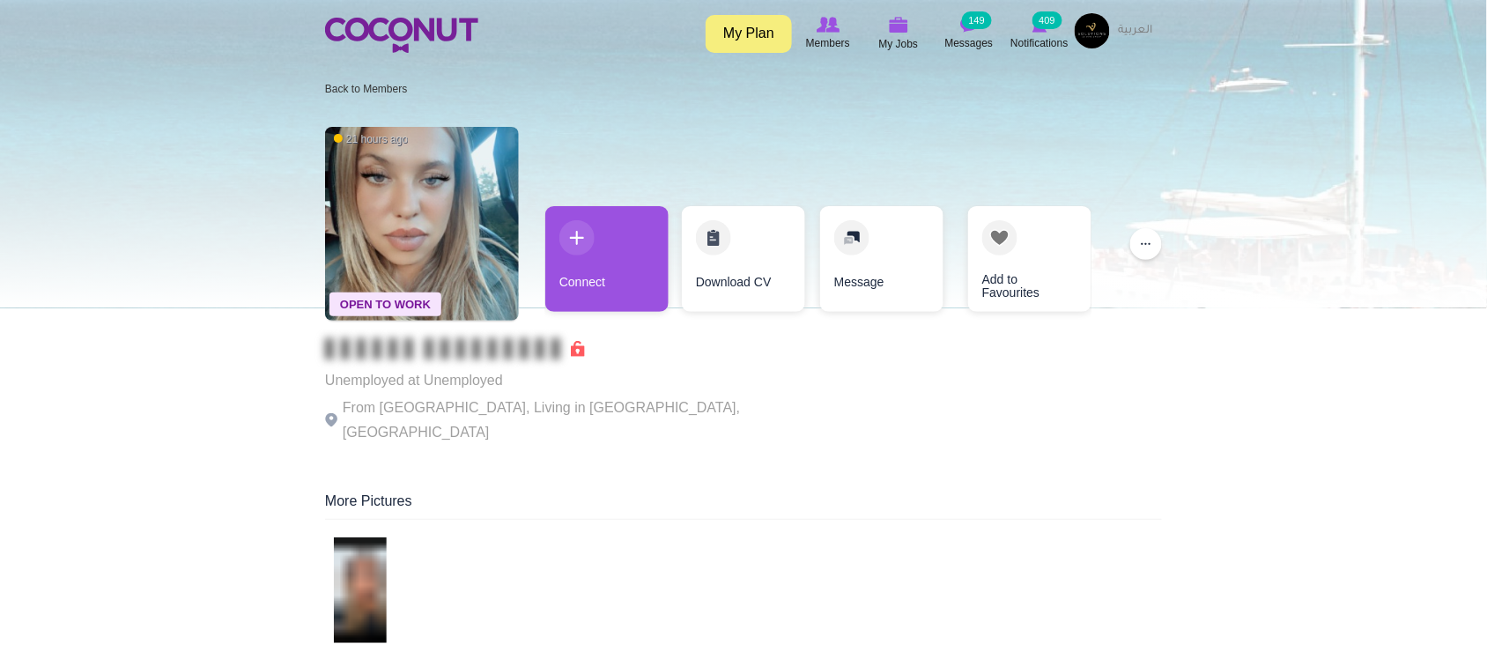
click at [537, 414] on p "From Belgium, Living in Bruxelles, Belgium" at bounding box center [567, 419] width 484 height 49
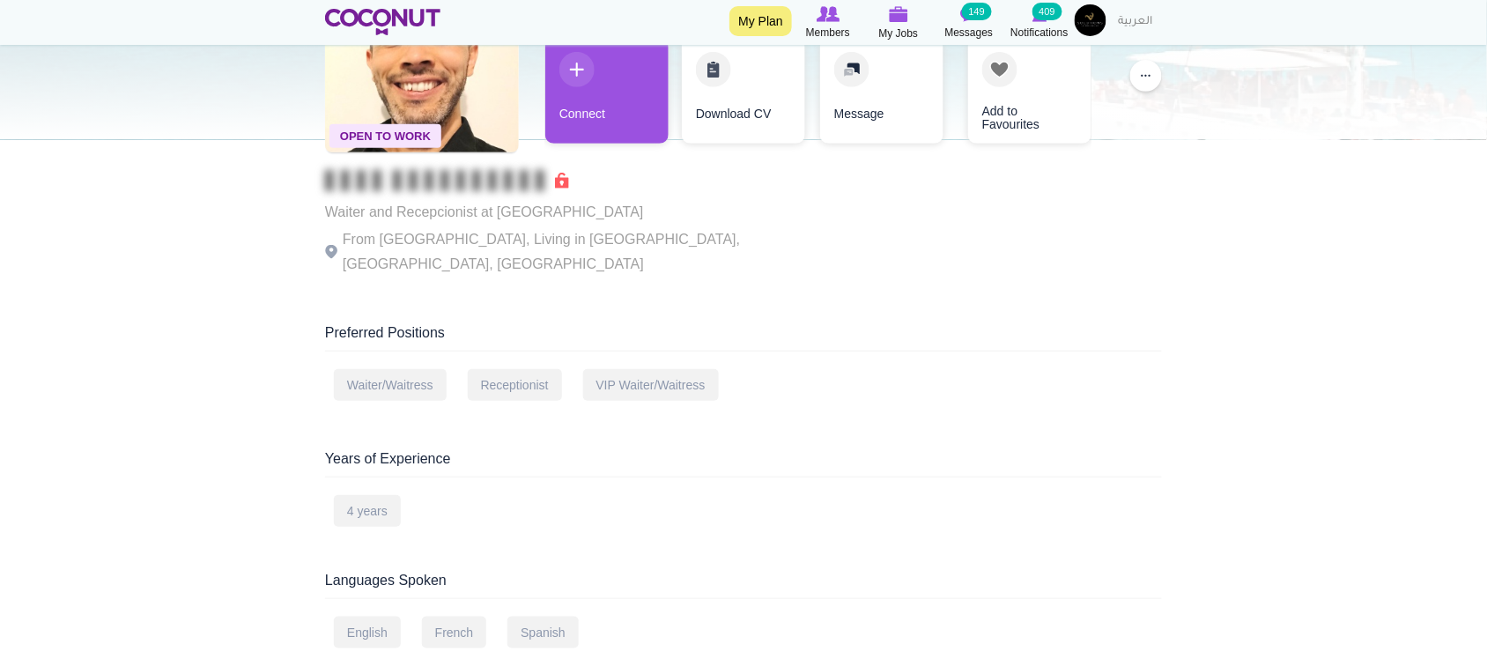
scroll to position [1, 0]
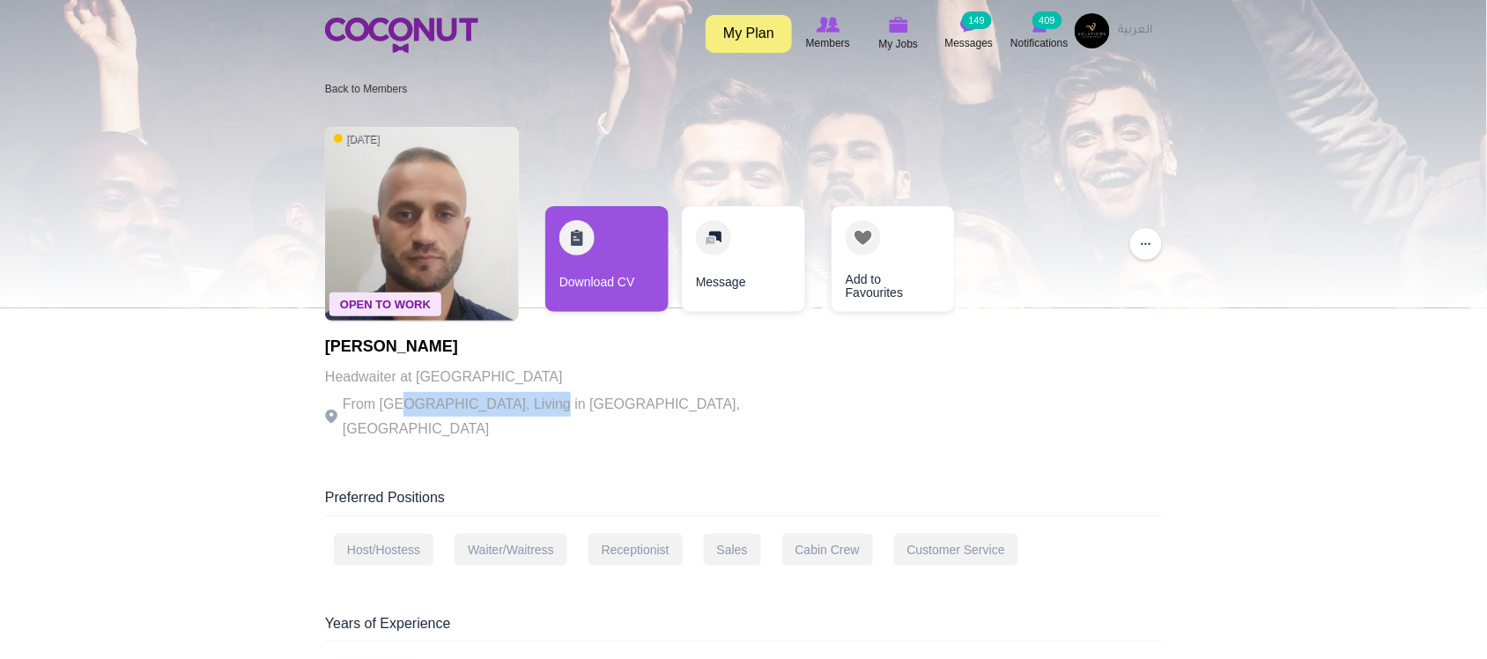
drag, startPoint x: 512, startPoint y: 402, endPoint x: 574, endPoint y: 402, distance: 62.5
click at [574, 402] on p "From Albania, Living in Dubai, United Arab Emirates" at bounding box center [567, 416] width 484 height 49
click at [653, 399] on p "From Albania, Living in Dubai, United Arab Emirates" at bounding box center [567, 416] width 484 height 49
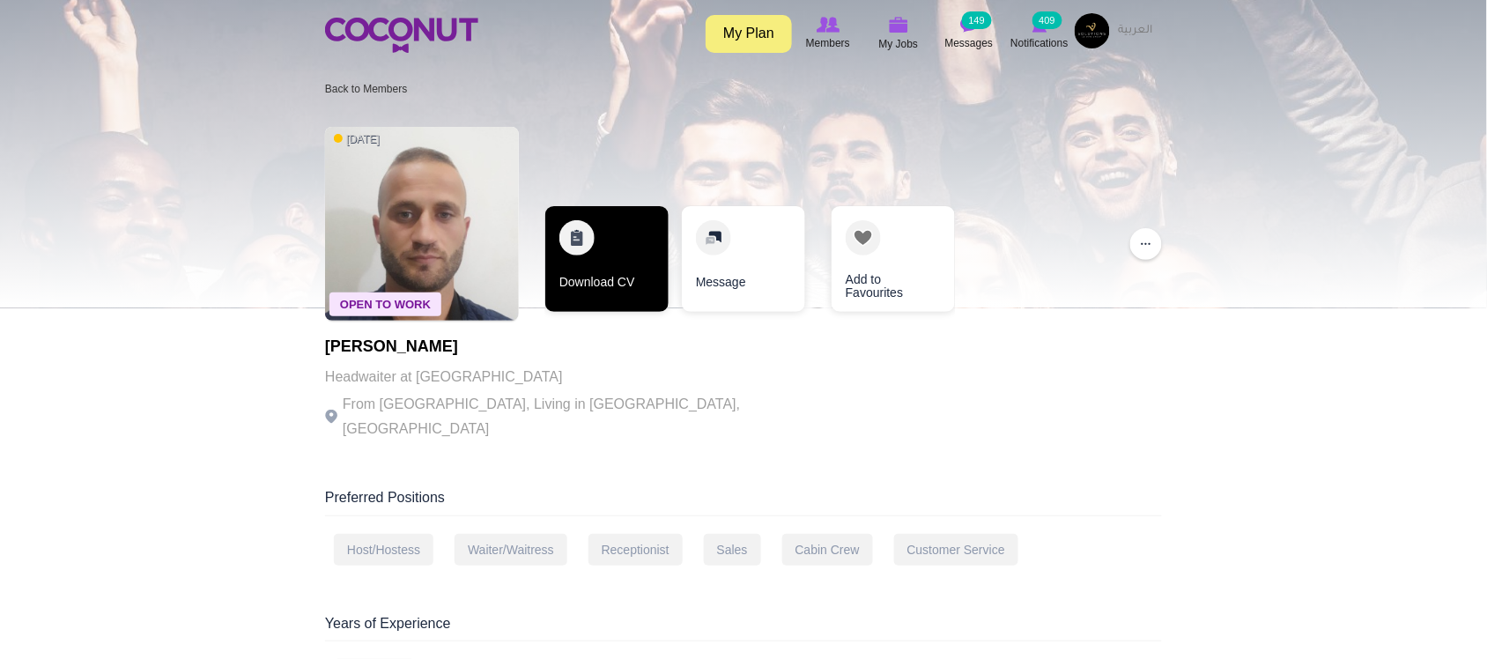
click at [630, 304] on link "Download CV" at bounding box center [606, 259] width 123 height 106
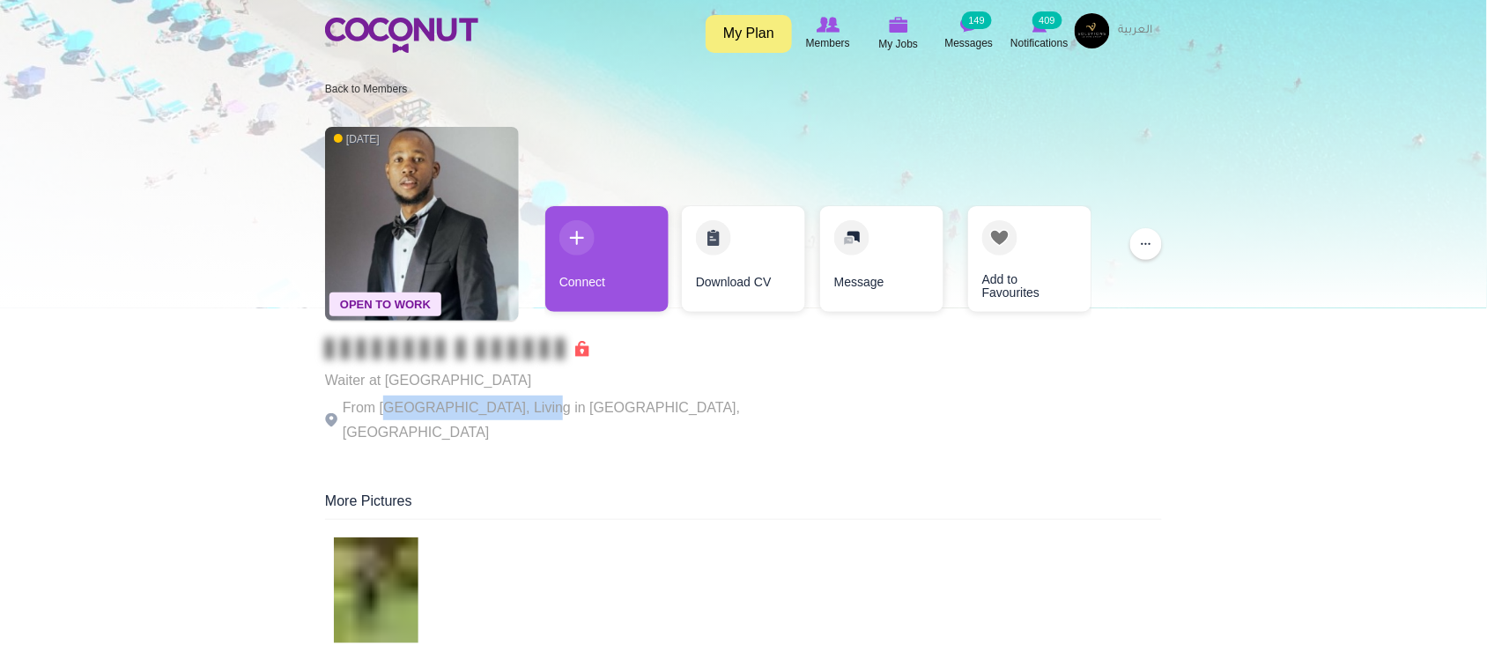
drag, startPoint x: 389, startPoint y: 408, endPoint x: 542, endPoint y: 410, distance: 152.4
click at [542, 410] on p "From Zimbabwe, Living in Dubai, United Arab Emirates" at bounding box center [567, 419] width 484 height 49
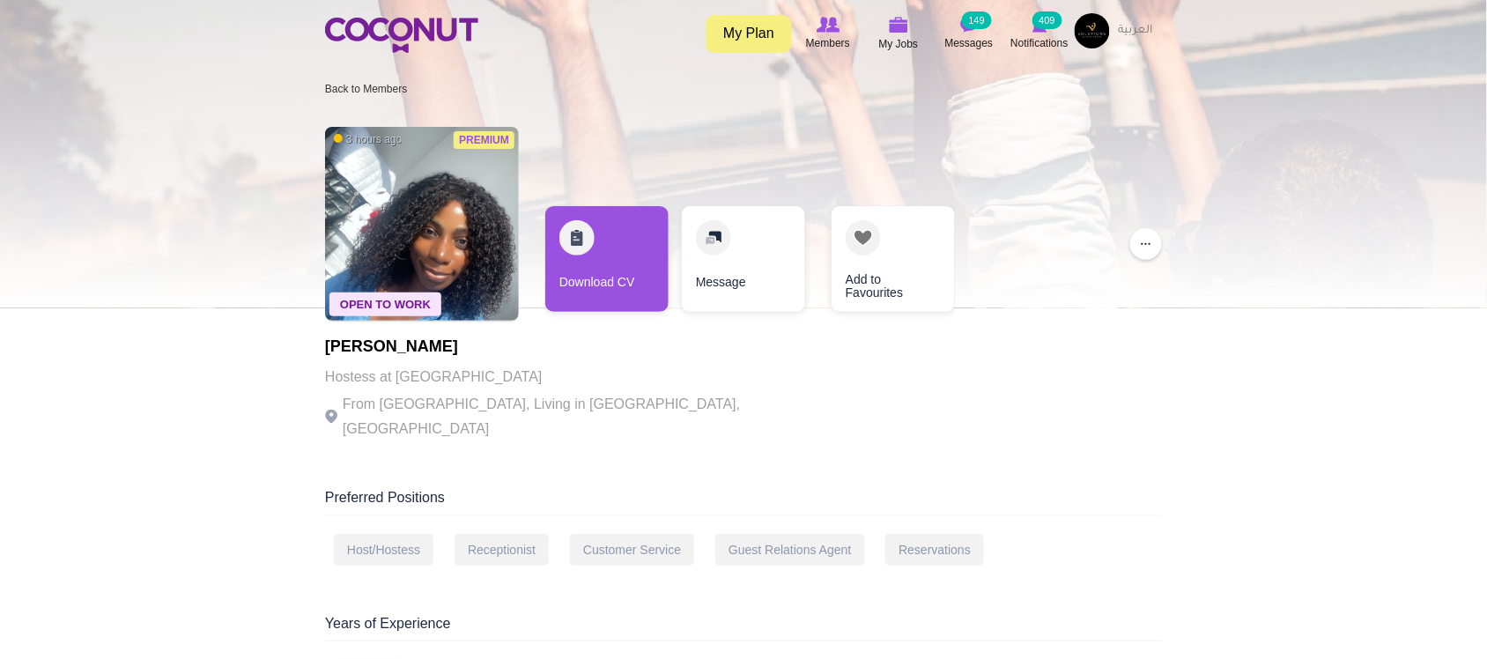
click at [591, 396] on p "From Nigeria, Living in Dubai, United Arab Emirates" at bounding box center [567, 416] width 484 height 49
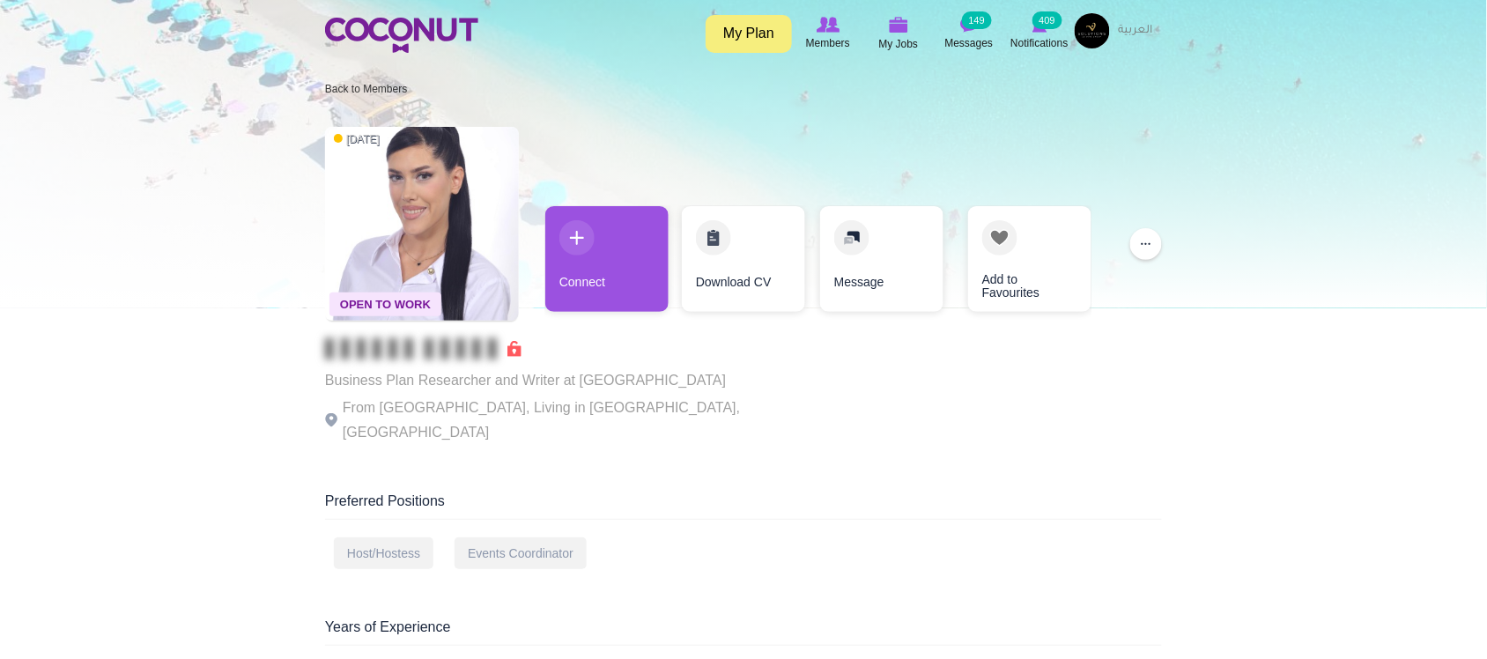
click at [591, 396] on p "From Serbia, Living in Belgrade, Serbia" at bounding box center [567, 419] width 484 height 49
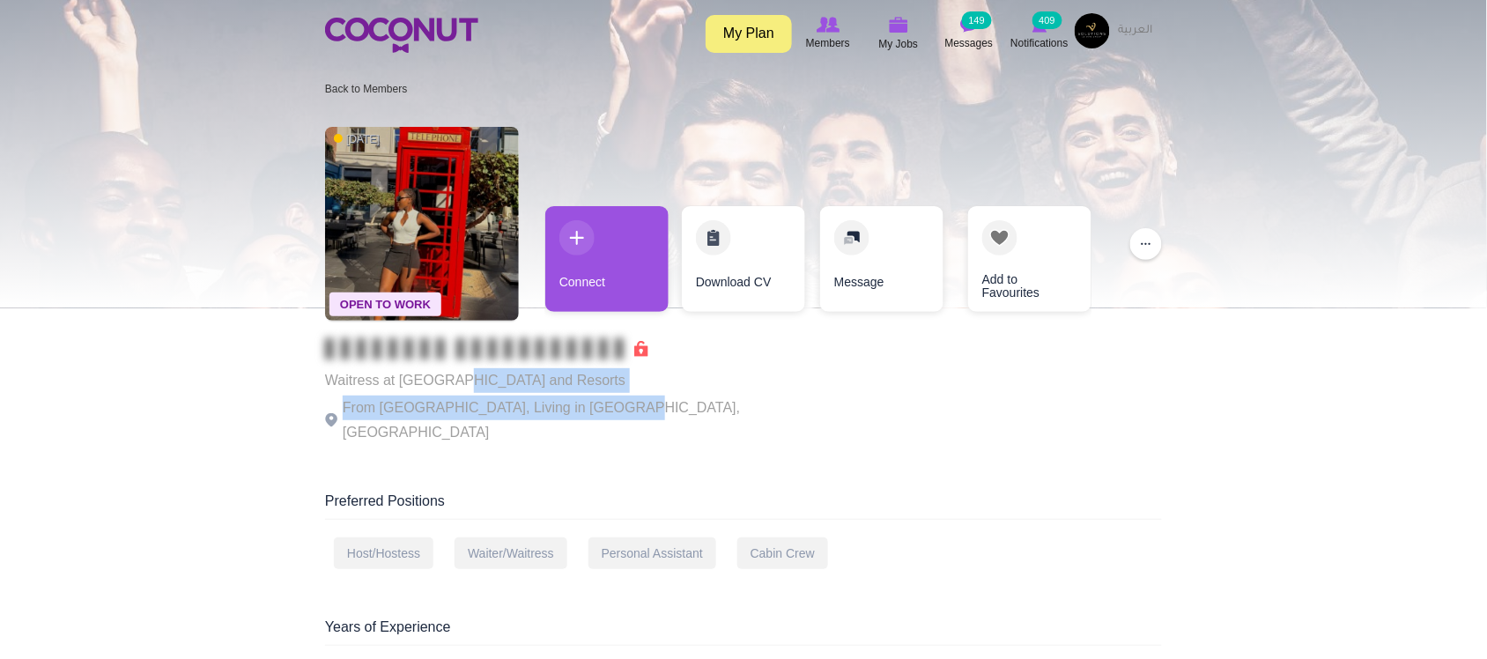
drag, startPoint x: 467, startPoint y: 373, endPoint x: 619, endPoint y: 399, distance: 154.6
click at [619, 399] on div "Waitress at [GEOGRAPHIC_DATA] and Resorts From [GEOGRAPHIC_DATA], Living in [GE…" at bounding box center [567, 391] width 484 height 107
click at [619, 399] on p "From Zimbabwe, Living in Dubai, United Arab Emirates" at bounding box center [567, 419] width 484 height 49
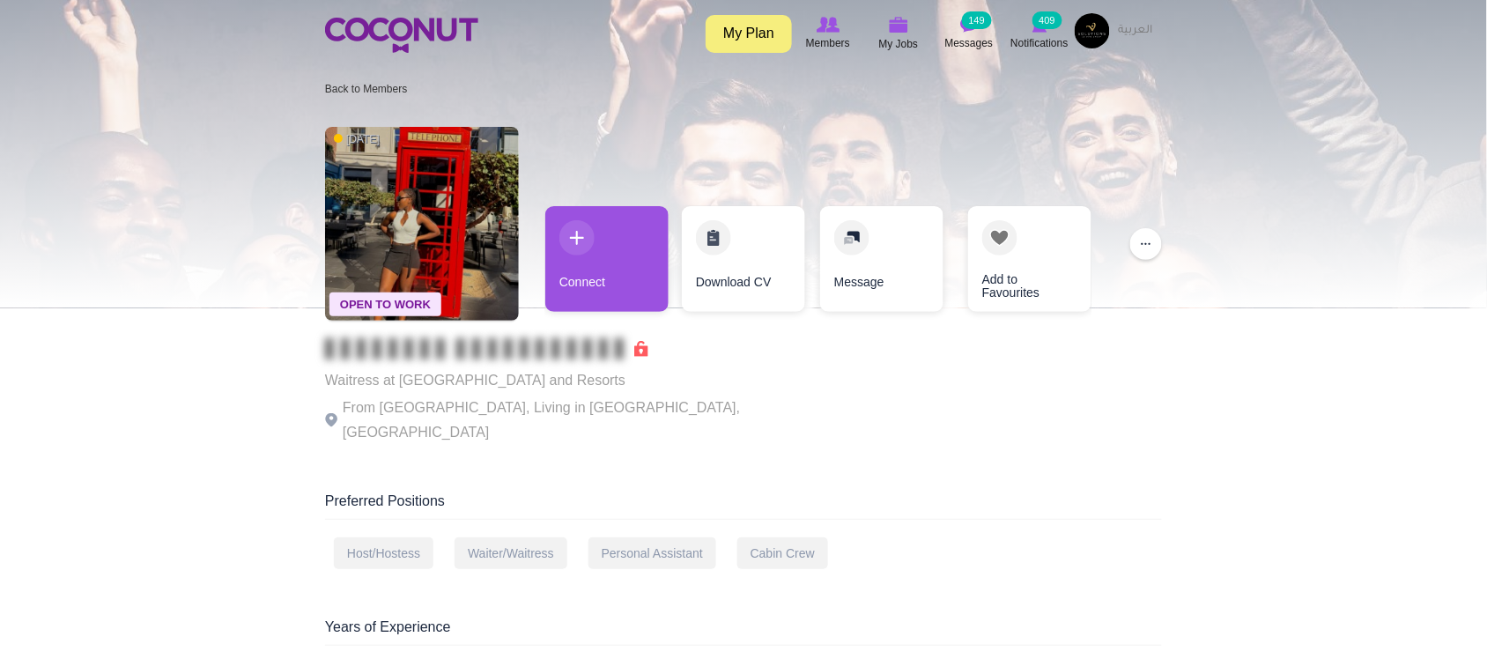
click at [631, 399] on p "From Zimbabwe, Living in Dubai, United Arab Emirates" at bounding box center [567, 419] width 484 height 49
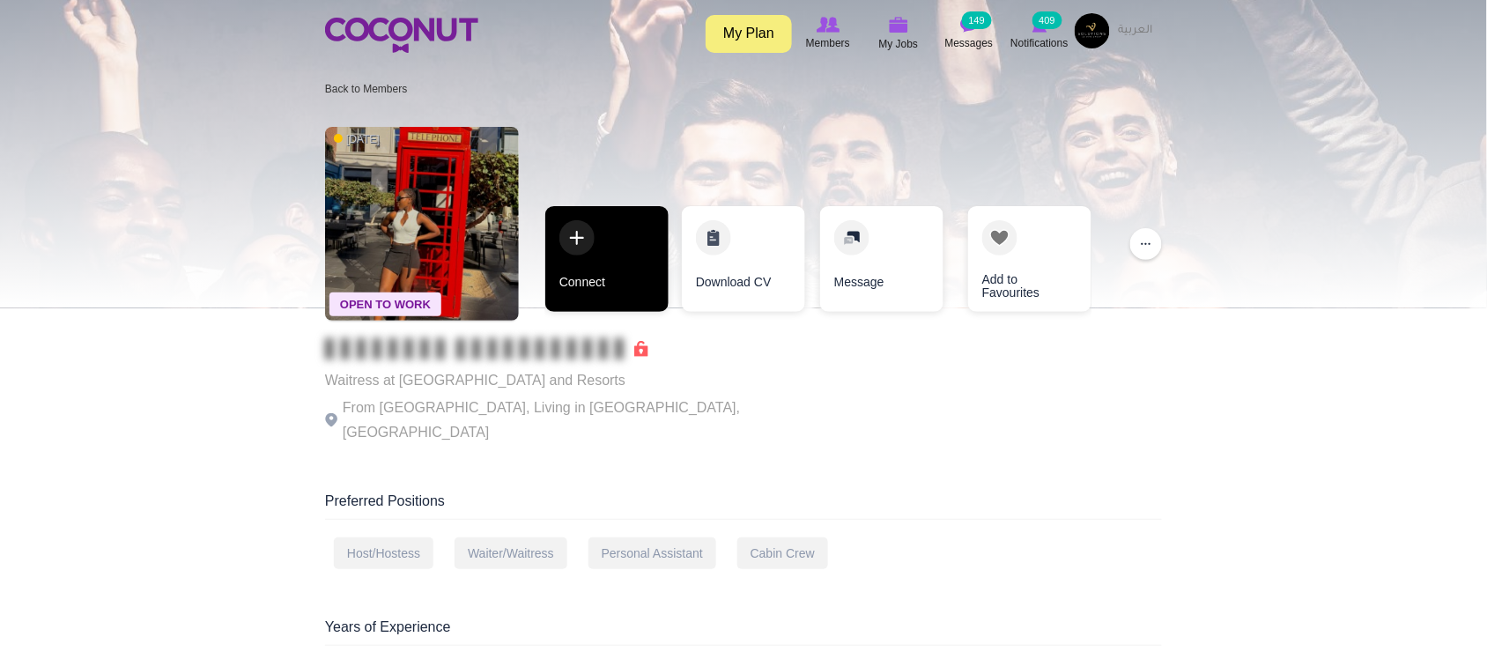
click at [590, 283] on link "Connect" at bounding box center [606, 259] width 123 height 106
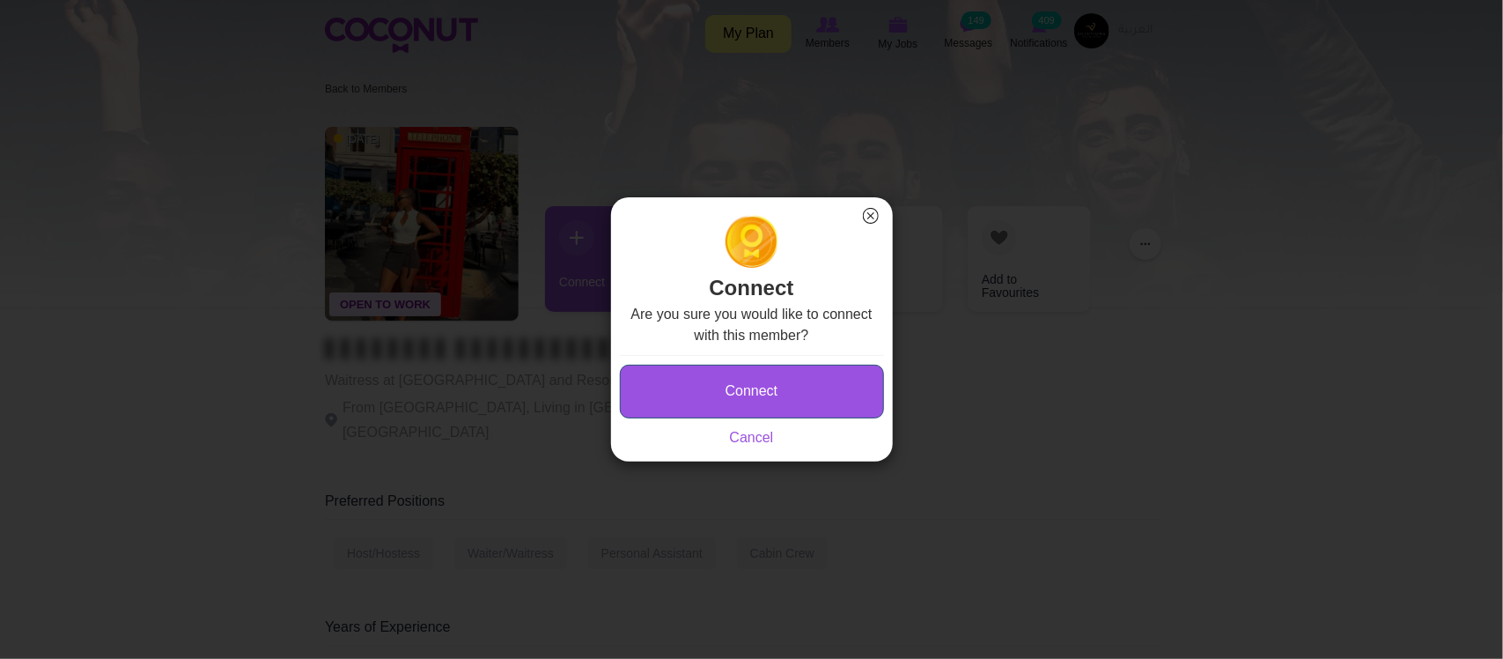
click at [773, 399] on button "Connect" at bounding box center [752, 392] width 264 height 54
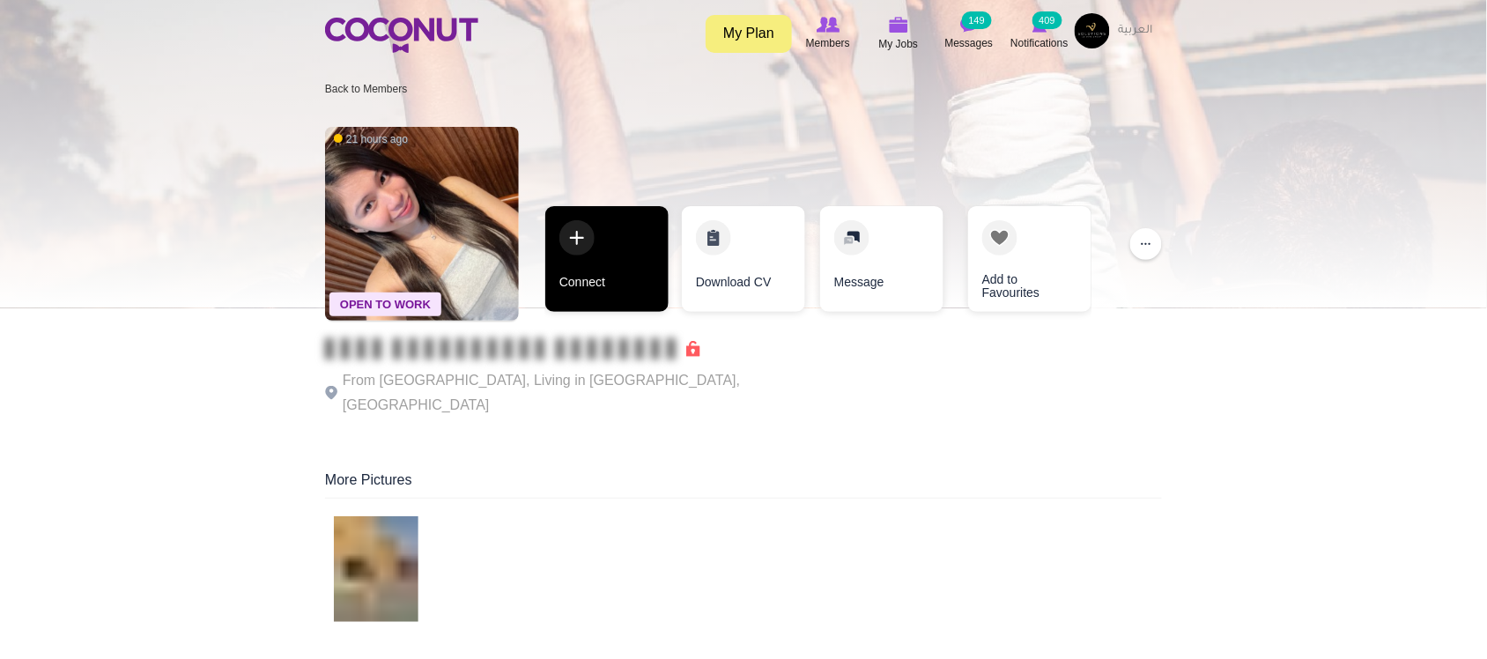
click at [608, 292] on link "Connect" at bounding box center [606, 259] width 123 height 106
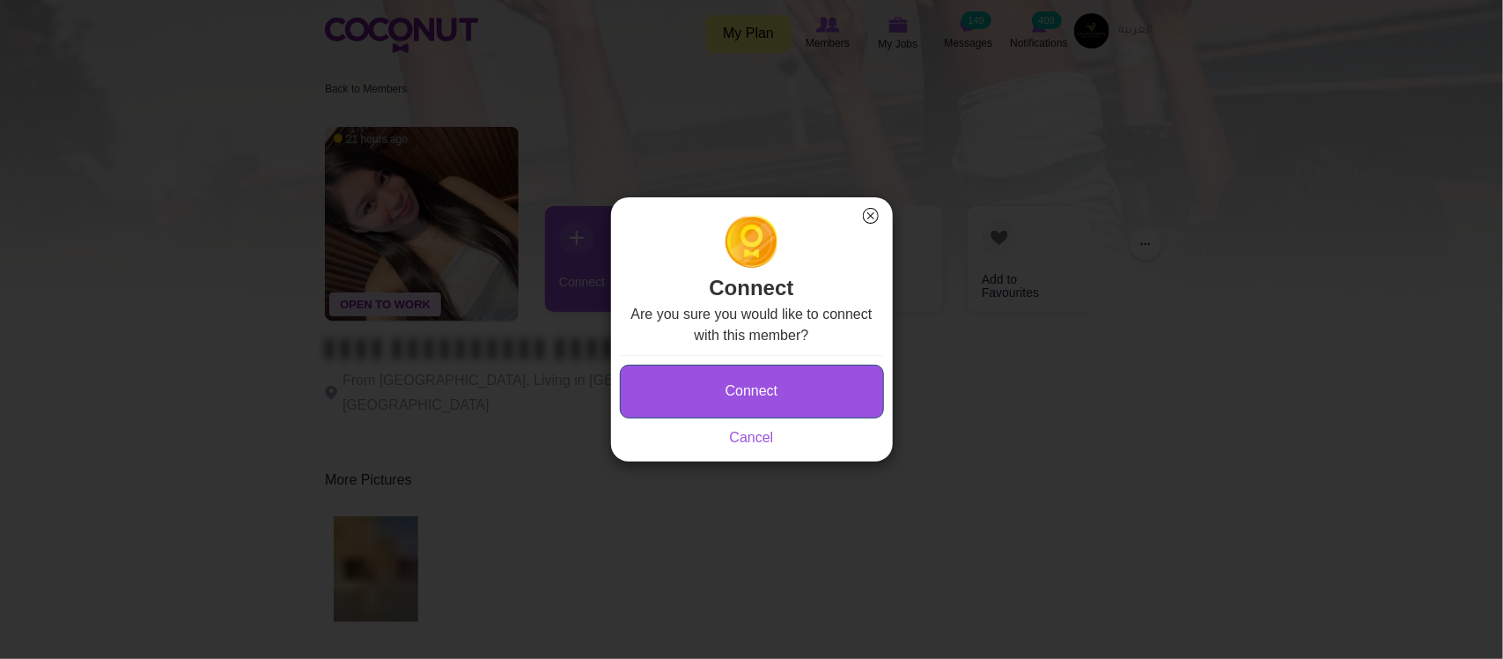
click at [712, 381] on button "Connect" at bounding box center [752, 392] width 264 height 54
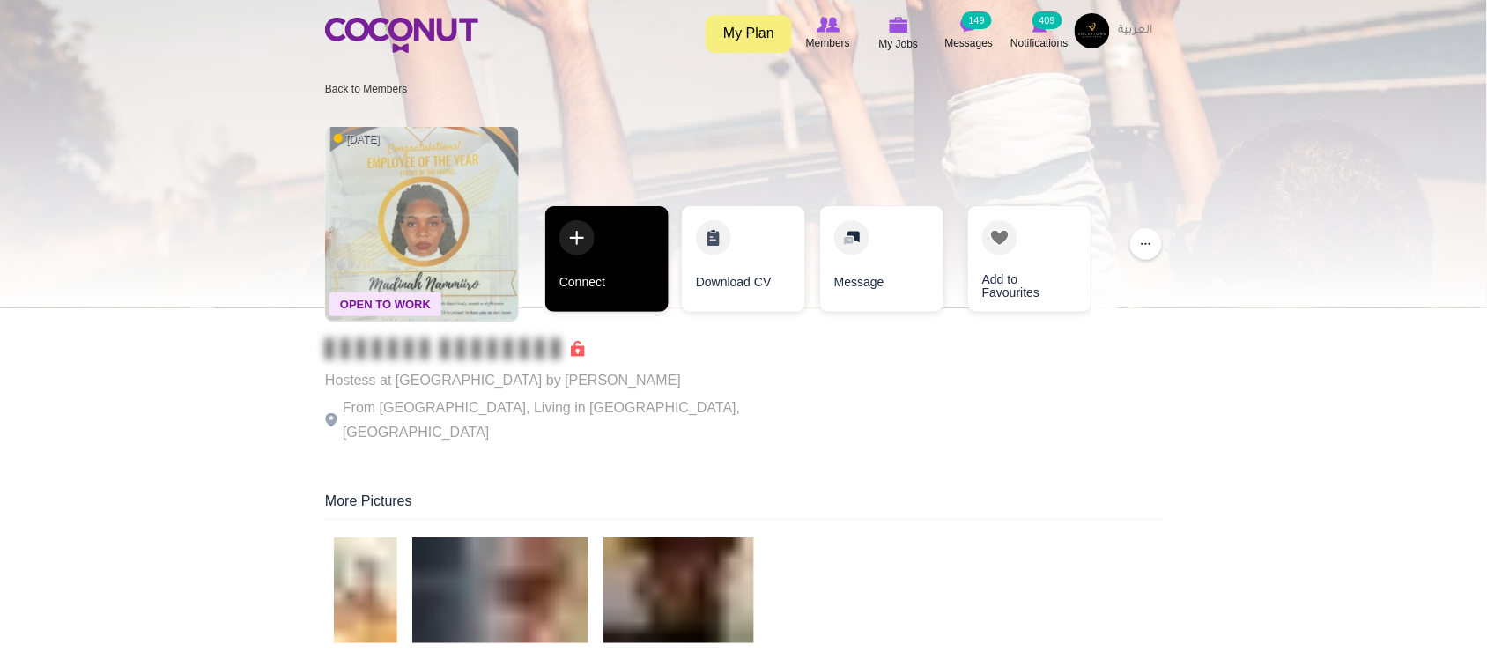
click at [610, 273] on link "Connect" at bounding box center [606, 259] width 123 height 106
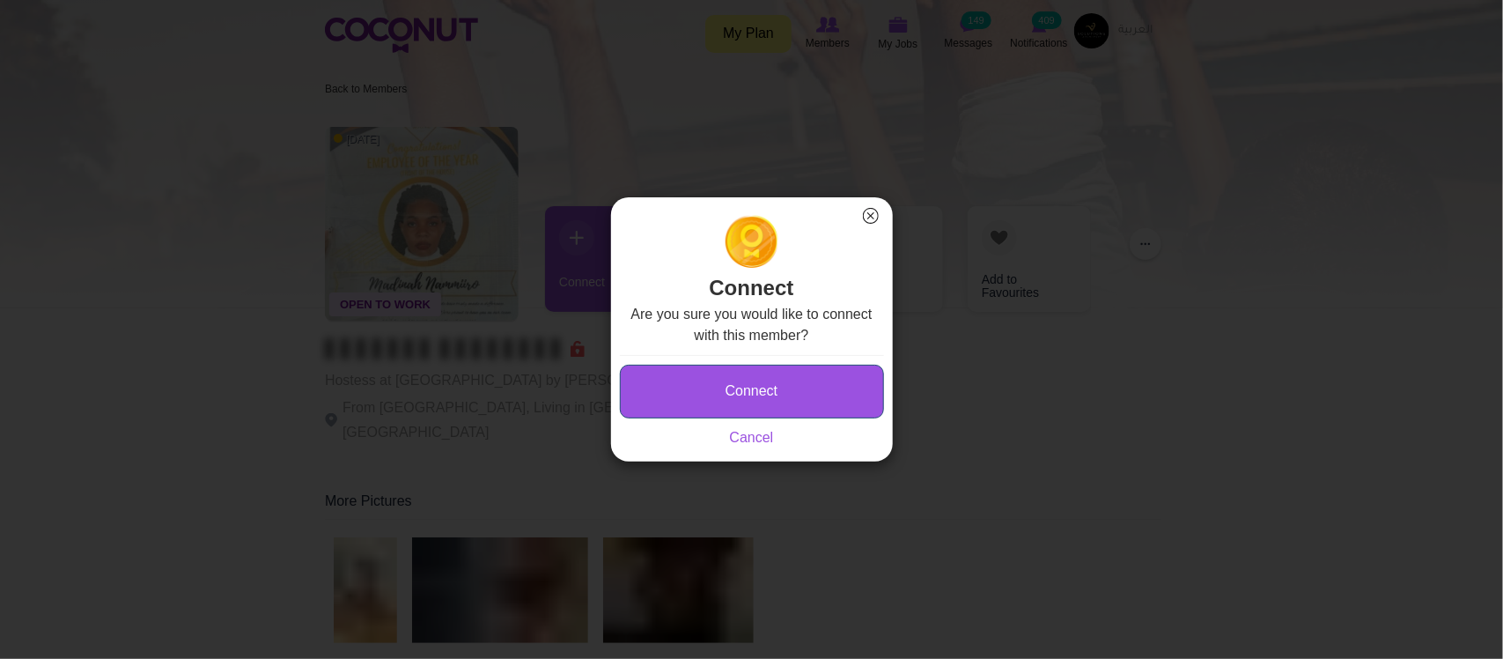
click at [738, 387] on button "Connect" at bounding box center [752, 392] width 264 height 54
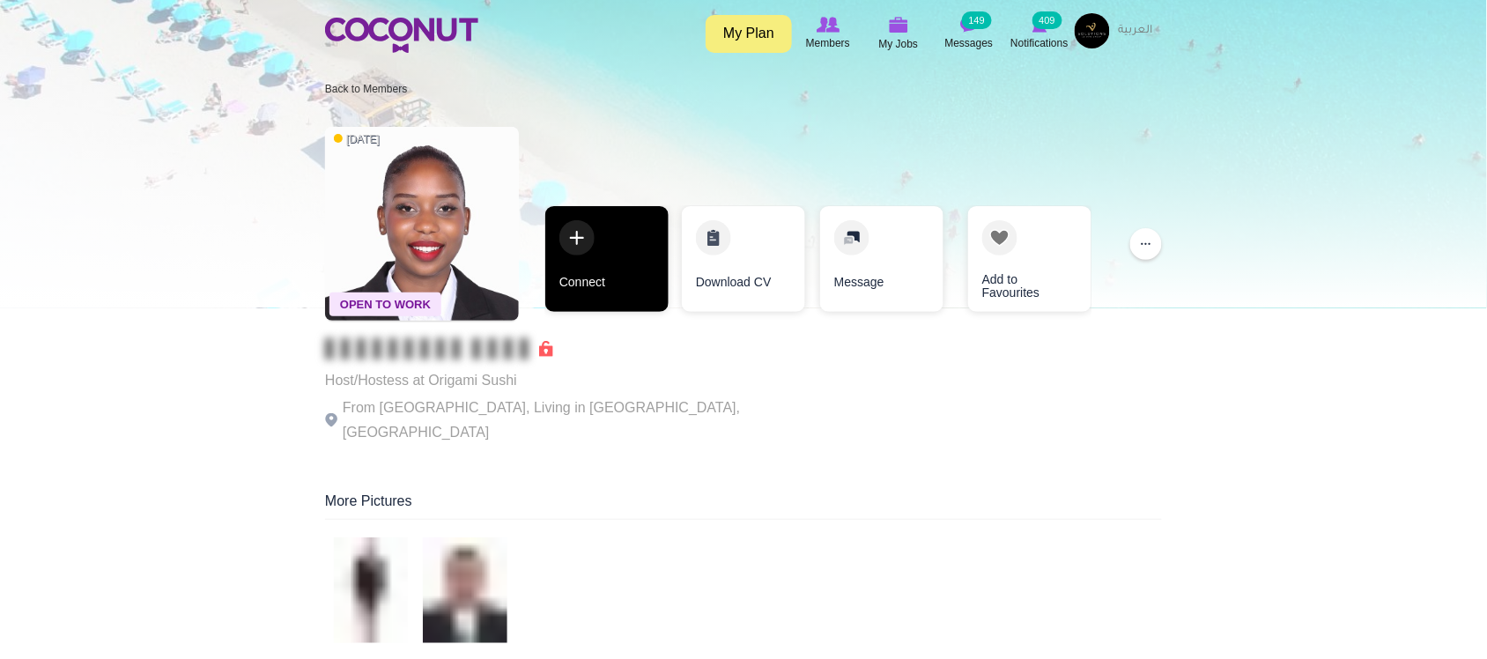
click at [626, 301] on link "Connect" at bounding box center [606, 259] width 123 height 106
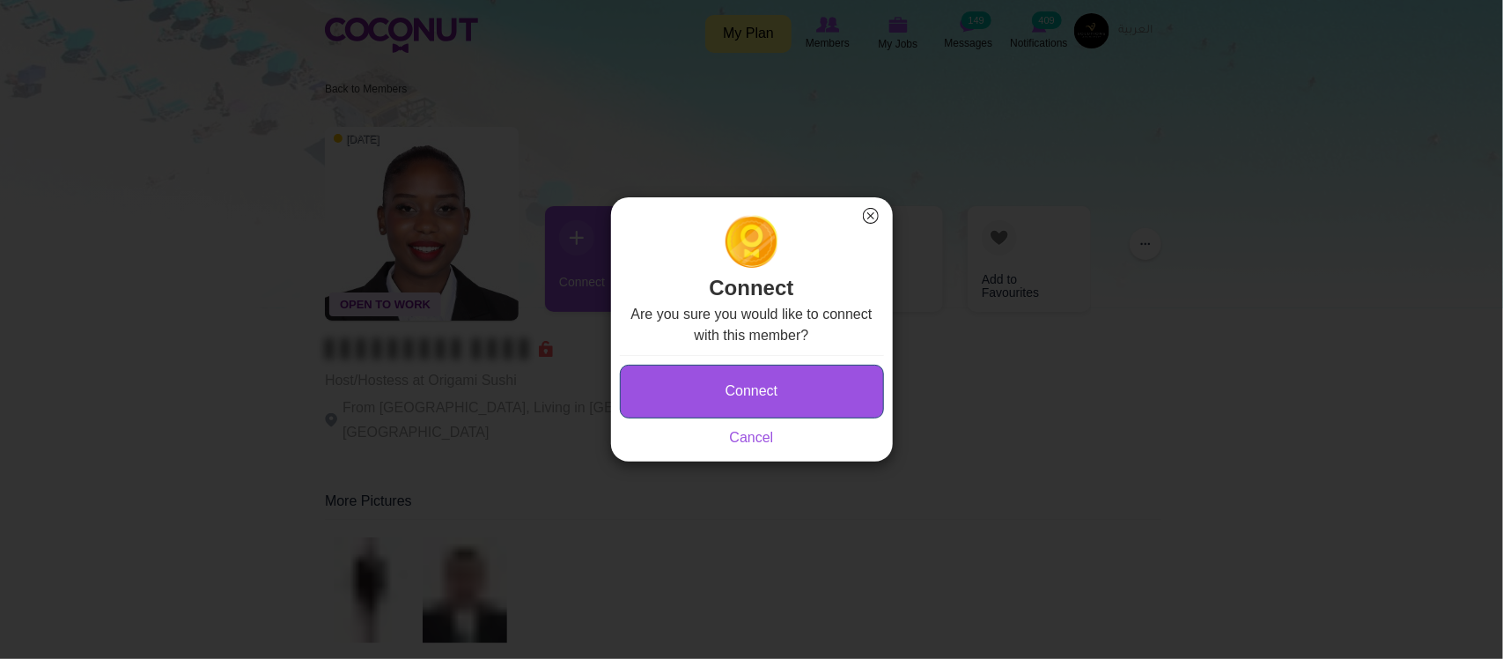
click at [786, 396] on button "Connect" at bounding box center [752, 392] width 264 height 54
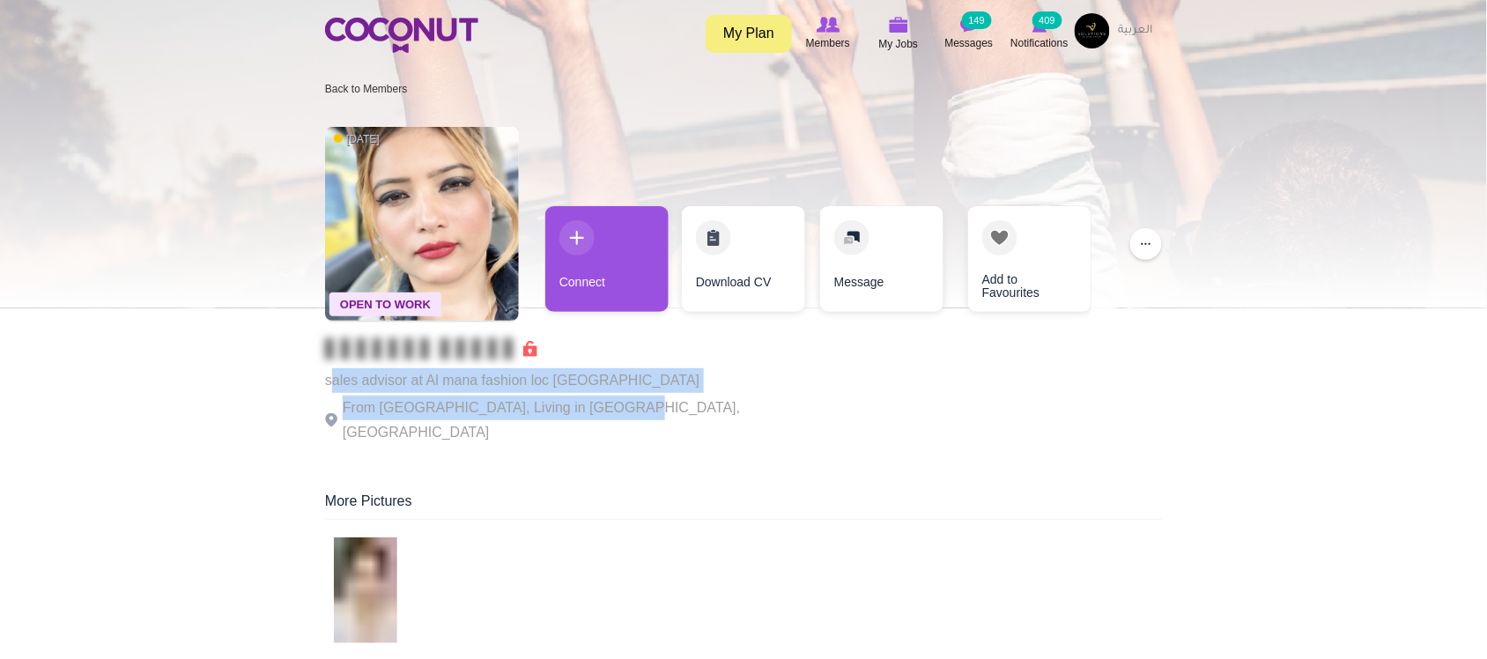
drag, startPoint x: 333, startPoint y: 380, endPoint x: 615, endPoint y: 410, distance: 283.3
click at [615, 410] on div "sales advisor at Al mana fashion loc dubai mall From Nepal, Living in Dubai, Un…" at bounding box center [567, 391] width 484 height 107
click at [615, 410] on p "From Nepal, Living in Dubai, United Arab Emirates" at bounding box center [567, 419] width 484 height 49
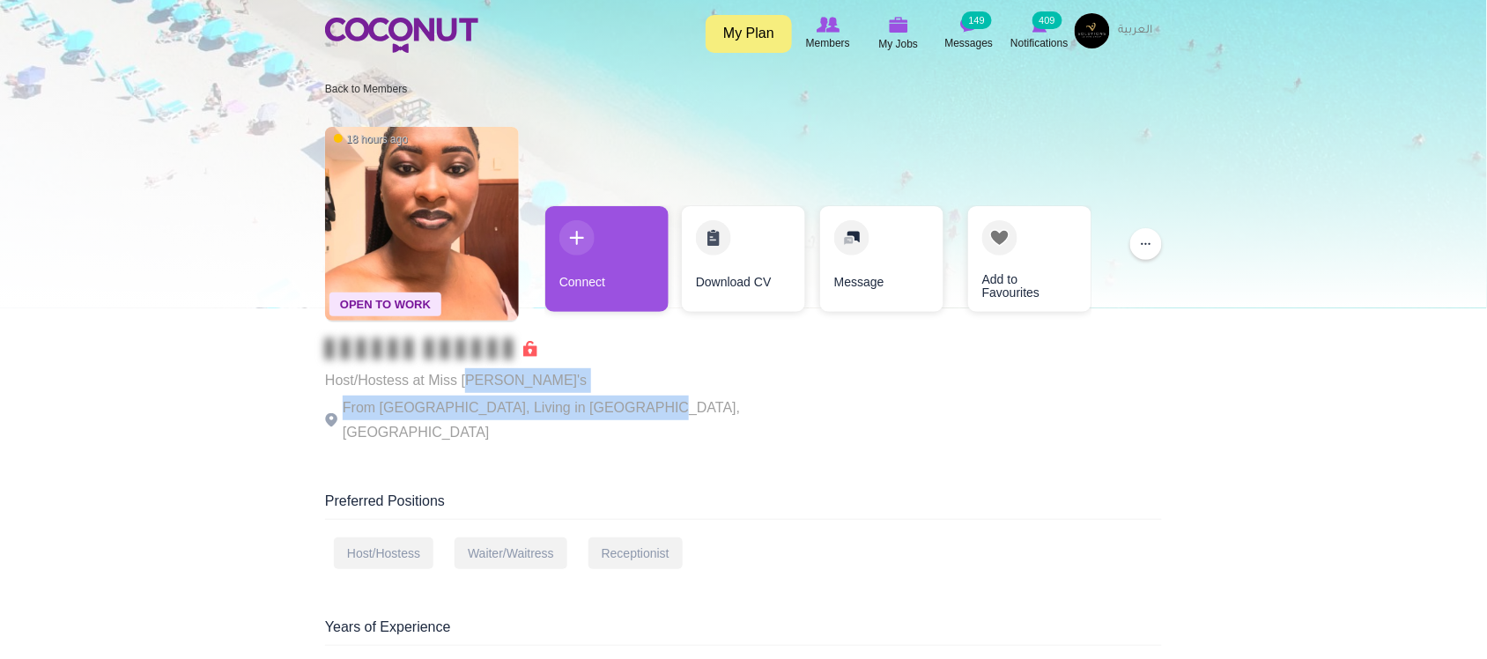
drag, startPoint x: 587, startPoint y: 393, endPoint x: 643, endPoint y: 396, distance: 55.6
click at [643, 396] on div "Host/Hostess at Miss lily's From Cameroon, Living in Dubai, United Arab Emirates" at bounding box center [567, 391] width 484 height 107
click at [643, 396] on p "From Cameroon, Living in Dubai, United Arab Emirates" at bounding box center [567, 419] width 484 height 49
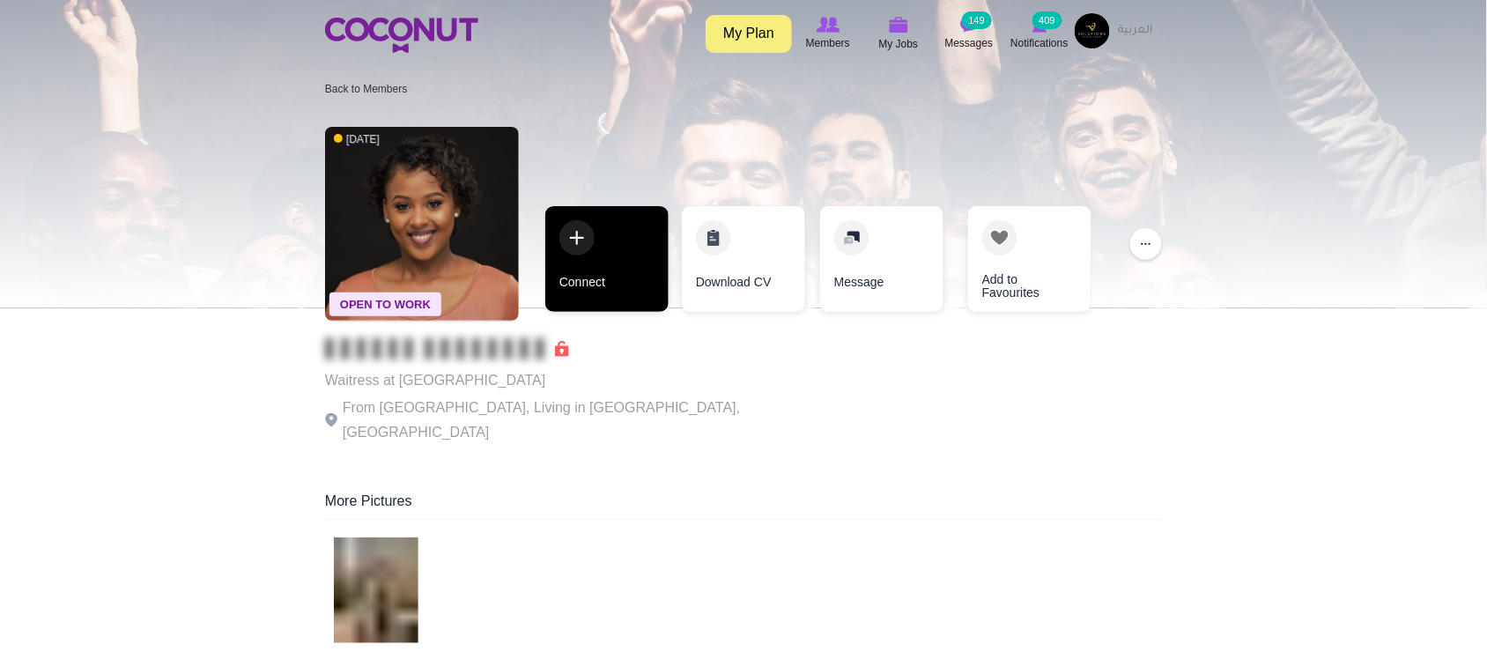
click at [610, 295] on link "Connect" at bounding box center [606, 259] width 123 height 106
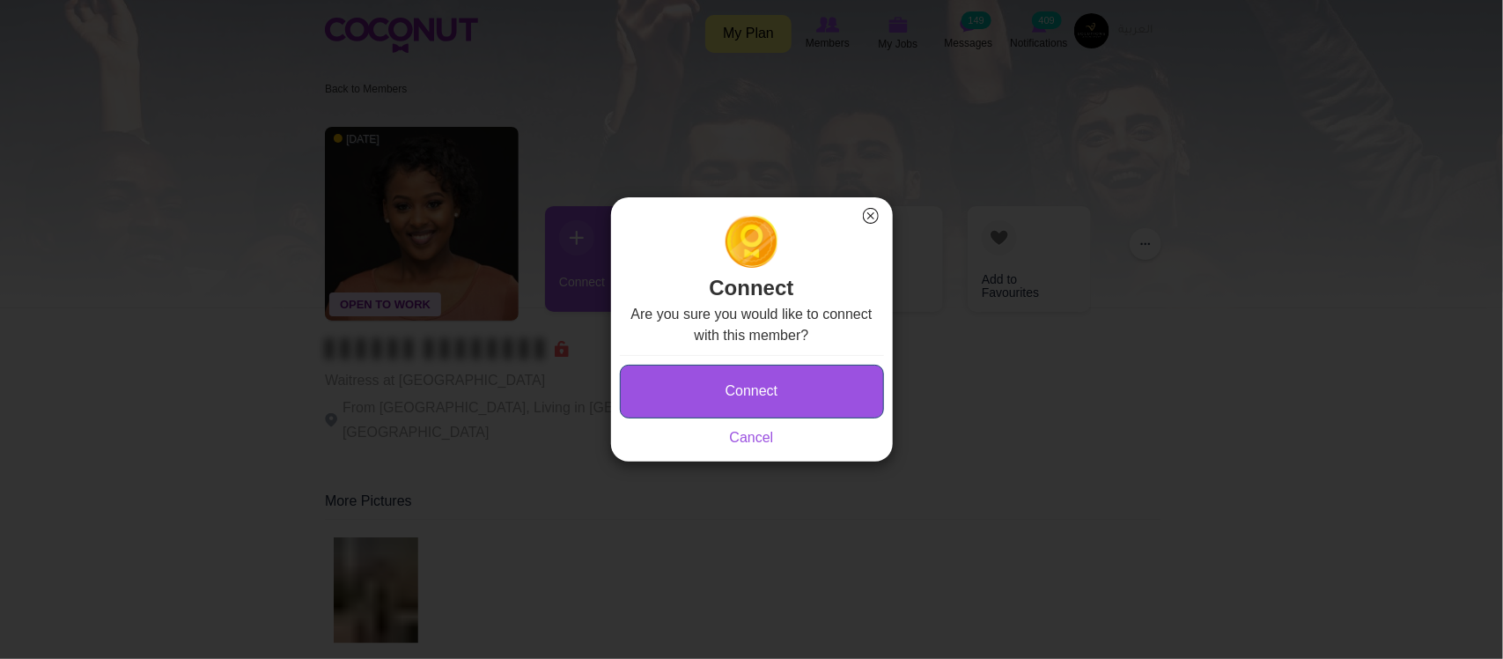
click at [782, 395] on button "Connect" at bounding box center [752, 392] width 264 height 54
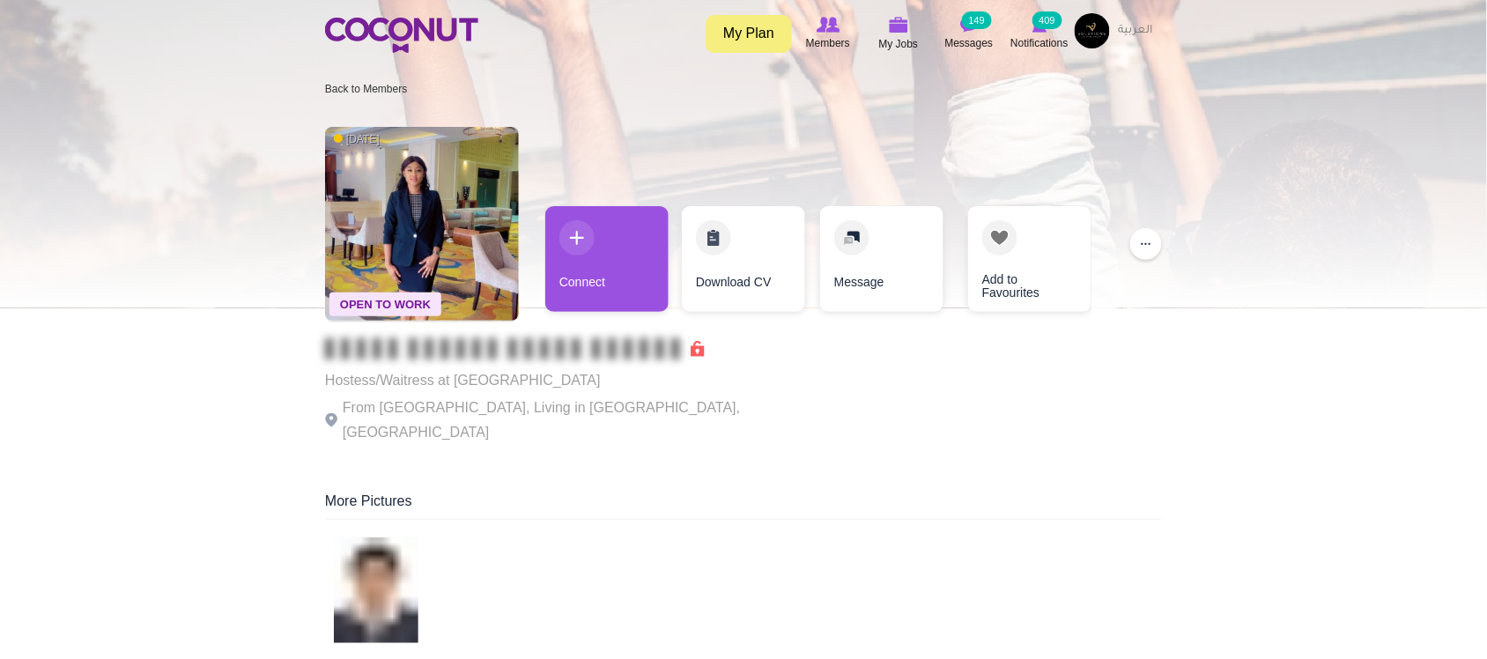
click at [446, 405] on p "From Cameroon, Living in Dubai, United Arab Emirates" at bounding box center [567, 419] width 484 height 49
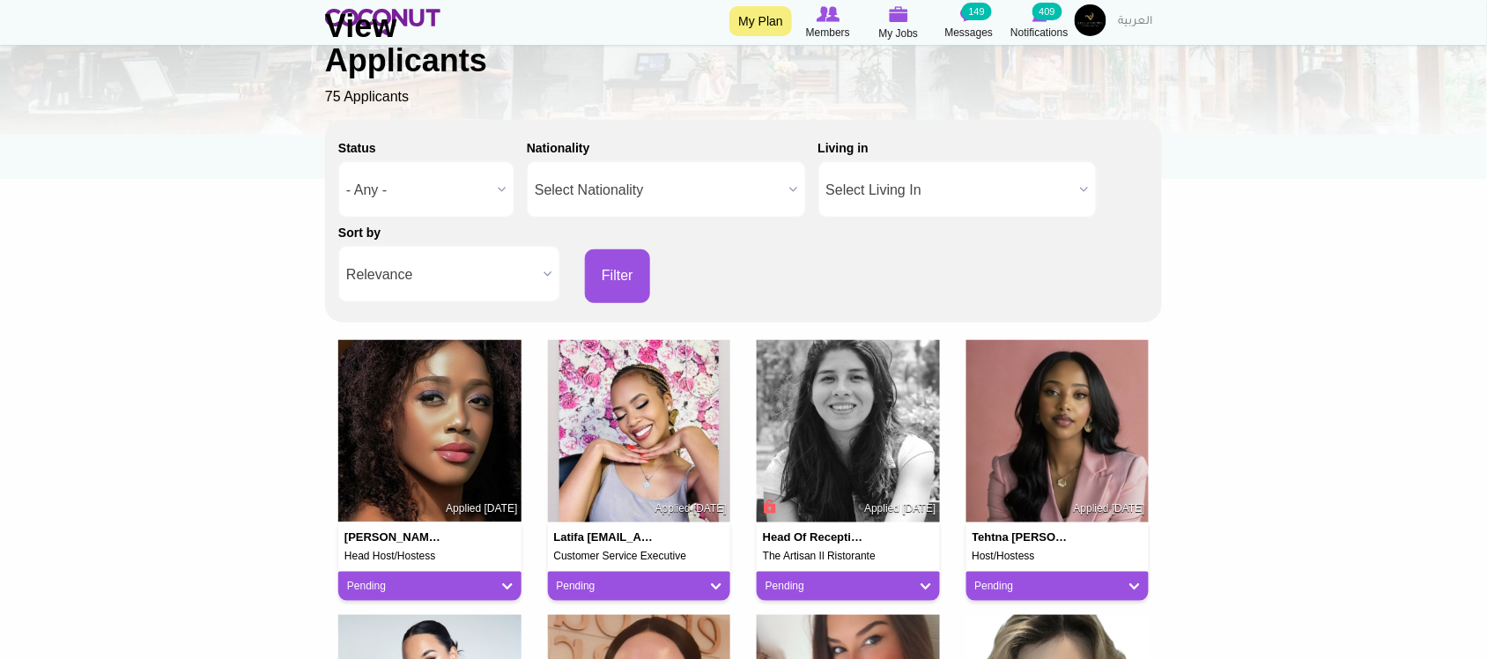
scroll to position [293, 0]
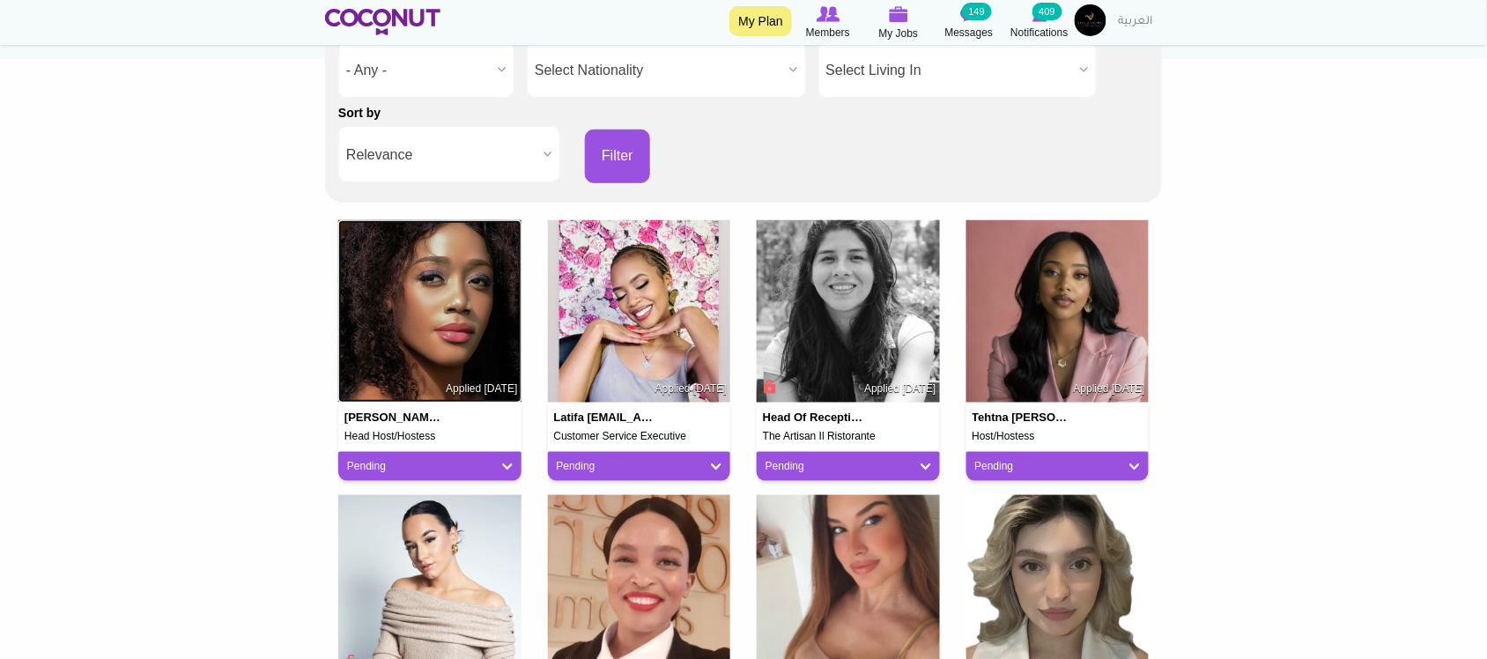
click at [462, 321] on img at bounding box center [429, 311] width 183 height 183
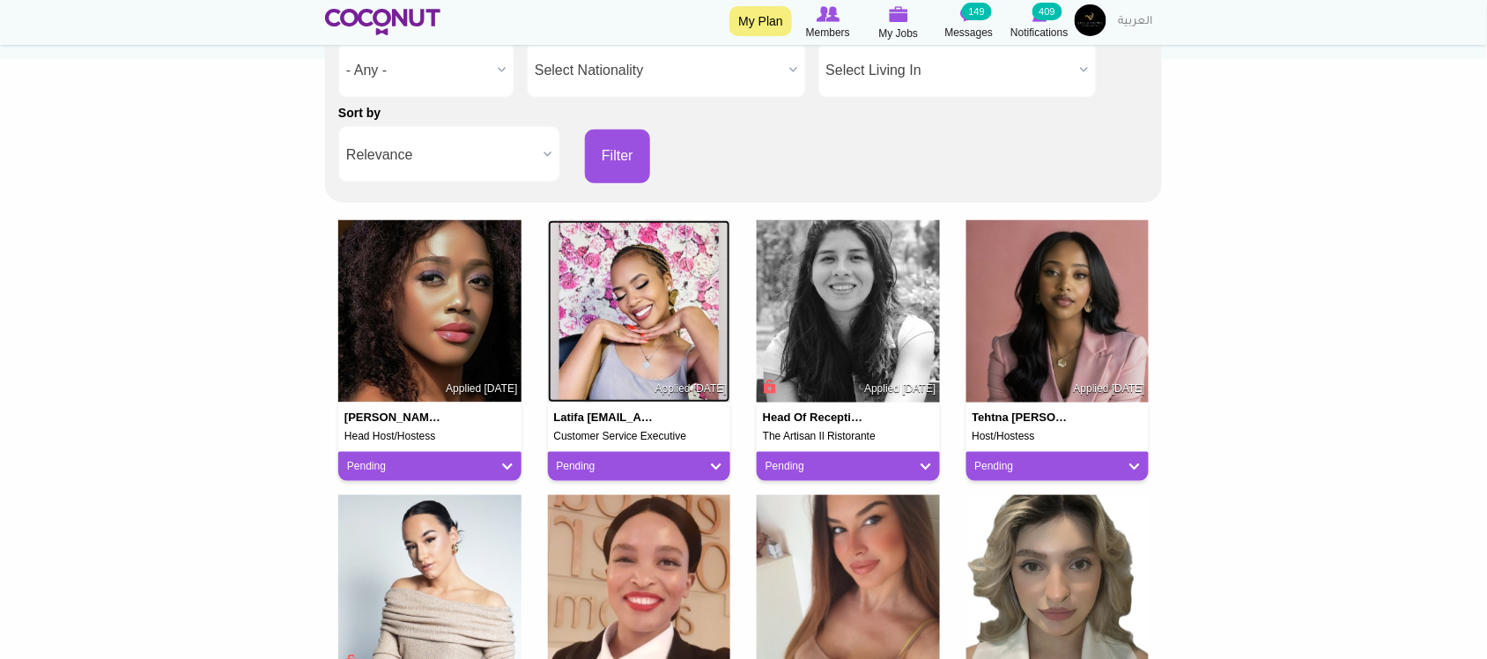
click at [609, 310] on img at bounding box center [639, 311] width 183 height 183
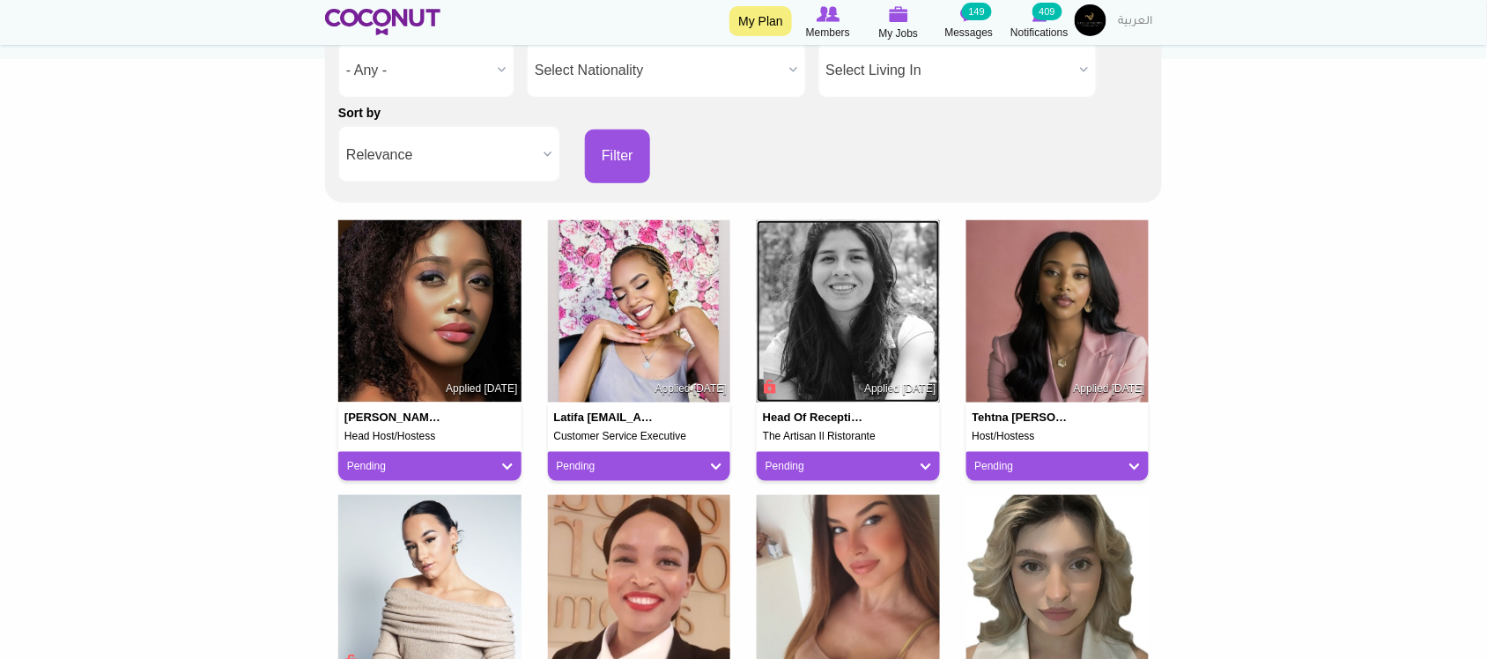
click at [799, 305] on img at bounding box center [847, 311] width 183 height 183
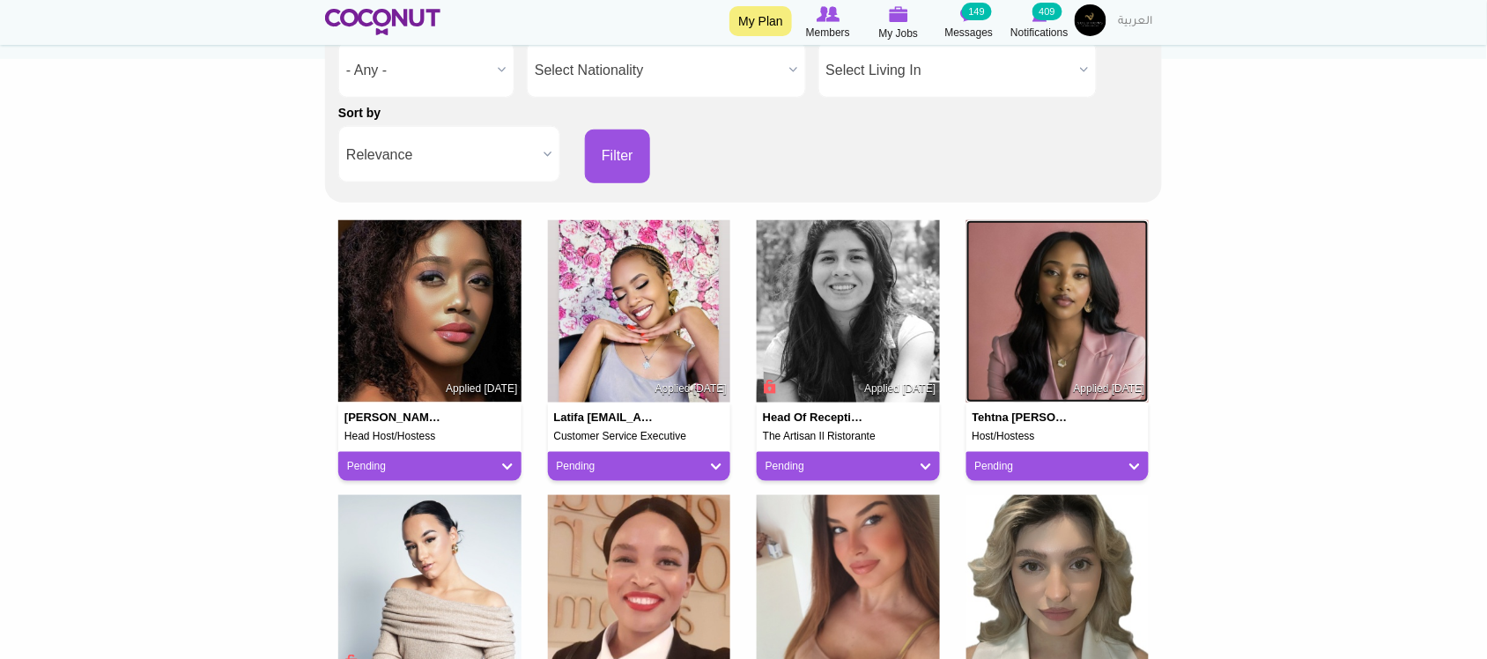
click at [1058, 306] on img at bounding box center [1057, 311] width 183 height 183
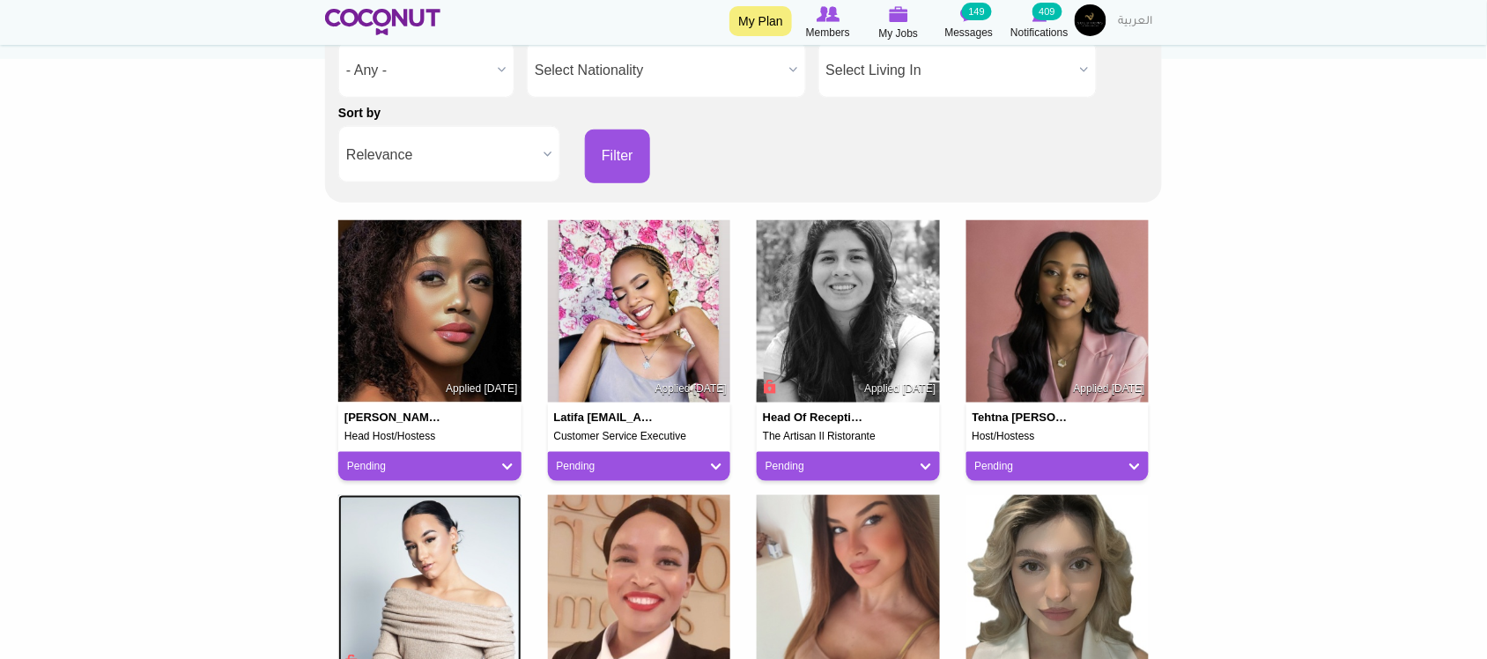
click at [478, 575] on img at bounding box center [429, 586] width 183 height 183
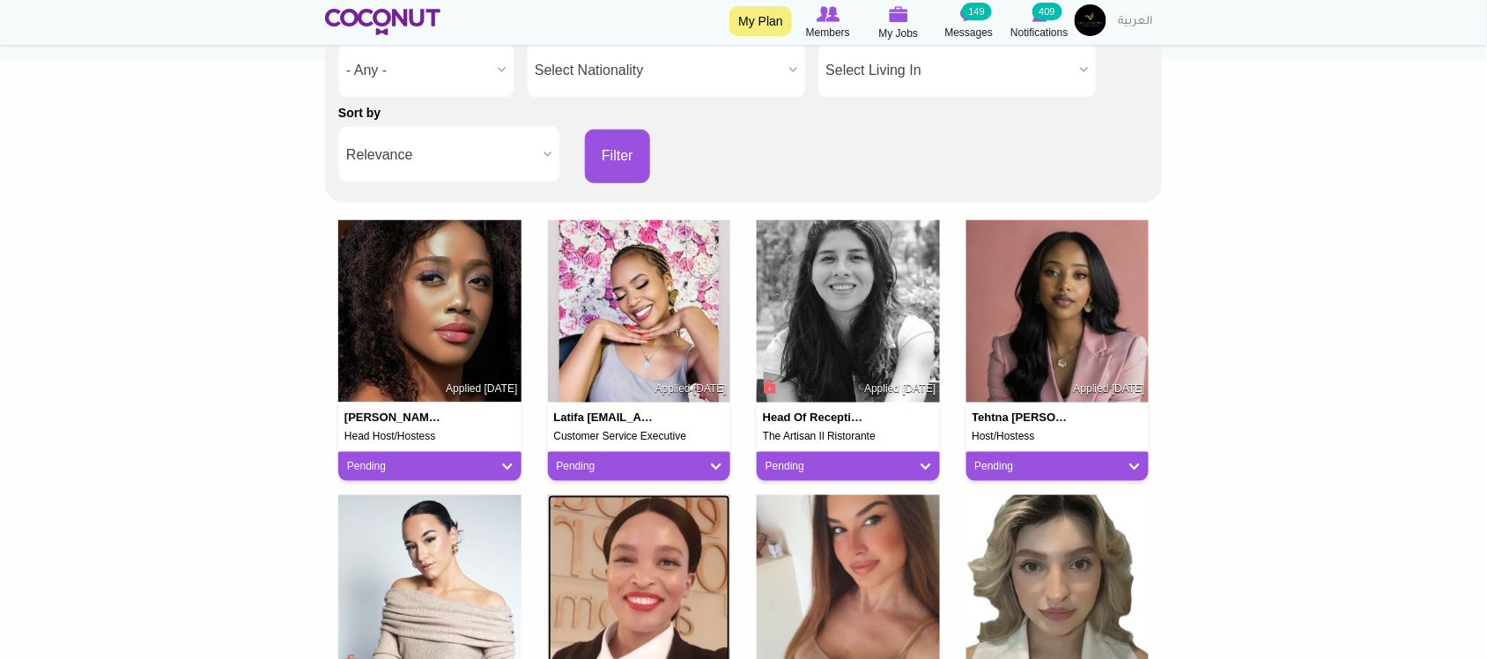
click at [650, 572] on img at bounding box center [639, 586] width 183 height 183
click at [910, 571] on img at bounding box center [847, 586] width 183 height 183
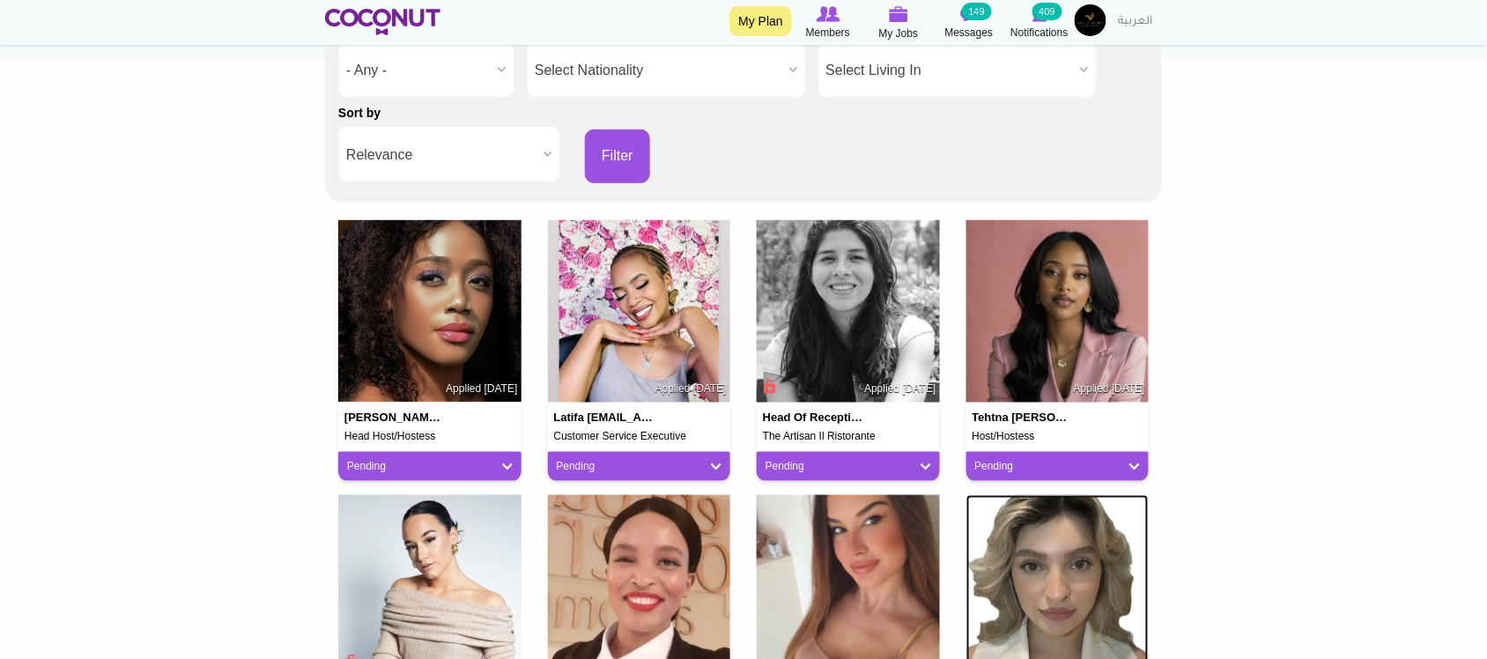
click at [1142, 561] on img at bounding box center [1057, 586] width 183 height 183
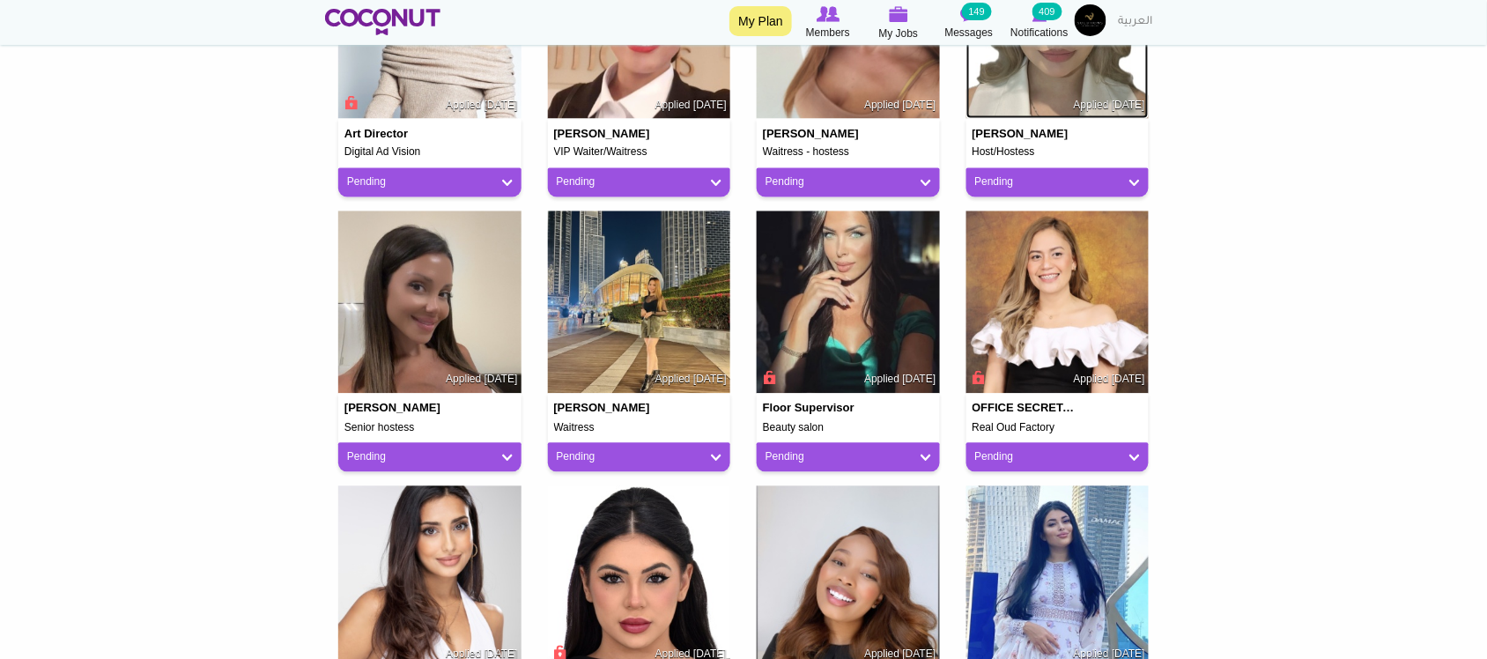
scroll to position [881, 0]
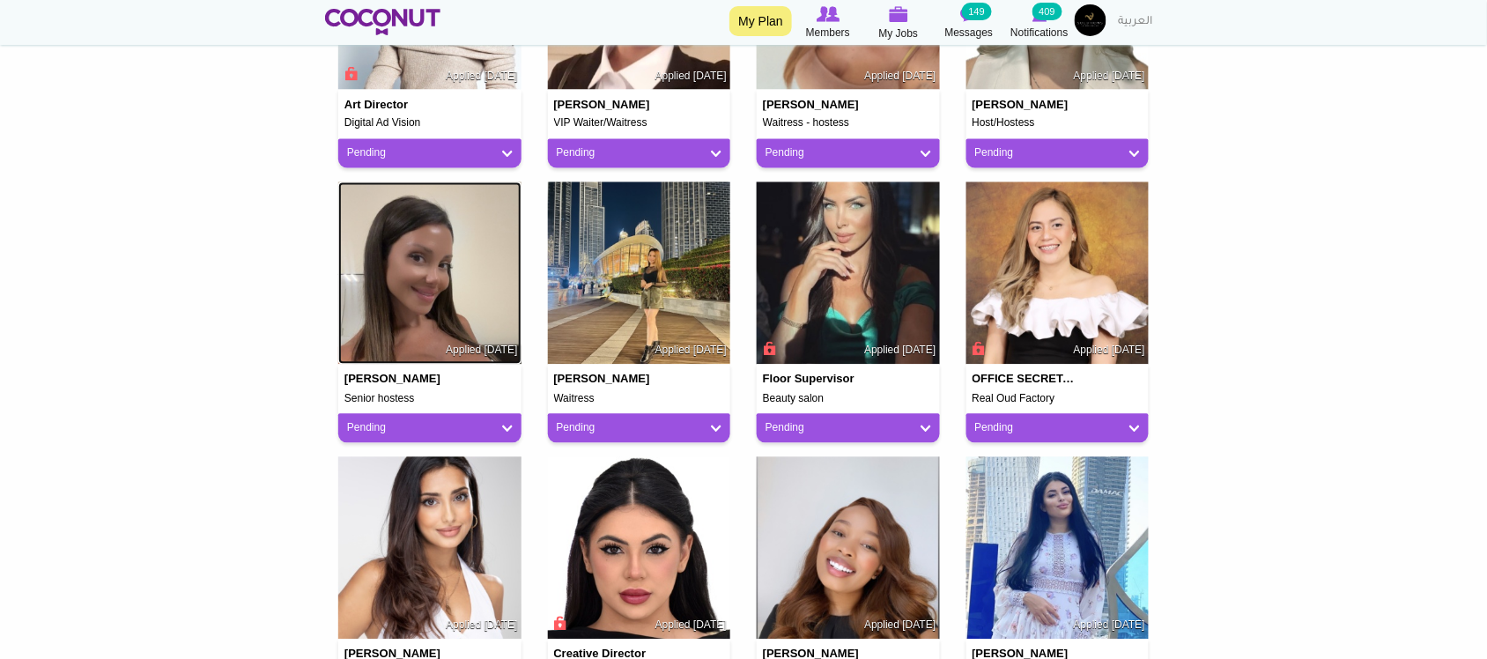
click at [437, 274] on img at bounding box center [429, 273] width 183 height 183
click at [1051, 279] on img at bounding box center [1057, 273] width 183 height 183
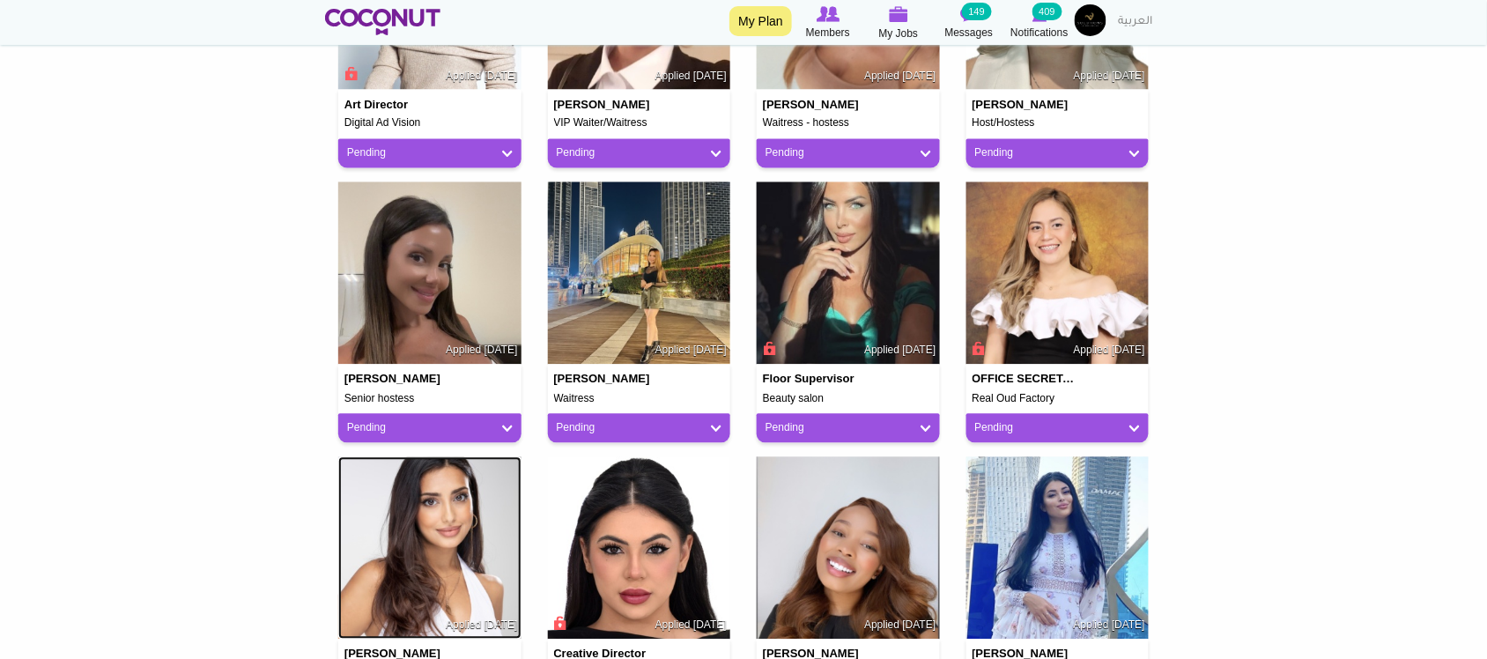
click at [407, 508] on img at bounding box center [429, 548] width 183 height 183
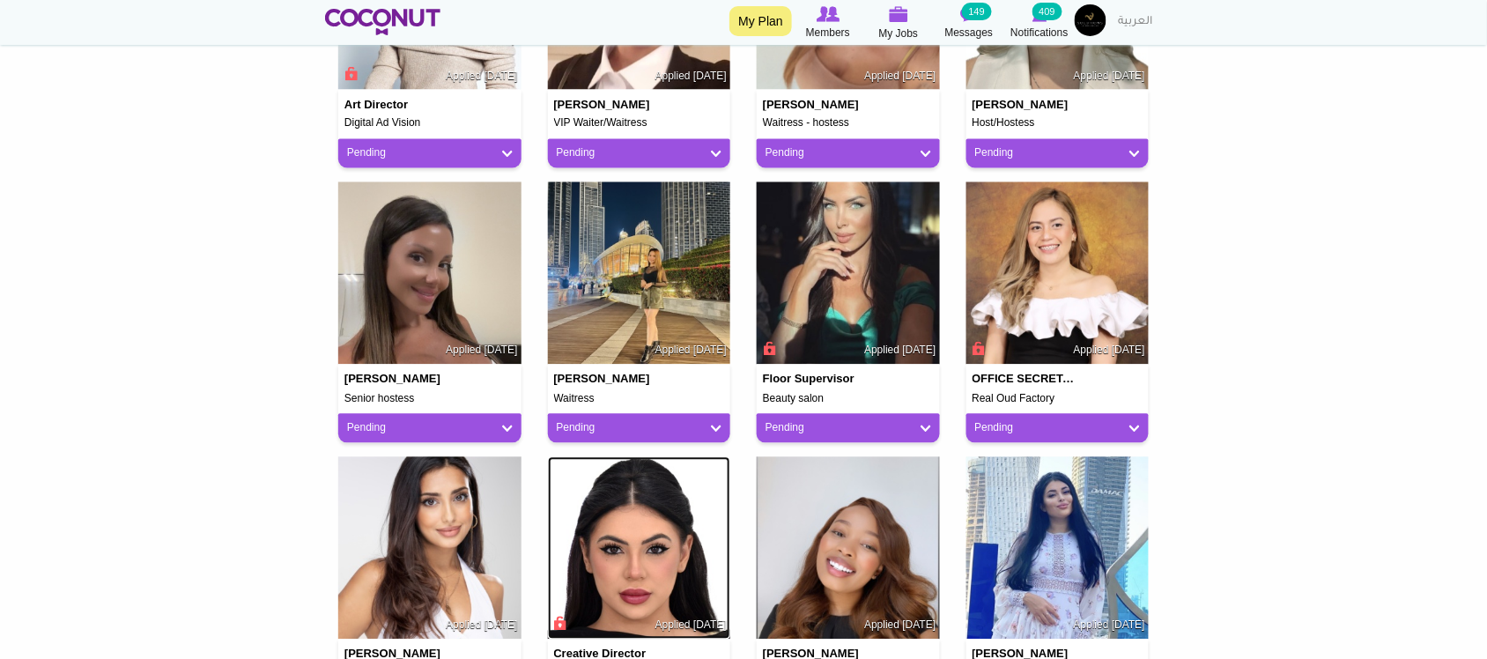
click at [672, 516] on img at bounding box center [639, 548] width 183 height 183
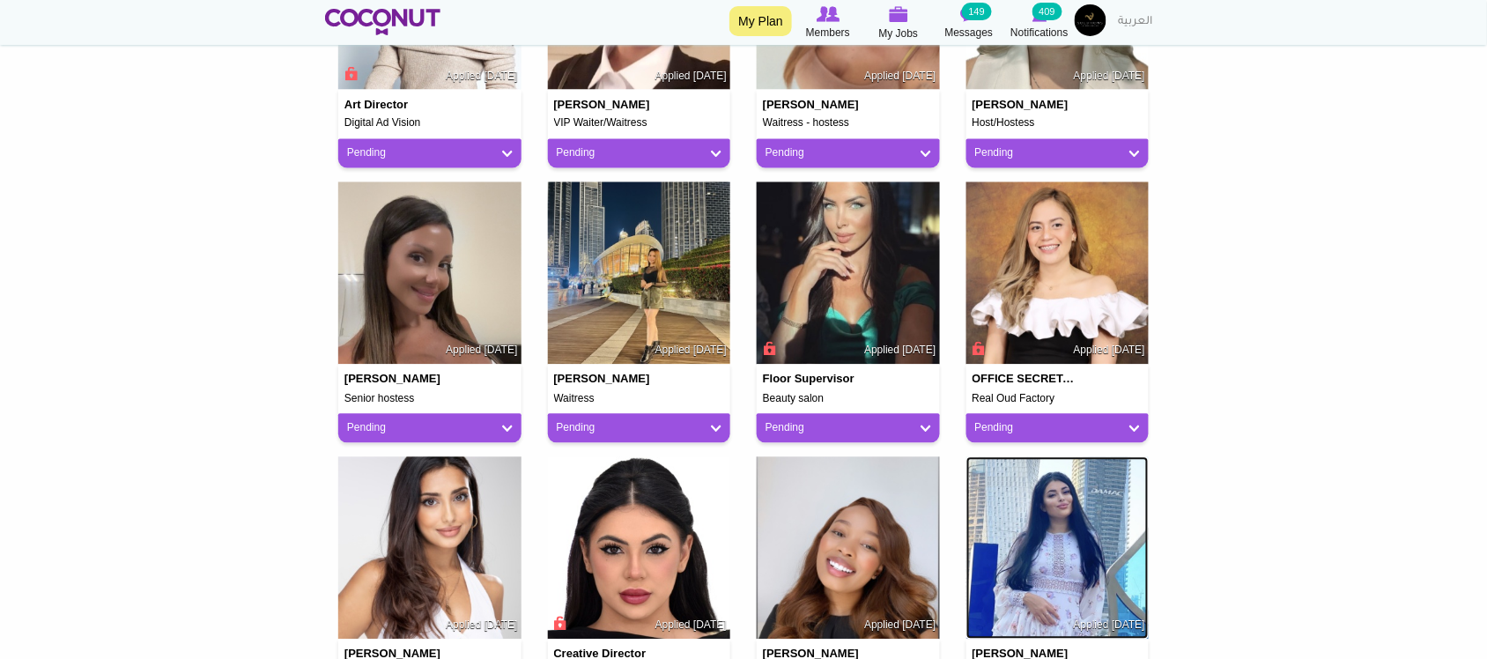
click at [1037, 552] on img at bounding box center [1057, 548] width 183 height 183
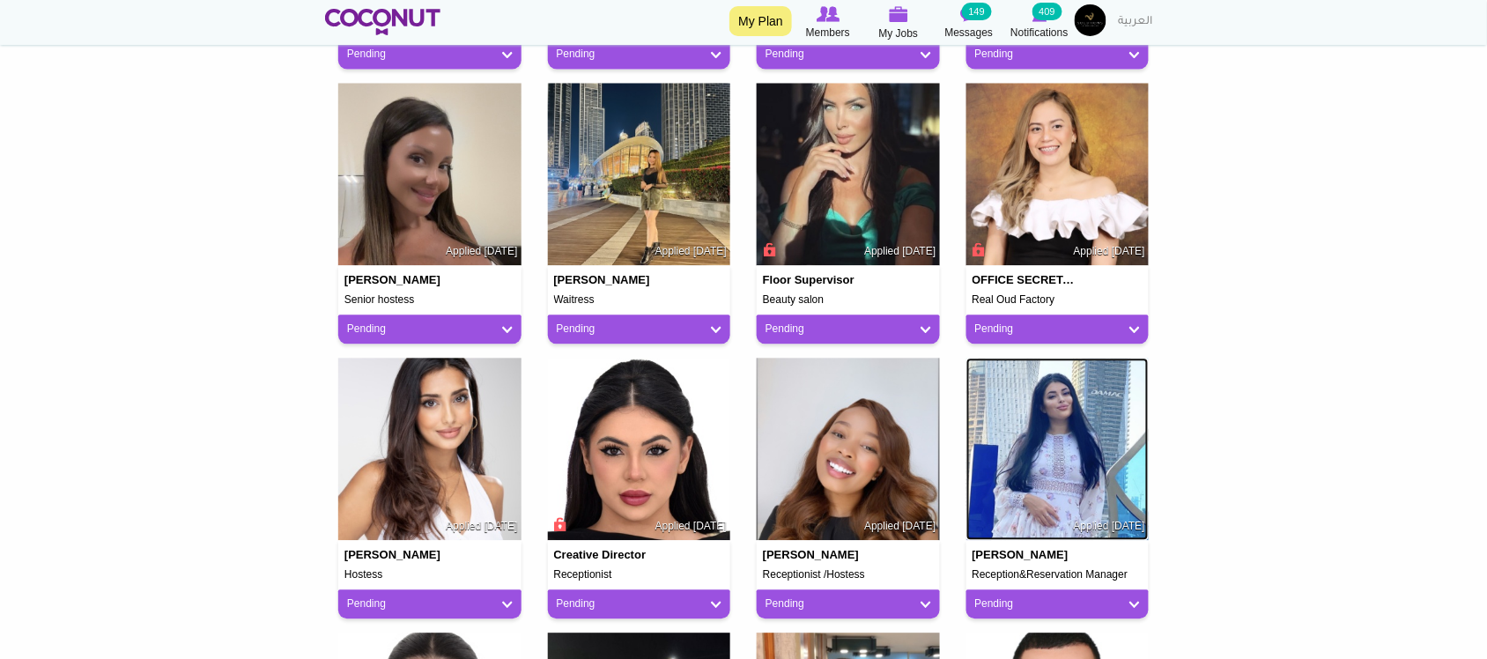
scroll to position [1174, 0]
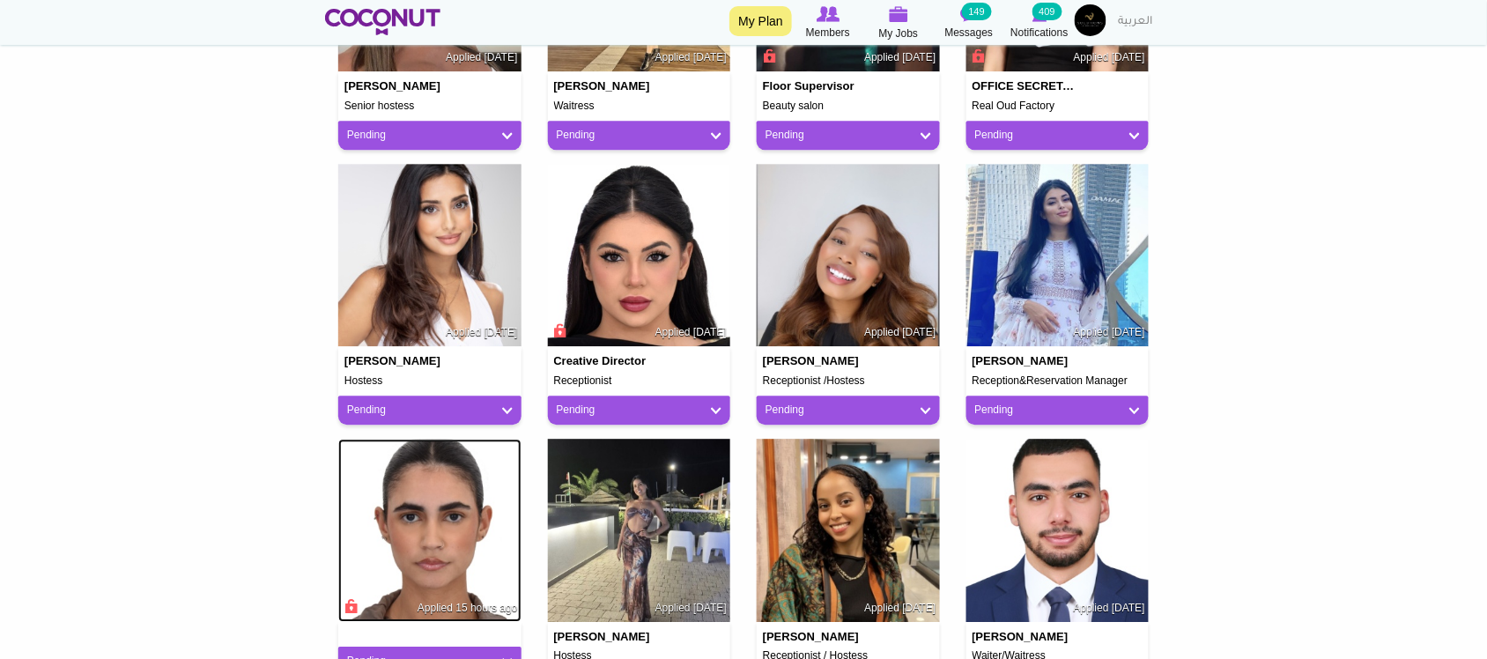
click at [405, 495] on img at bounding box center [429, 530] width 183 height 183
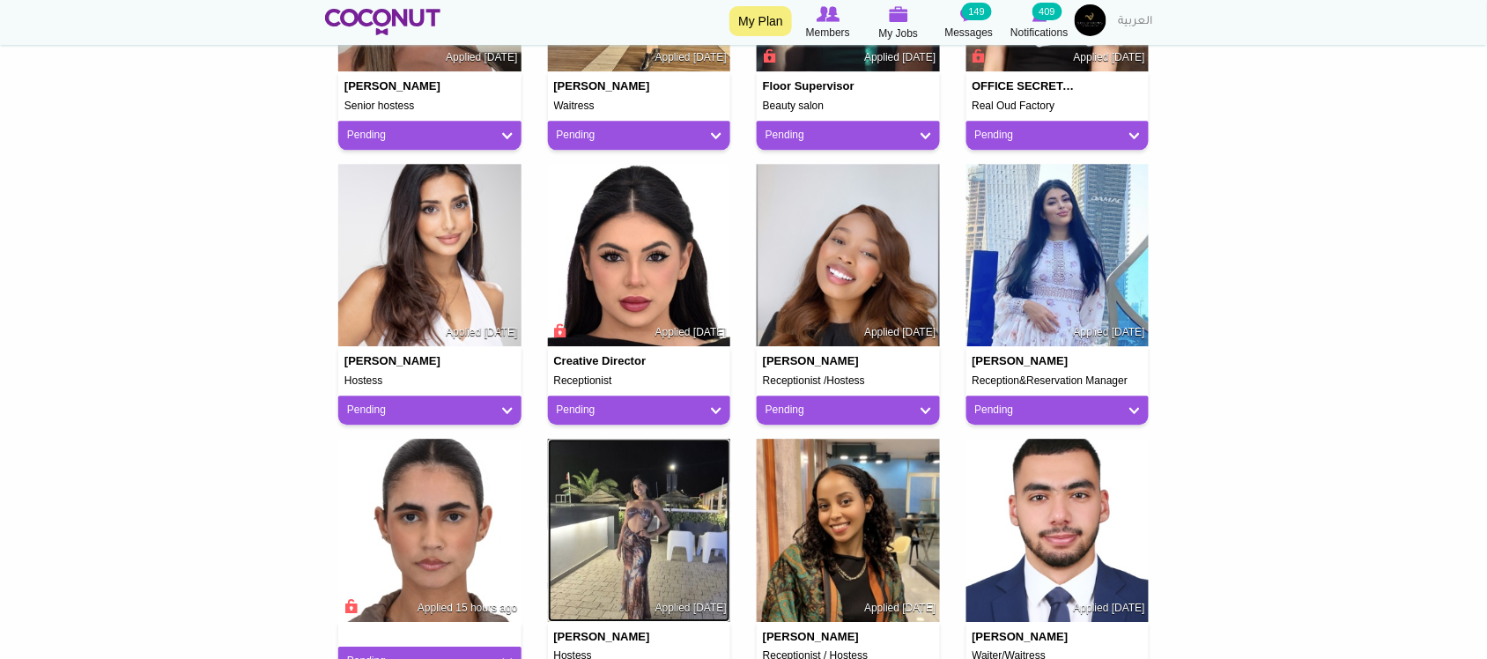
click at [653, 493] on img at bounding box center [639, 530] width 183 height 183
click at [901, 505] on img at bounding box center [847, 530] width 183 height 183
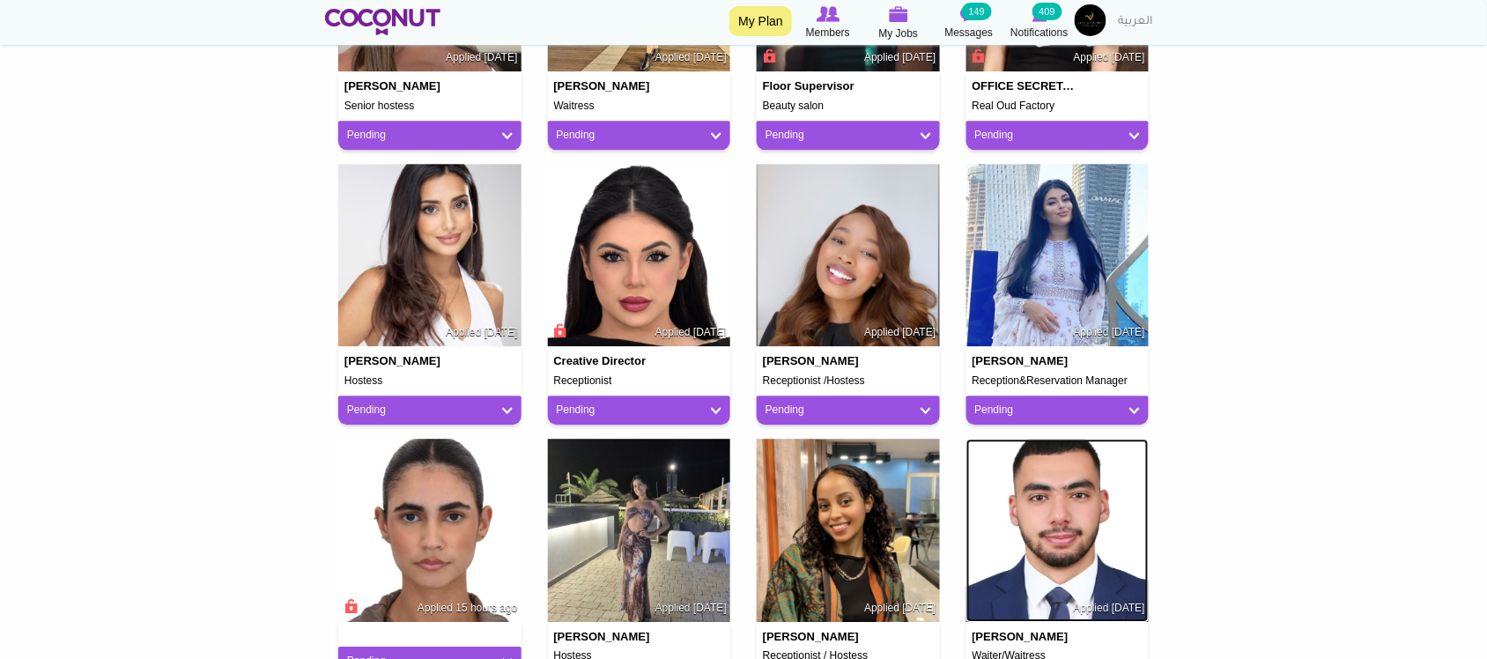
click at [1054, 505] on img at bounding box center [1057, 530] width 183 height 183
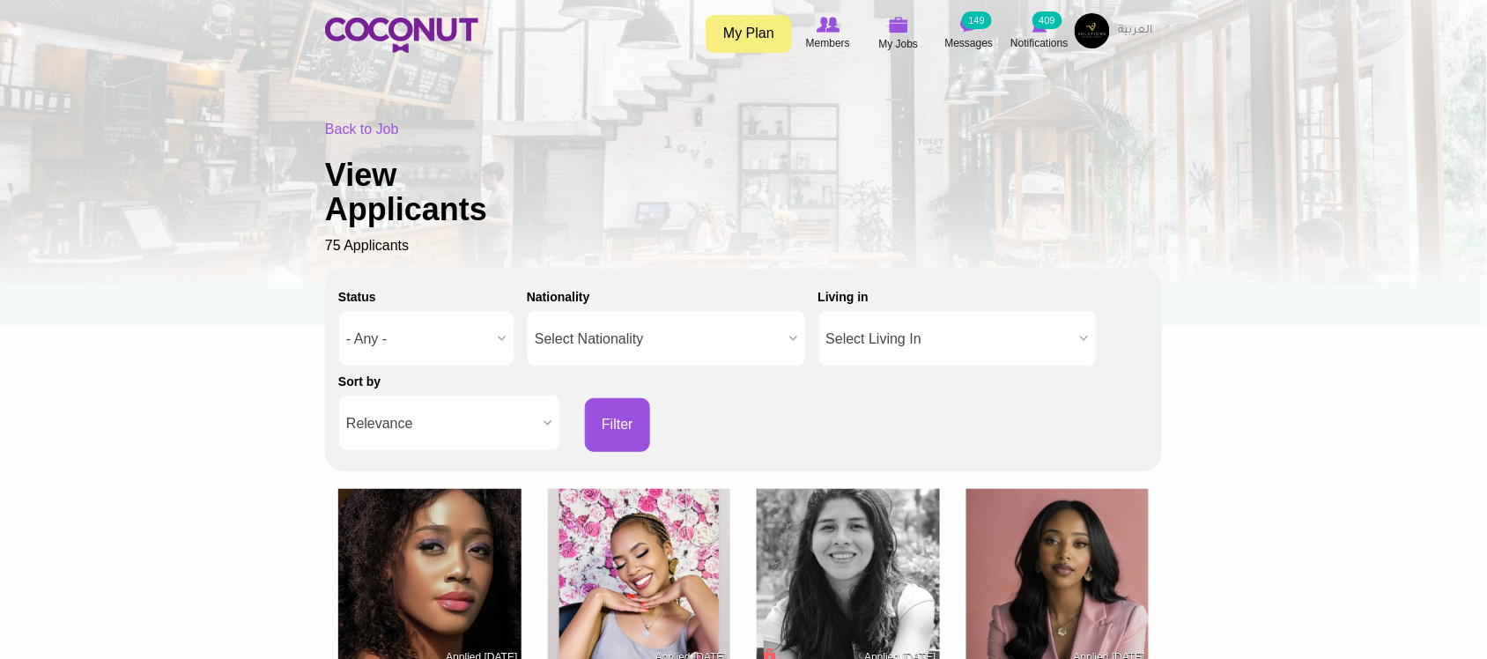
scroll to position [0, 0]
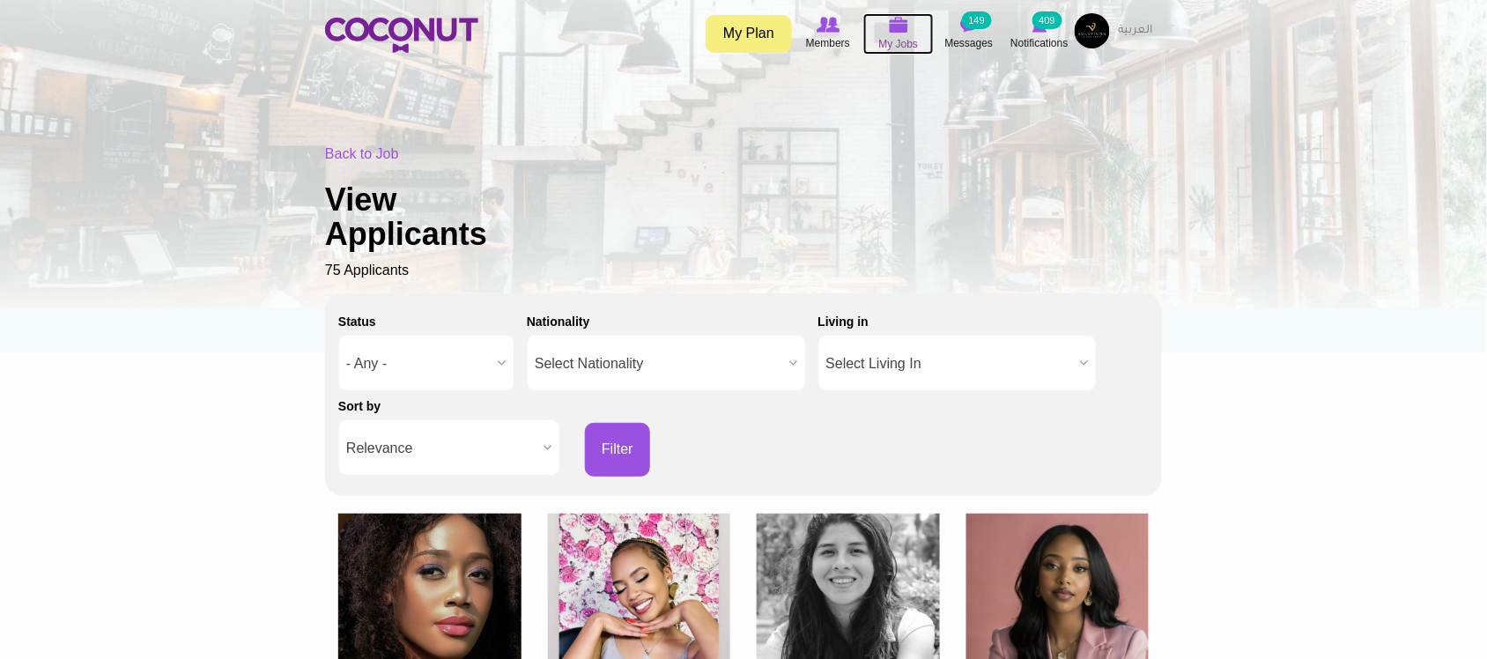
click at [896, 31] on img at bounding box center [898, 25] width 19 height 16
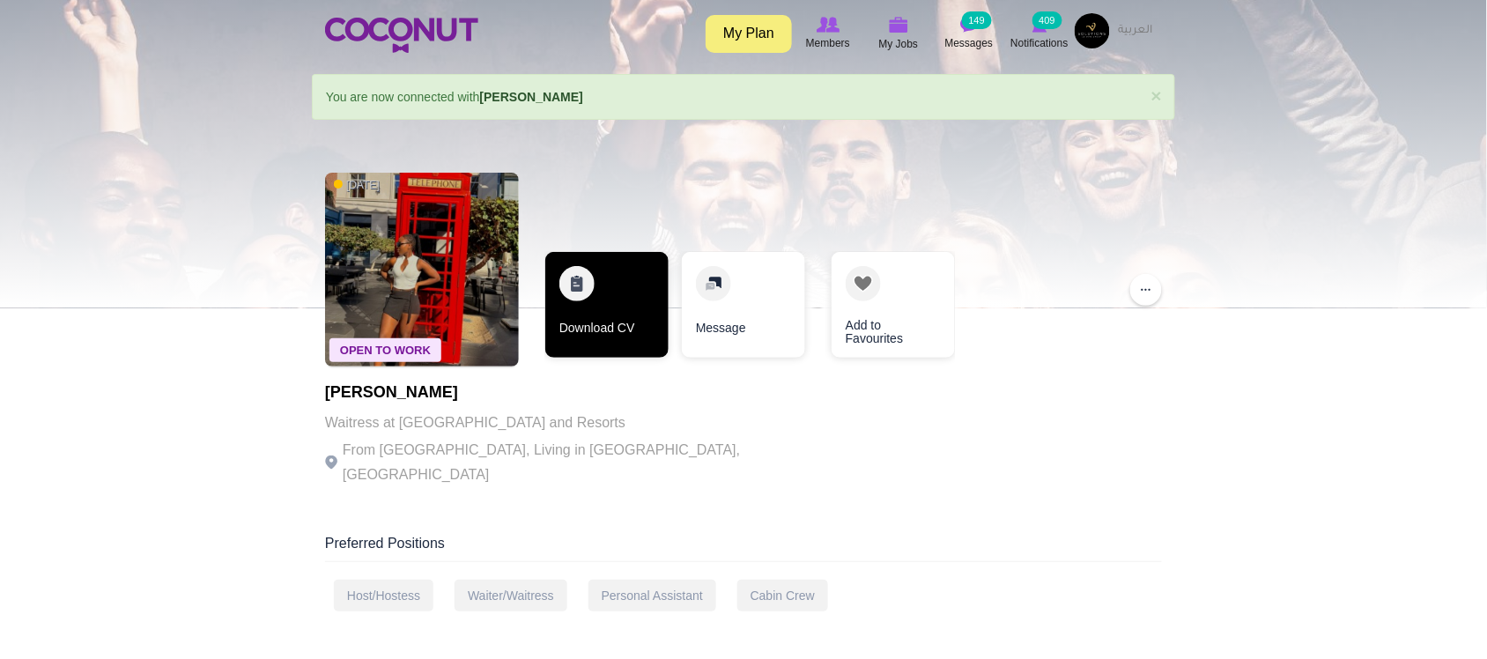
click at [568, 336] on link "Download CV" at bounding box center [606, 305] width 123 height 106
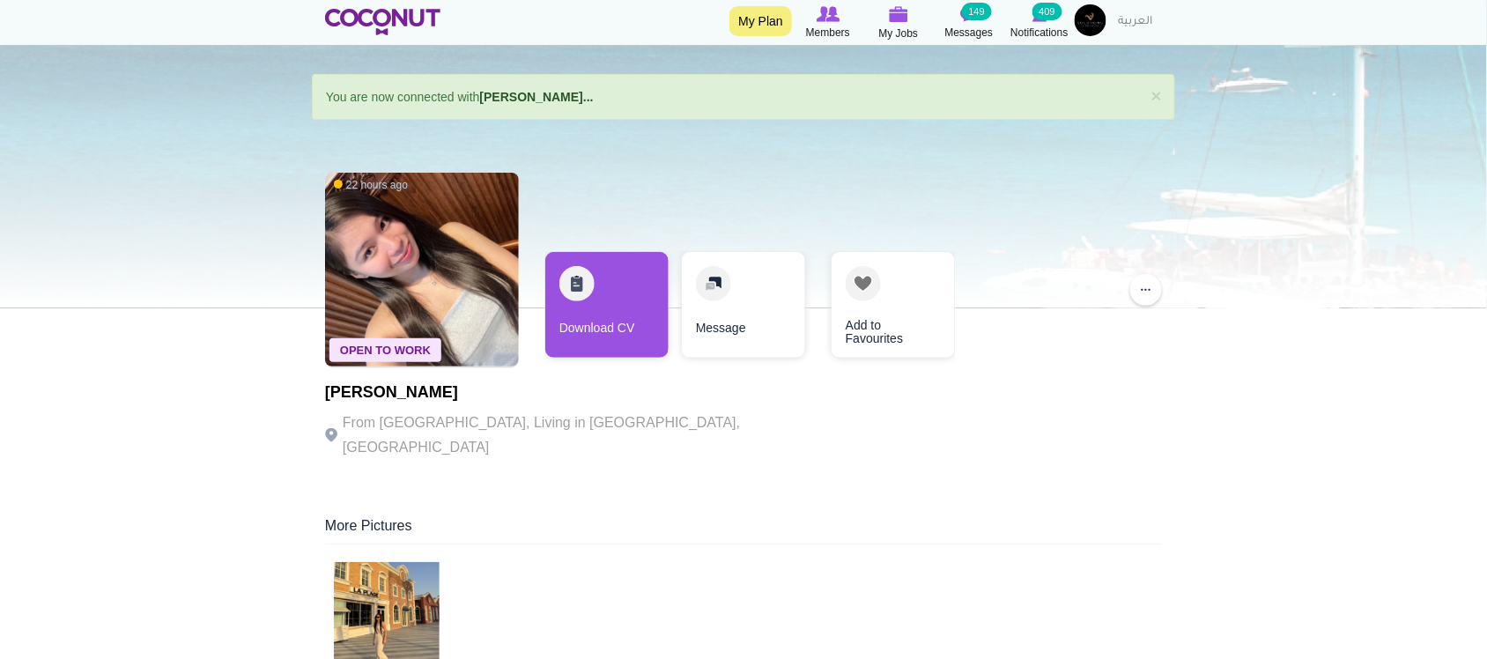
scroll to position [146, 0]
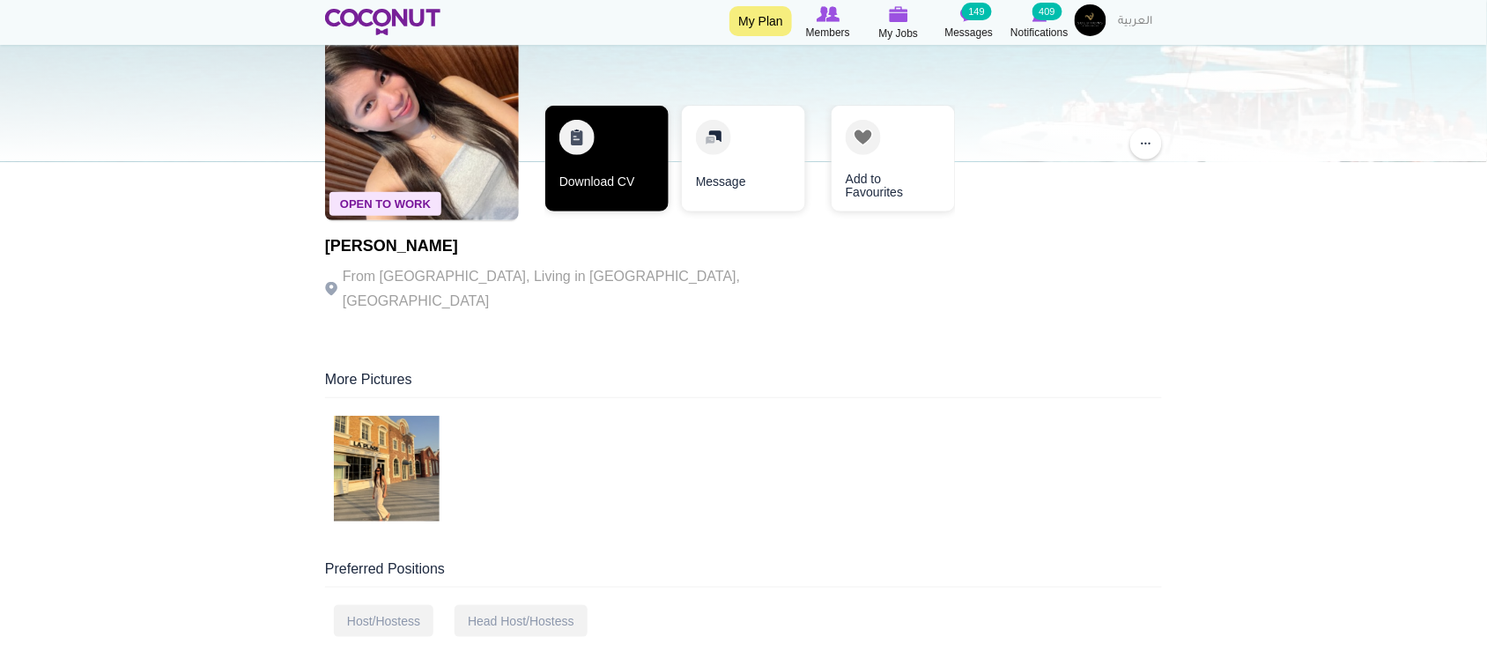
click at [600, 165] on link "Download CV" at bounding box center [606, 159] width 123 height 106
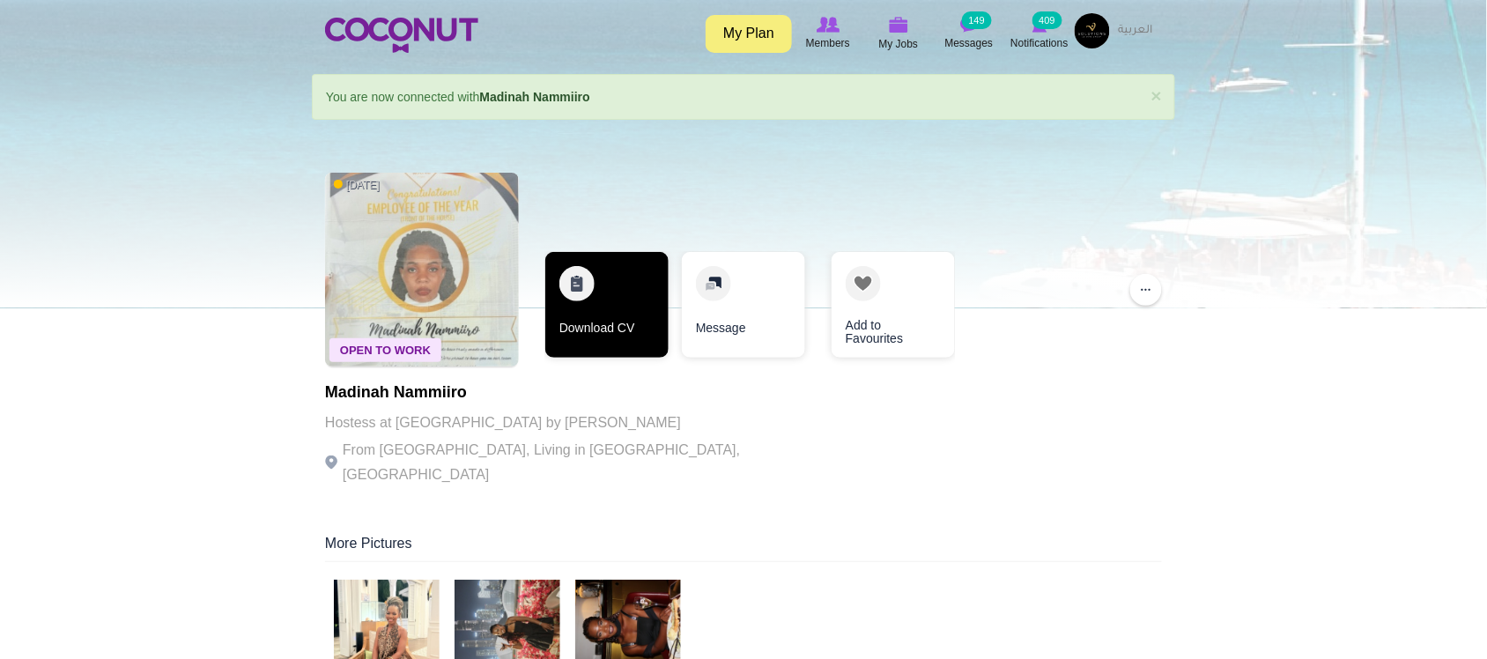
click at [606, 336] on link "Download CV" at bounding box center [606, 305] width 123 height 106
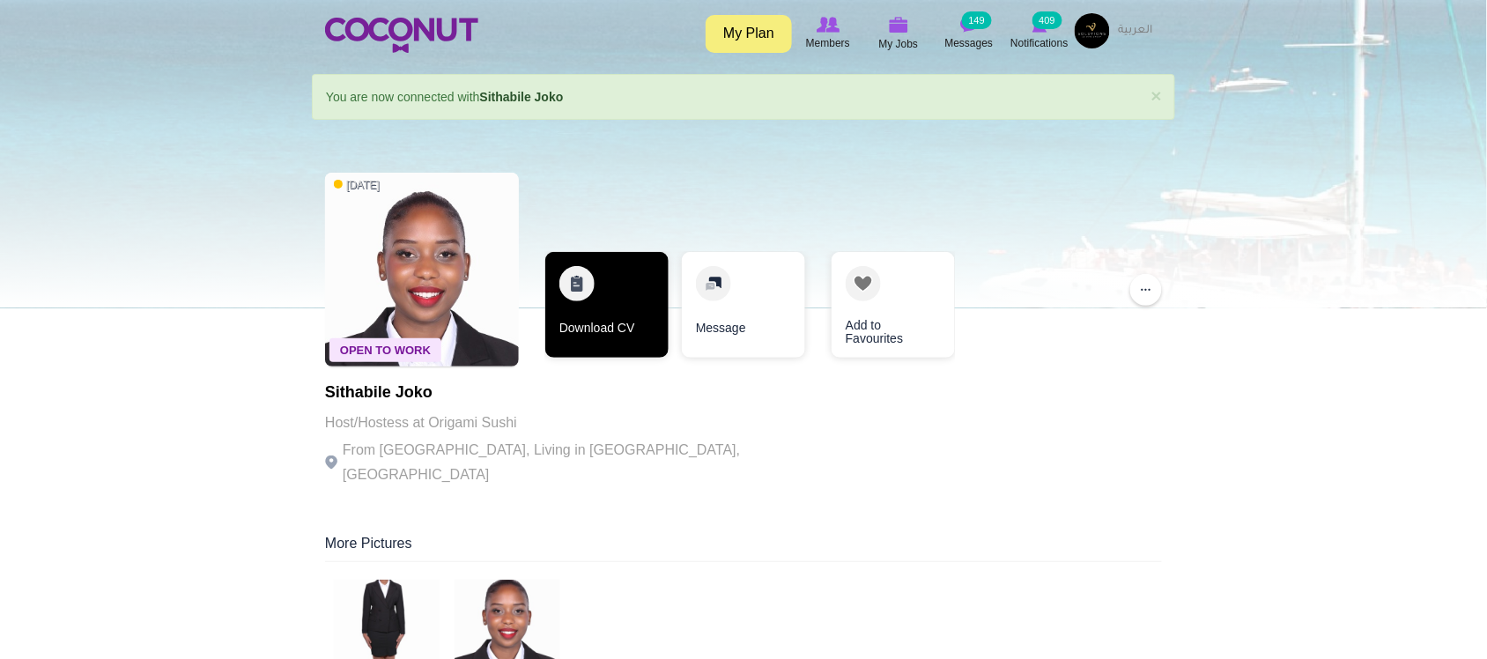
click at [596, 323] on link "Download CV" at bounding box center [606, 305] width 123 height 106
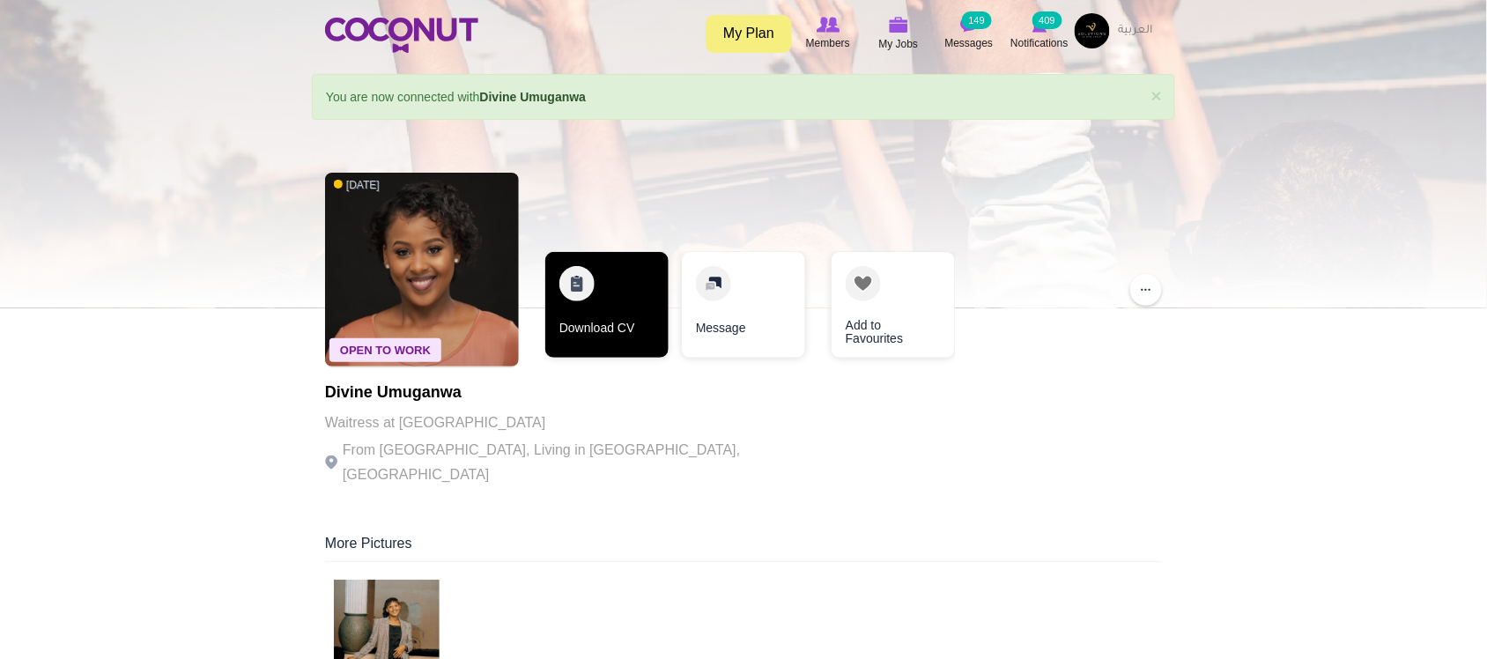
click at [586, 344] on link "Download CV" at bounding box center [606, 305] width 123 height 106
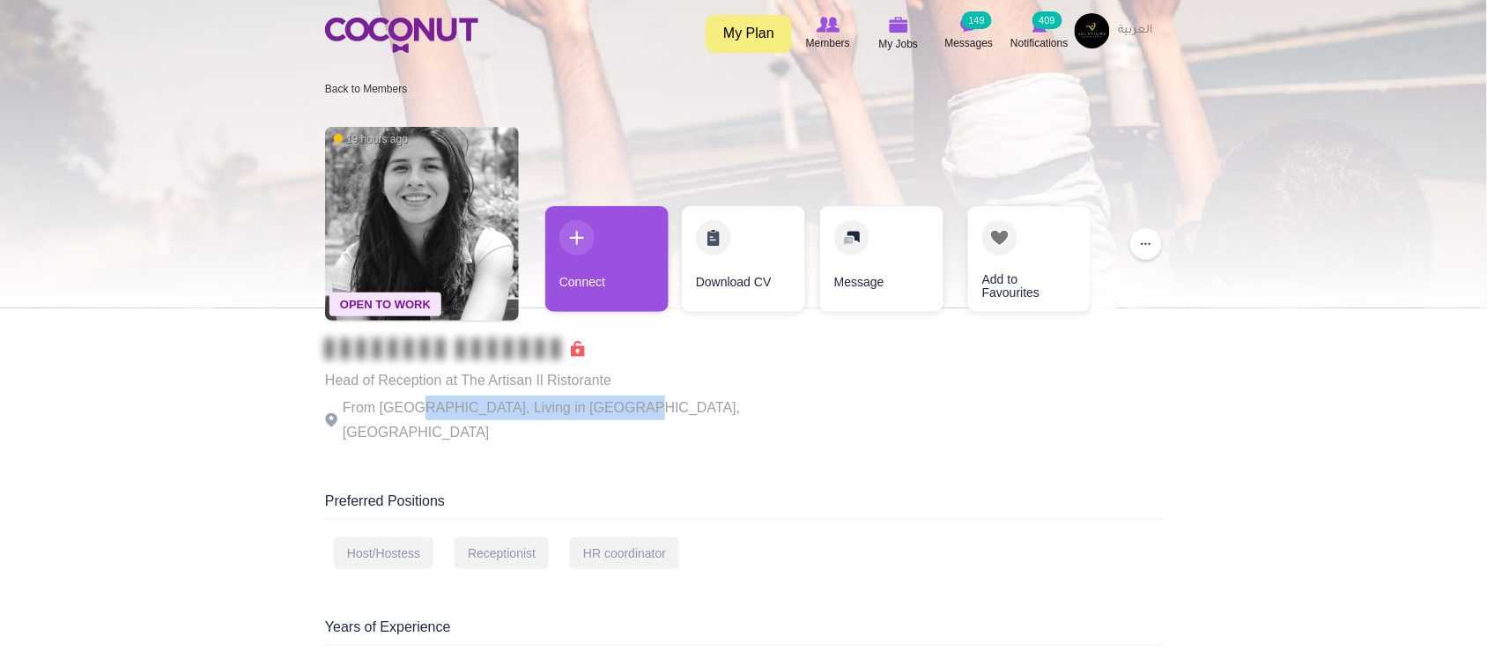
drag, startPoint x: 417, startPoint y: 394, endPoint x: 612, endPoint y: 398, distance: 195.6
click at [612, 398] on div "Head of Reception at The Artisan Il Ristorante From Ecuador, Living in Dubai, U…" at bounding box center [567, 391] width 484 height 107
click at [612, 398] on p "From Ecuador, Living in Dubai, United Arab Emirates" at bounding box center [567, 419] width 484 height 49
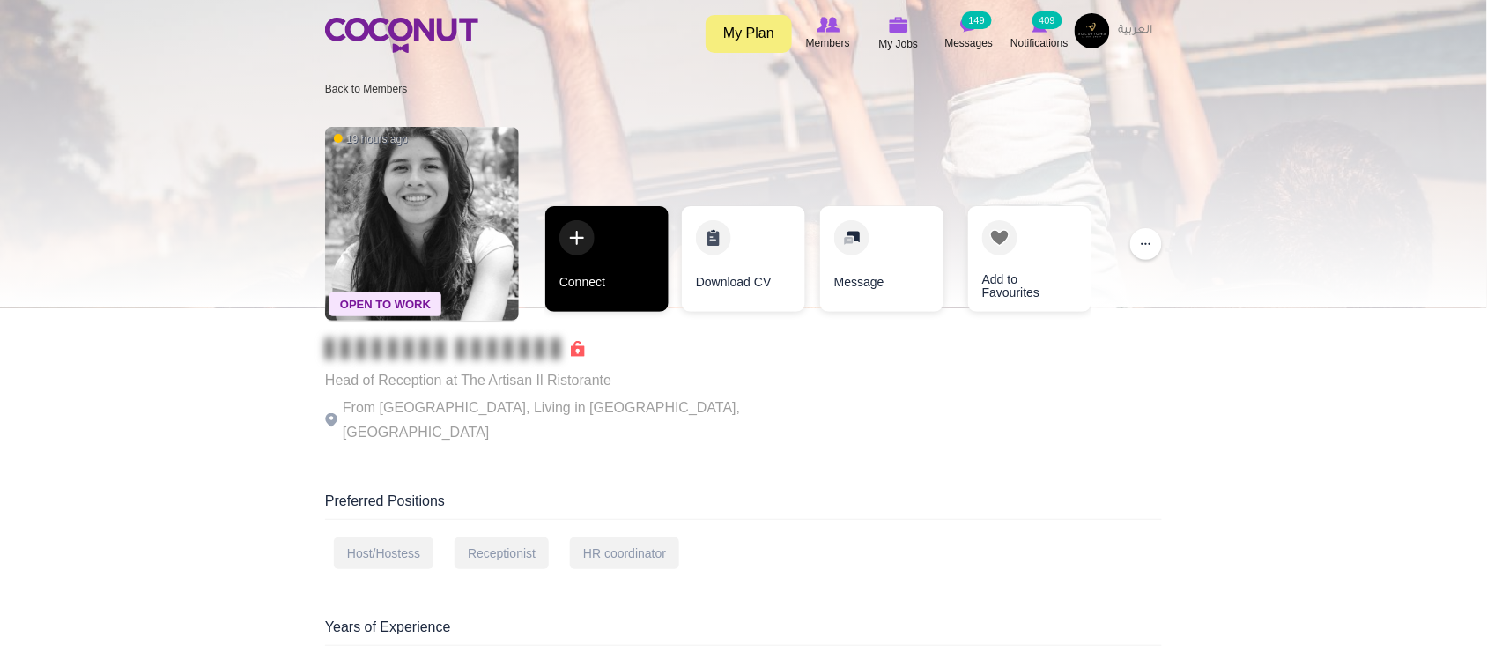
click at [610, 286] on link "Connect" at bounding box center [606, 259] width 123 height 106
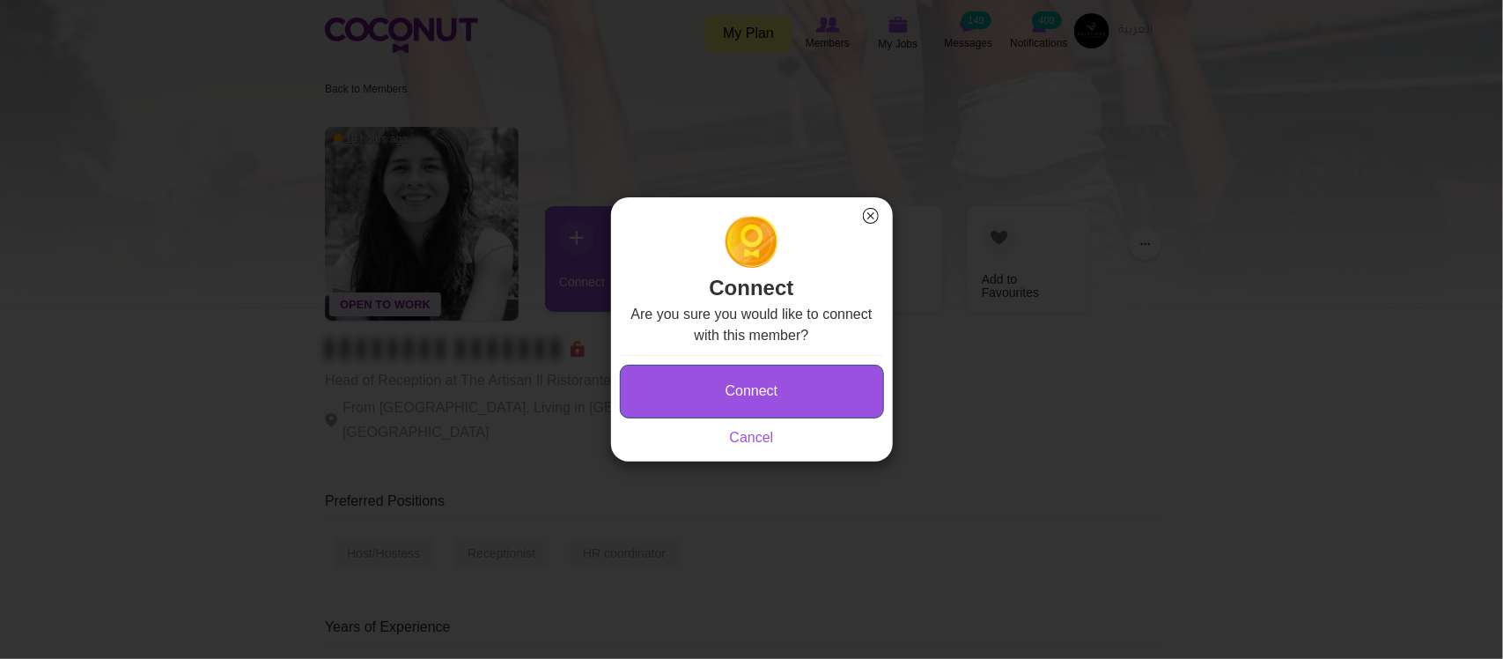
click at [685, 387] on button "Connect" at bounding box center [752, 392] width 264 height 54
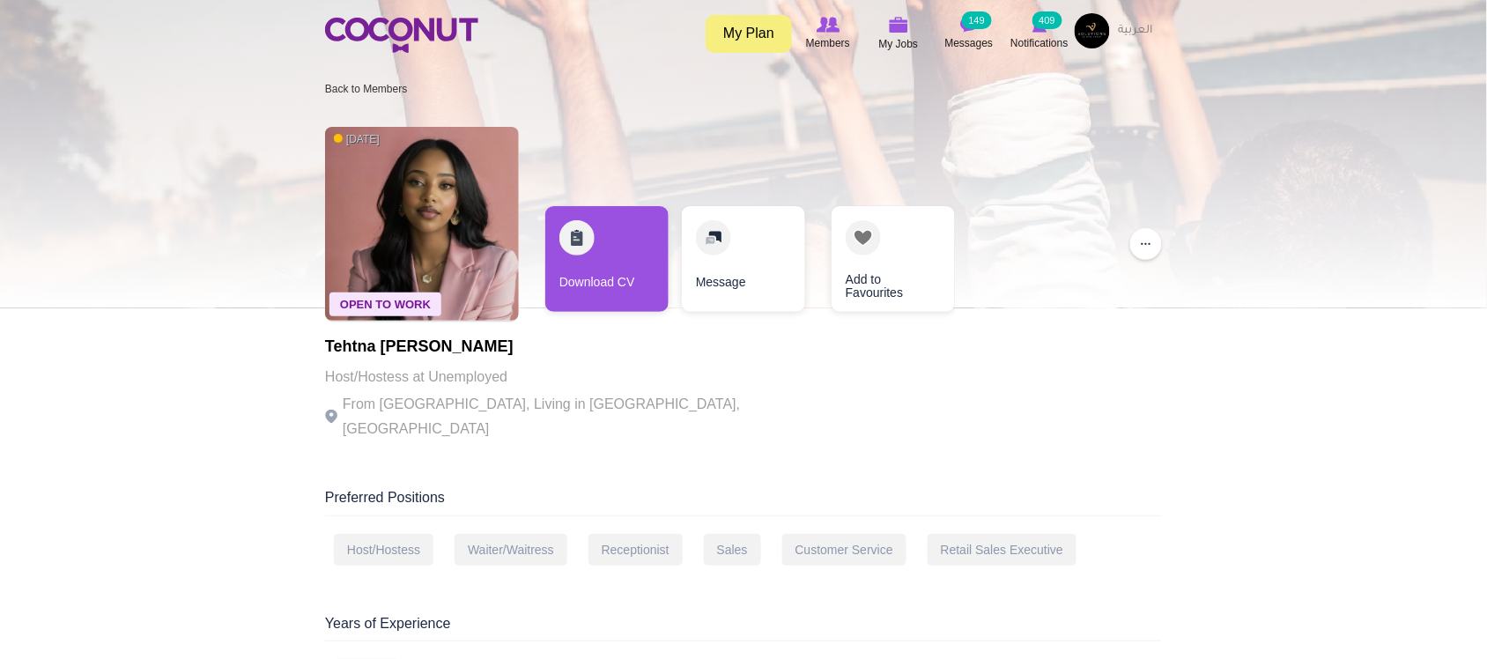
click at [427, 416] on p "From [GEOGRAPHIC_DATA], Living in [GEOGRAPHIC_DATA], [GEOGRAPHIC_DATA]" at bounding box center [567, 416] width 484 height 49
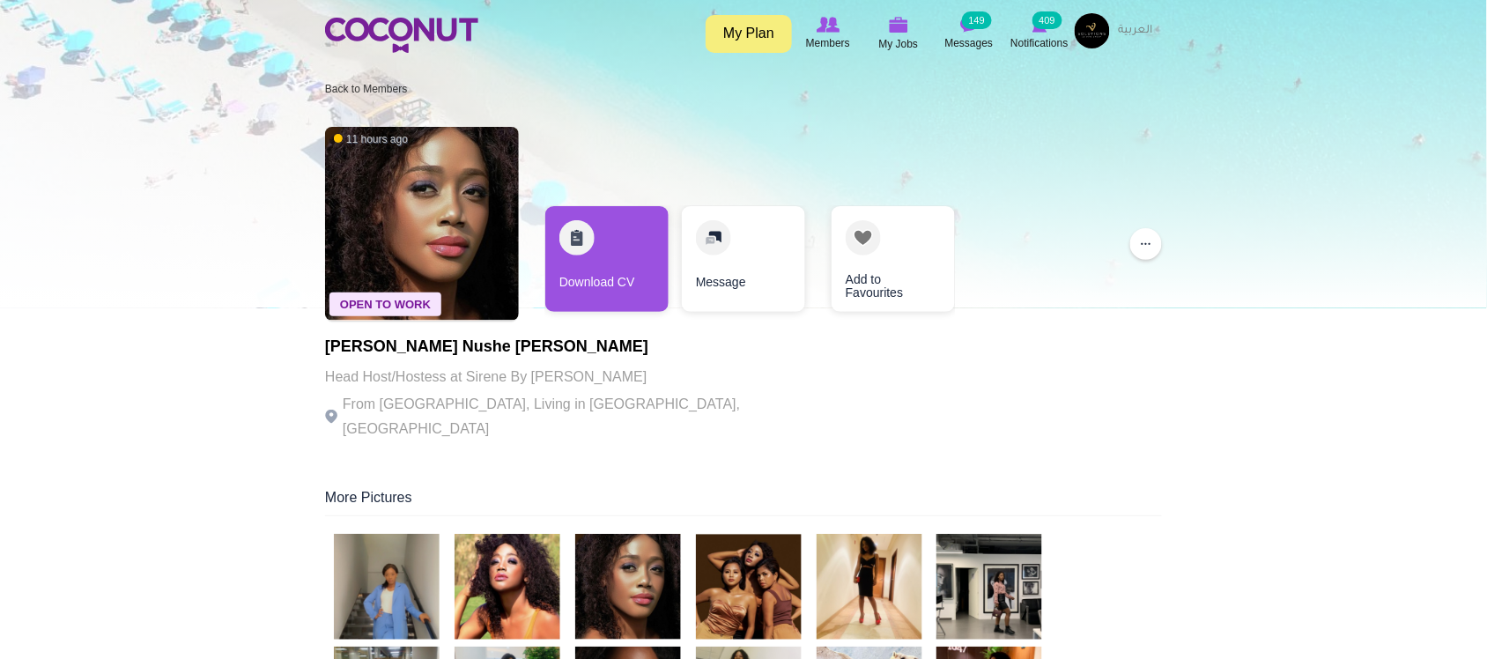
click at [398, 398] on p "From [GEOGRAPHIC_DATA], Living in [GEOGRAPHIC_DATA], [GEOGRAPHIC_DATA]" at bounding box center [567, 416] width 484 height 49
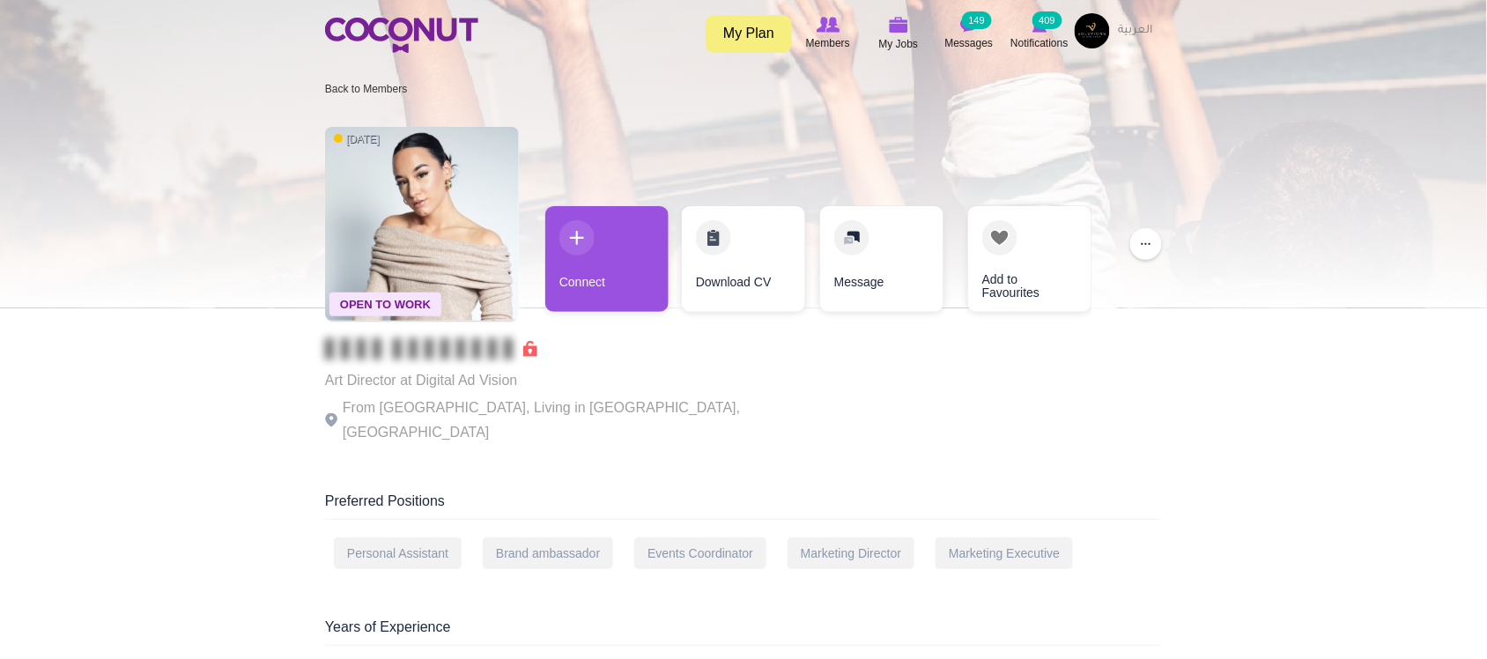
click at [574, 390] on p "Art Director at Digital Ad Vision" at bounding box center [567, 380] width 484 height 25
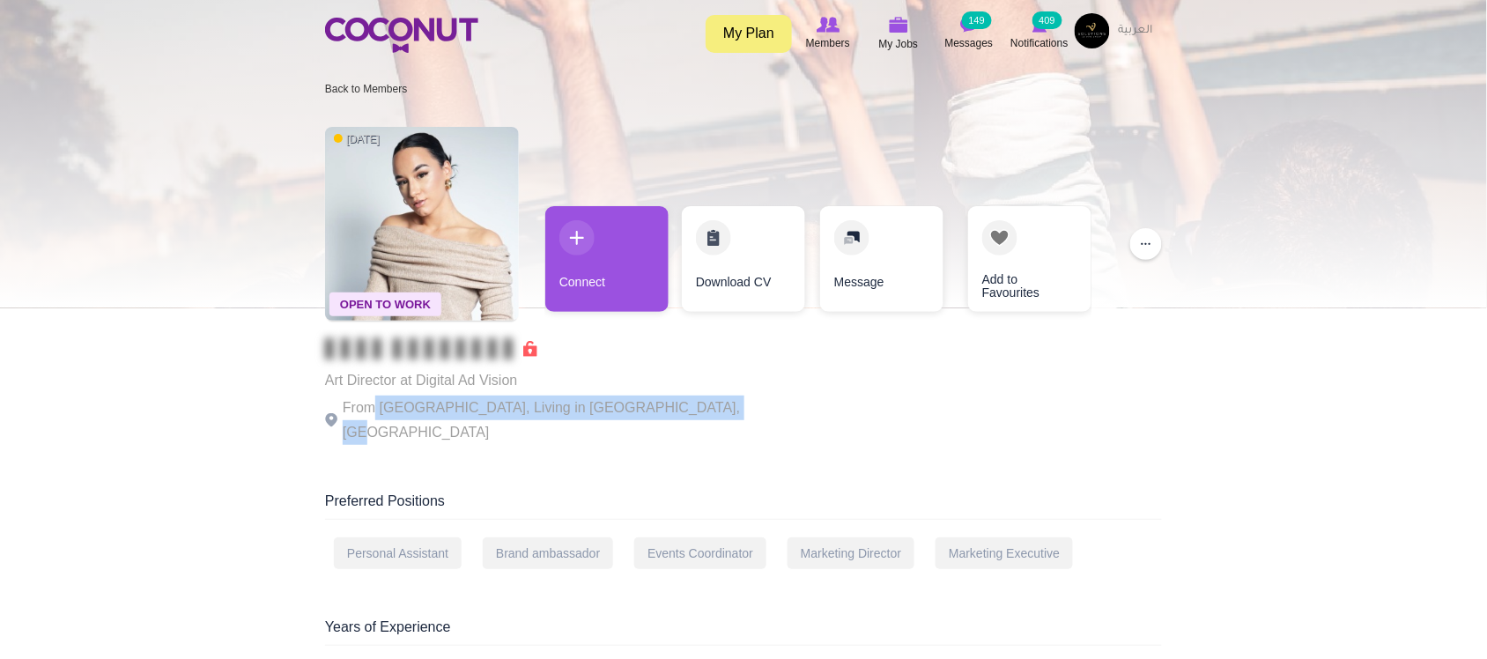
drag, startPoint x: 380, startPoint y: 403, endPoint x: 710, endPoint y: 415, distance: 329.6
click at [710, 415] on p "From [GEOGRAPHIC_DATA], Living in [GEOGRAPHIC_DATA], [GEOGRAPHIC_DATA]" at bounding box center [567, 419] width 484 height 49
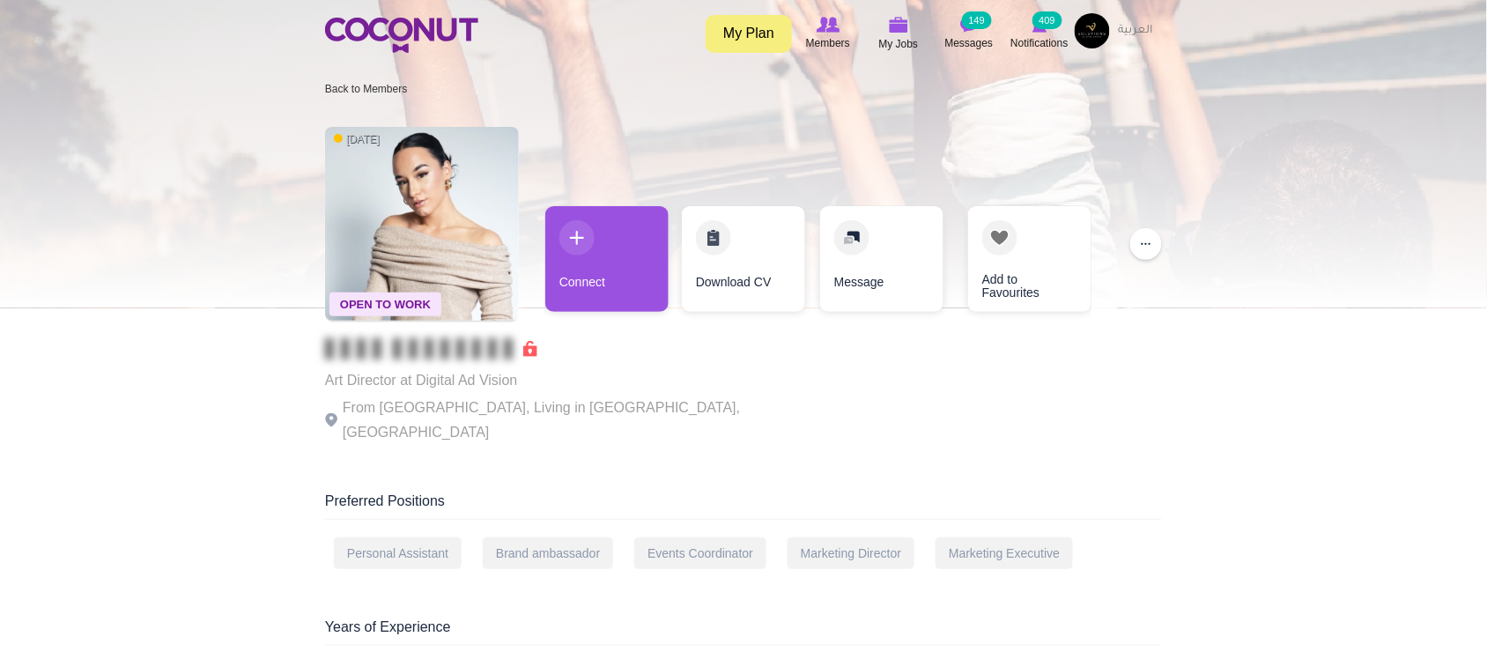
click at [712, 415] on p "From [GEOGRAPHIC_DATA], Living in [GEOGRAPHIC_DATA], [GEOGRAPHIC_DATA]" at bounding box center [567, 419] width 484 height 49
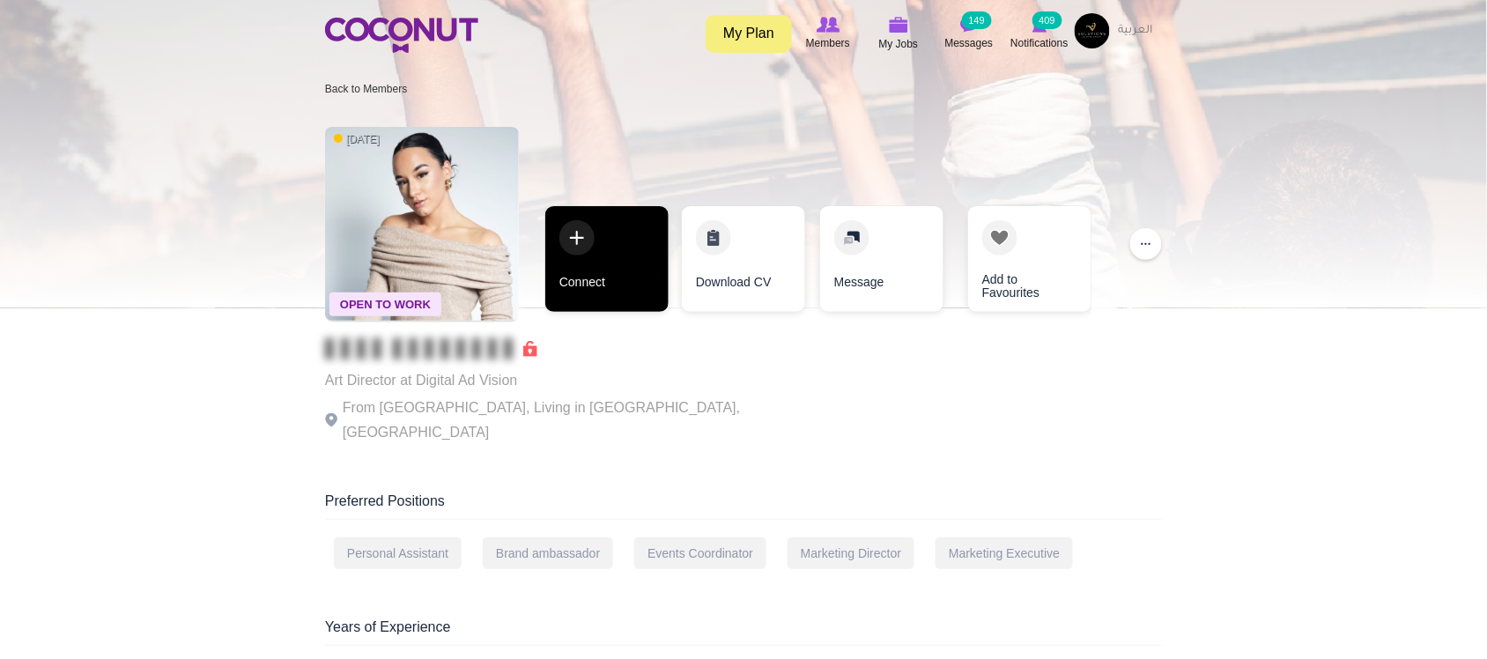
click at [640, 251] on link "Connect" at bounding box center [606, 259] width 123 height 106
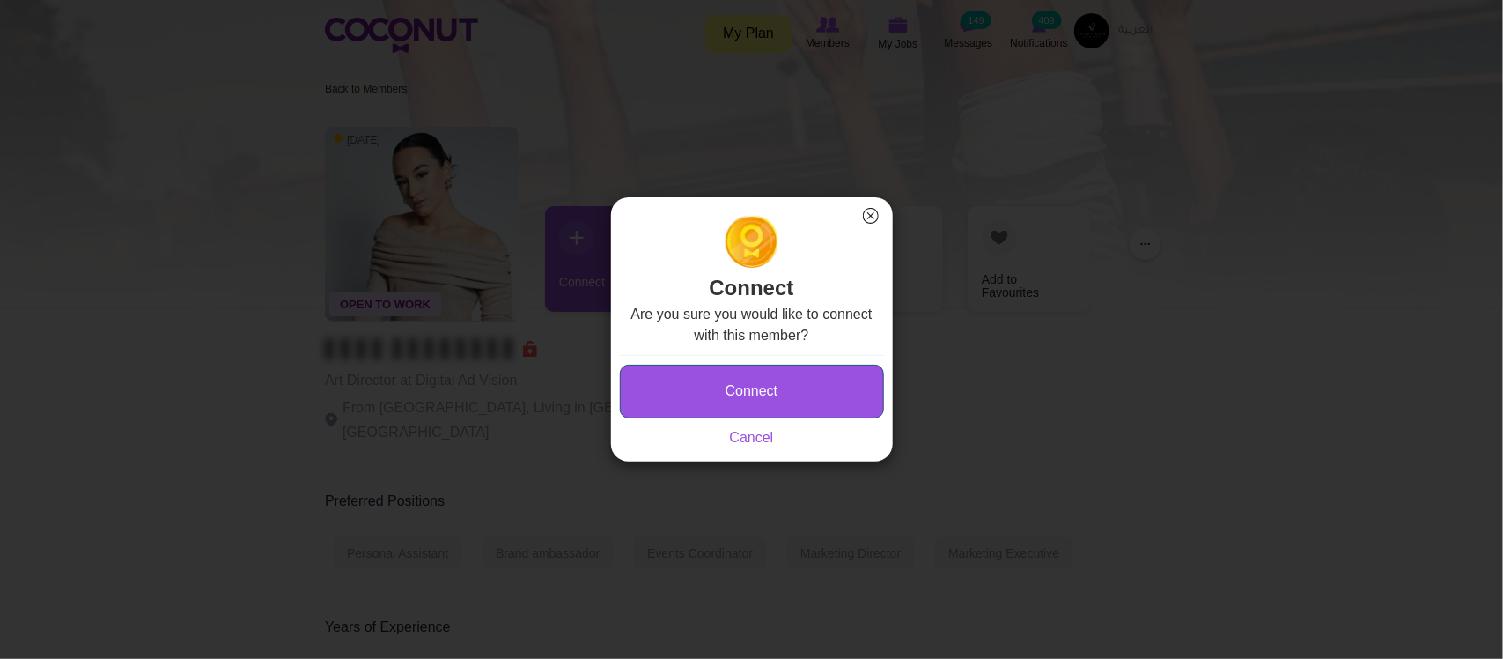
click at [734, 397] on button "Connect" at bounding box center [752, 392] width 264 height 54
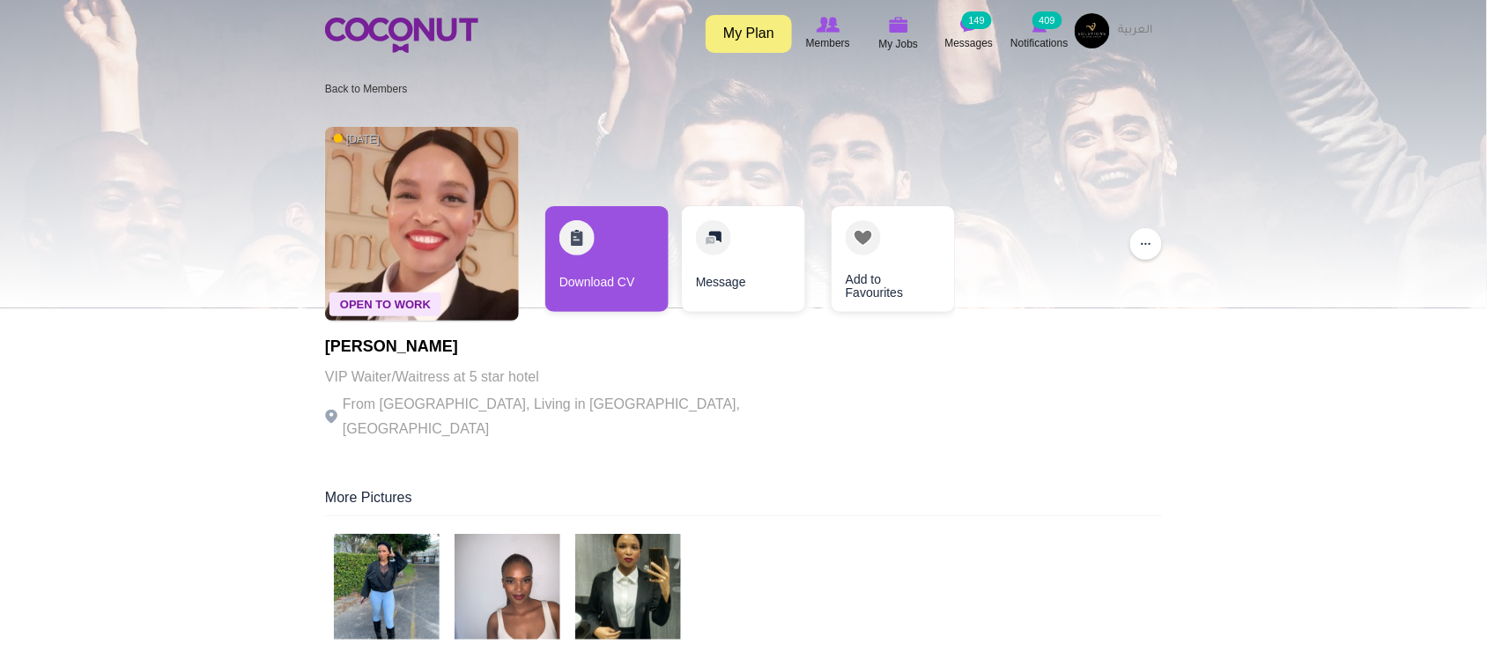
click at [462, 401] on p "From South Africa, Living in Dubai, United Arab Emirates" at bounding box center [567, 416] width 484 height 49
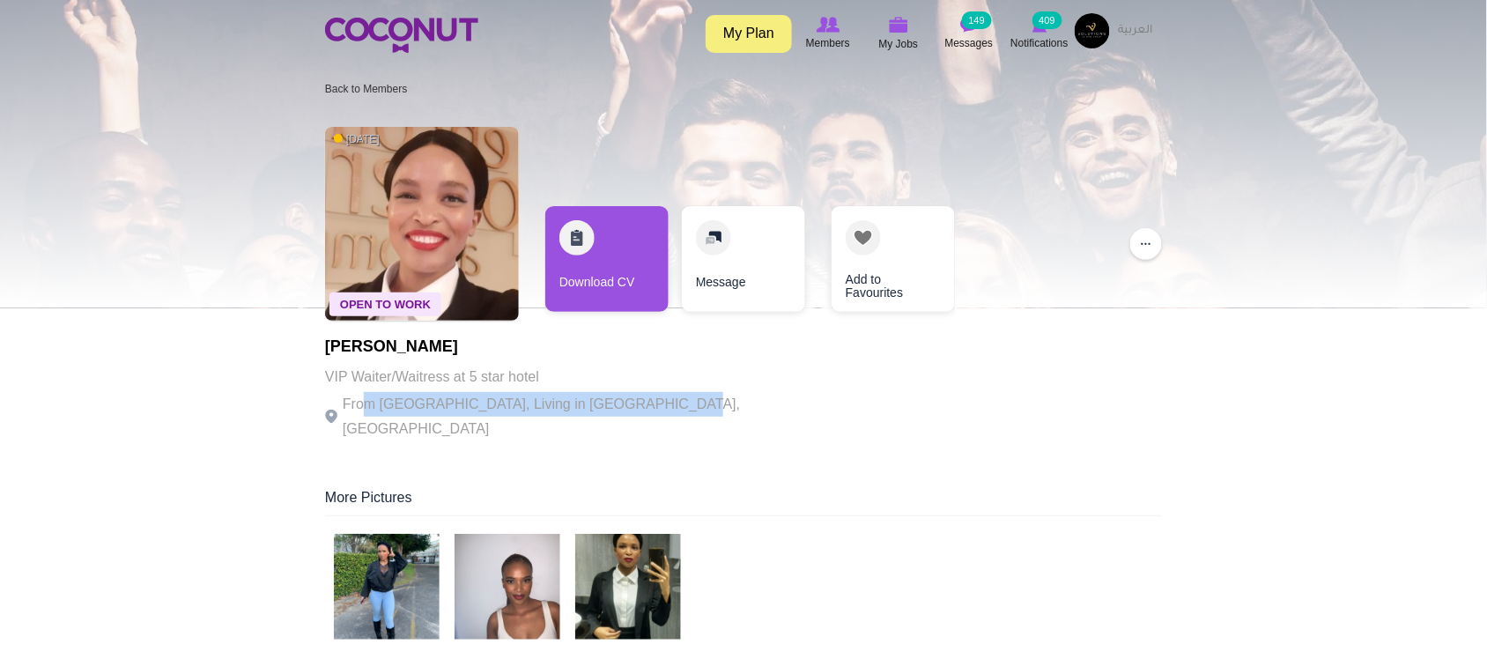
drag, startPoint x: 403, startPoint y: 396, endPoint x: 656, endPoint y: 397, distance: 252.7
click at [656, 397] on p "From South Africa, Living in Dubai, United Arab Emirates" at bounding box center [567, 416] width 484 height 49
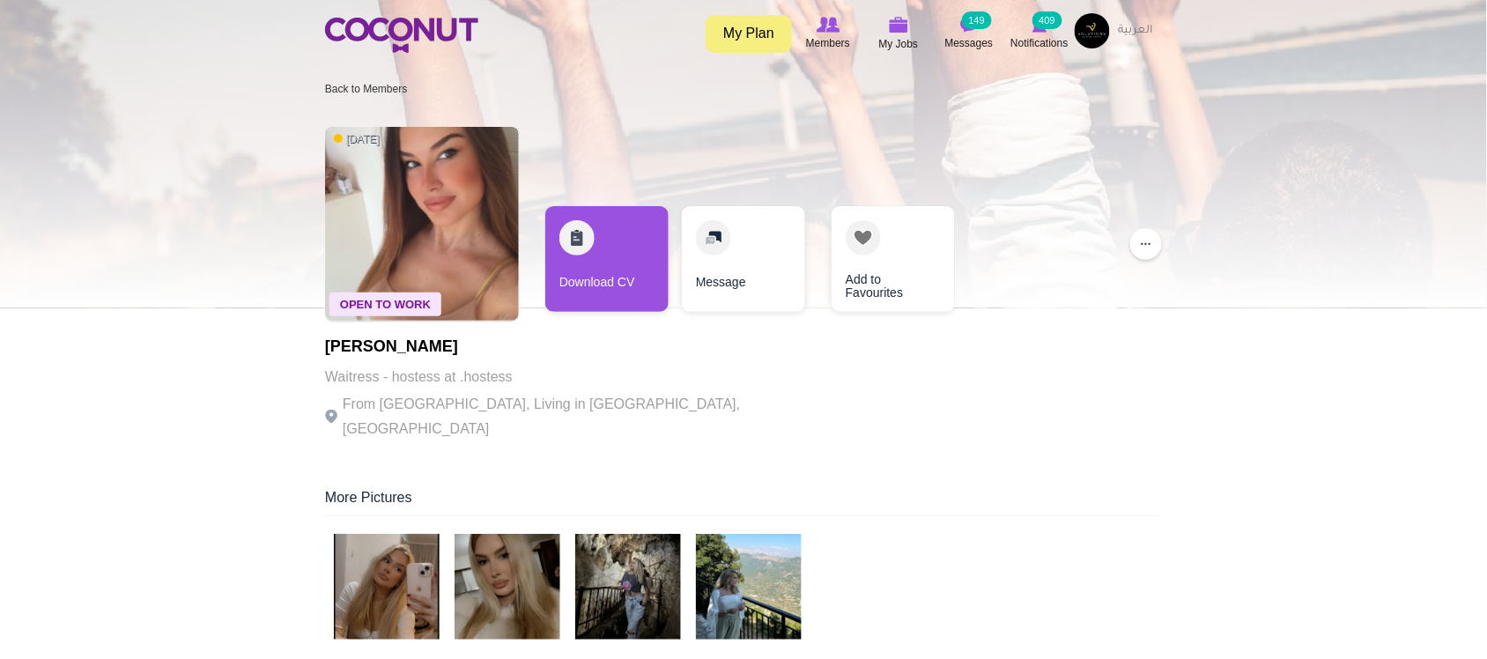
click at [636, 405] on p "From [GEOGRAPHIC_DATA], Living in [GEOGRAPHIC_DATA], [GEOGRAPHIC_DATA]" at bounding box center [567, 416] width 484 height 49
click at [511, 398] on p "From [GEOGRAPHIC_DATA], Living in [GEOGRAPHIC_DATA], [GEOGRAPHIC_DATA]" at bounding box center [567, 416] width 484 height 49
drag, startPoint x: 445, startPoint y: 393, endPoint x: 626, endPoint y: 390, distance: 181.4
click at [626, 392] on p "From [GEOGRAPHIC_DATA], Living in [GEOGRAPHIC_DATA], [GEOGRAPHIC_DATA]" at bounding box center [567, 416] width 484 height 49
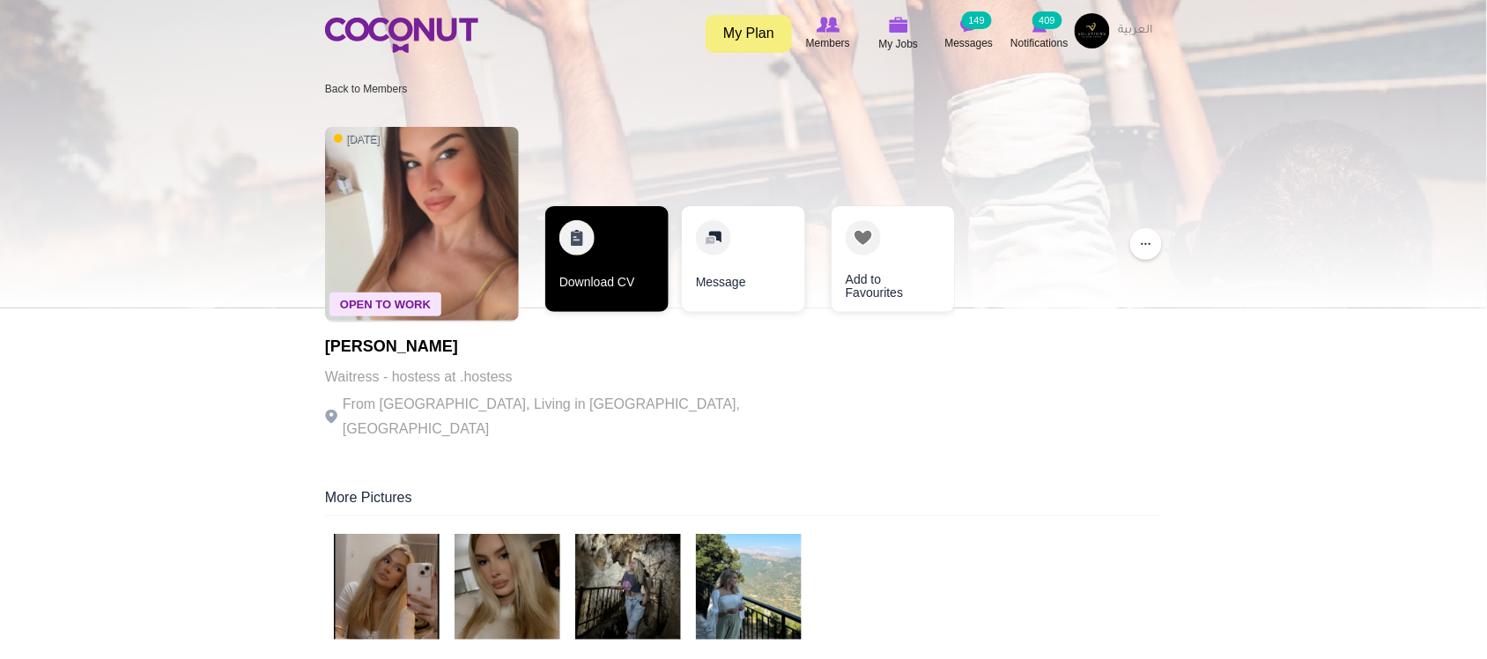
click at [617, 291] on link "Download CV" at bounding box center [606, 259] width 123 height 106
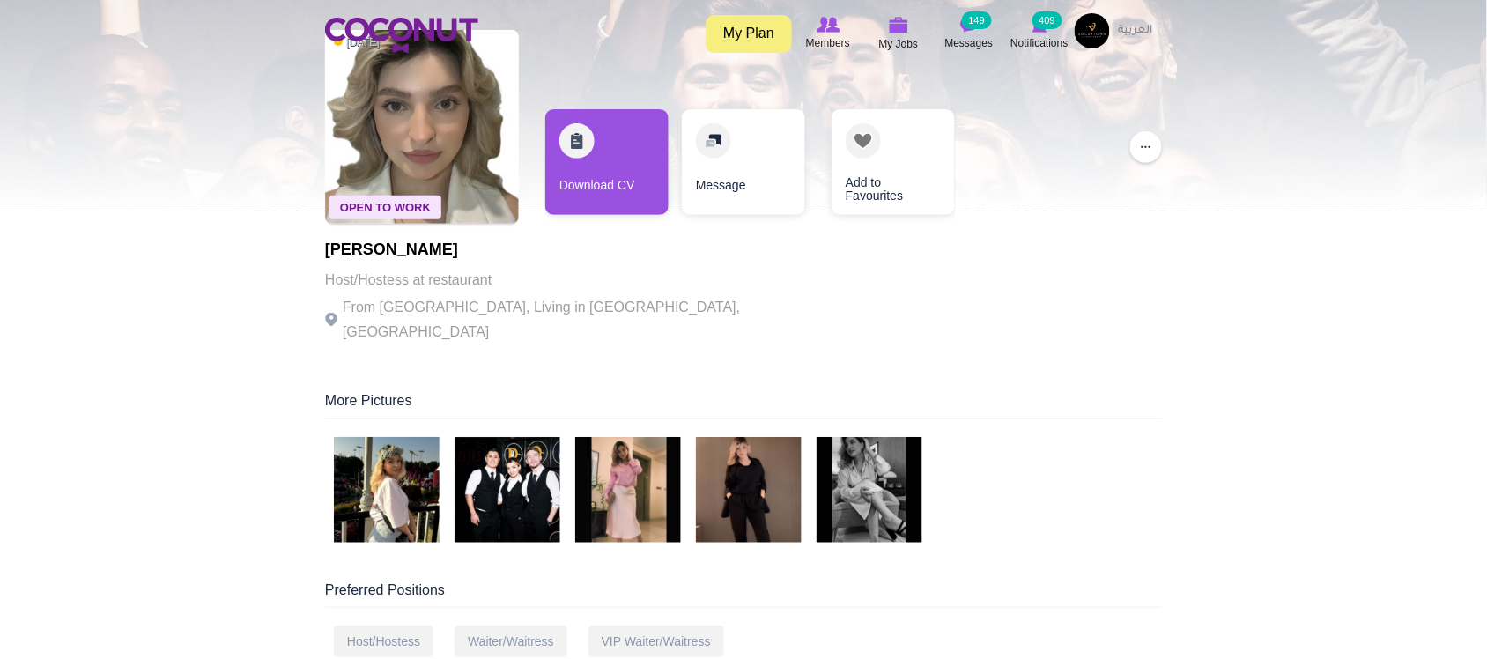
scroll to position [146, 0]
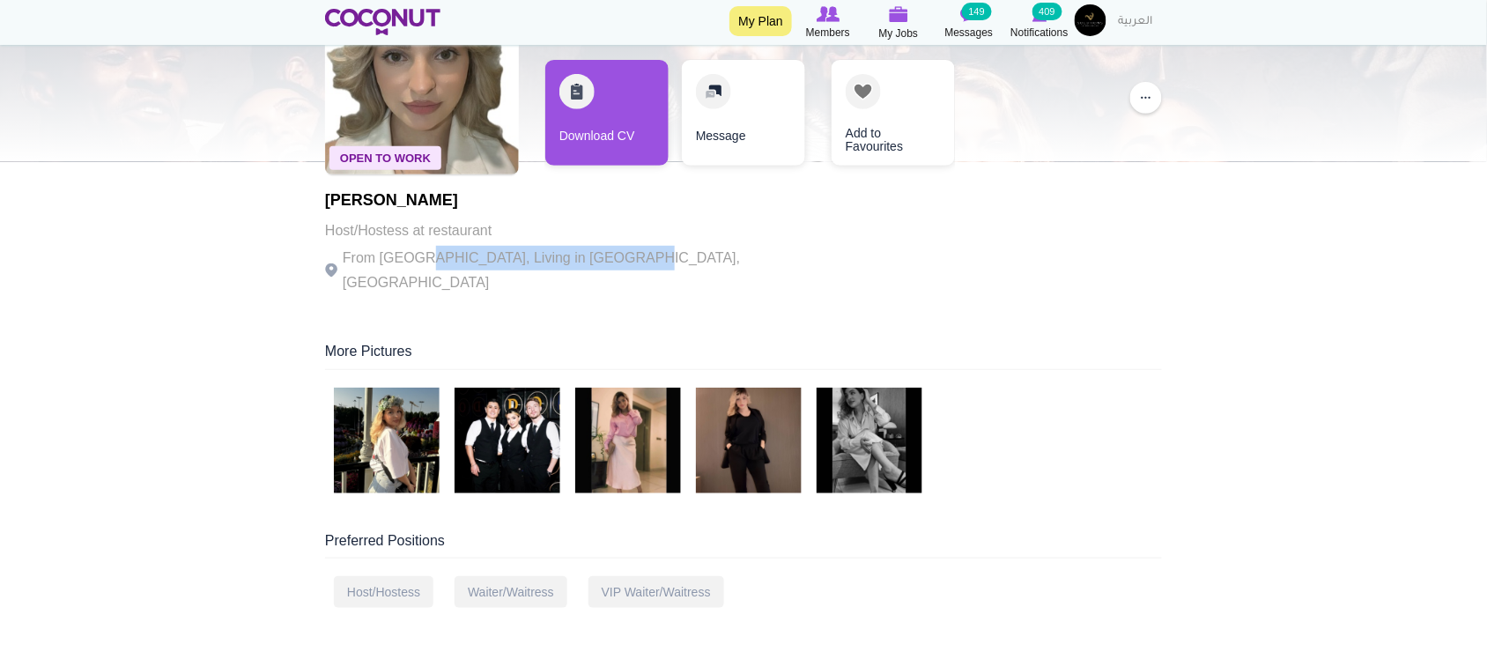
drag, startPoint x: 421, startPoint y: 253, endPoint x: 618, endPoint y: 253, distance: 197.3
click at [618, 253] on p "From [GEOGRAPHIC_DATA], Living in [GEOGRAPHIC_DATA], [GEOGRAPHIC_DATA]" at bounding box center [567, 270] width 484 height 49
click at [617, 254] on p "From [GEOGRAPHIC_DATA], Living in [GEOGRAPHIC_DATA], [GEOGRAPHIC_DATA]" at bounding box center [567, 270] width 484 height 49
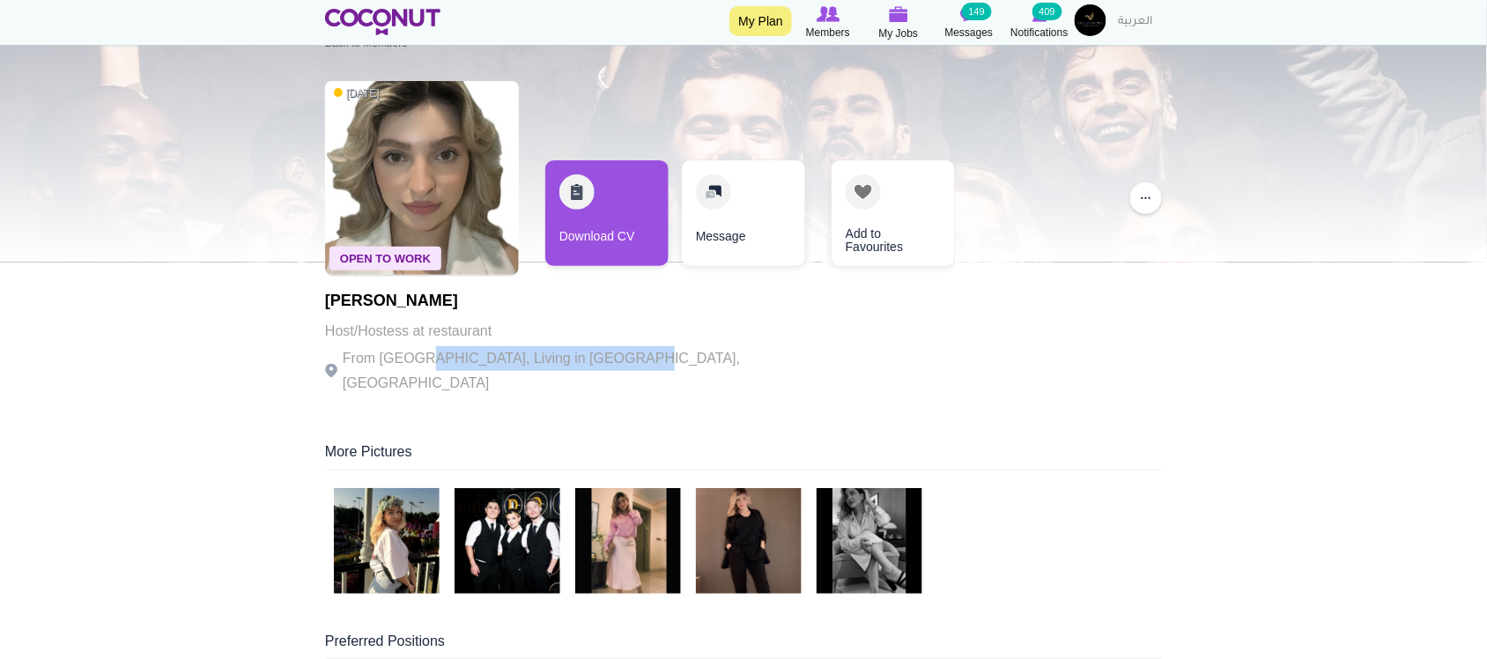
scroll to position [0, 0]
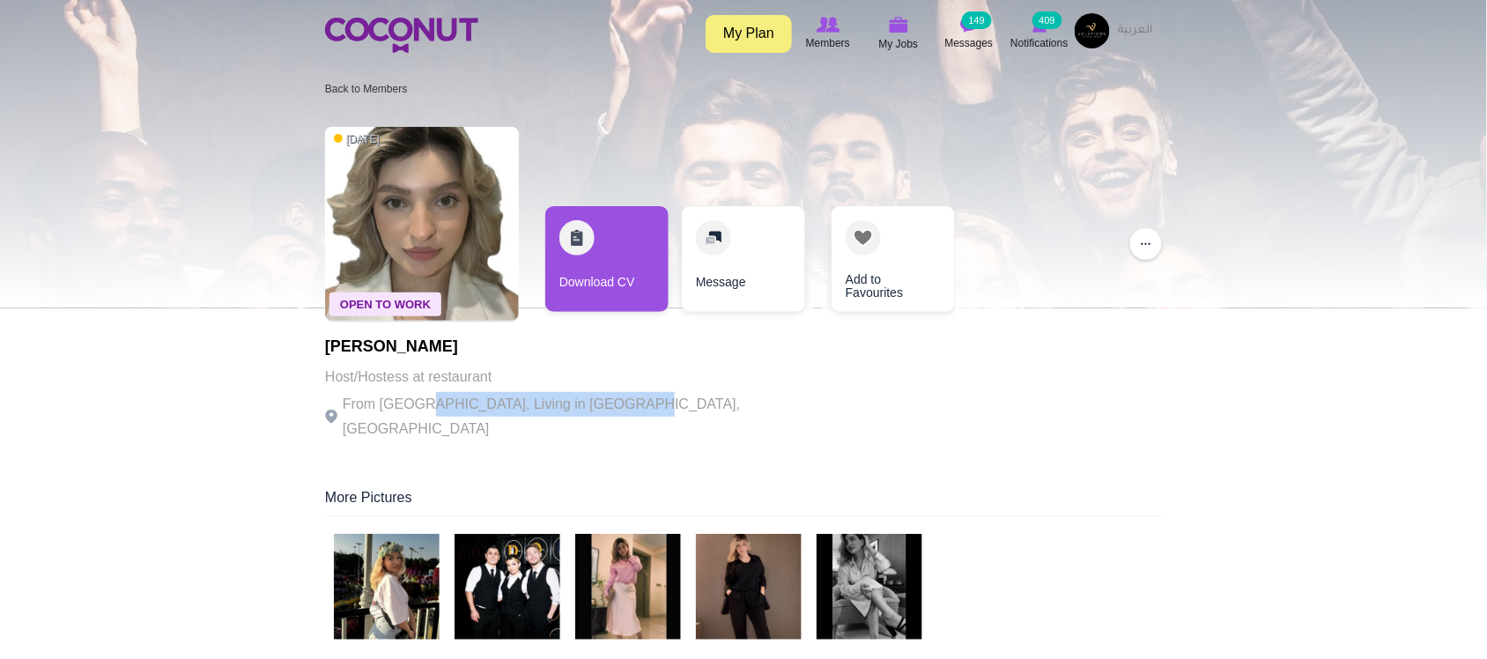
click at [485, 399] on p "From Russia, Living in Dubai, United Arab Emirates" at bounding box center [567, 416] width 484 height 49
click at [487, 340] on h1 "Anastasia Grebennikova" at bounding box center [567, 347] width 484 height 18
copy h1 "Grebennikova"
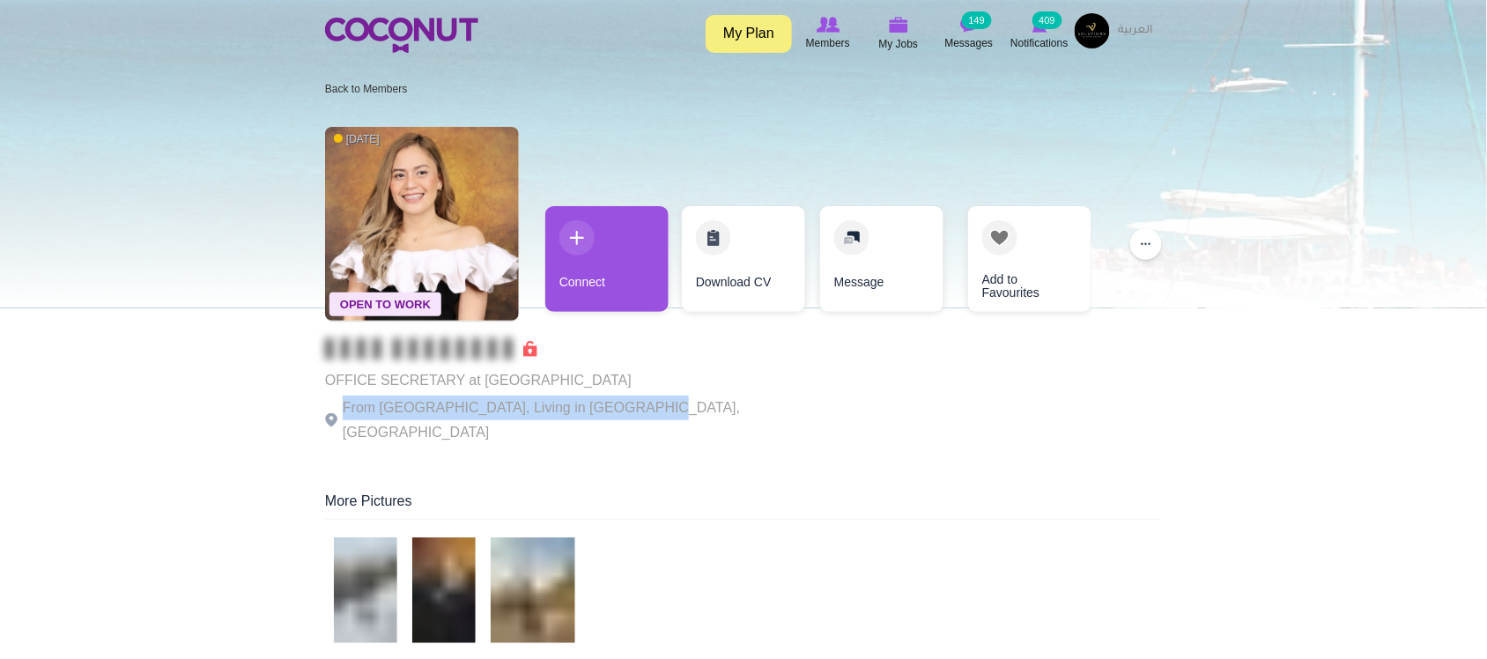
drag, startPoint x: 371, startPoint y: 395, endPoint x: 621, endPoint y: 395, distance: 250.1
click at [621, 395] on p "From Philippines, Living in Dubai, United Arab Emirates" at bounding box center [567, 419] width 484 height 49
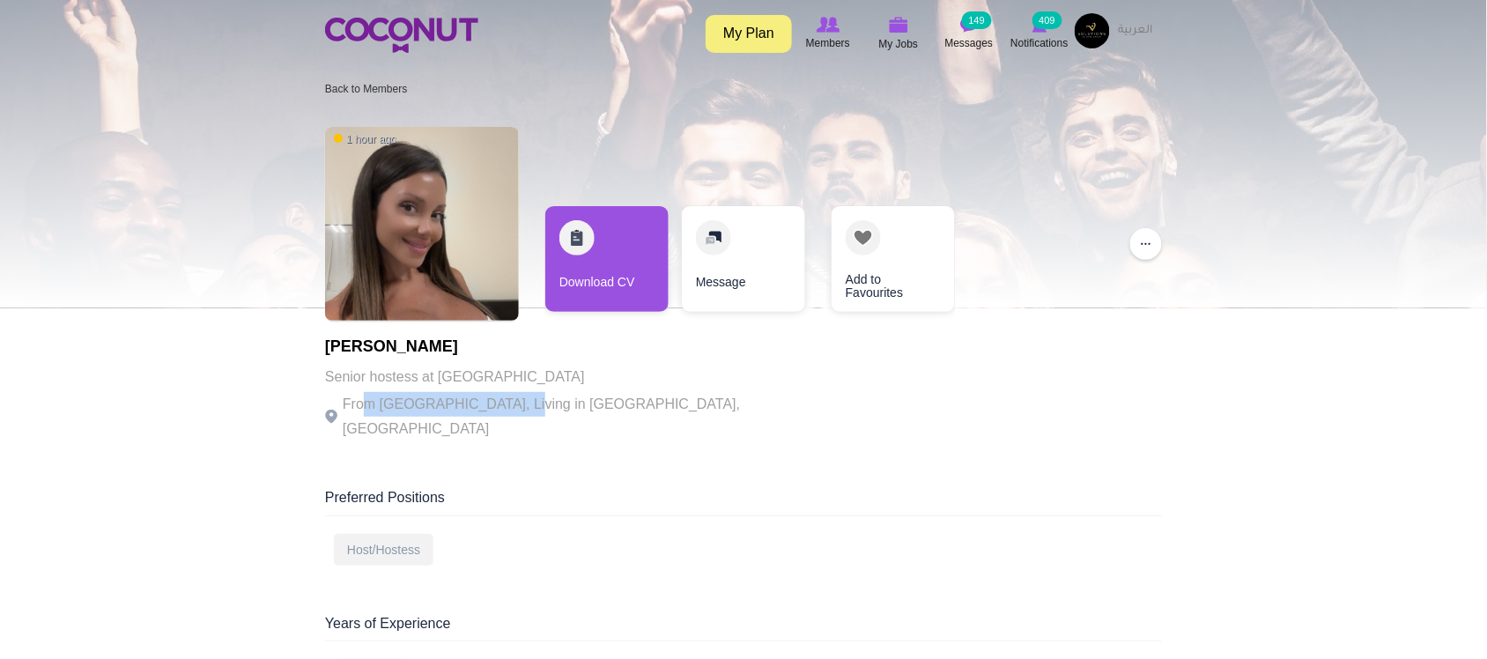
drag, startPoint x: 361, startPoint y: 398, endPoint x: 515, endPoint y: 403, distance: 154.2
click at [515, 403] on p "From [GEOGRAPHIC_DATA], Living in [GEOGRAPHIC_DATA], [GEOGRAPHIC_DATA]" at bounding box center [567, 416] width 484 height 49
click at [515, 403] on p "From Greece, Living in Dubai, United Arab Emirates" at bounding box center [567, 416] width 484 height 49
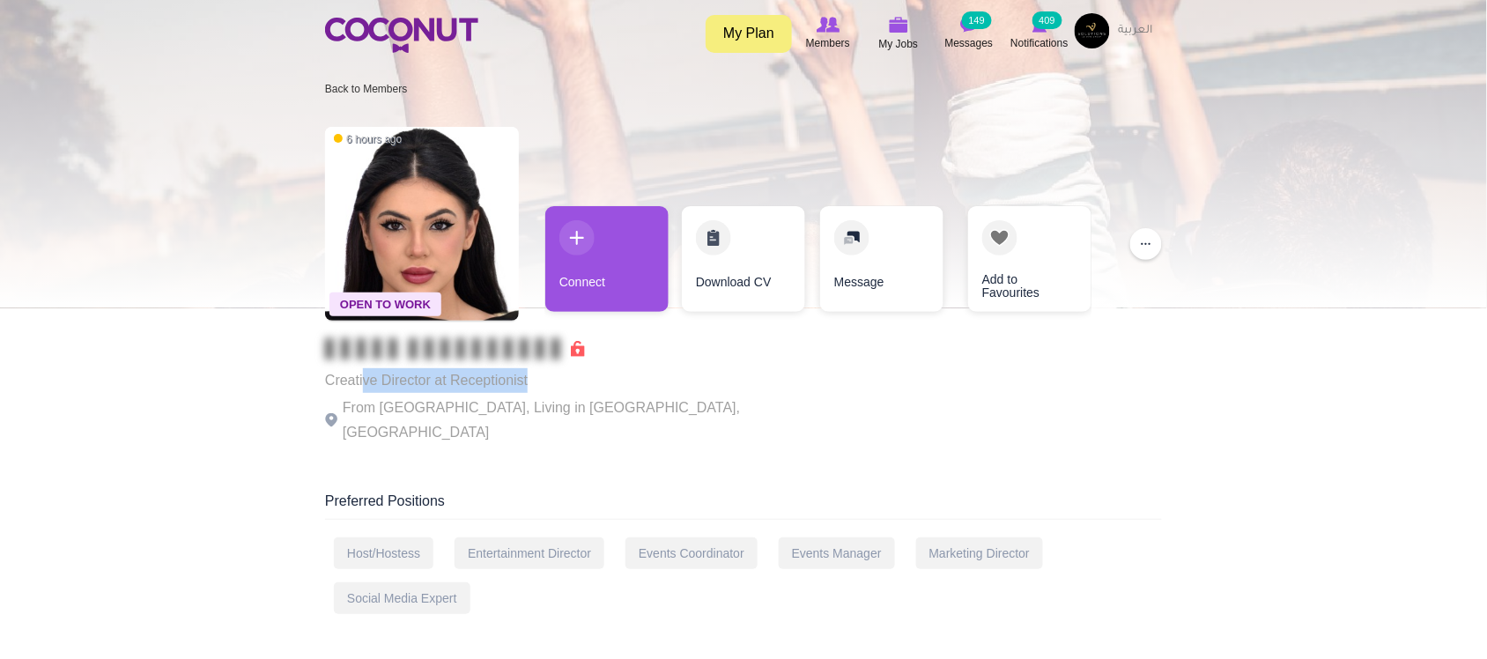
drag, startPoint x: 518, startPoint y: 379, endPoint x: 552, endPoint y: 389, distance: 35.9
click at [550, 380] on p "Creative Director at Receptionist" at bounding box center [567, 380] width 484 height 25
click at [556, 395] on p "From Spain, Living in Dubai, United Arab Emirates" at bounding box center [567, 419] width 484 height 49
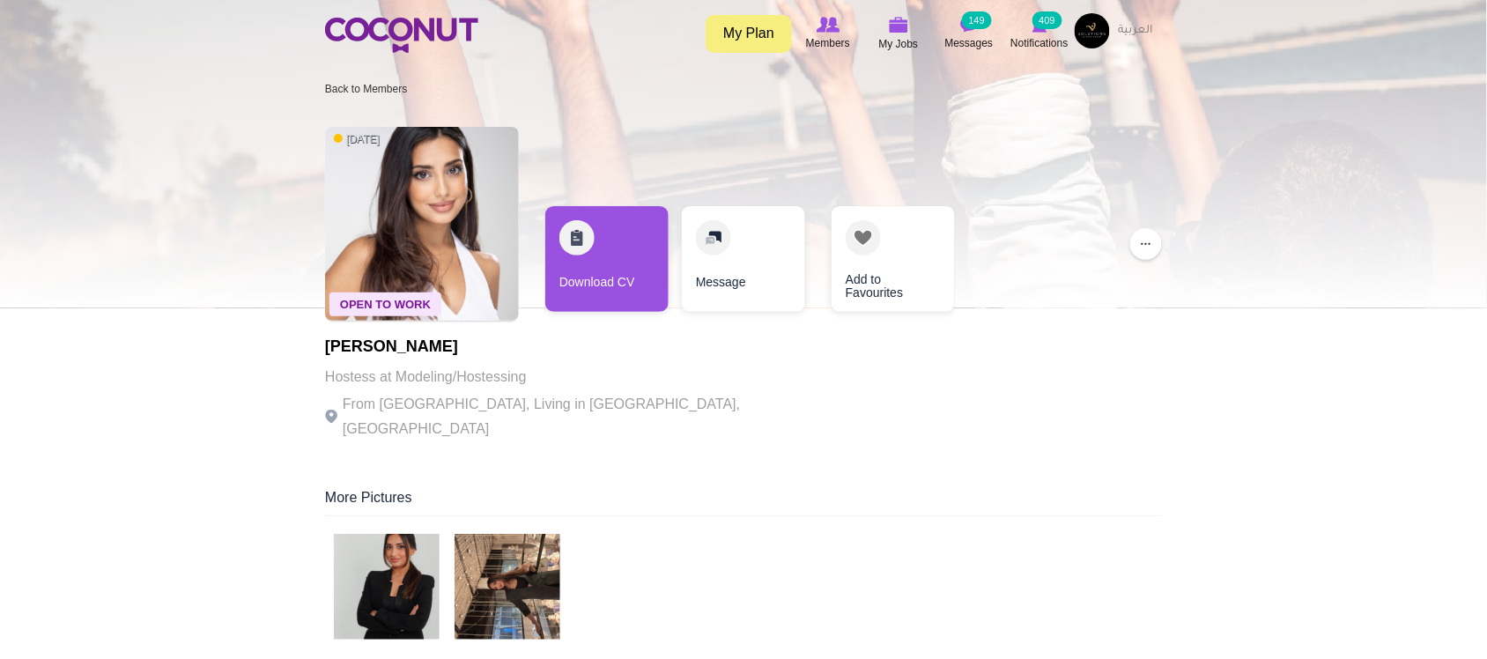
click at [456, 386] on p "Hostess at Modeling/Hostessing" at bounding box center [567, 377] width 484 height 25
drag, startPoint x: 725, startPoint y: 410, endPoint x: 742, endPoint y: 410, distance: 16.7
click at [742, 410] on div "Open To Work 2 weeks ago Arzu Bayramova Hostess at Modeling/Hostessing From Aze…" at bounding box center [743, 285] width 837 height 335
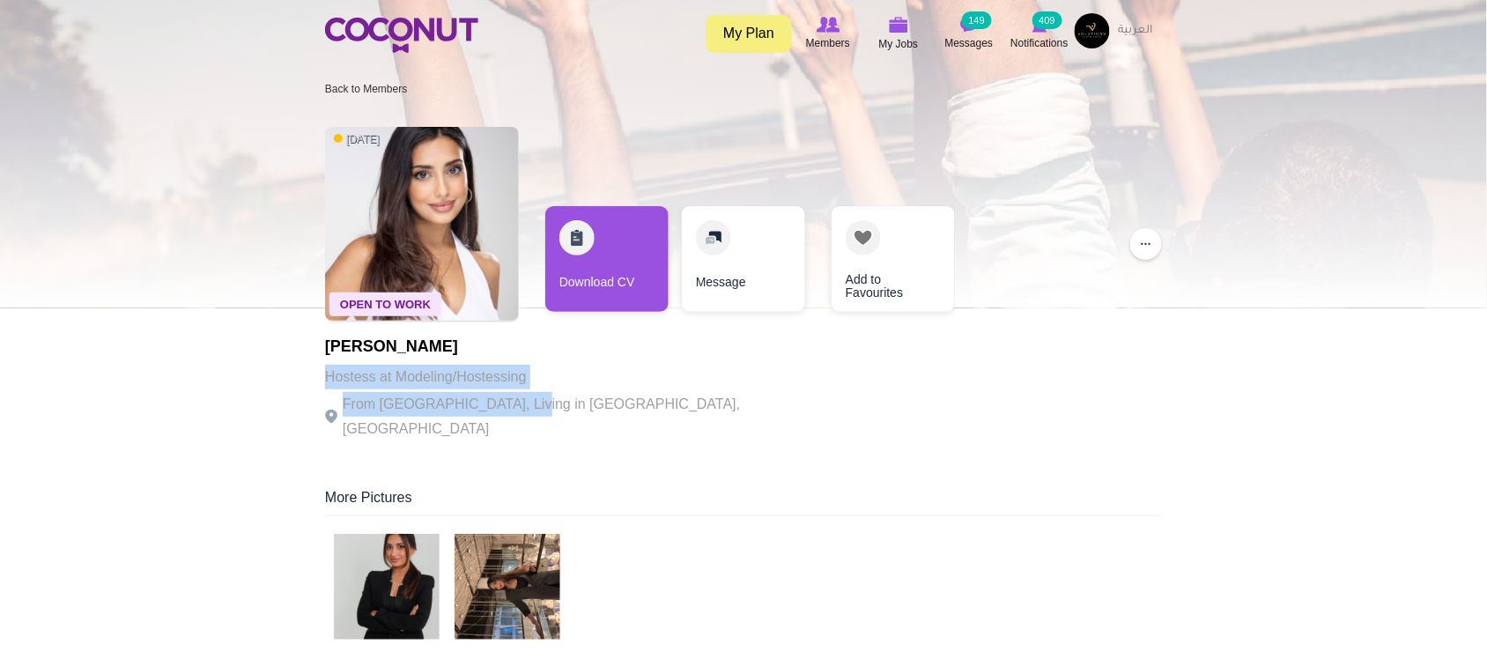
drag, startPoint x: 315, startPoint y: 364, endPoint x: 513, endPoint y: 399, distance: 200.4
click at [513, 399] on p "From Azerbaijan, Living in Dubai, United Arab Emirates" at bounding box center [567, 416] width 484 height 49
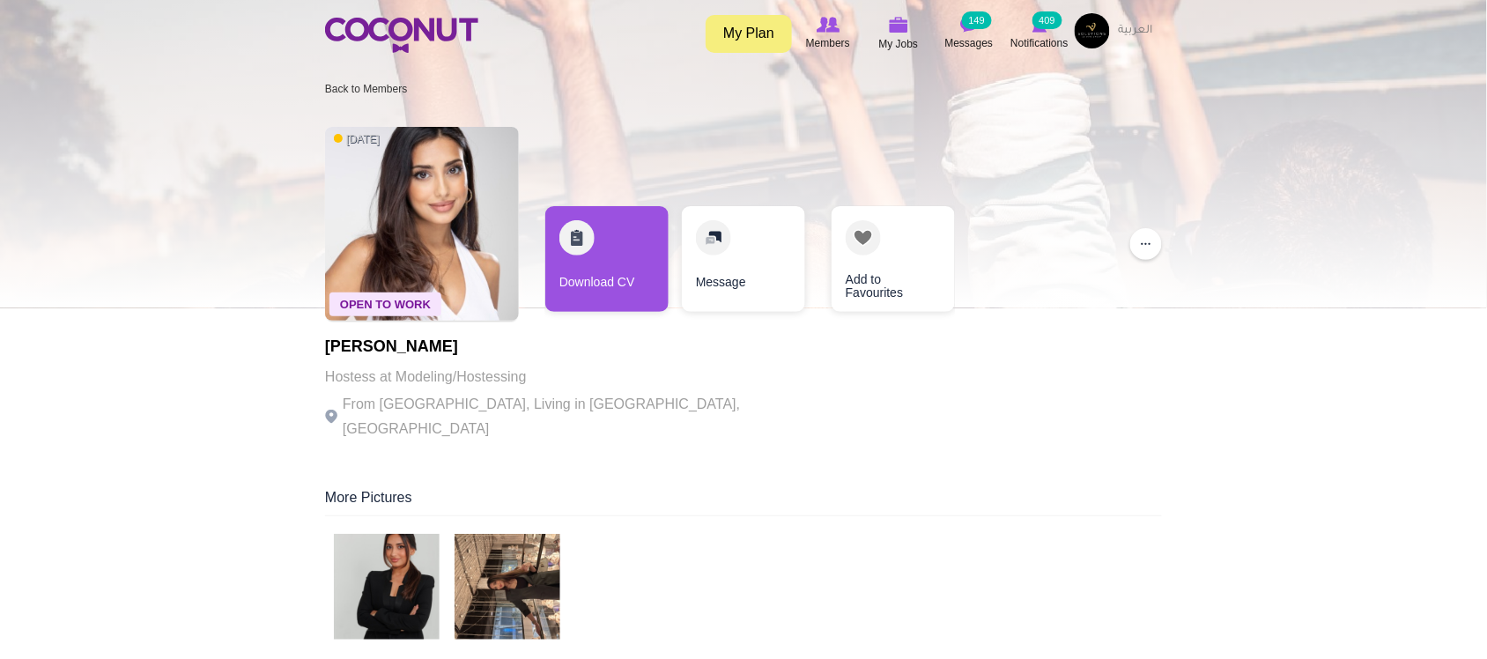
click at [802, 395] on div "Open To Work 2 weeks ago Arzu Bayramova Hostess at Modeling/Hostessing From Aze…" at bounding box center [743, 285] width 837 height 335
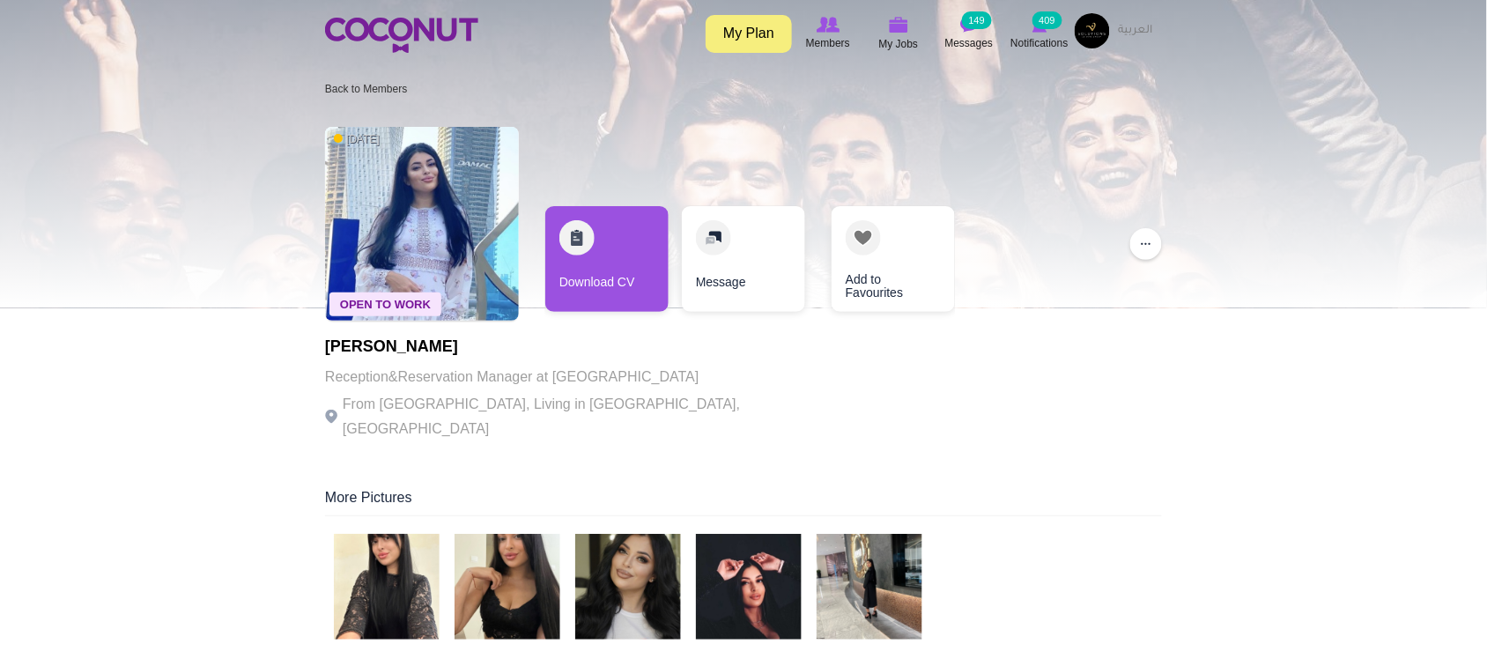
click at [394, 402] on p "From Ukraine, Living in Dubai, United Arab Emirates" at bounding box center [567, 416] width 484 height 49
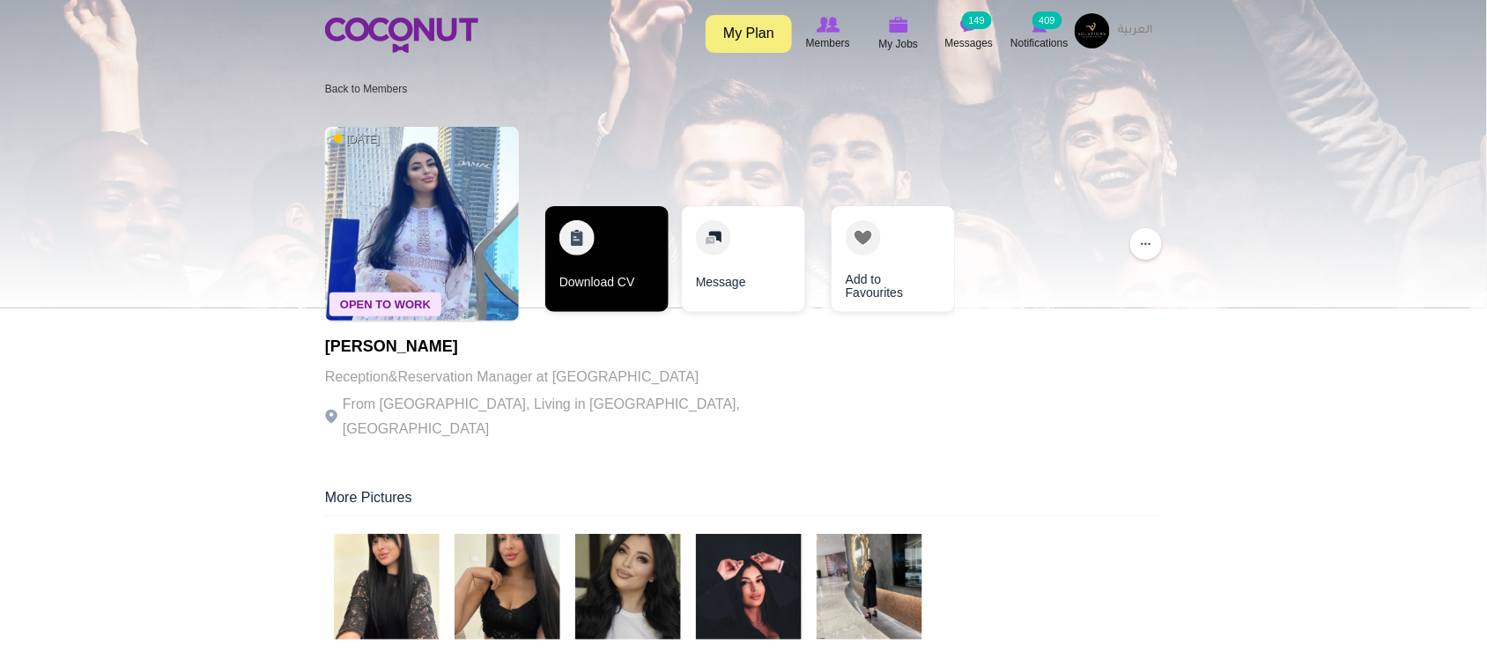
click at [603, 291] on link "Download CV" at bounding box center [606, 259] width 123 height 106
